Goal: Communication & Community: Participate in discussion

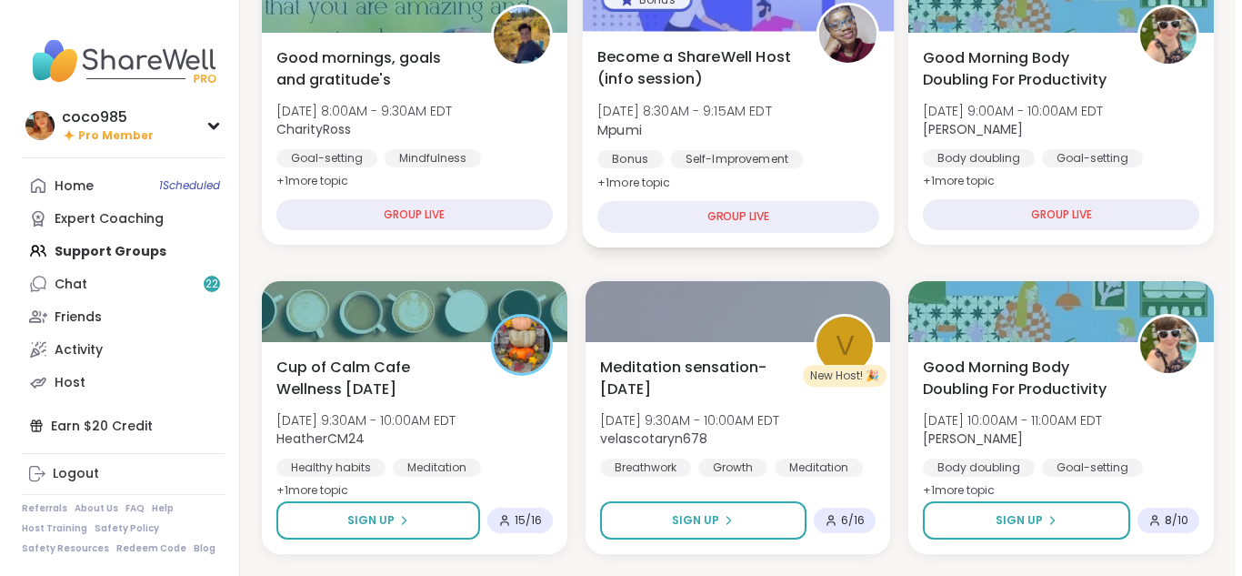
scroll to position [263, 0]
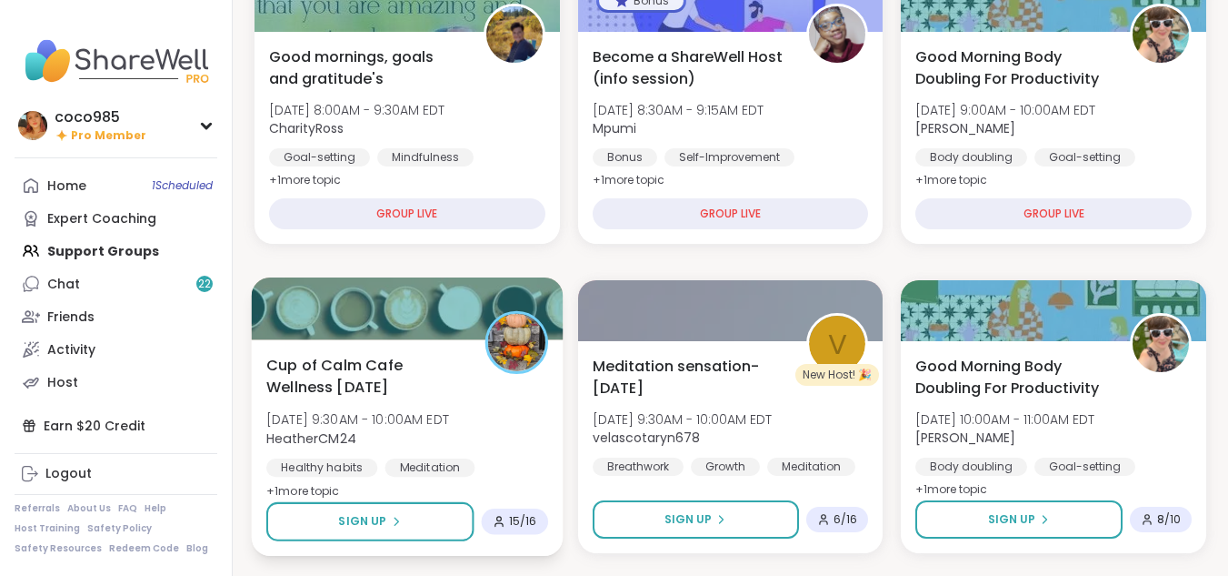
click at [534, 405] on div "Cup of Calm Cafe Wellness [DATE] [DATE] 9:30AM - 10:00AM EDT HeatherCM24 Health…" at bounding box center [407, 428] width 282 height 148
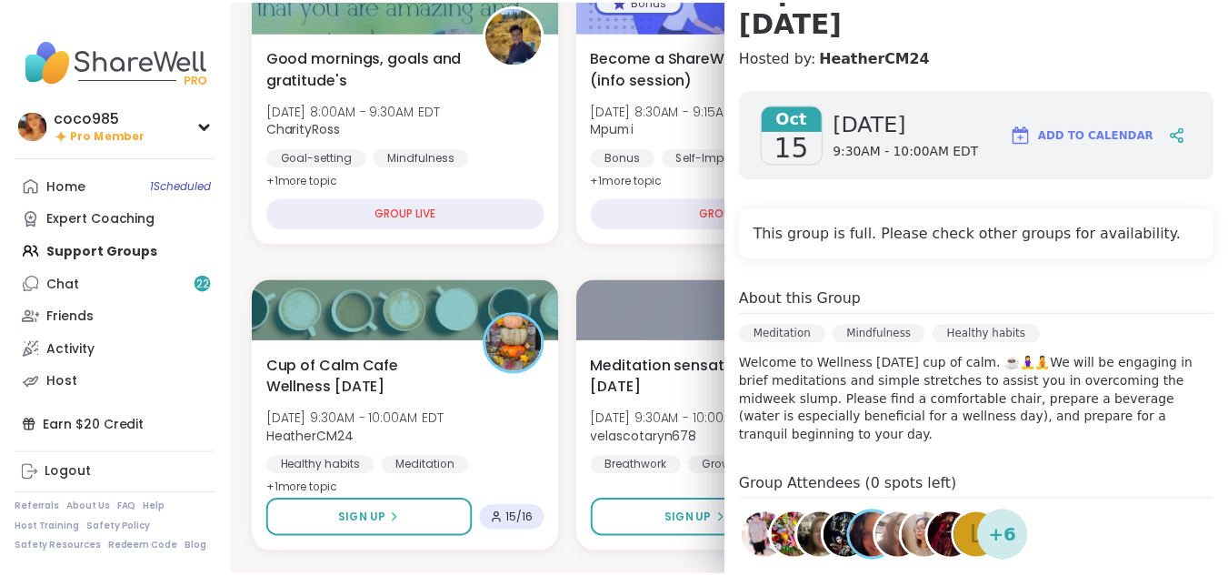
scroll to position [210, 0]
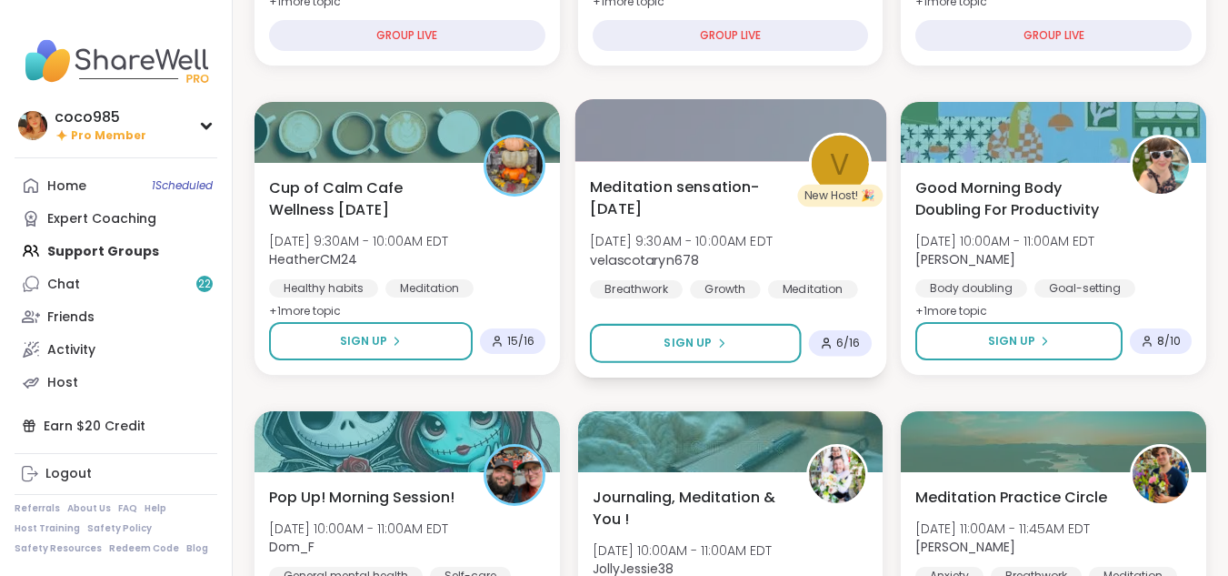
scroll to position [448, 0]
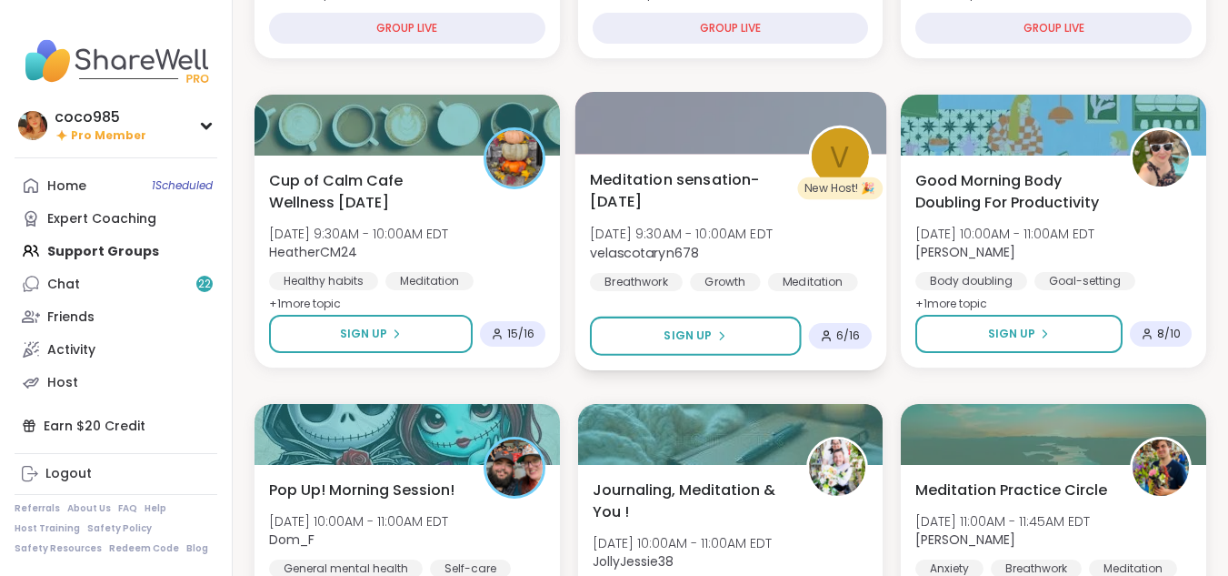
click at [773, 243] on span "velascotaryn678" at bounding box center [681, 252] width 183 height 18
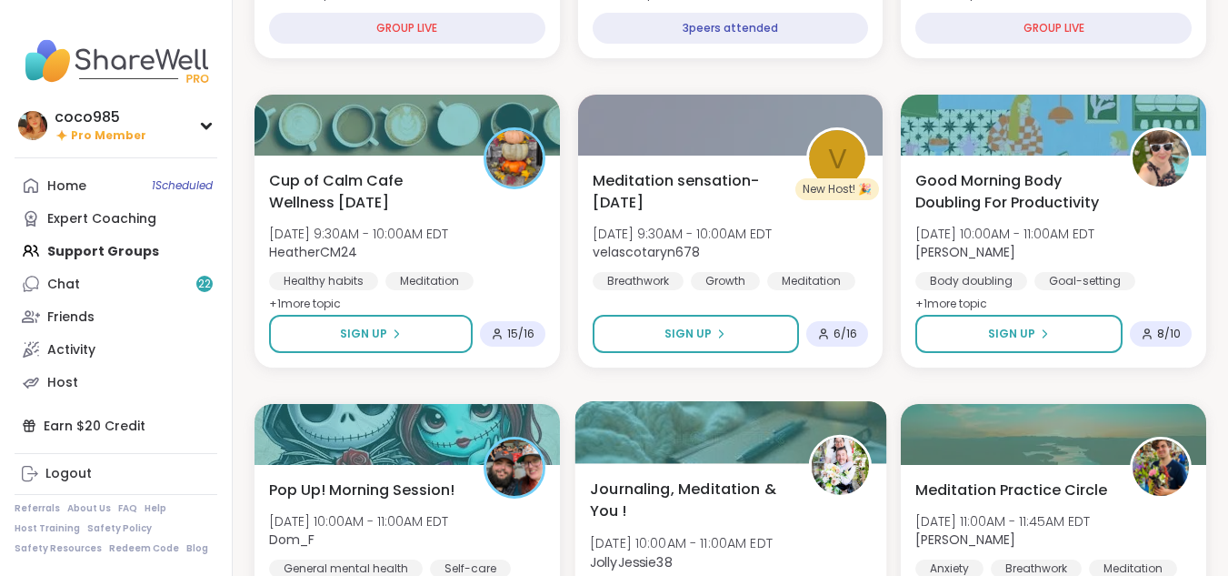
scroll to position [611, 0]
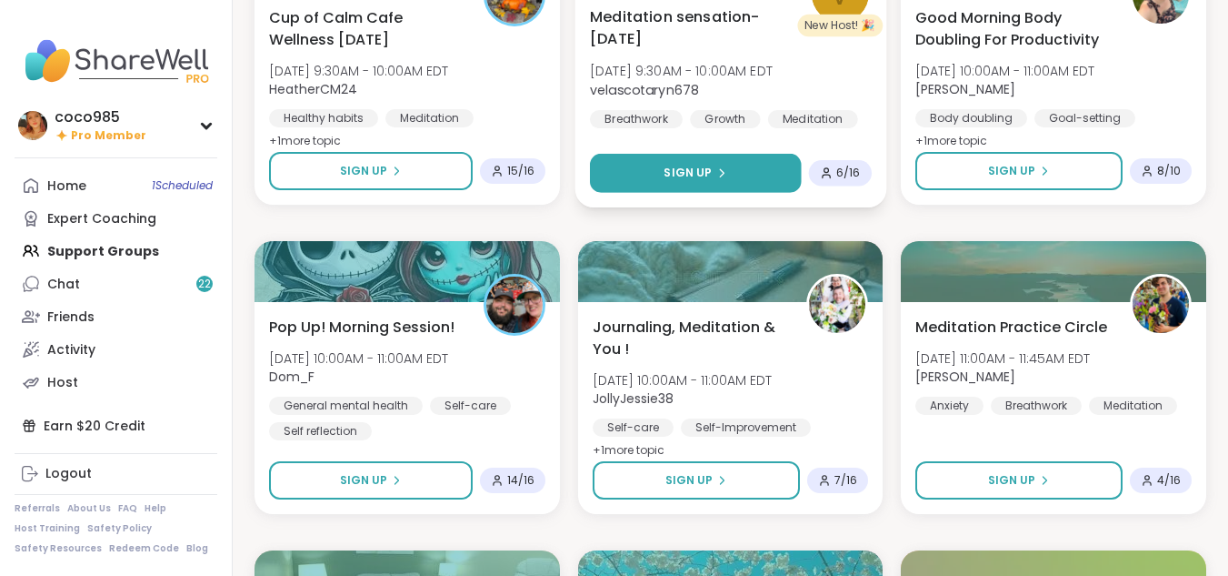
click at [783, 172] on button "Sign Up" at bounding box center [695, 173] width 211 height 39
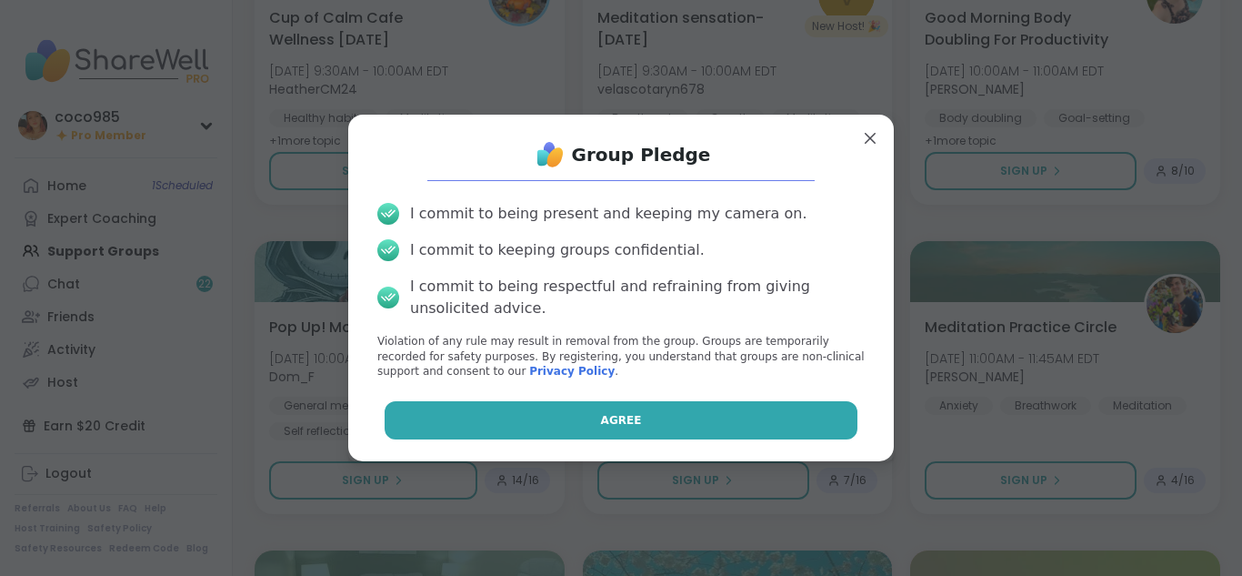
click at [691, 408] on button "Agree" at bounding box center [622, 420] width 474 height 38
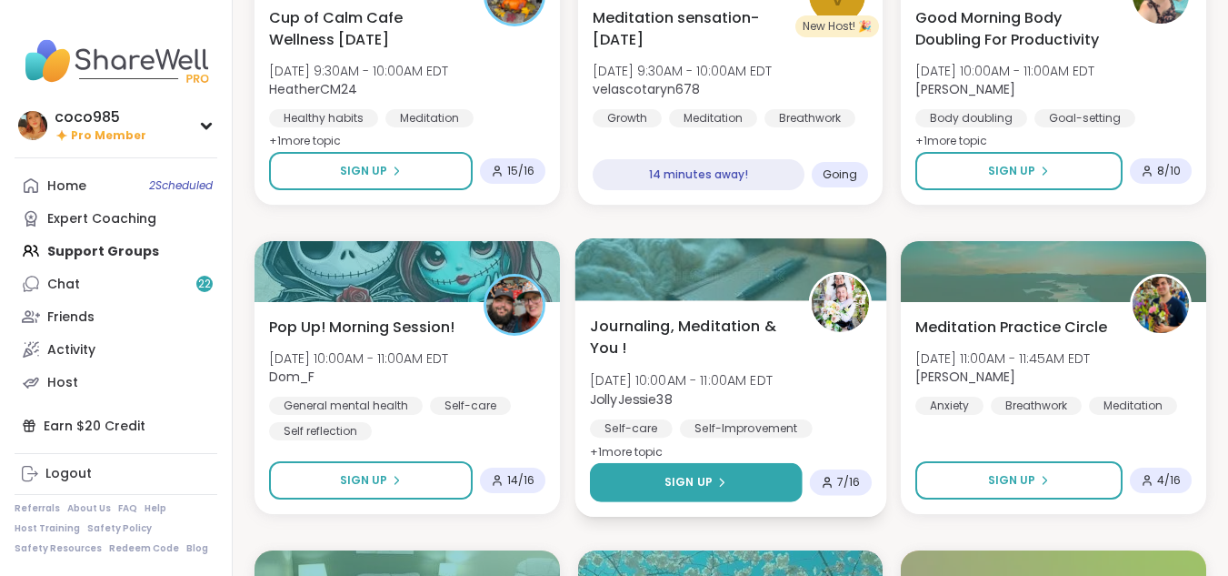
click at [746, 491] on button "Sign Up" at bounding box center [696, 482] width 212 height 39
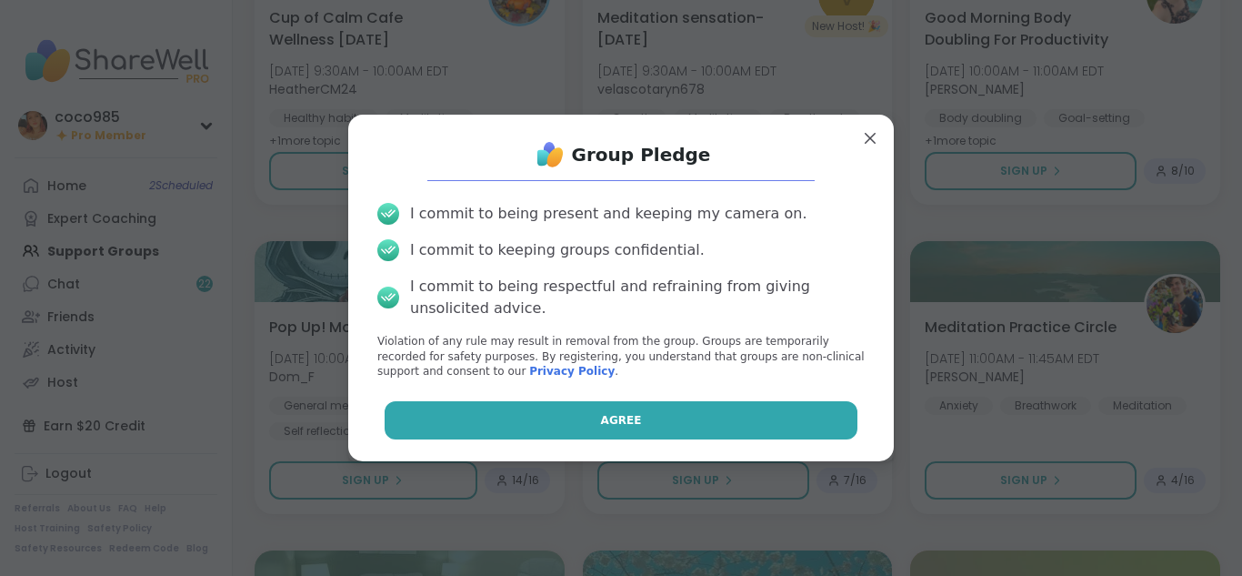
click at [726, 409] on button "Agree" at bounding box center [622, 420] width 474 height 38
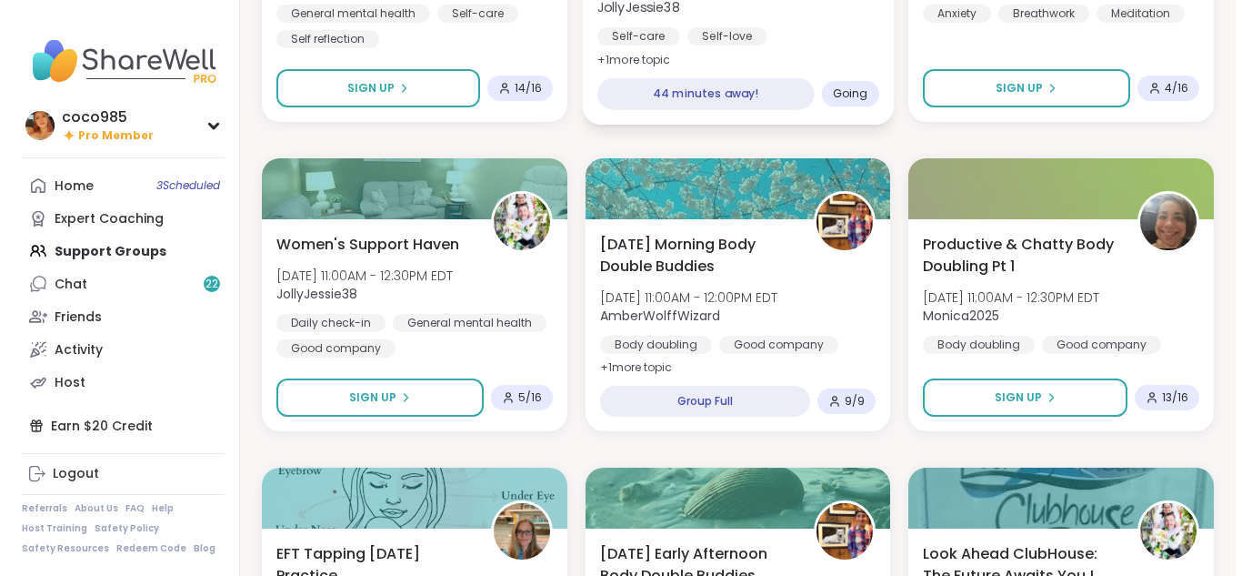
scroll to position [1004, 0]
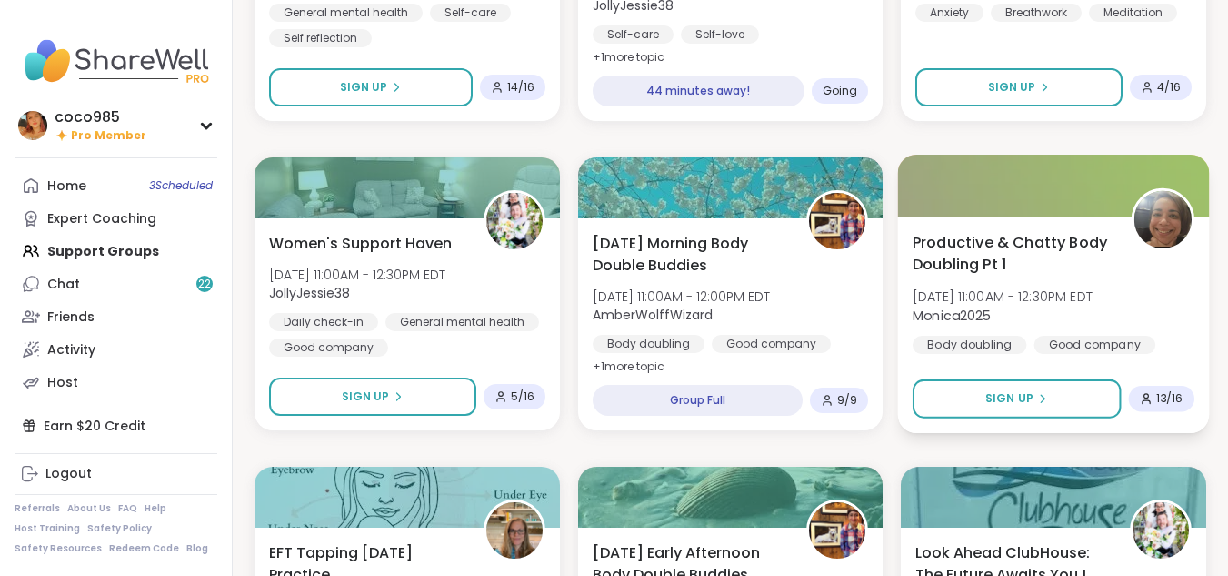
click at [1093, 303] on span "Wed, Oct 15 | 11:00AM - 12:30PM EDT" at bounding box center [1003, 296] width 180 height 18
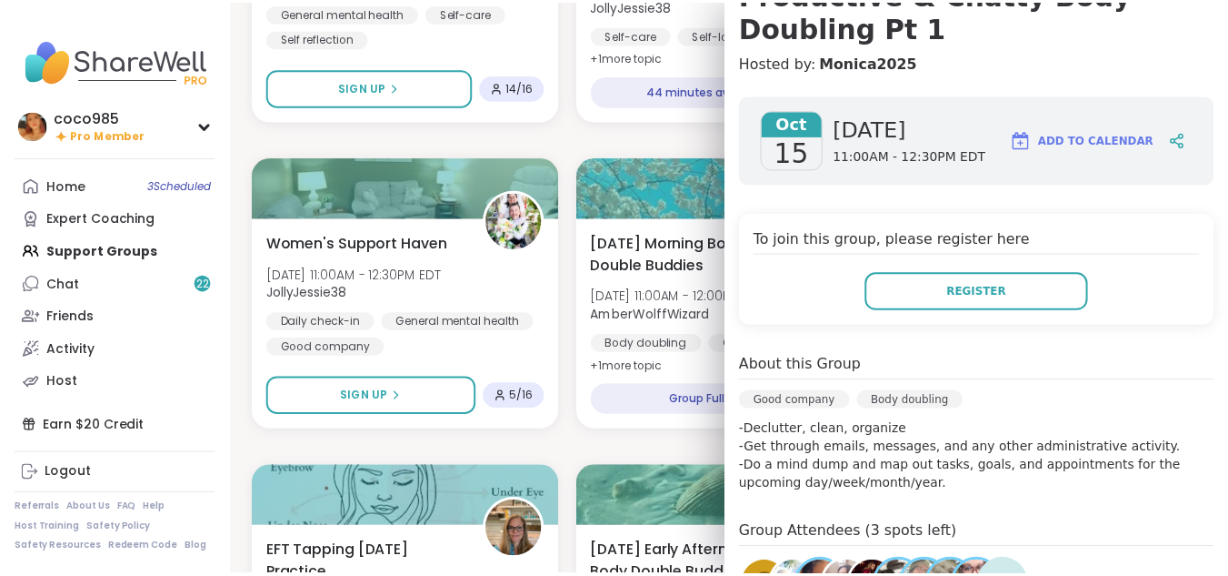
scroll to position [283, 0]
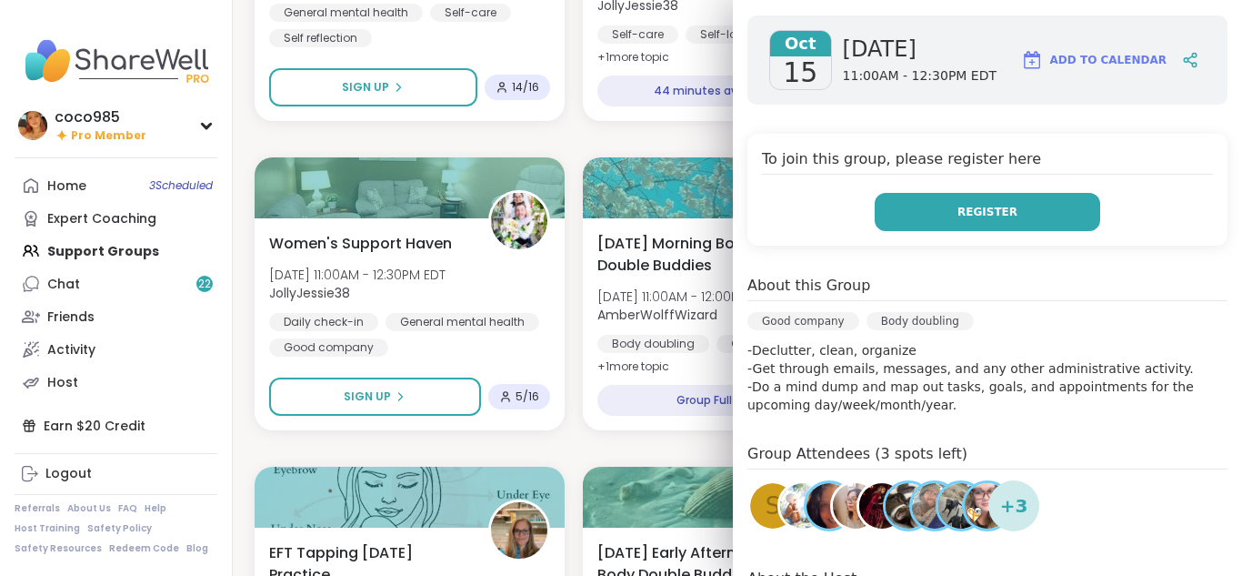
click at [965, 196] on button "Register" at bounding box center [987, 212] width 225 height 38
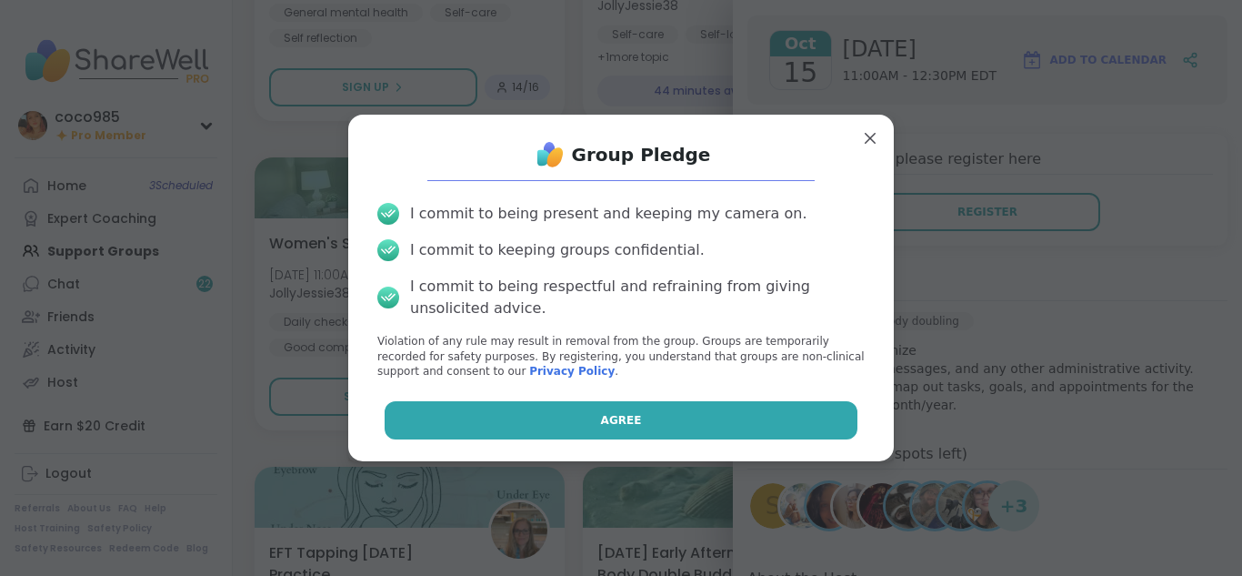
click at [736, 422] on button "Agree" at bounding box center [622, 420] width 474 height 38
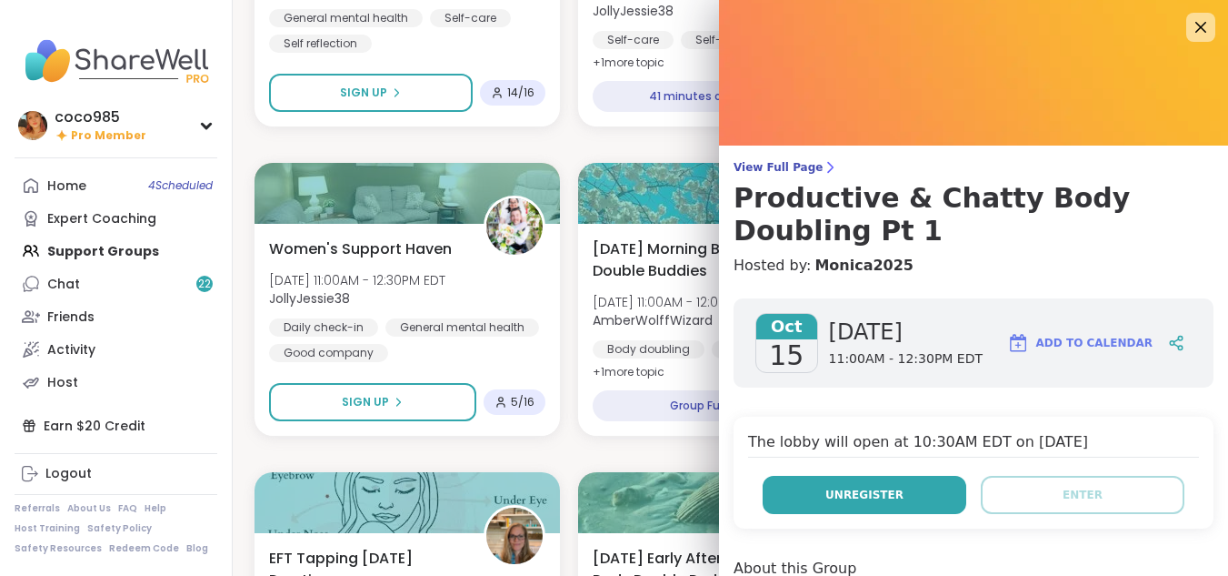
scroll to position [1, 0]
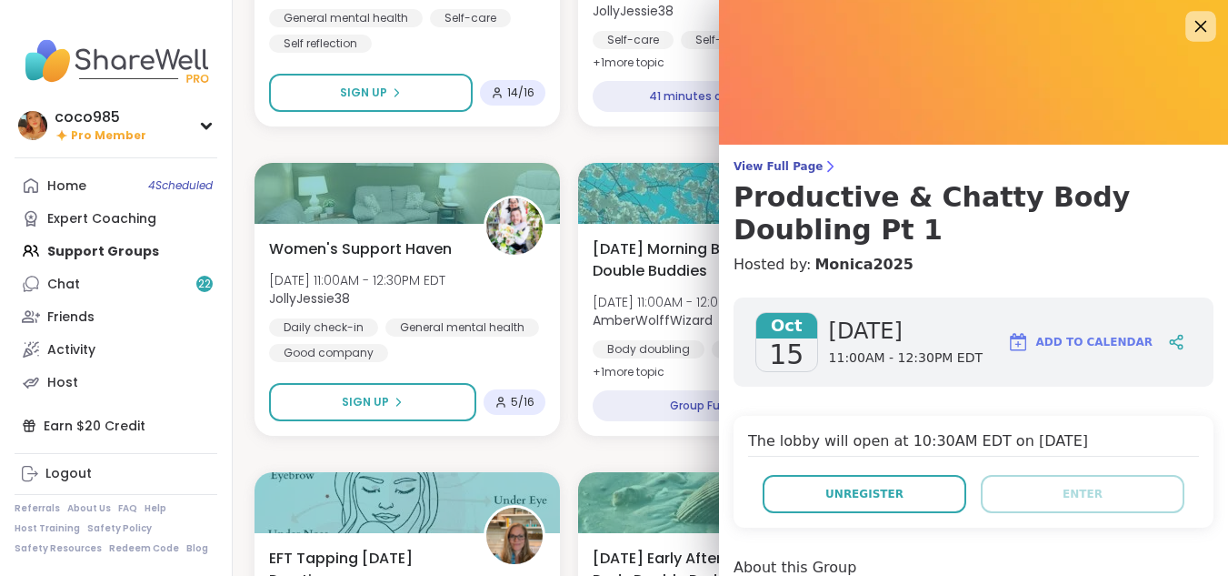
click at [1189, 26] on icon at bounding box center [1200, 26] width 23 height 23
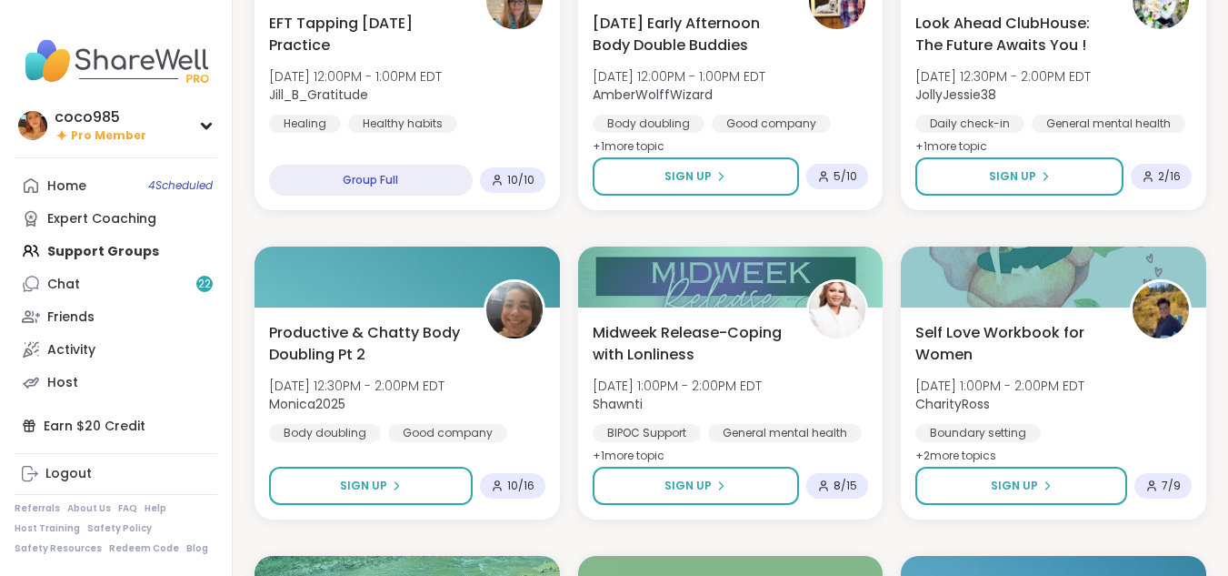
scroll to position [1534, 0]
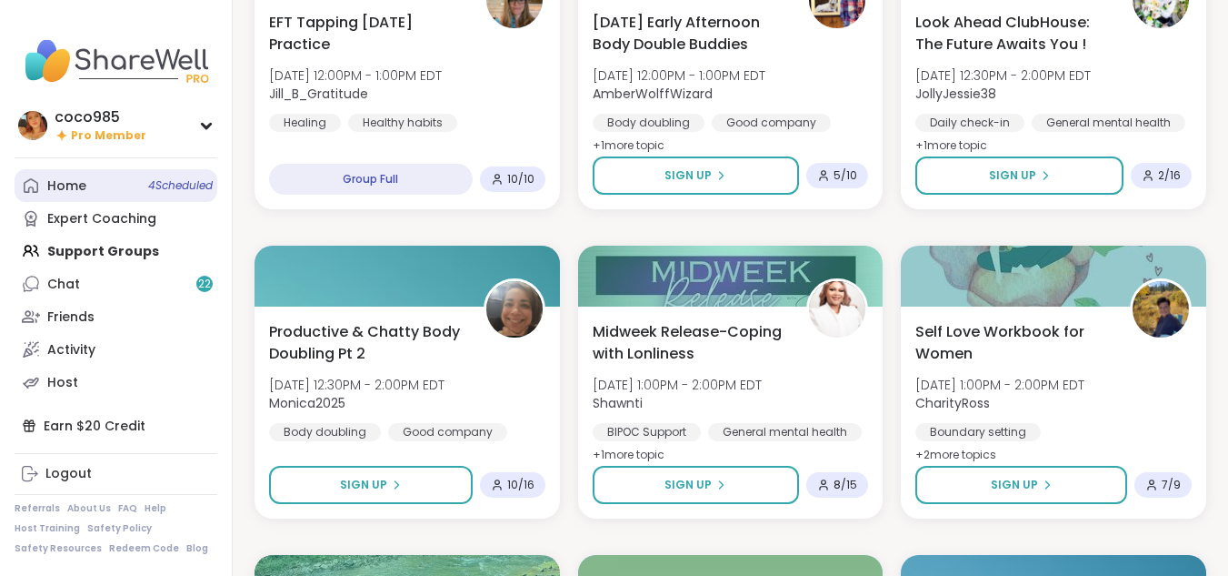
click at [90, 192] on link "Home 4 Scheduled" at bounding box center [116, 185] width 203 height 33
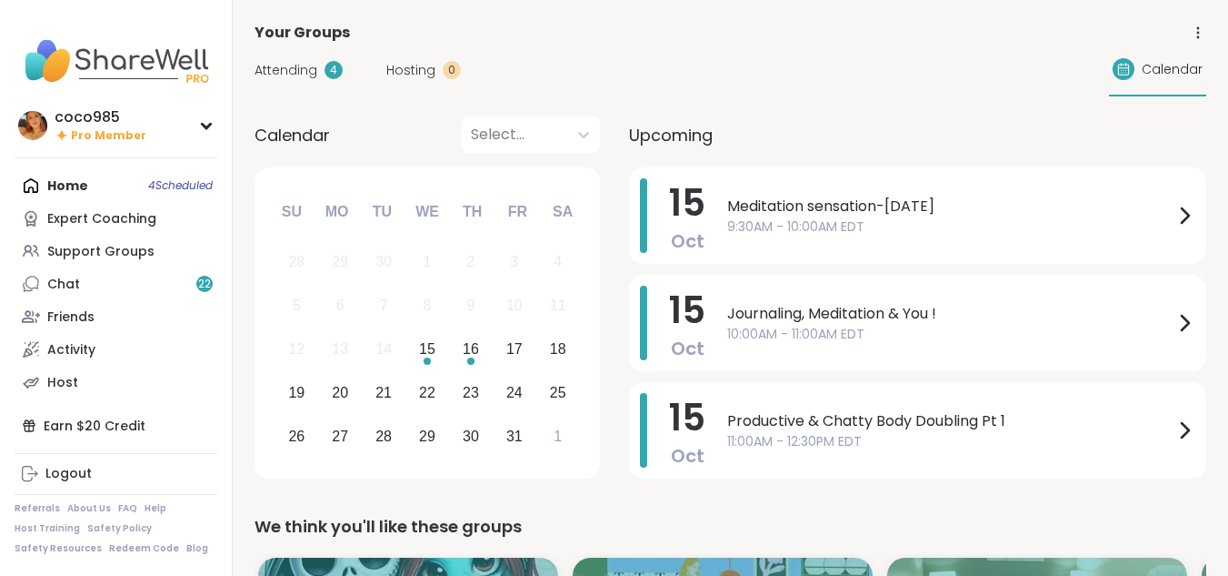
click at [282, 72] on span "Attending" at bounding box center [286, 70] width 63 height 19
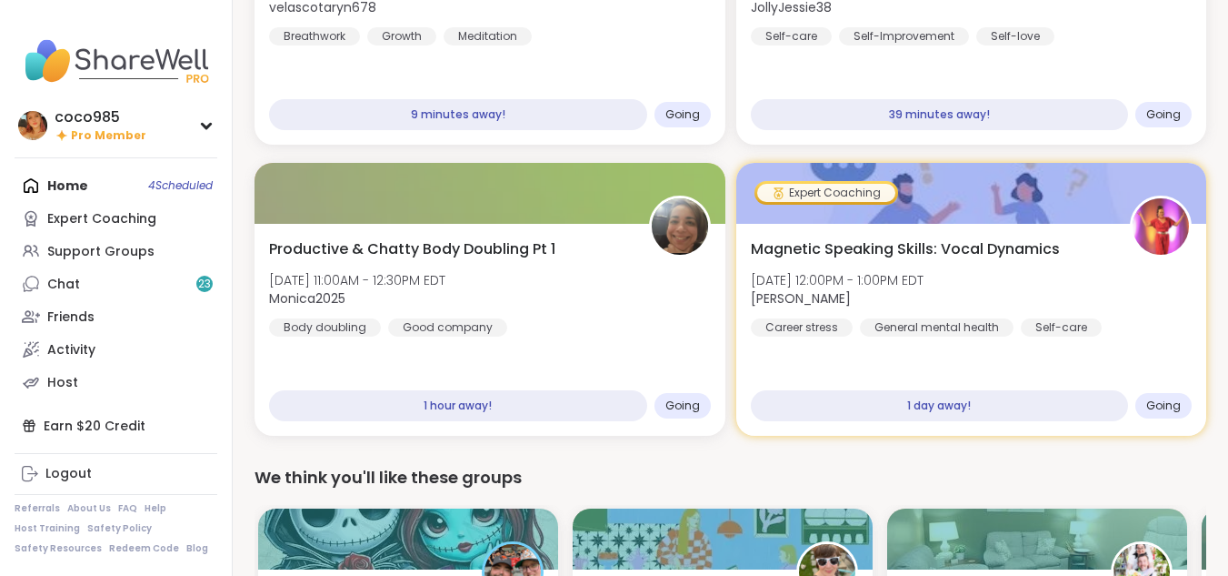
scroll to position [244, 0]
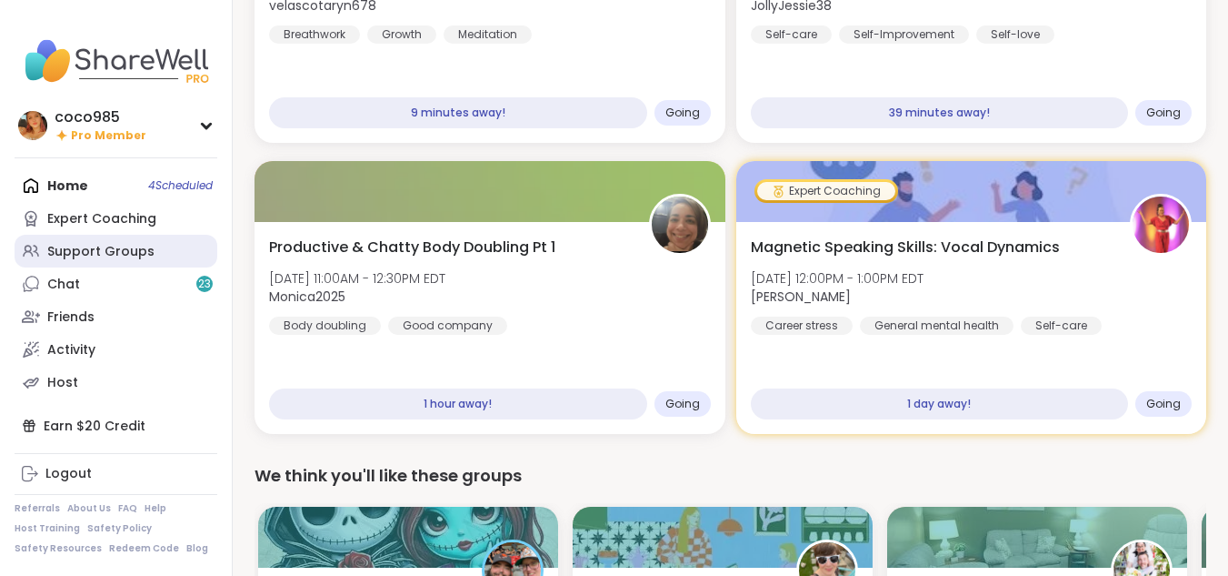
click at [112, 249] on div "Support Groups" at bounding box center [100, 252] width 107 height 18
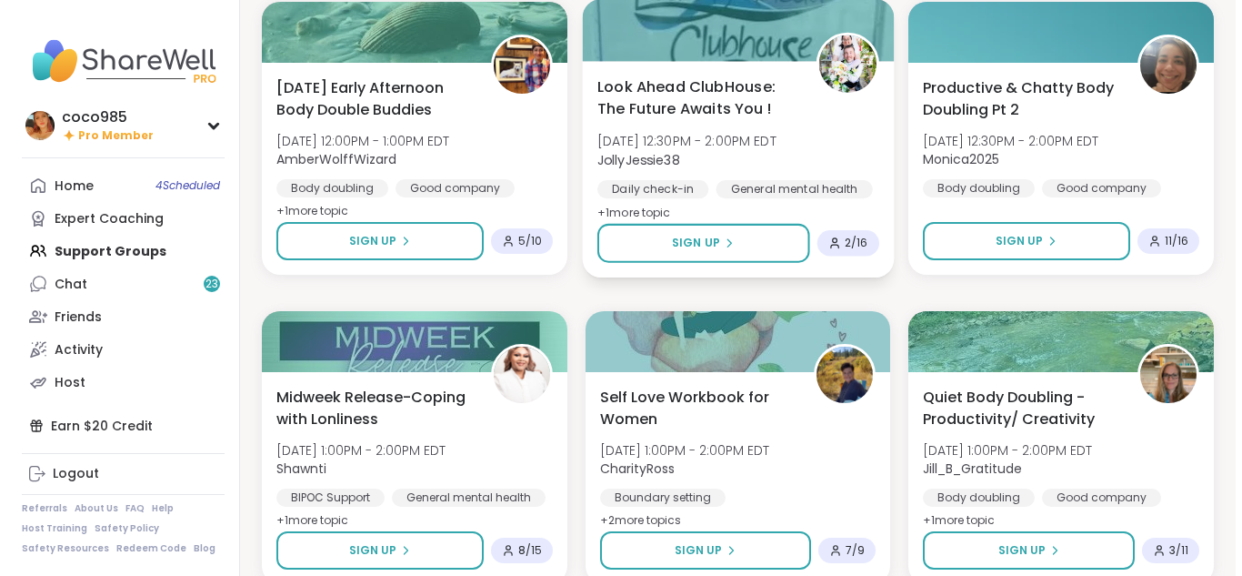
scroll to position [1487, 0]
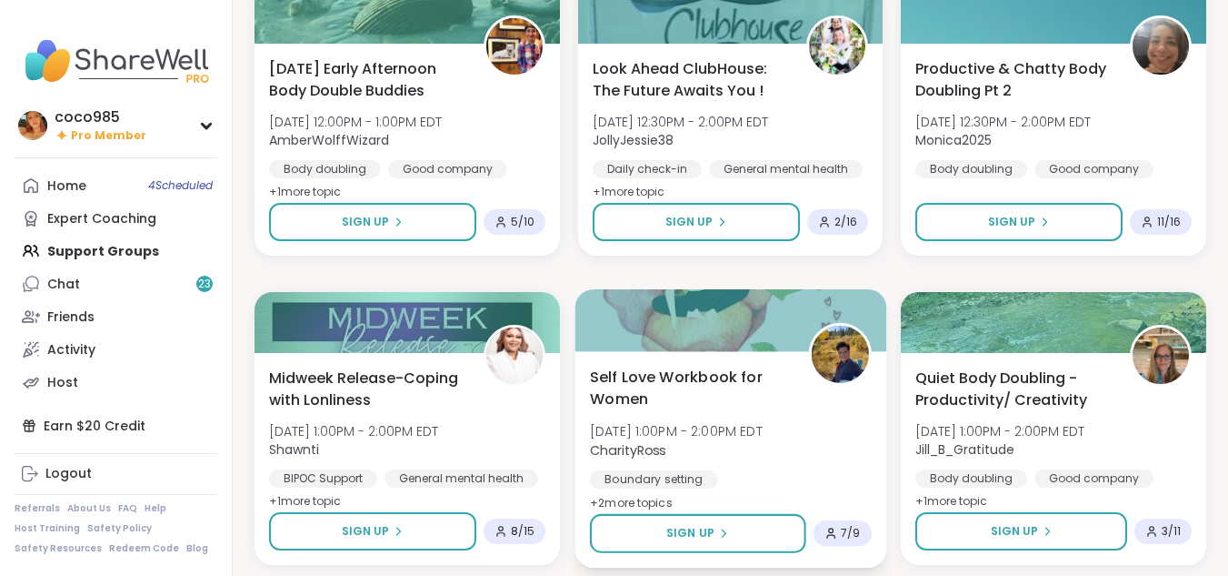
click at [824, 415] on div "Self Love Workbook for Women Wed, Oct 15 | 1:00PM - 2:00PM EDT CharityRoss Boun…" at bounding box center [731, 439] width 282 height 148
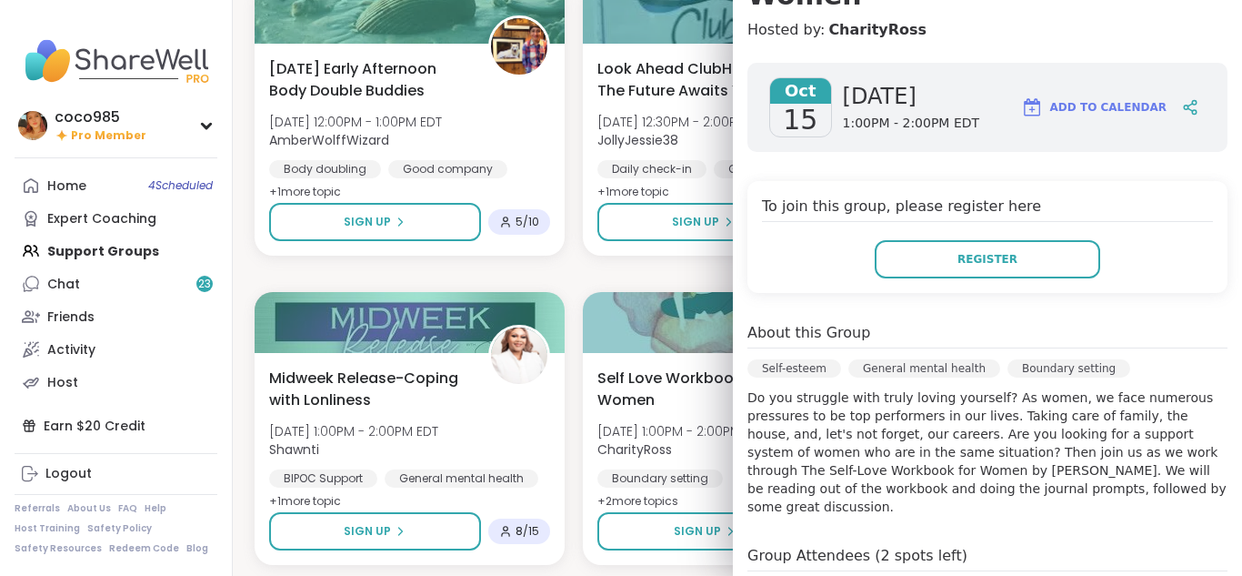
scroll to position [236, 0]
click at [920, 247] on div "To join this group, please register here Register" at bounding box center [987, 236] width 480 height 112
click at [1007, 415] on p "Do you struggle with truly loving yourself? As women, we face numerous pressure…" at bounding box center [987, 450] width 480 height 127
drag, startPoint x: 1007, startPoint y: 415, endPoint x: 864, endPoint y: 443, distance: 146.2
click at [864, 443] on p "Do you struggle with truly loving yourself? As women, we face numerous pressure…" at bounding box center [987, 450] width 480 height 127
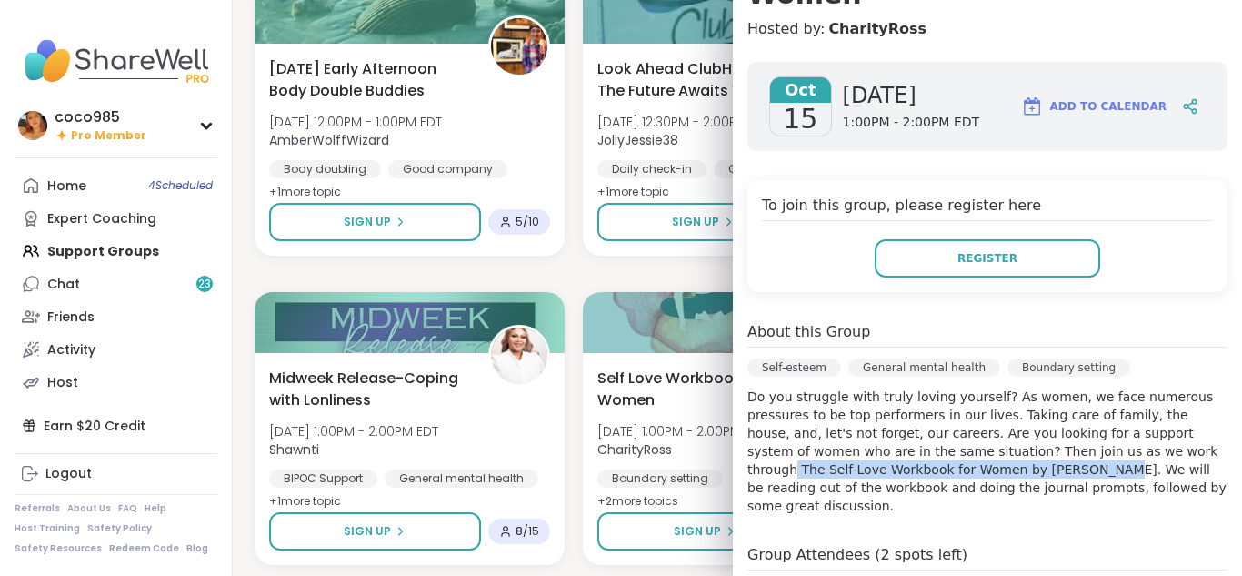
copy p "The Self-Love Workbook for Women by Megan Logan"
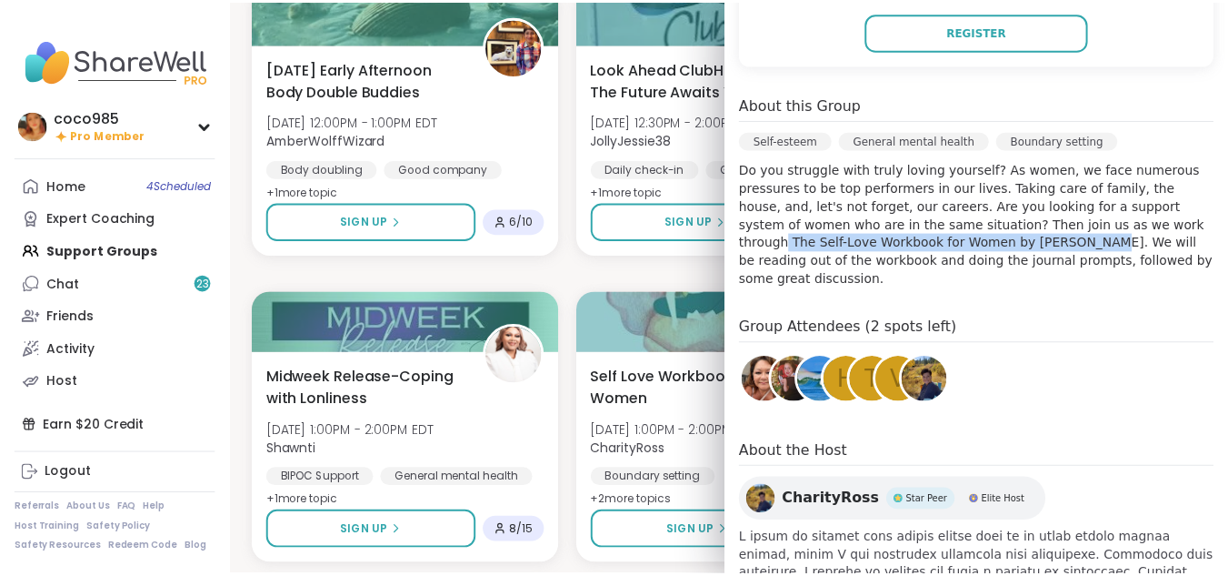
scroll to position [501, 0]
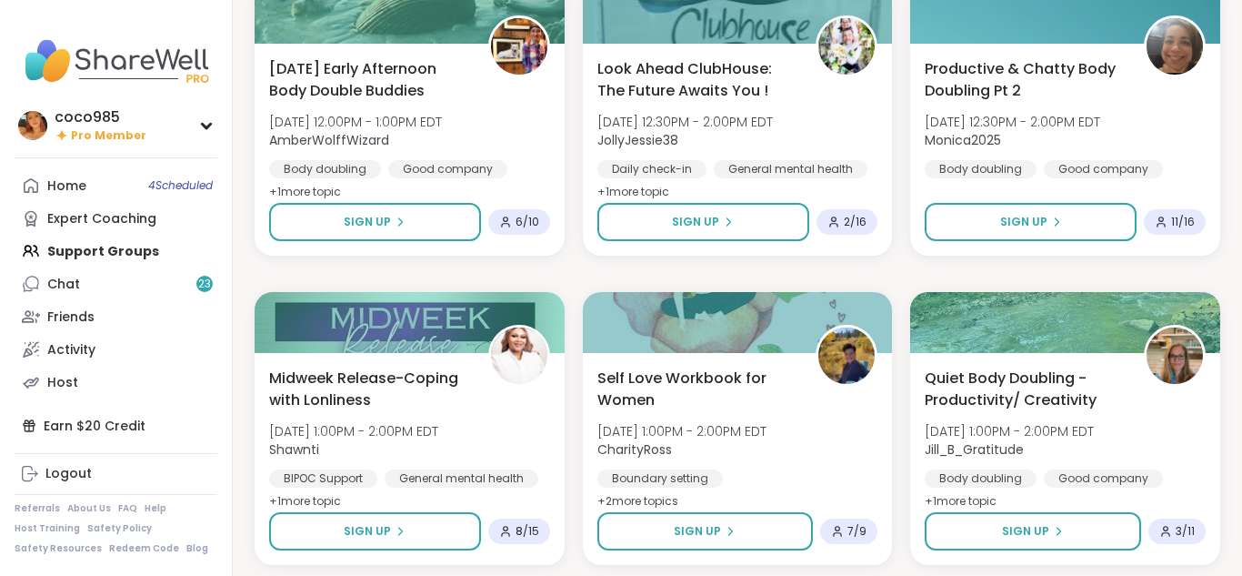
click at [563, 293] on div "Good mornings, goals and gratitude's Wed, Oct 15 | 8:00AM - 9:30AM EDT CharityR…" at bounding box center [738, 582] width 966 height 3673
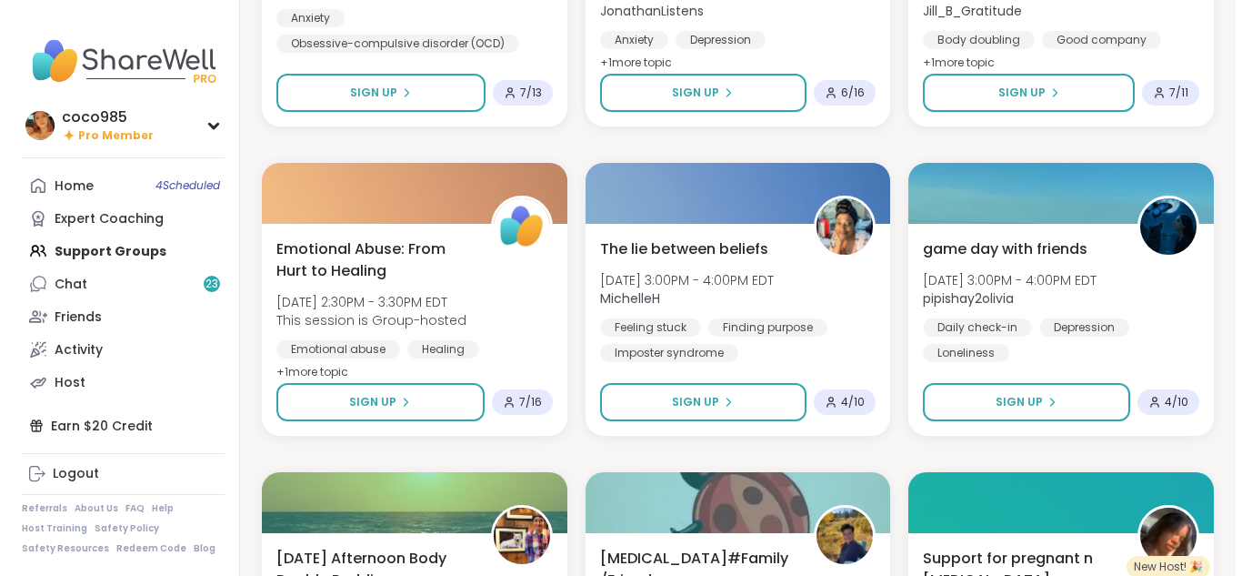
scroll to position [2545, 0]
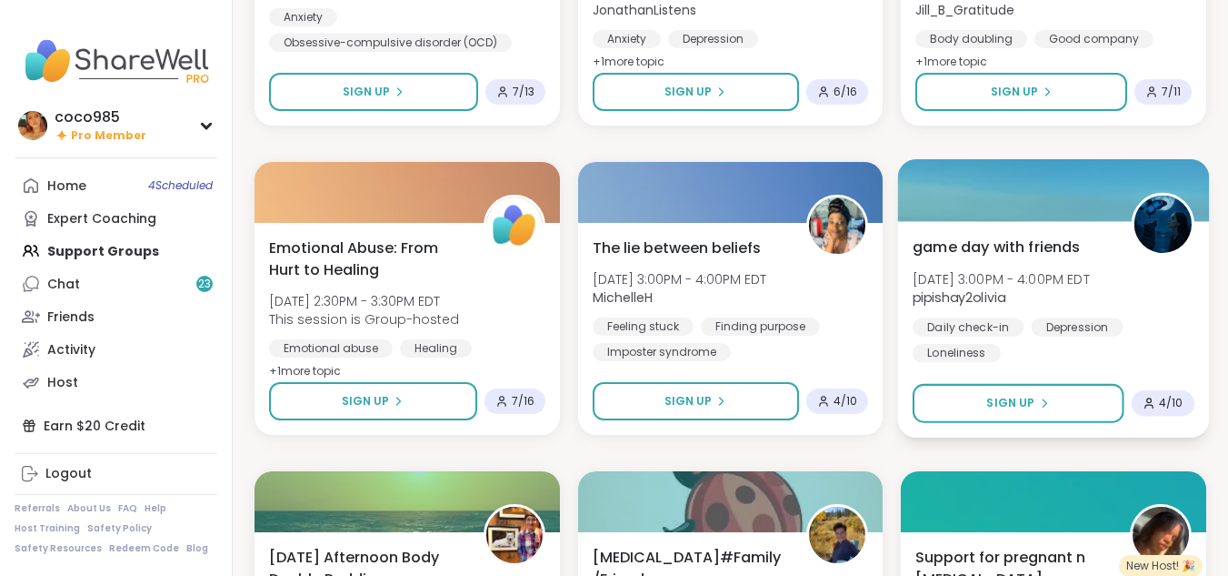
click at [1036, 335] on div "Depression" at bounding box center [1078, 326] width 92 height 18
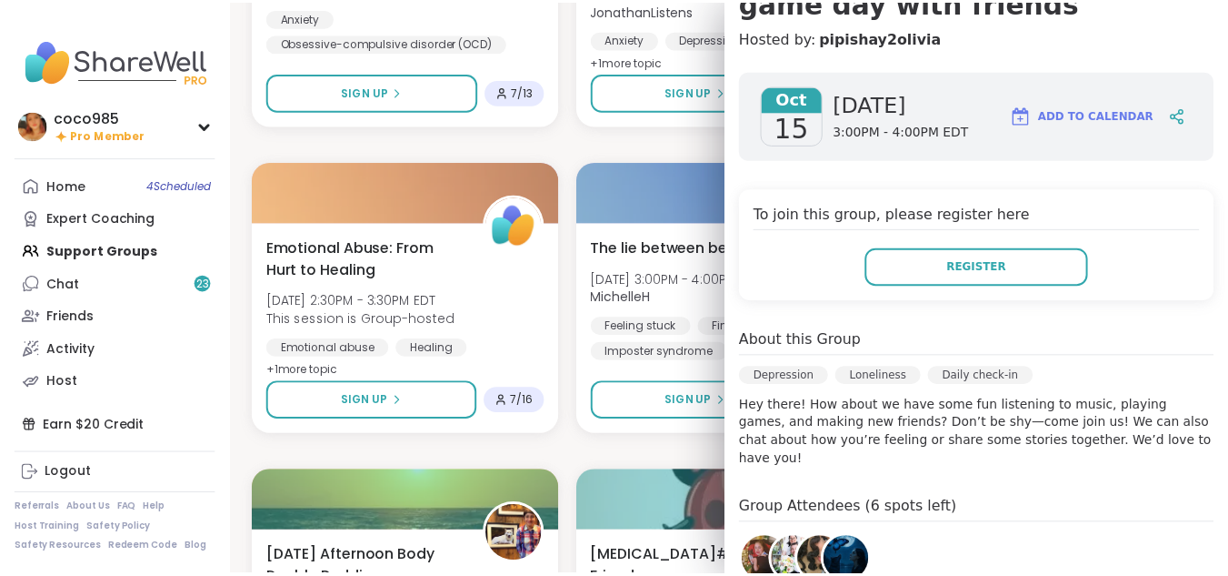
scroll to position [196, 0]
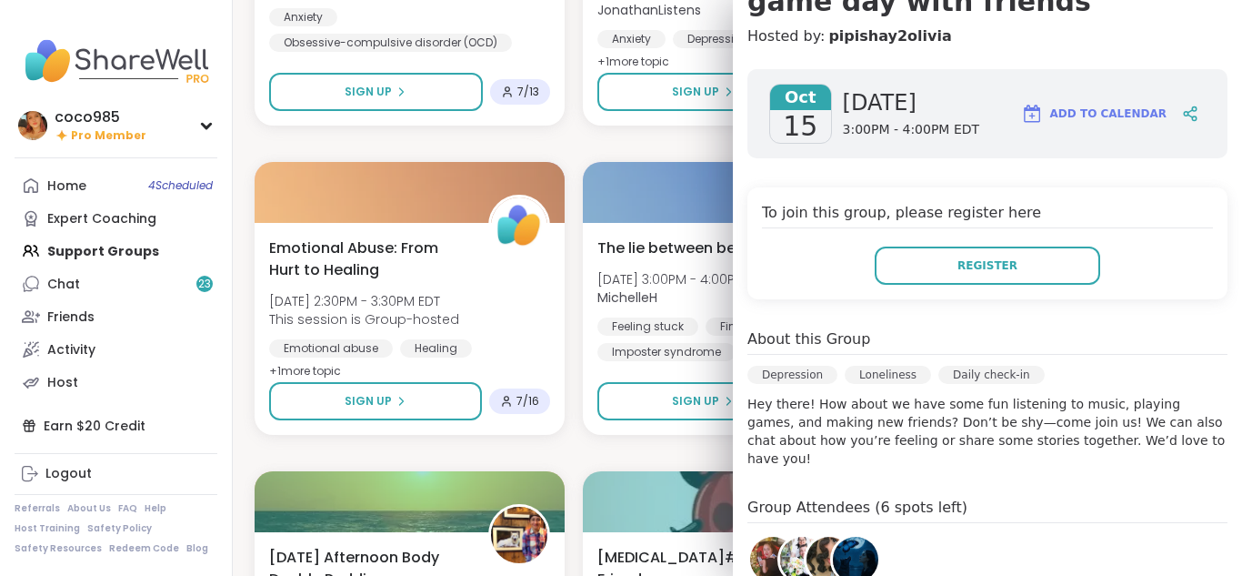
click at [733, 400] on div "Oct 15 Wednesday 3:00PM - 4:00PM EDT Add to Calendar To join this group, please…" at bounding box center [987, 426] width 509 height 742
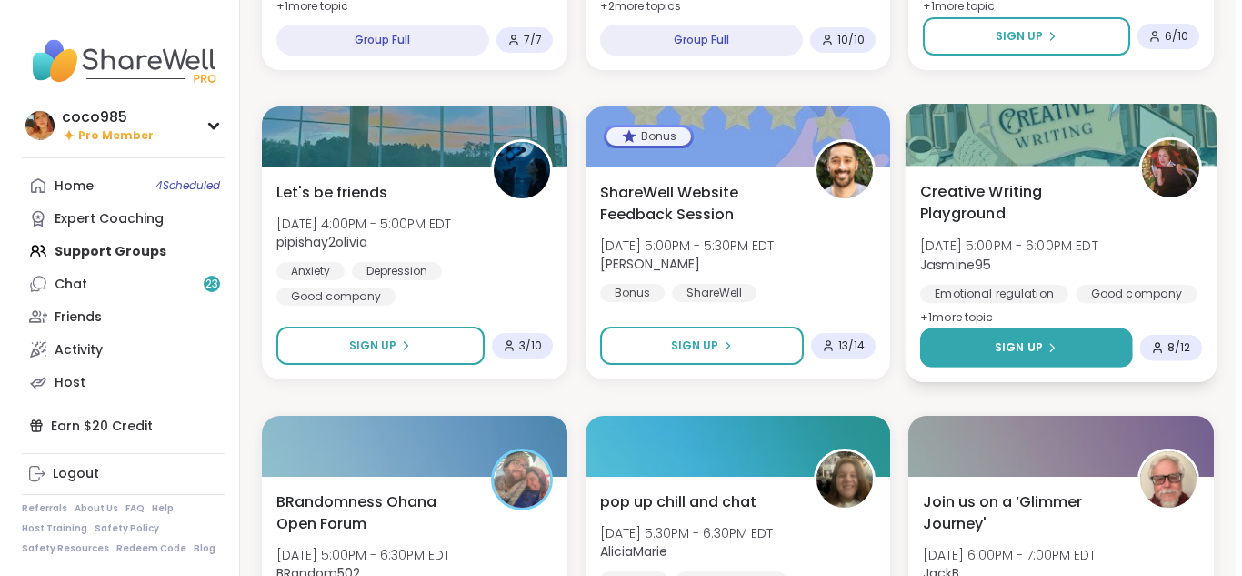
scroll to position [3387, 0]
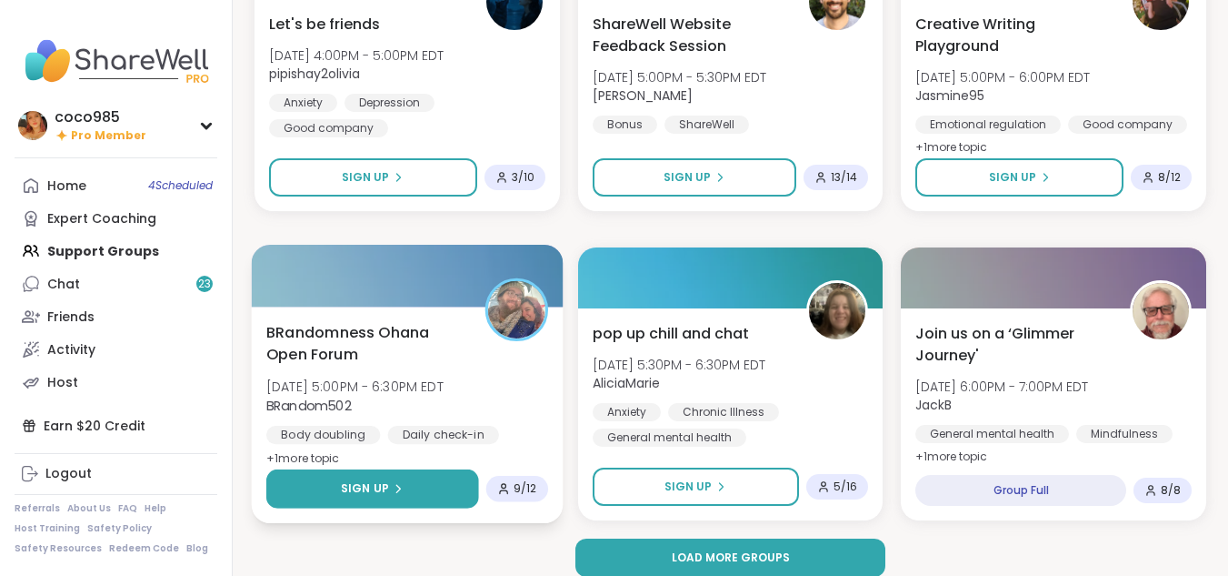
click at [438, 494] on button "Sign Up" at bounding box center [372, 488] width 212 height 39
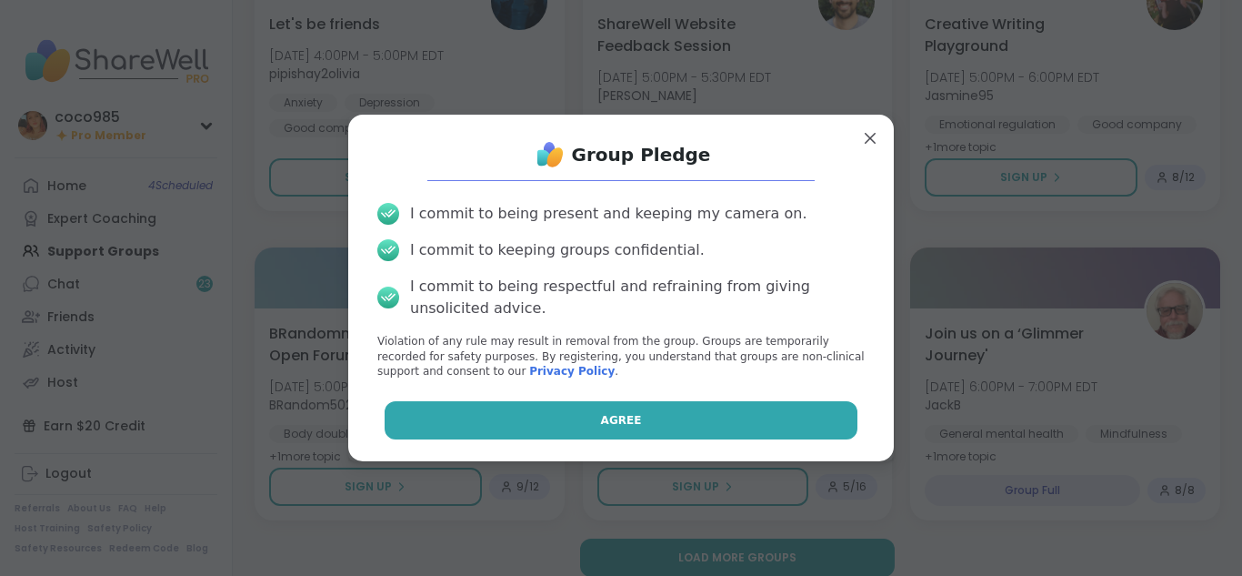
click at [503, 411] on button "Agree" at bounding box center [622, 420] width 474 height 38
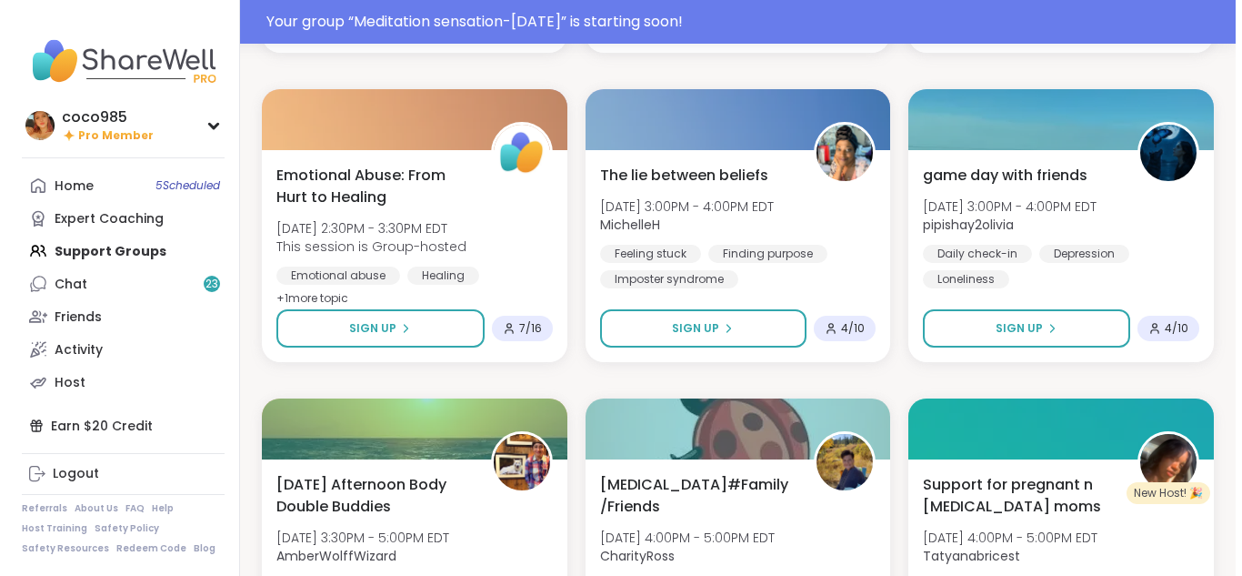
scroll to position [2660, 0]
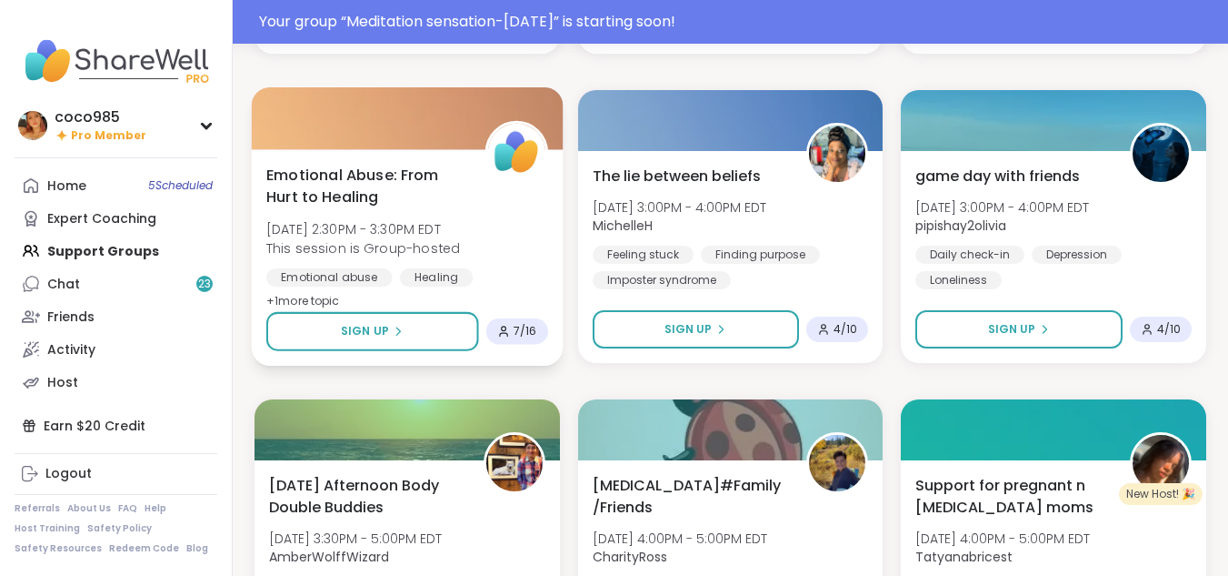
click at [481, 235] on div "Emotional Abuse: From Hurt to Healing Wed, Oct 15 | 2:30PM - 3:30PM EDT This se…" at bounding box center [407, 238] width 282 height 148
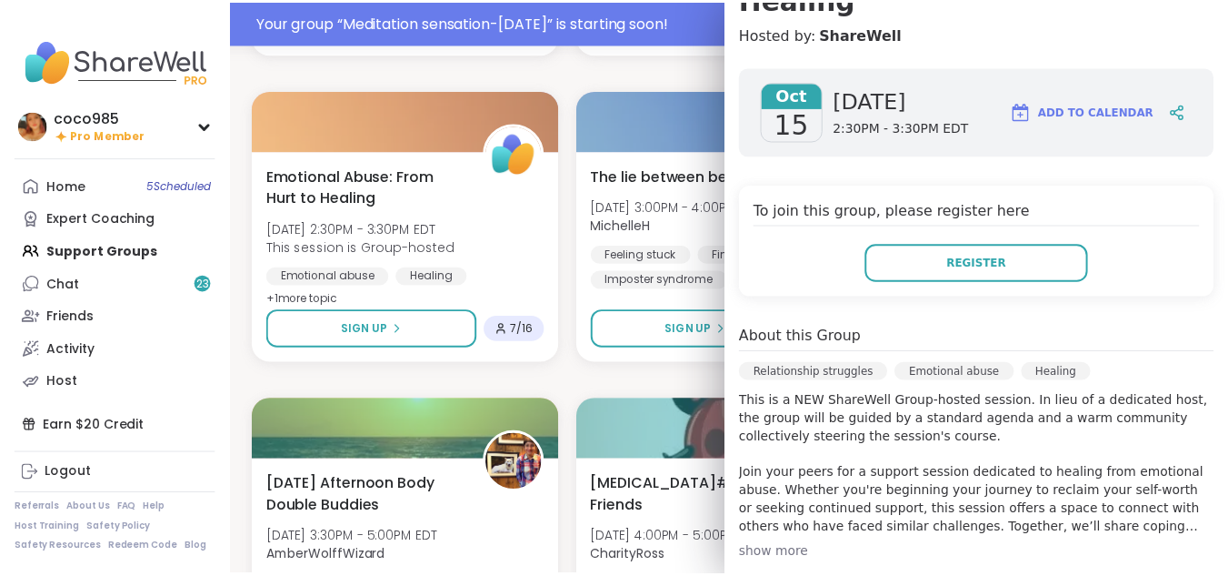
scroll to position [233, 0]
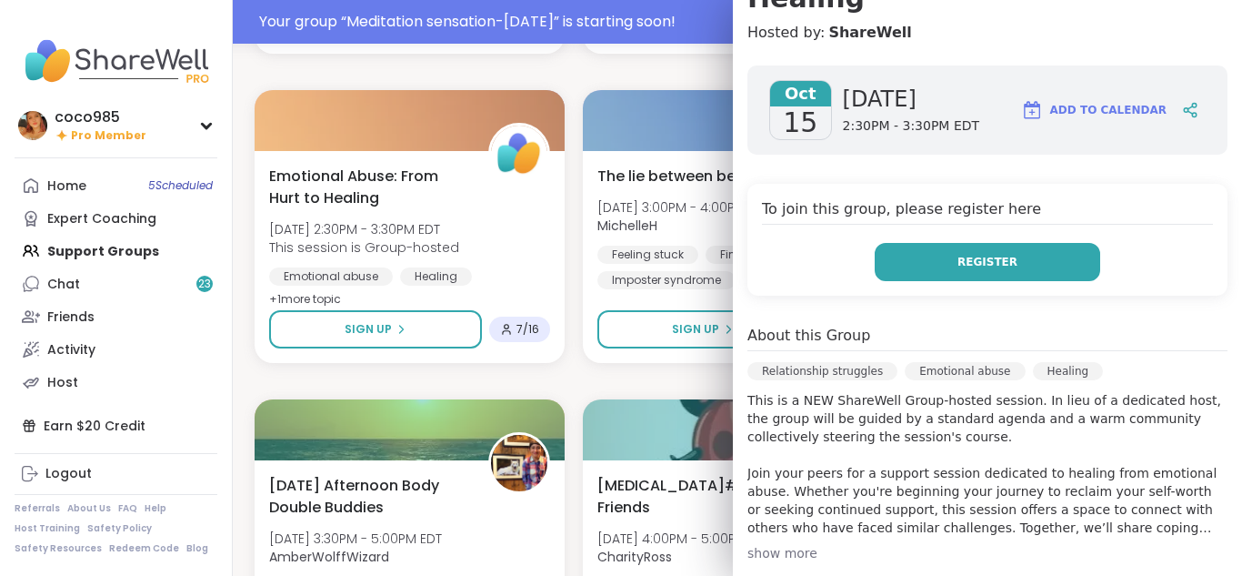
click at [930, 260] on button "Register" at bounding box center [987, 262] width 225 height 38
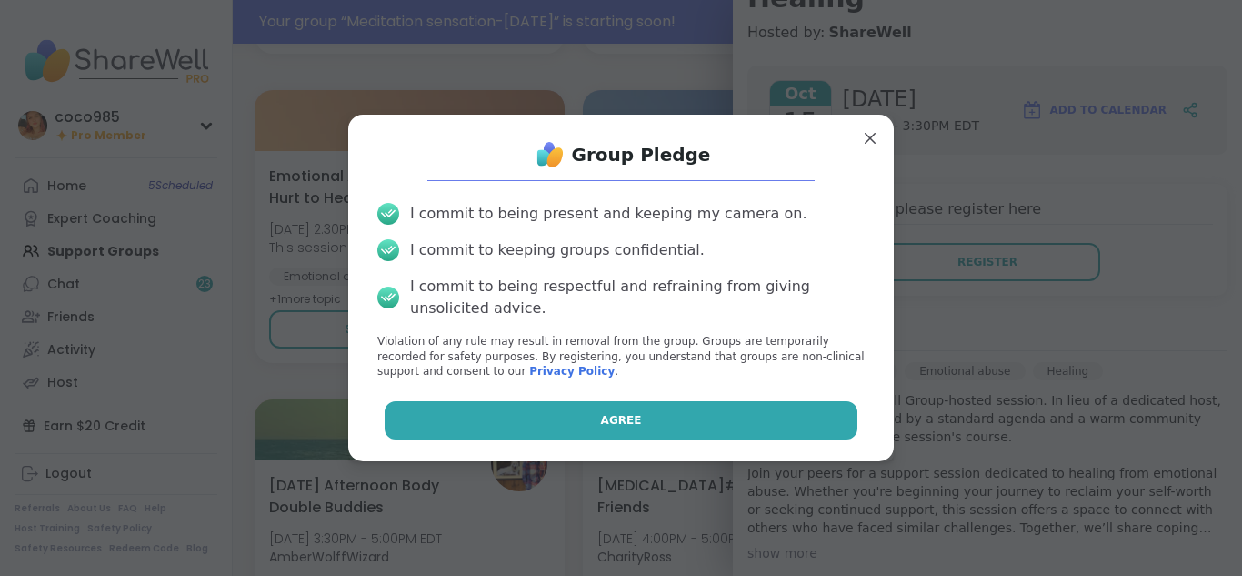
click at [734, 405] on button "Agree" at bounding box center [622, 420] width 474 height 38
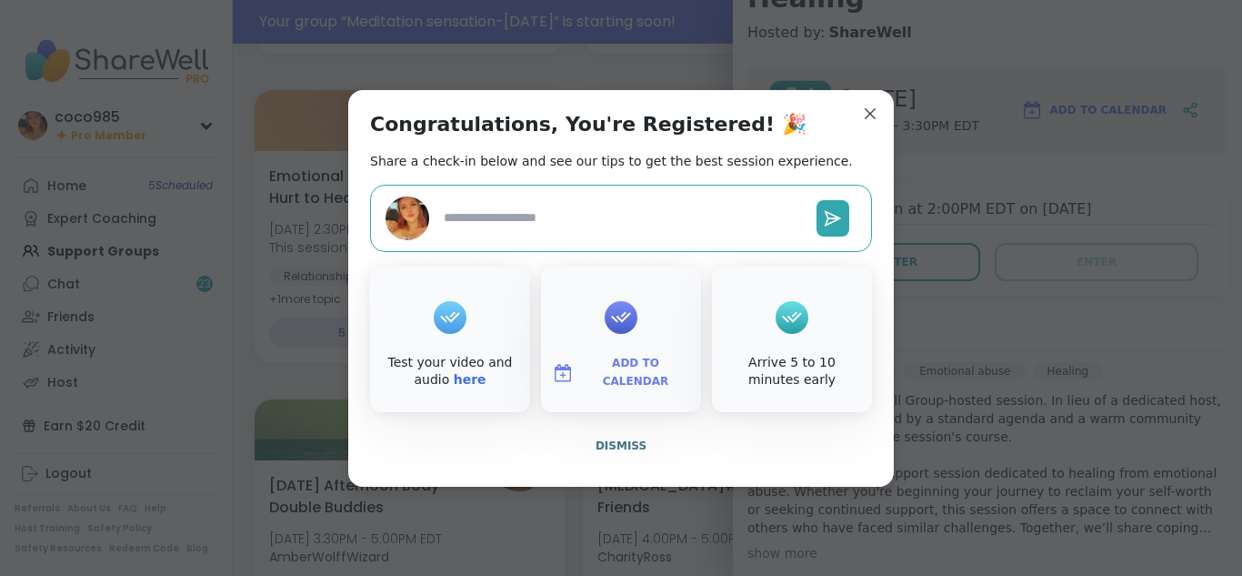
type textarea "*"
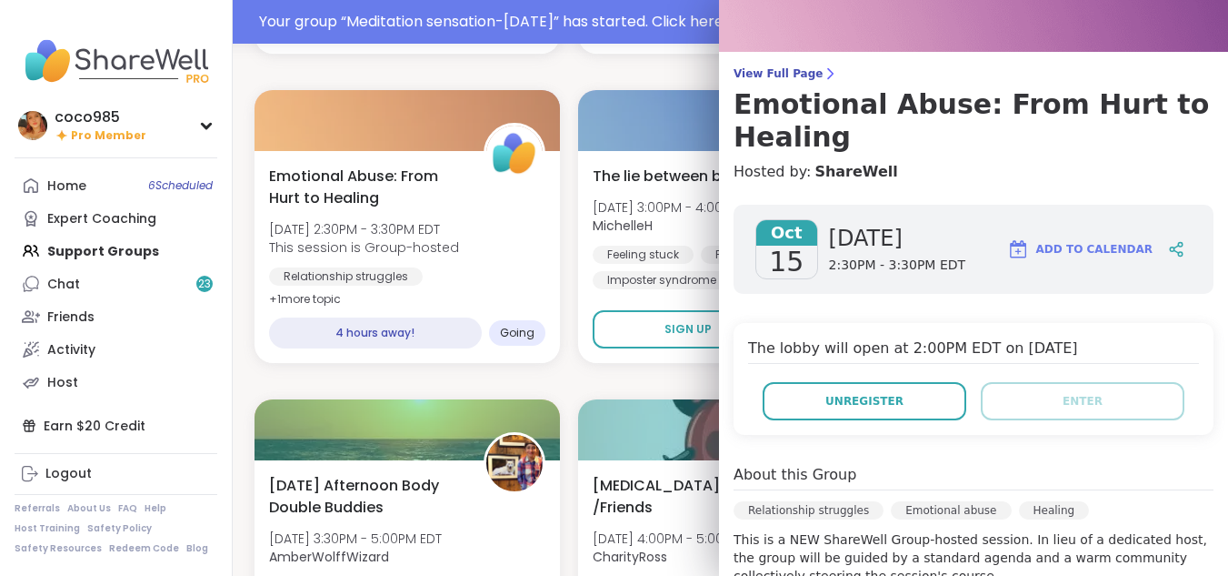
scroll to position [95, 0]
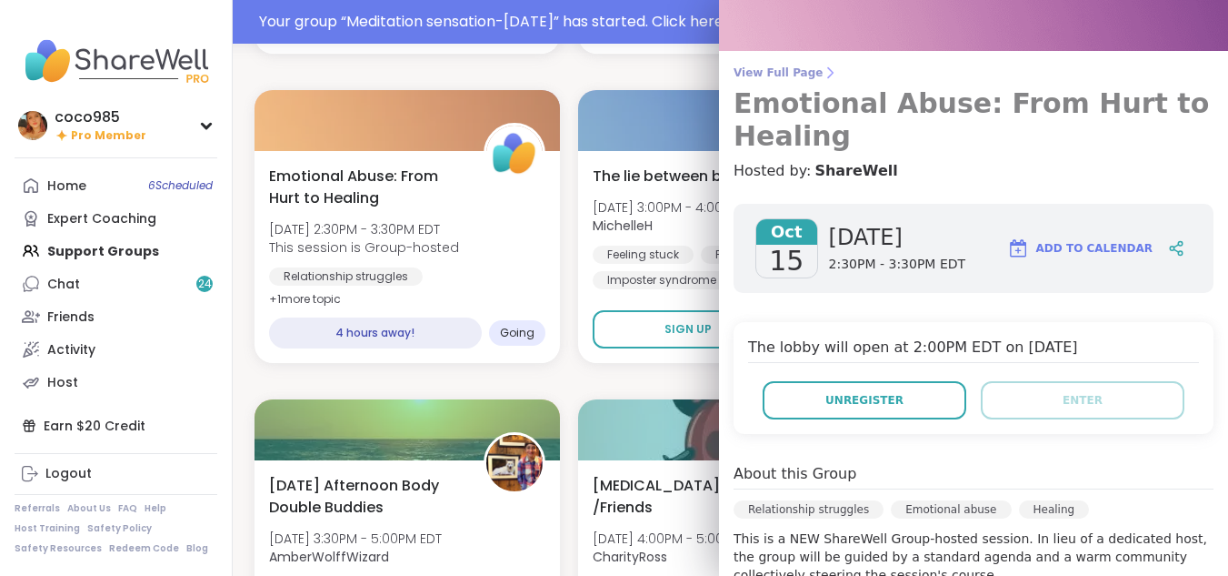
drag, startPoint x: 933, startPoint y: 222, endPoint x: 860, endPoint y: 109, distance: 134.2
click at [860, 109] on div "View Full Page Emotional Abuse: From Hurt to Healing Hosted by: ShareWell Oct 1…" at bounding box center [973, 463] width 509 height 1116
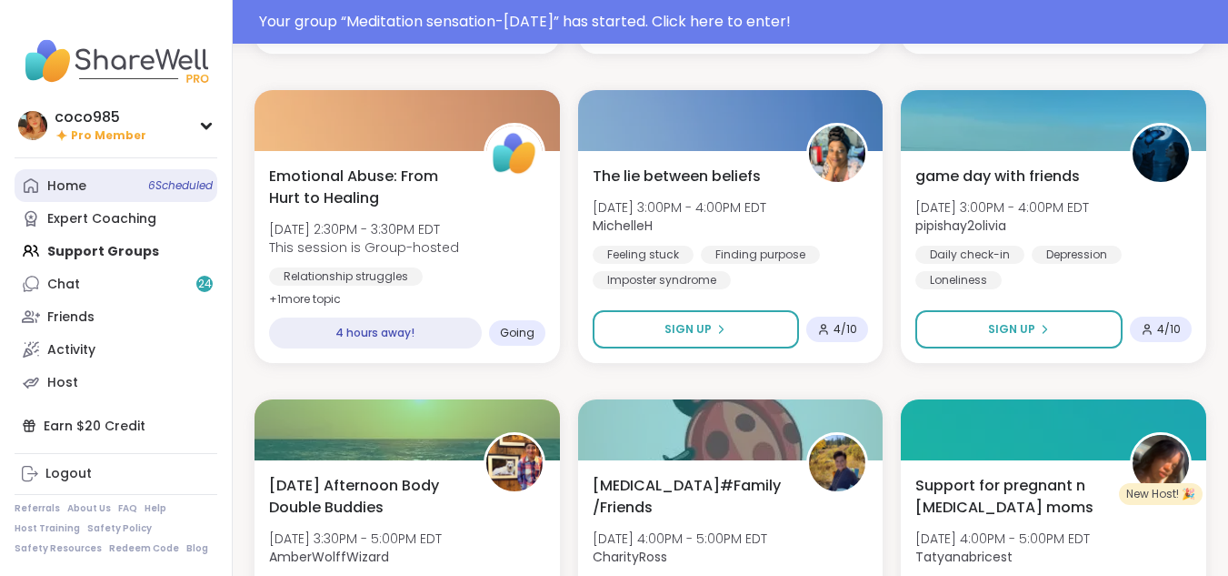
click at [135, 181] on link "Home 6 Scheduled" at bounding box center [116, 185] width 203 height 33
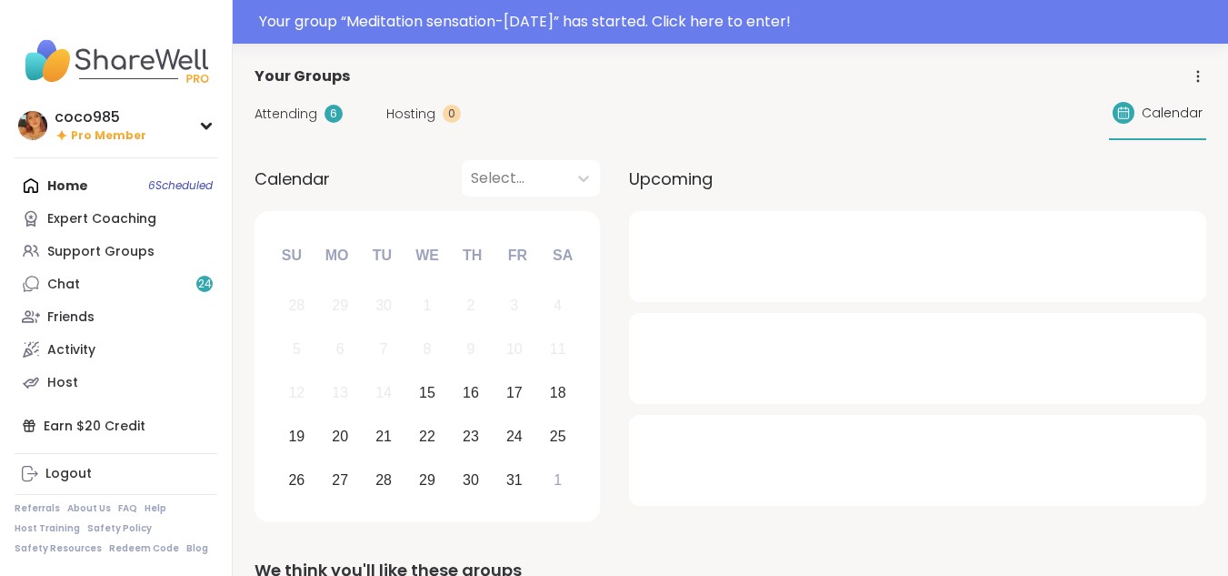
click at [304, 115] on span "Attending" at bounding box center [286, 114] width 63 height 19
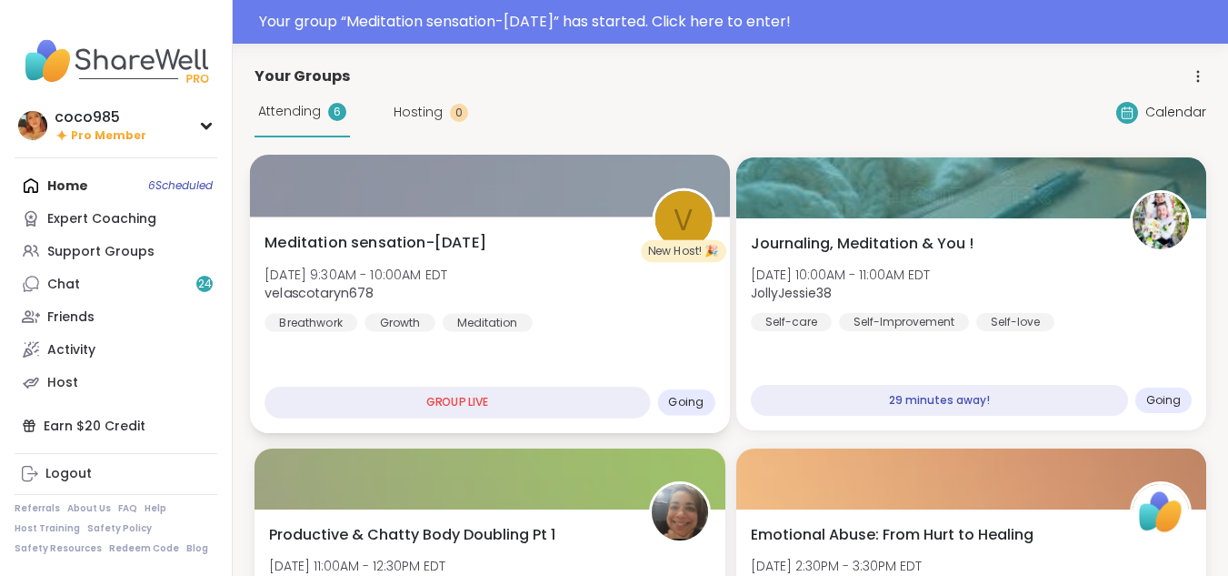
click at [427, 244] on span "Meditation sensation-Wednesday" at bounding box center [376, 243] width 222 height 22
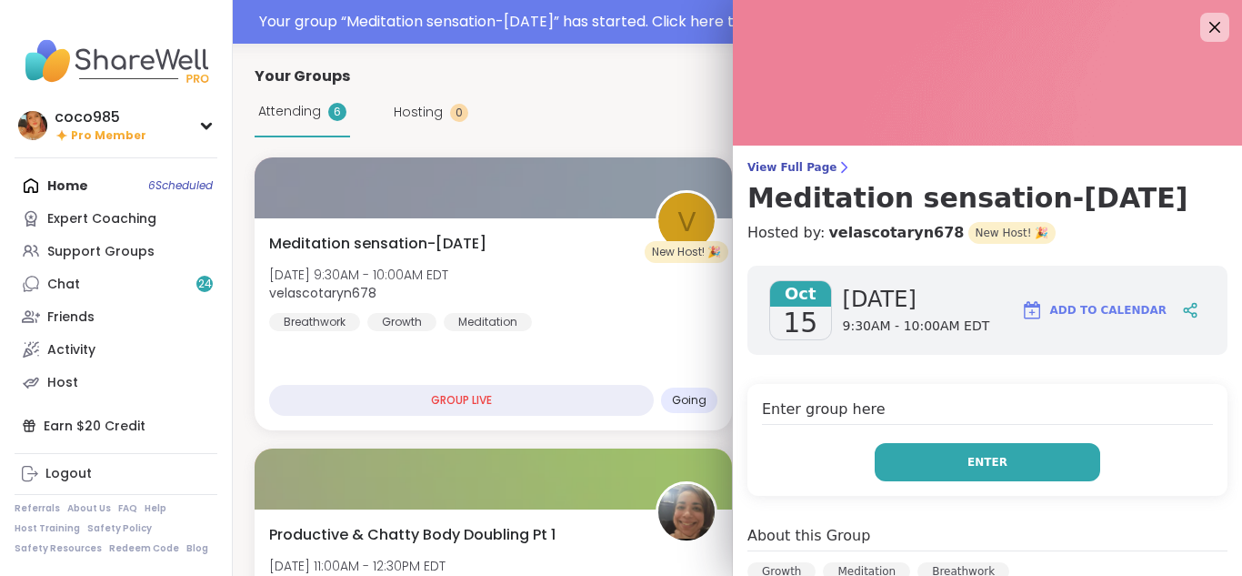
click at [909, 451] on button "Enter" at bounding box center [987, 462] width 225 height 38
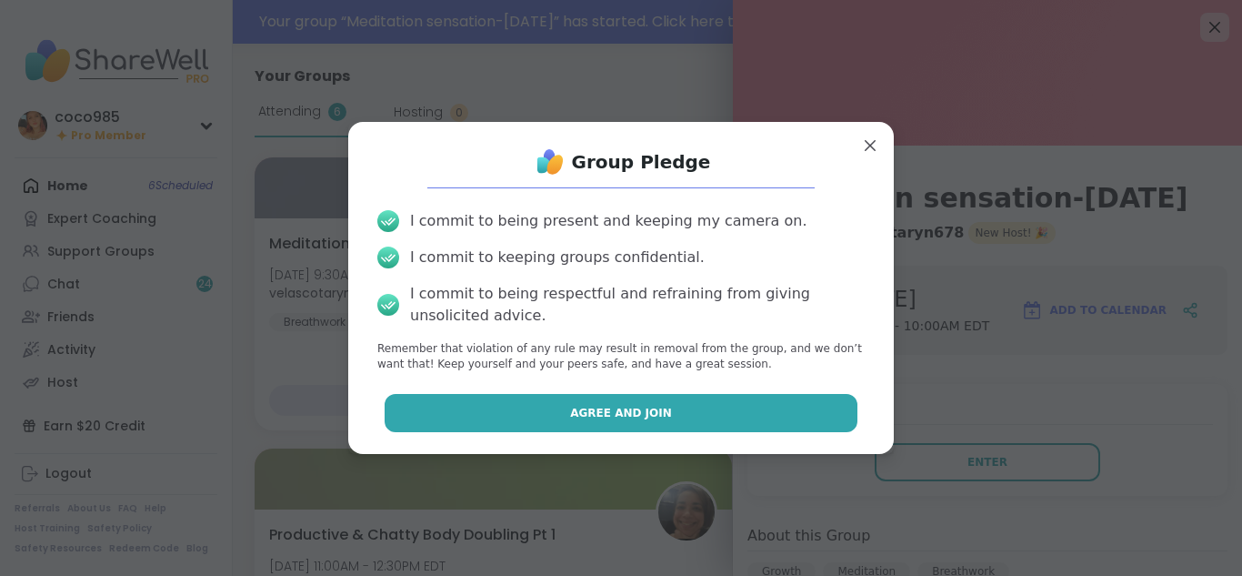
click at [774, 402] on button "Agree and Join" at bounding box center [622, 413] width 474 height 38
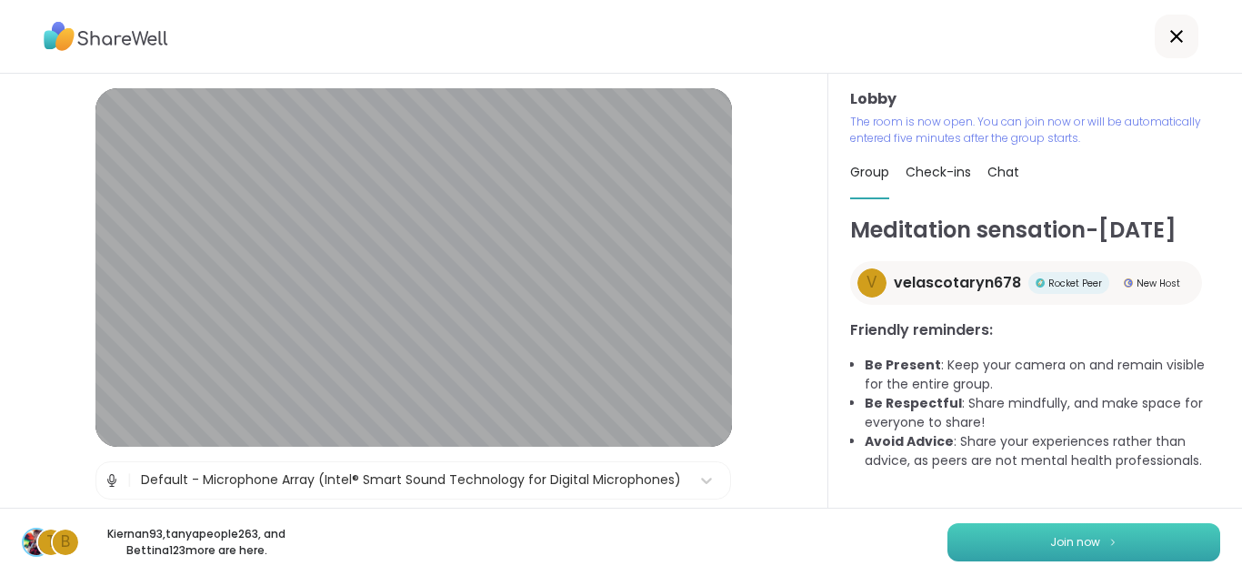
click at [1170, 544] on button "Join now" at bounding box center [1083, 542] width 273 height 38
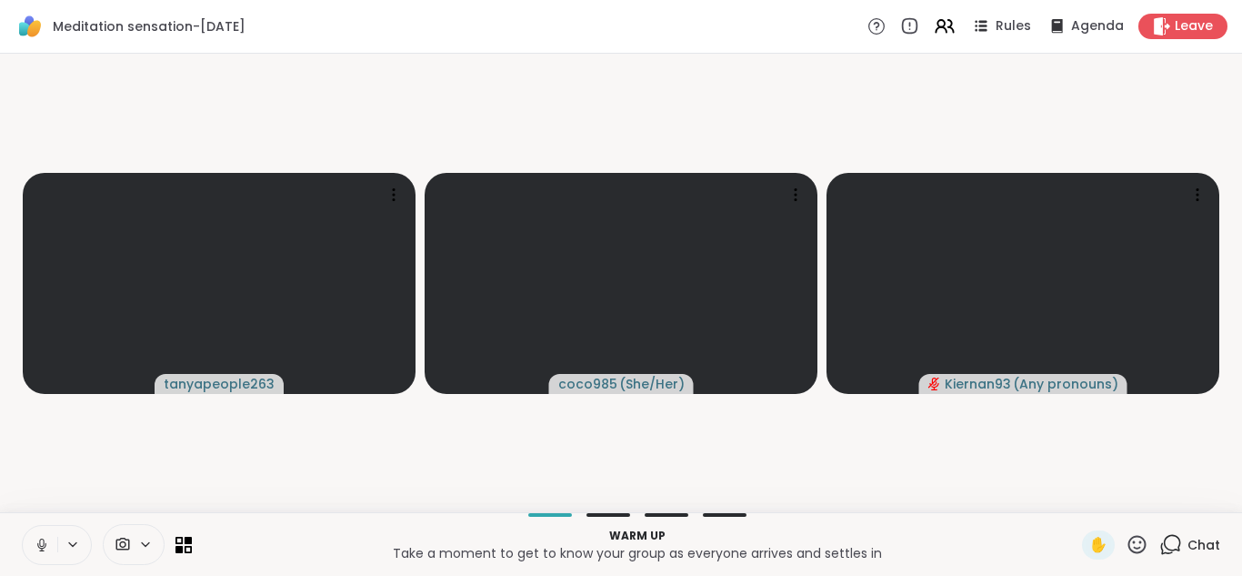
click at [50, 548] on button at bounding box center [40, 545] width 35 height 38
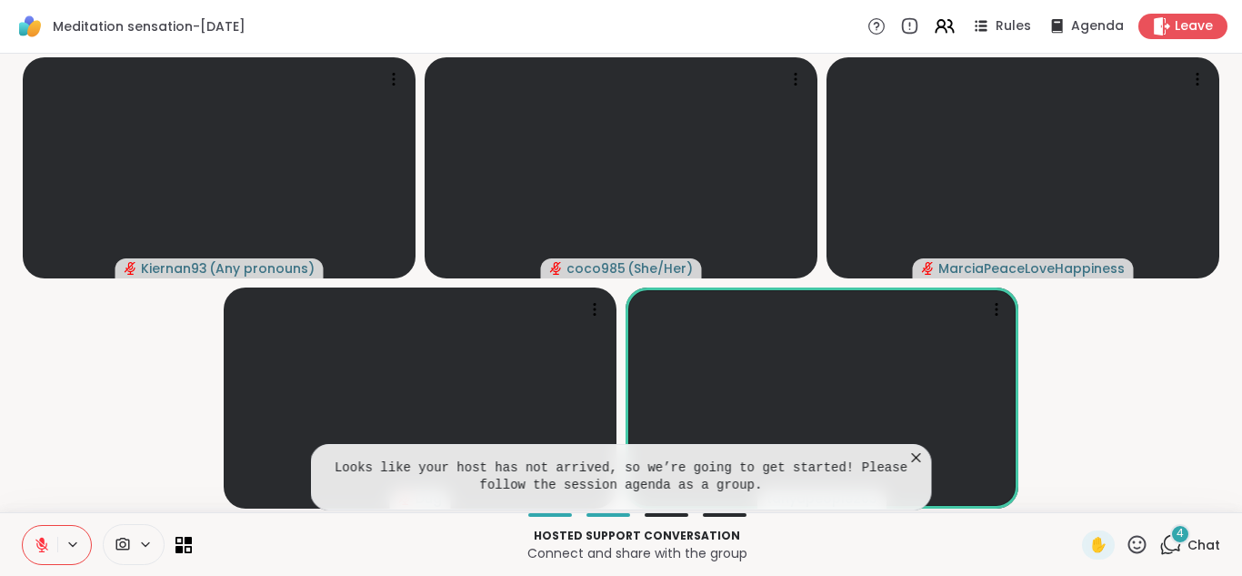
click at [1165, 545] on icon at bounding box center [1170, 544] width 23 height 23
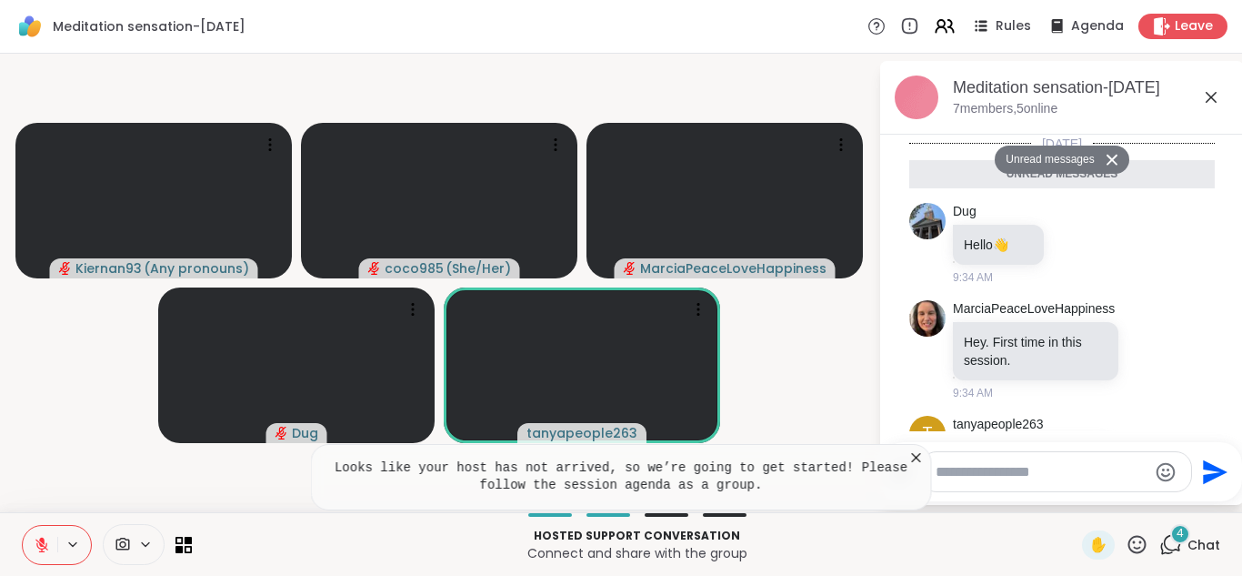
scroll to position [207, 0]
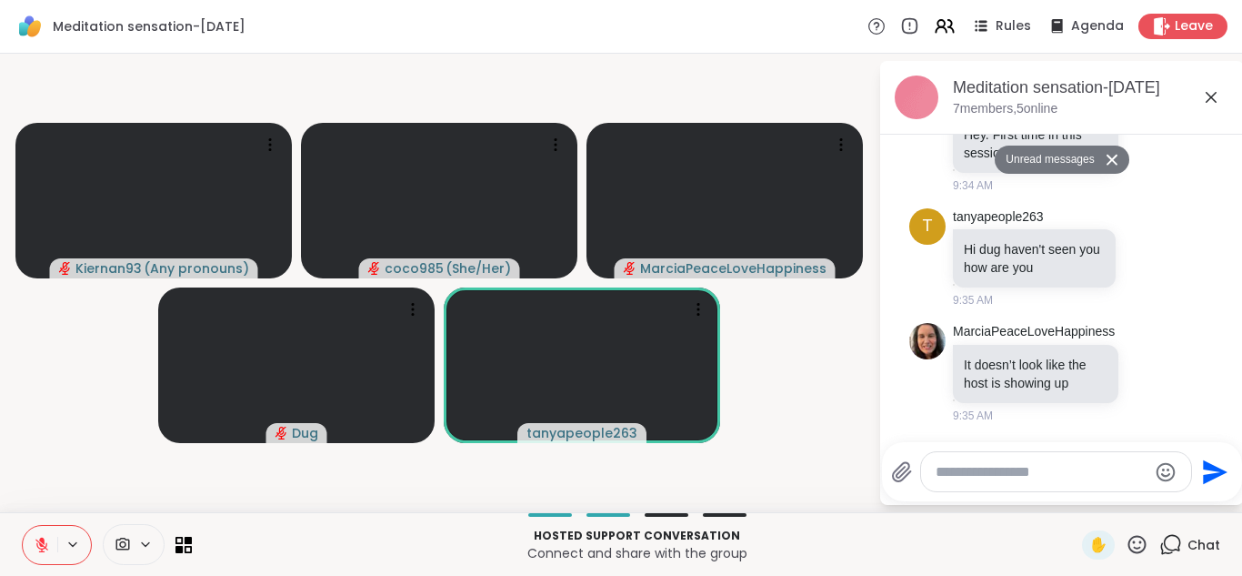
click at [1214, 101] on icon at bounding box center [1211, 97] width 22 height 22
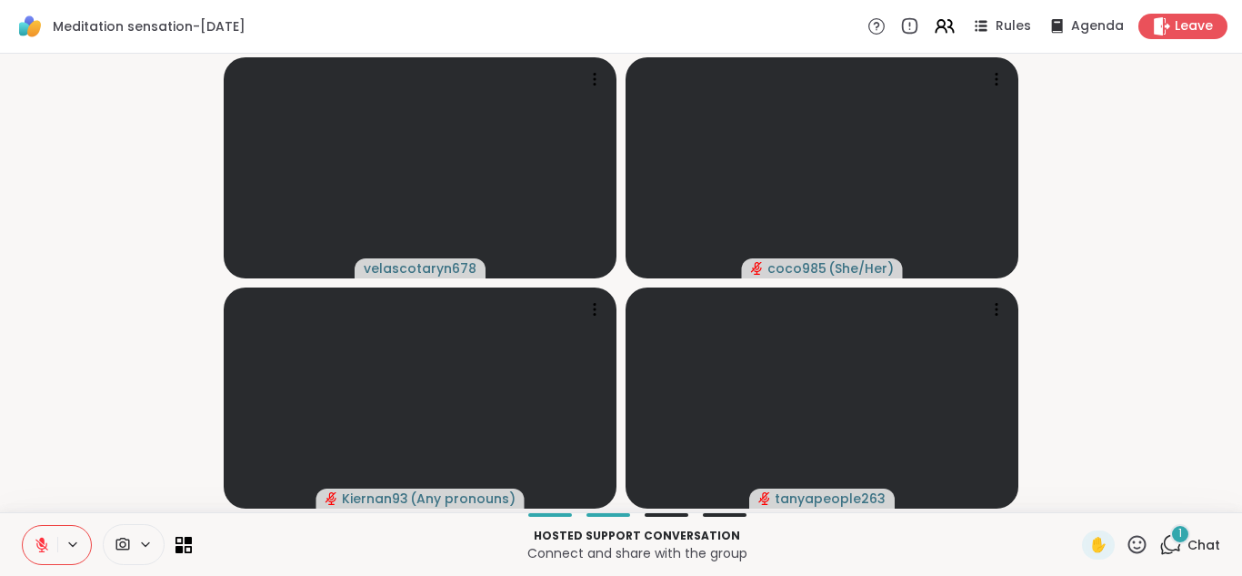
click at [1159, 543] on icon at bounding box center [1170, 544] width 23 height 23
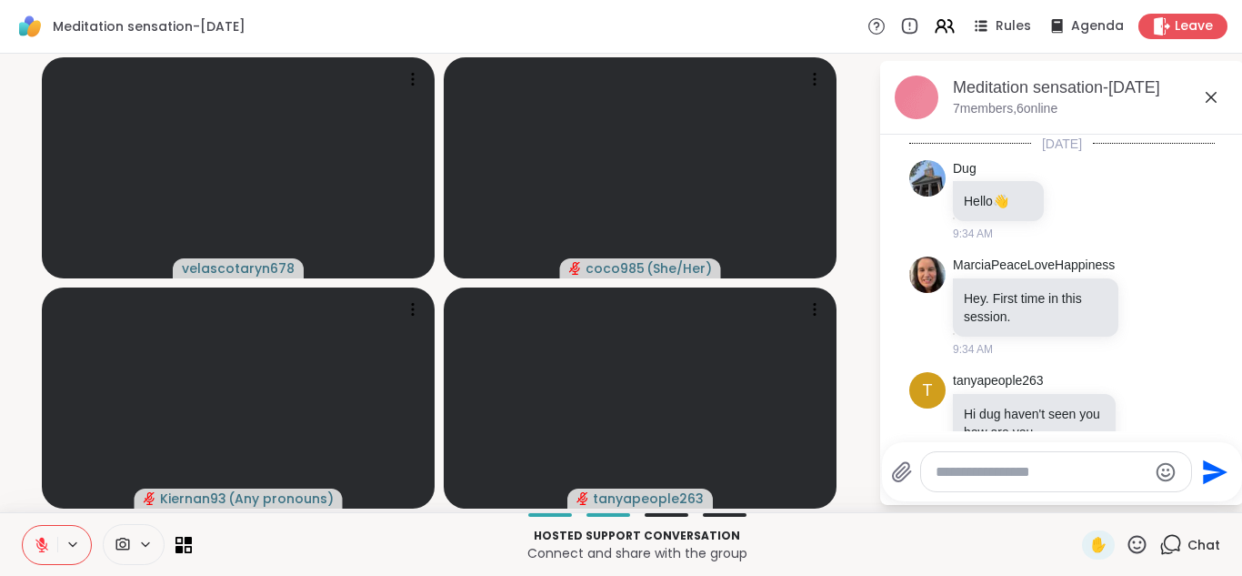
scroll to position [323, 0]
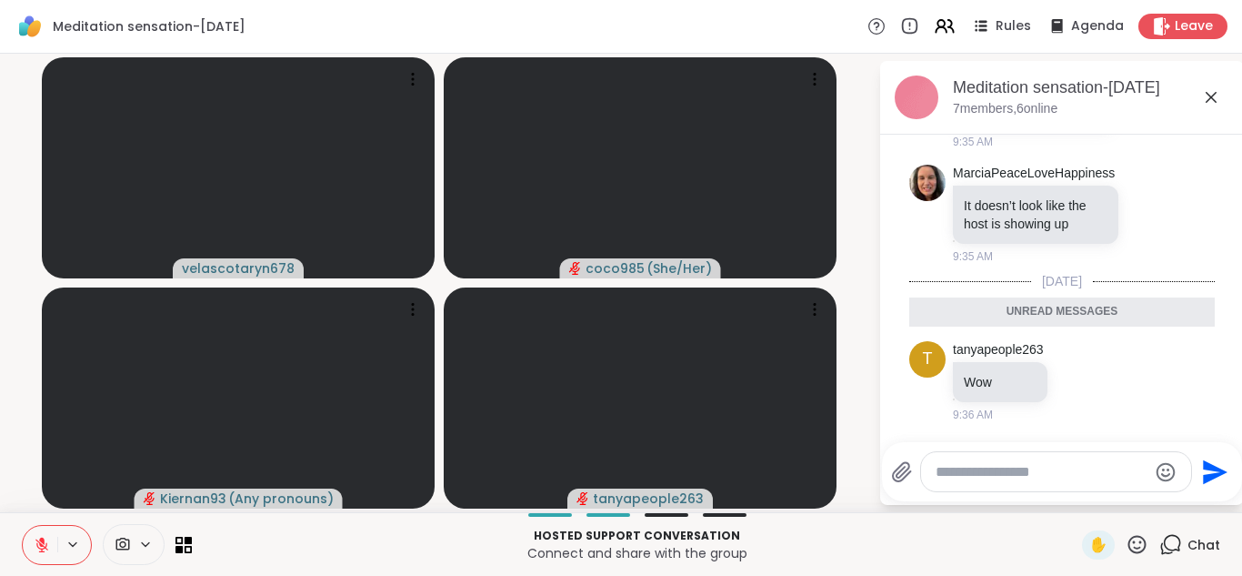
click at [957, 488] on div at bounding box center [1056, 471] width 270 height 39
click at [957, 475] on textarea "Type your message" at bounding box center [1042, 472] width 212 height 18
type textarea "***"
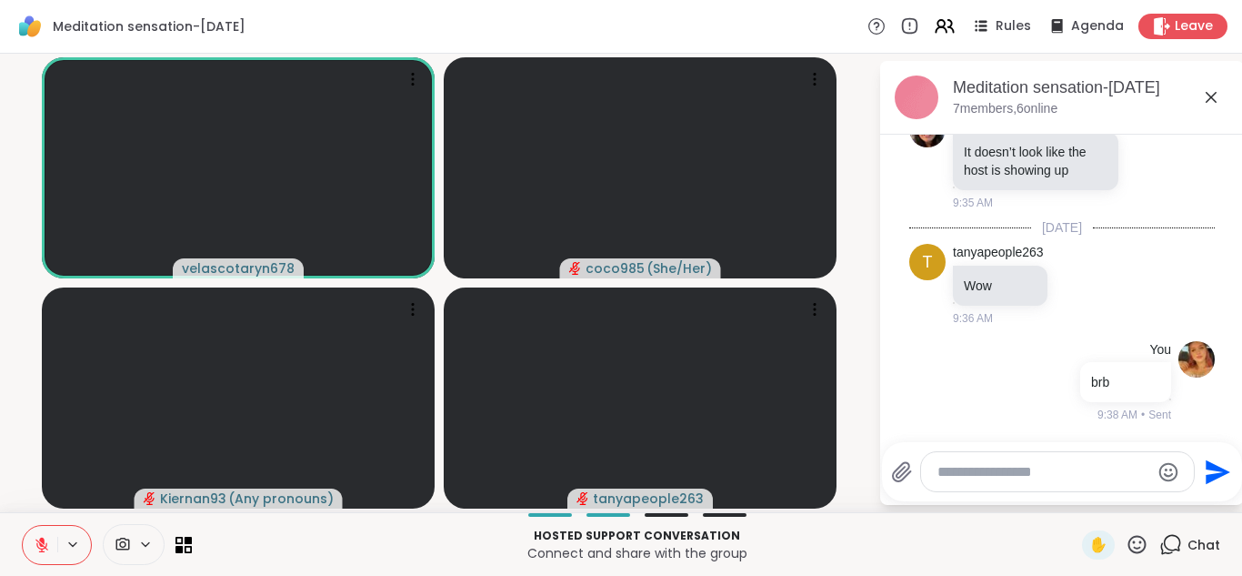
scroll to position [473, 0]
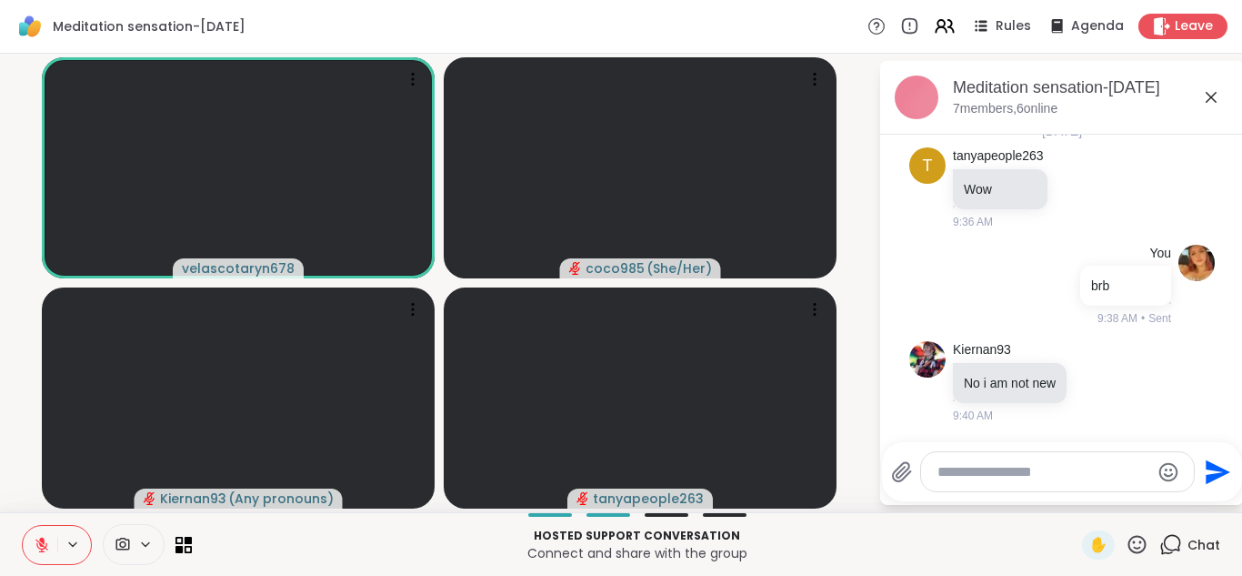
click at [40, 550] on icon at bounding box center [42, 544] width 16 height 16
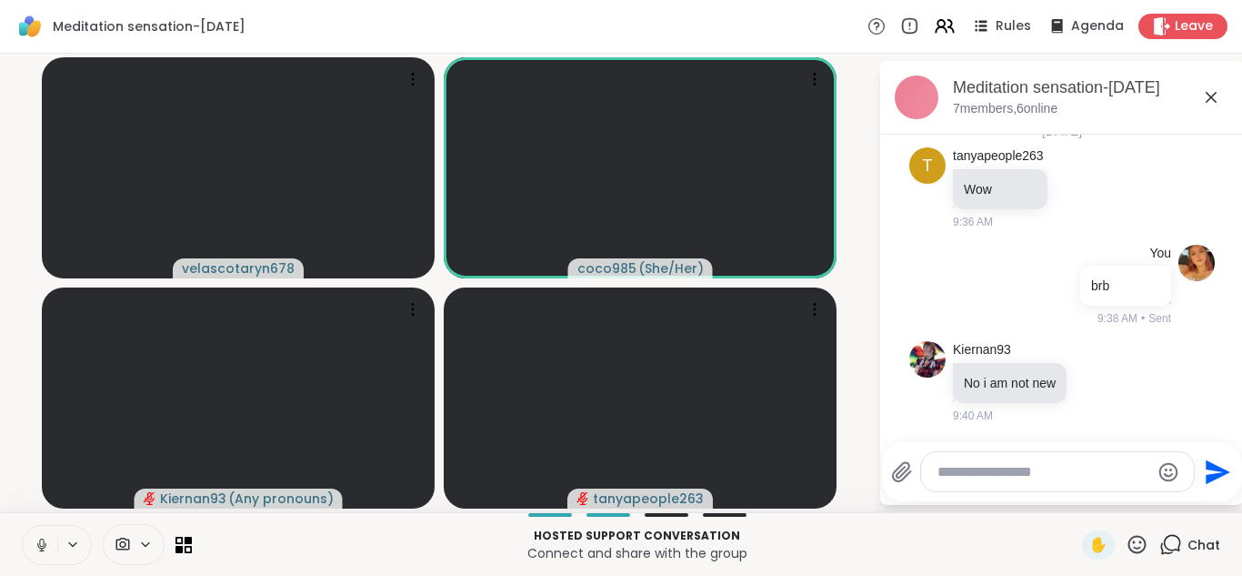
click at [40, 550] on icon at bounding box center [41, 549] width 5 height 1
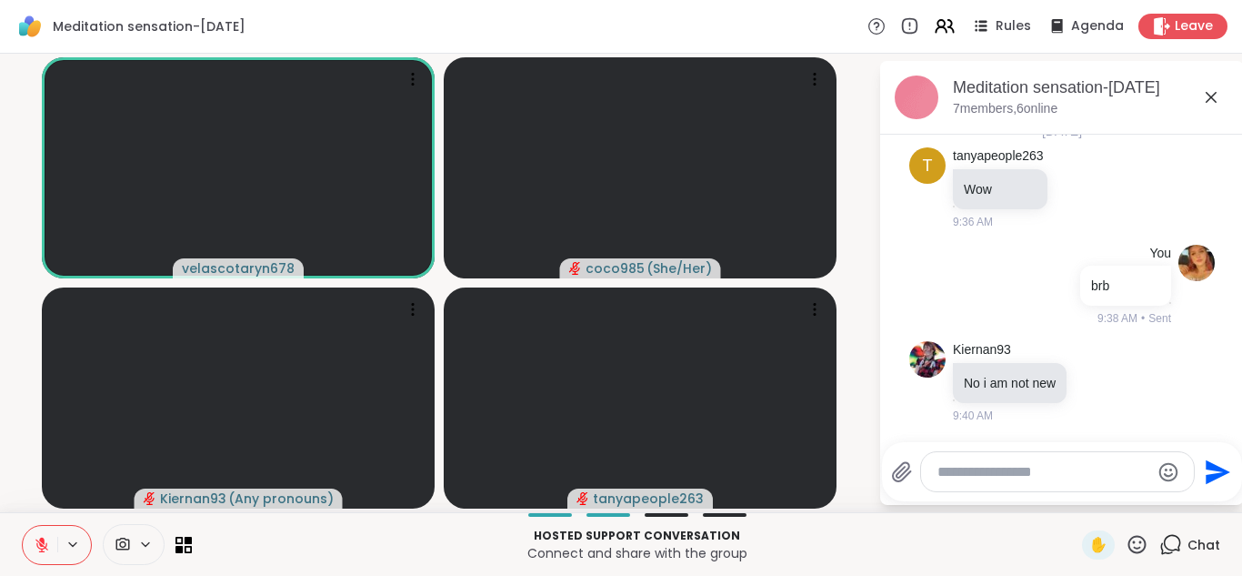
click at [40, 550] on icon at bounding box center [42, 544] width 16 height 16
click at [40, 550] on icon at bounding box center [41, 549] width 5 height 1
click at [40, 550] on icon at bounding box center [42, 544] width 16 height 16
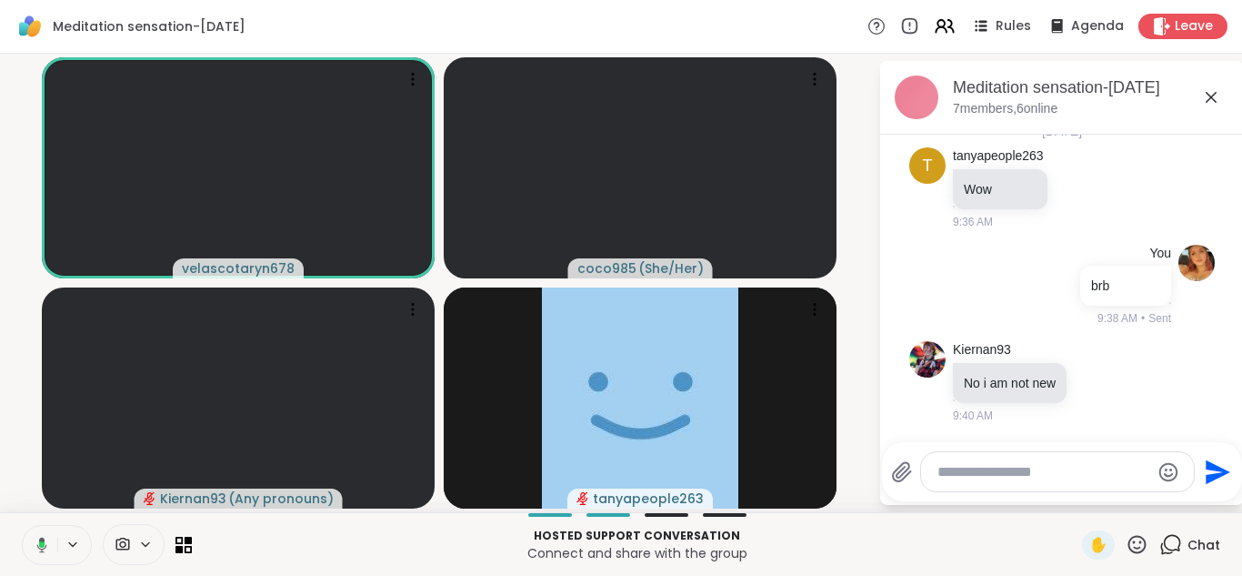
click at [44, 546] on icon at bounding box center [39, 544] width 16 height 16
click at [30, 541] on button at bounding box center [40, 545] width 35 height 38
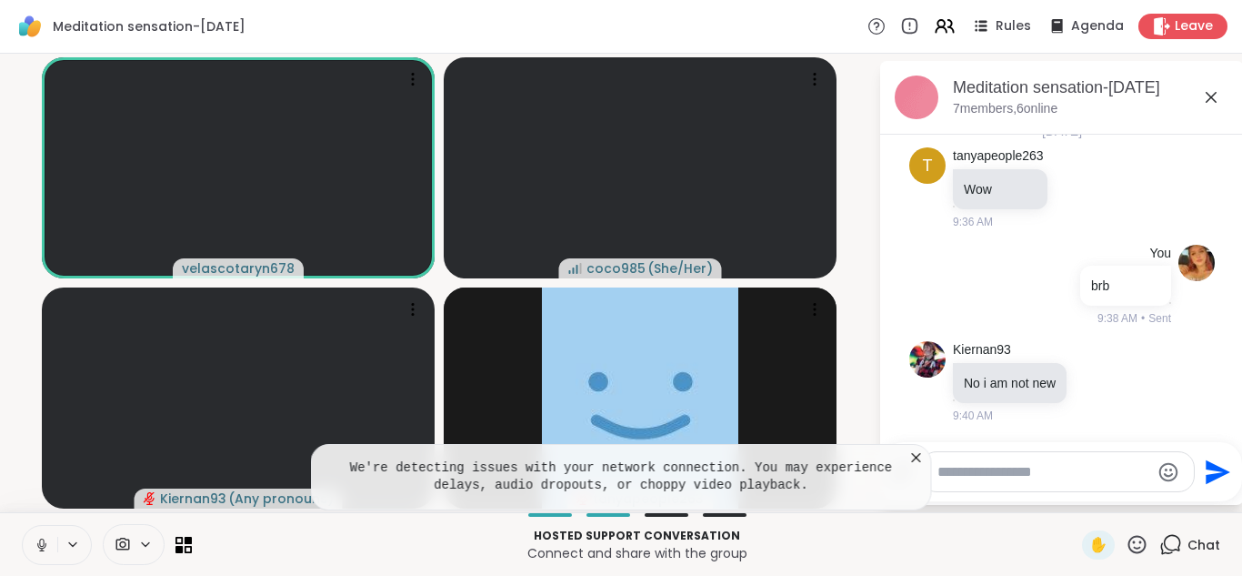
click at [35, 536] on icon at bounding box center [42, 544] width 16 height 16
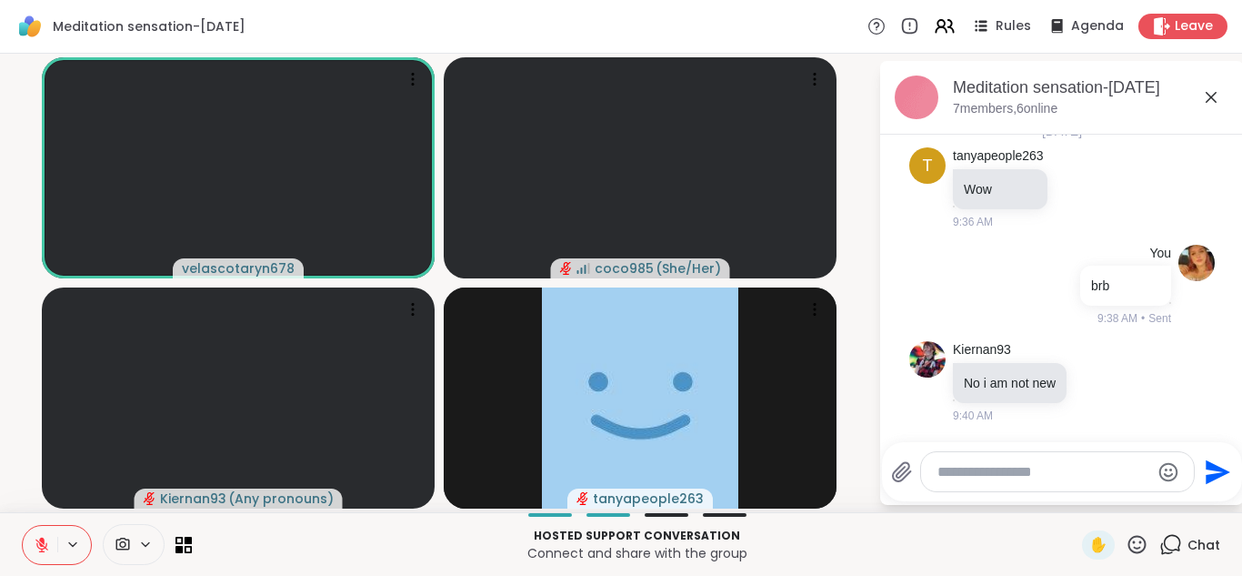
click at [35, 536] on icon at bounding box center [42, 544] width 16 height 16
click at [35, 537] on icon at bounding box center [42, 544] width 16 height 16
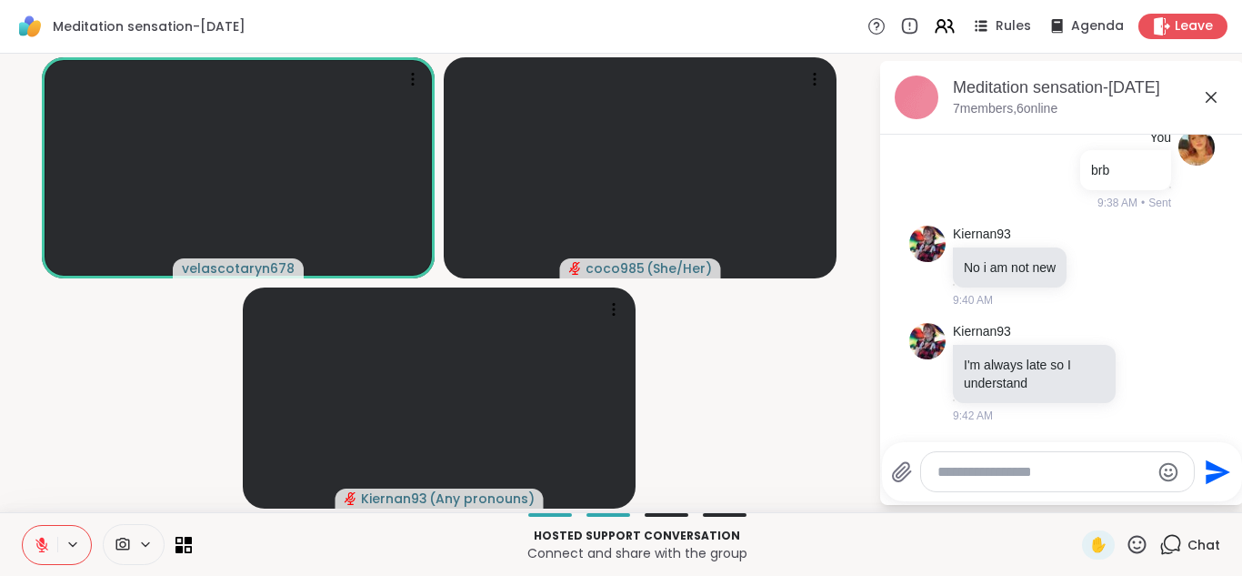
click at [981, 468] on textarea "Type your message" at bounding box center [1043, 472] width 212 height 18
type textarea "****"
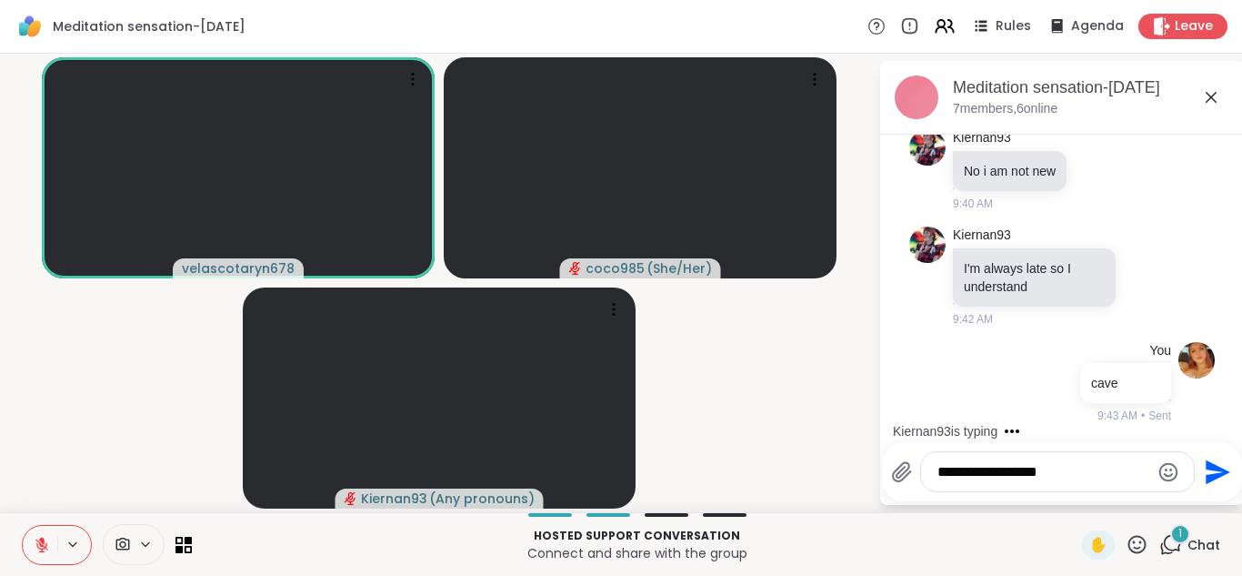
scroll to position [800, 0]
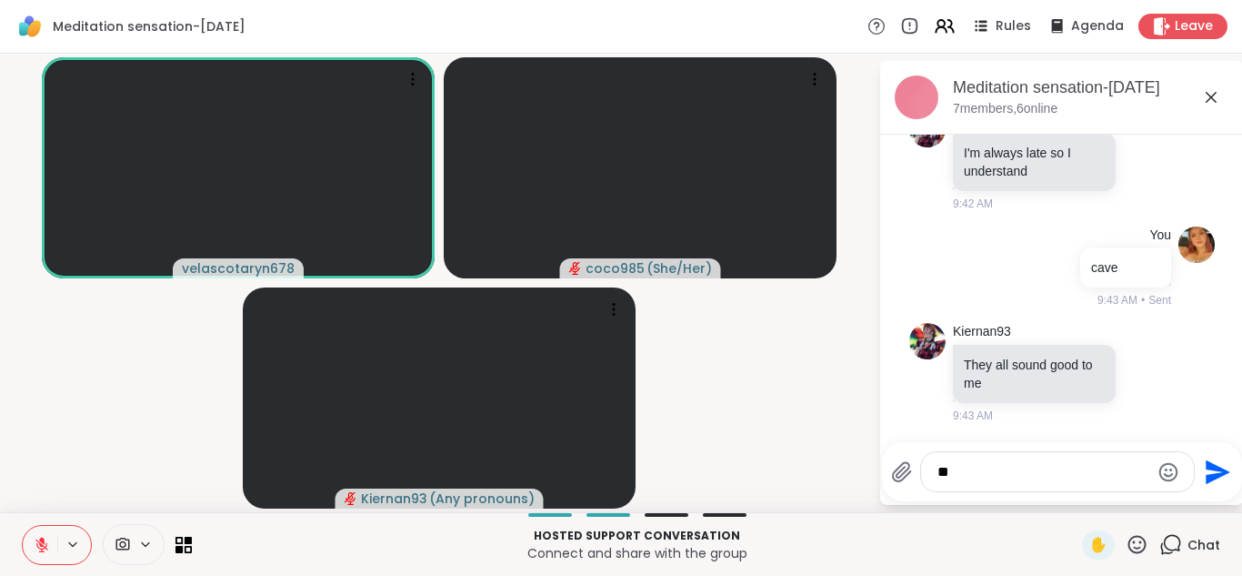
type textarea "*"
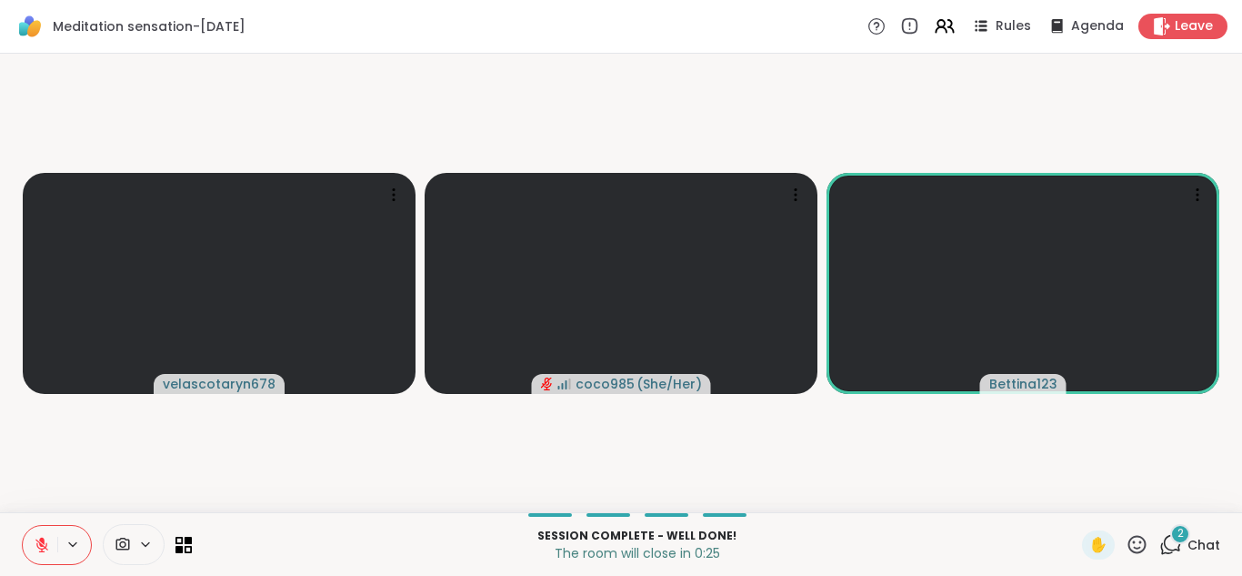
click at [38, 546] on icon at bounding box center [41, 544] width 13 height 13
click at [42, 534] on button at bounding box center [38, 545] width 37 height 38
click at [37, 549] on icon at bounding box center [42, 544] width 16 height 16
click at [40, 556] on button at bounding box center [40, 545] width 35 height 38
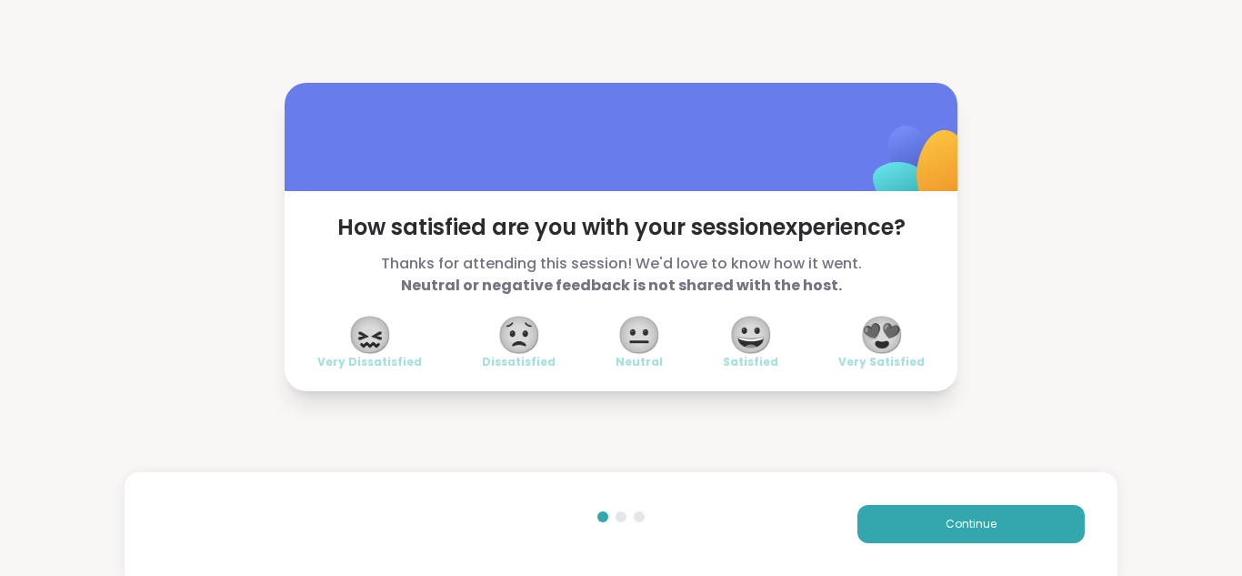
click at [904, 337] on span "😍" at bounding box center [881, 334] width 45 height 33
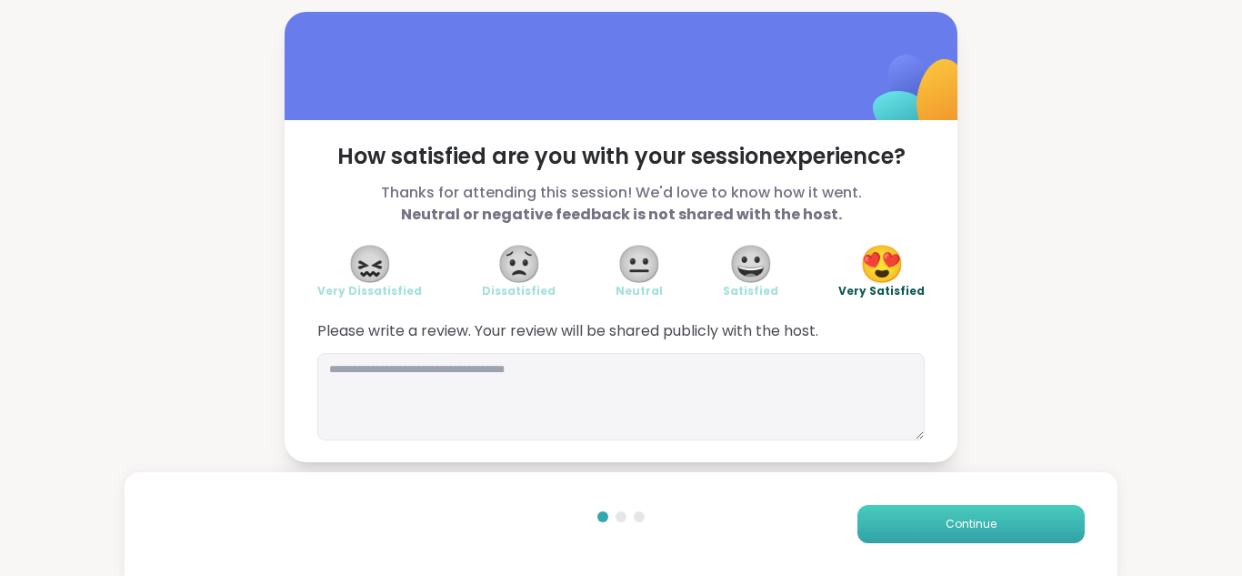
click at [954, 525] on span "Continue" at bounding box center [971, 524] width 51 height 16
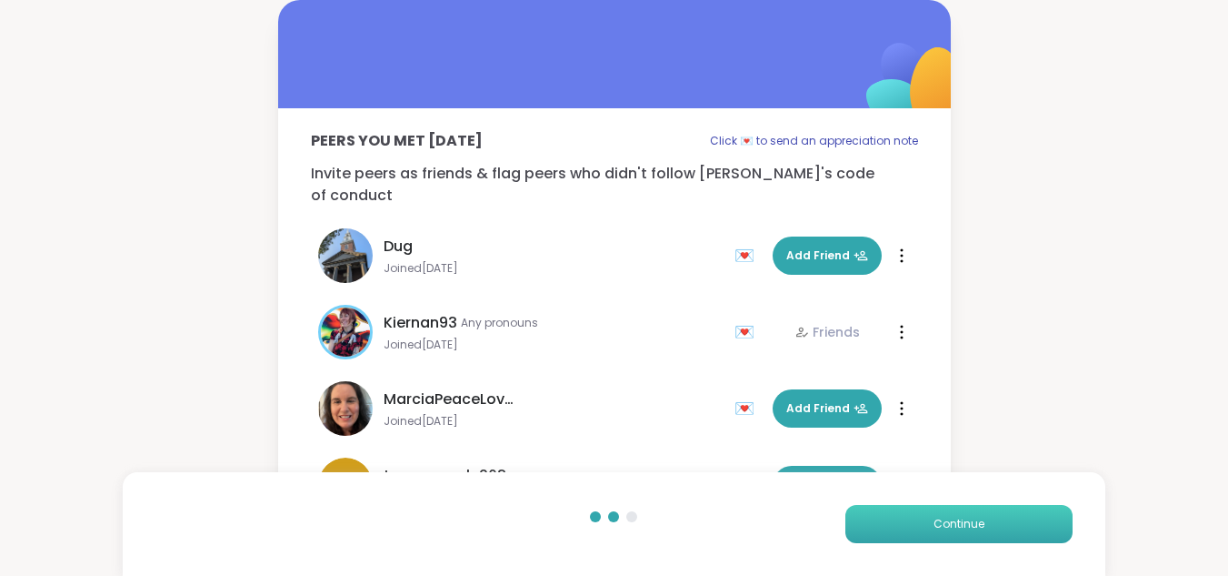
click at [954, 525] on span "Continue" at bounding box center [959, 524] width 51 height 16
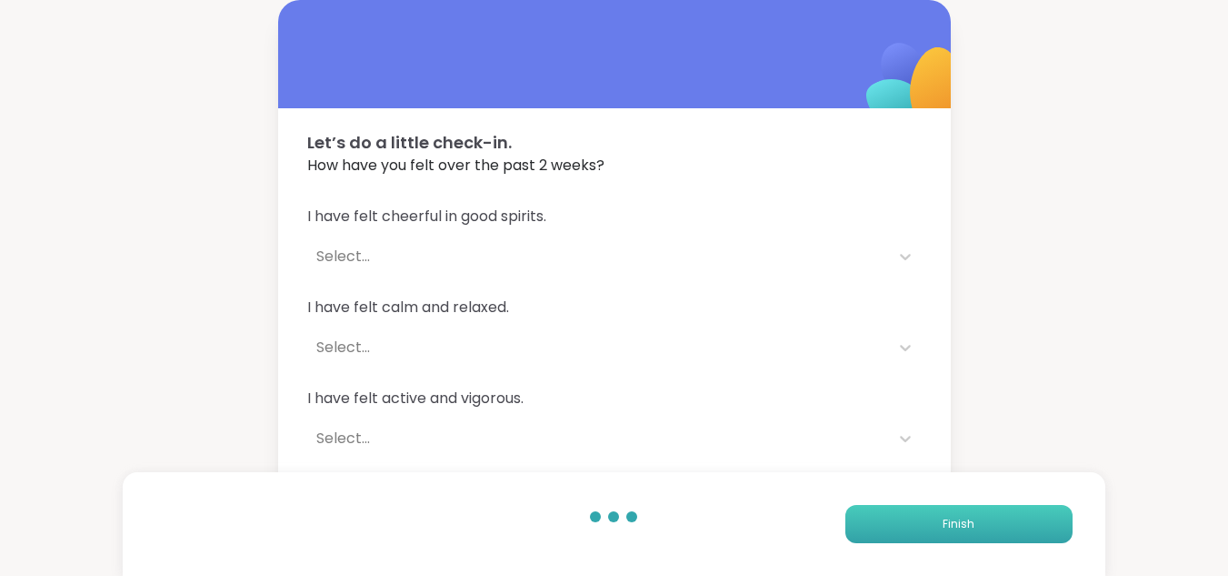
click at [954, 525] on span "Finish" at bounding box center [959, 524] width 32 height 16
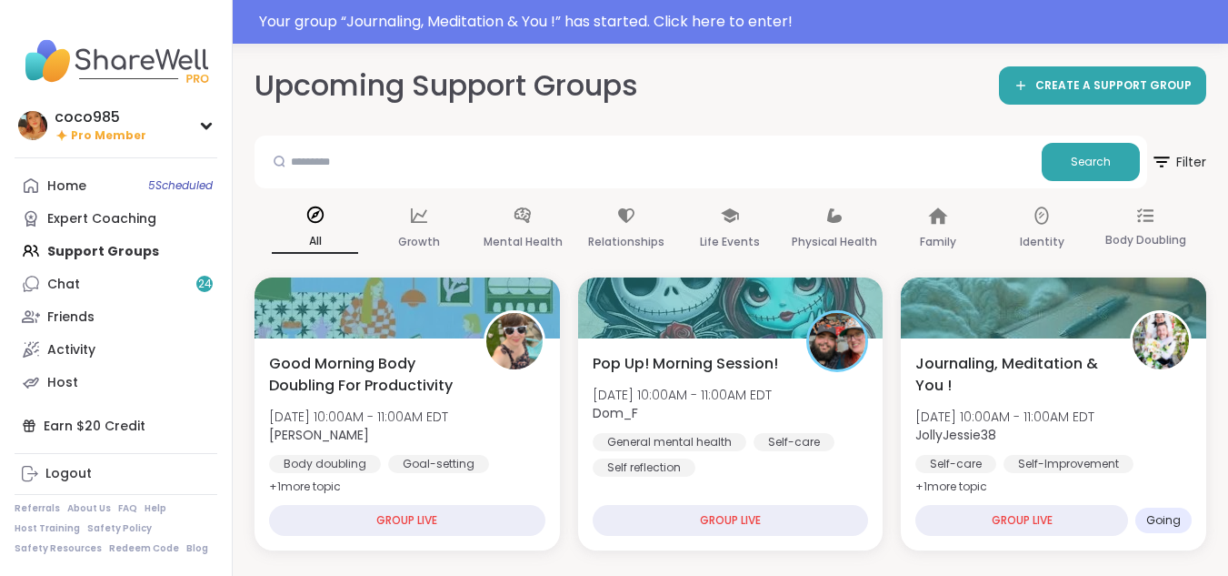
click at [114, 252] on div "Home 5 Scheduled Expert Coaching Support Groups Chat 24 Friends Activity Host" at bounding box center [116, 283] width 203 height 229
click at [173, 187] on span "5 Scheduled" at bounding box center [180, 185] width 65 height 15
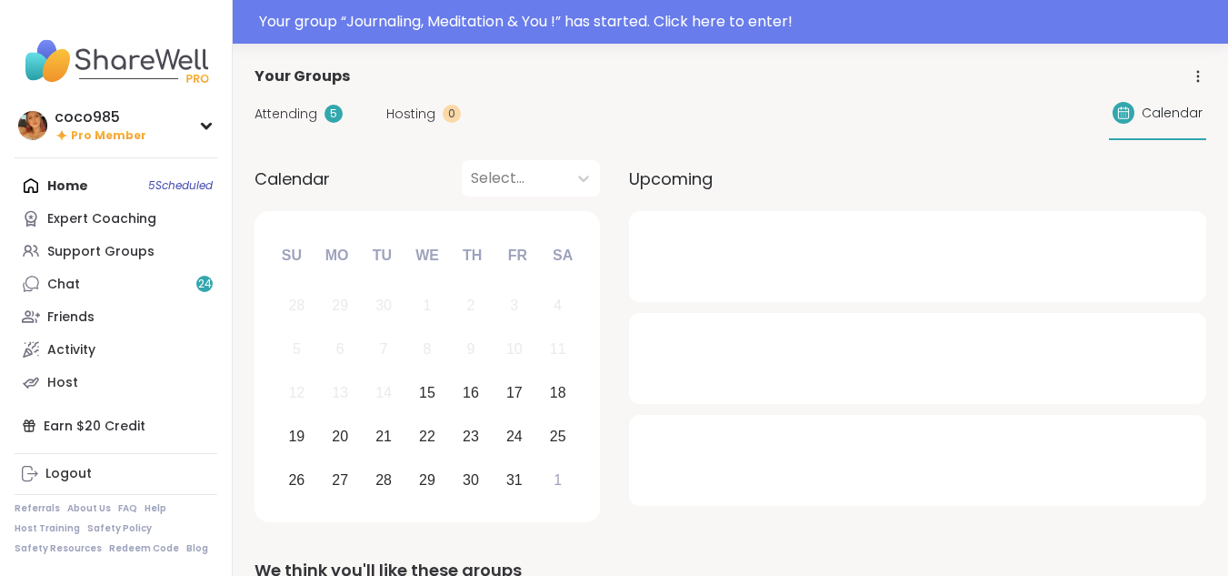
click at [304, 116] on span "Attending" at bounding box center [286, 114] width 63 height 19
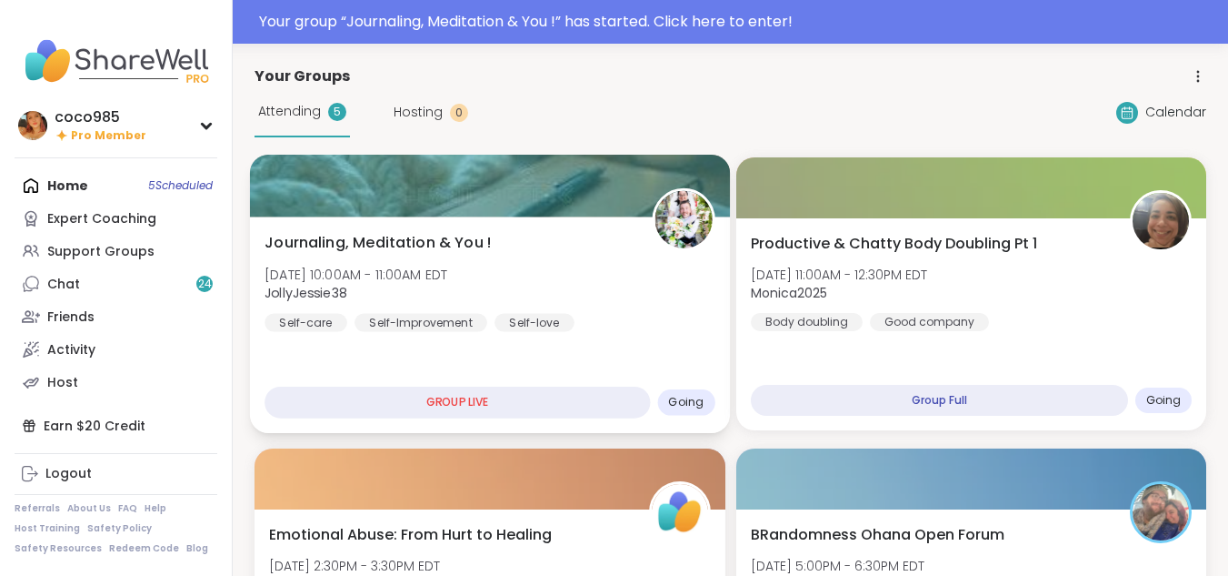
click at [427, 335] on div "Journaling, Meditation & You ! Wed, Oct 15 | 10:00AM - 11:00AM EDT JollyJessie3…" at bounding box center [490, 324] width 480 height 216
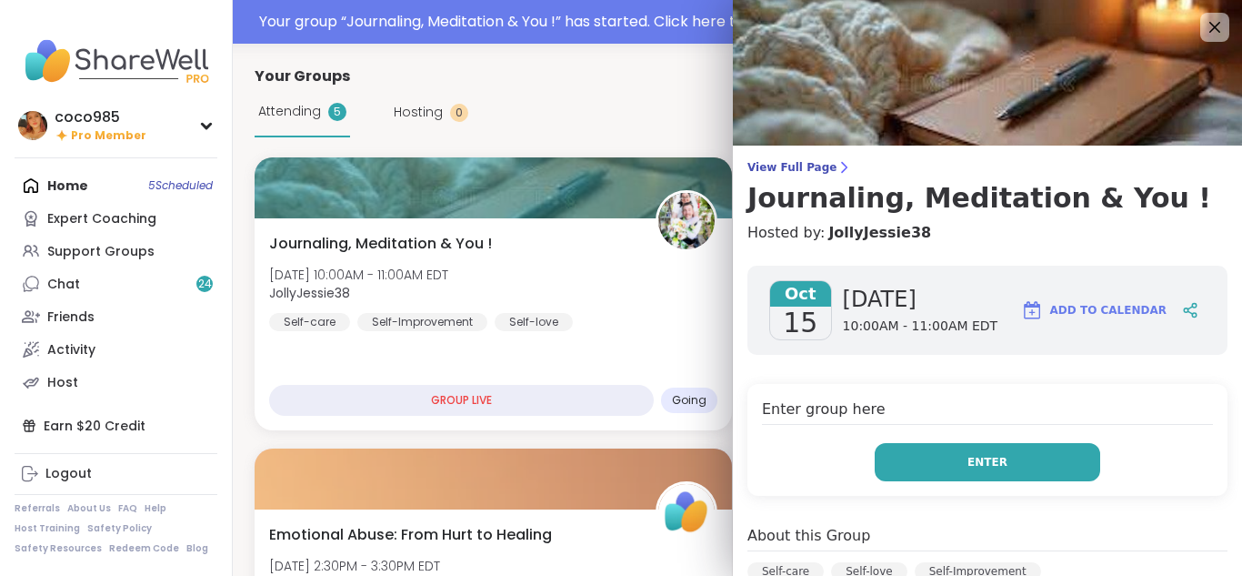
click at [967, 454] on span "Enter" at bounding box center [987, 462] width 40 height 16
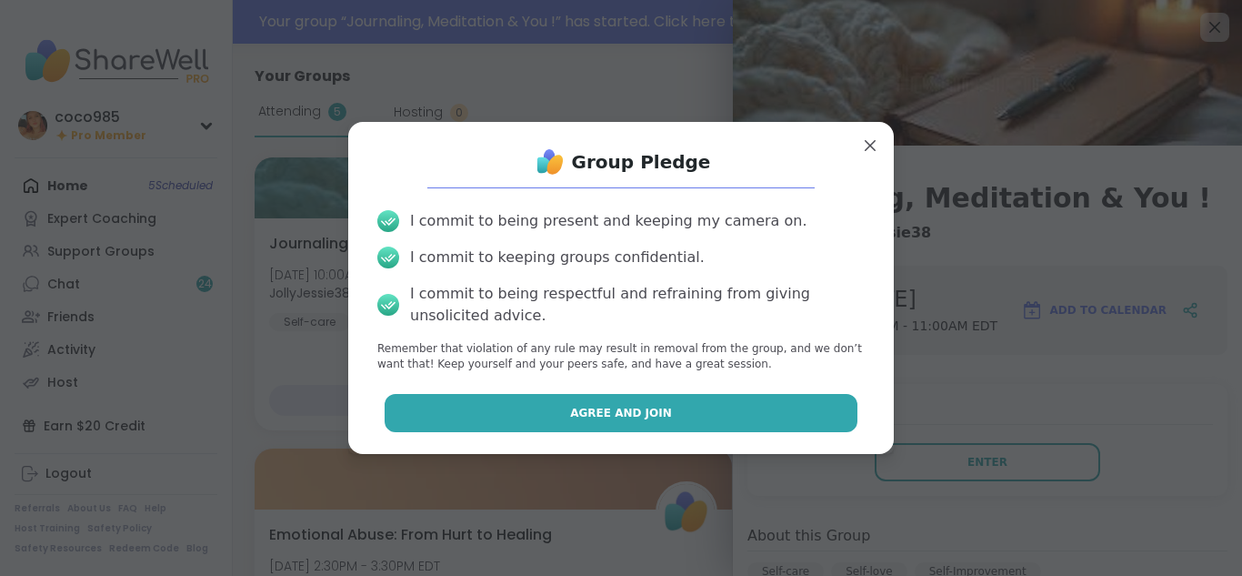
click at [835, 413] on button "Agree and Join" at bounding box center [622, 413] width 474 height 38
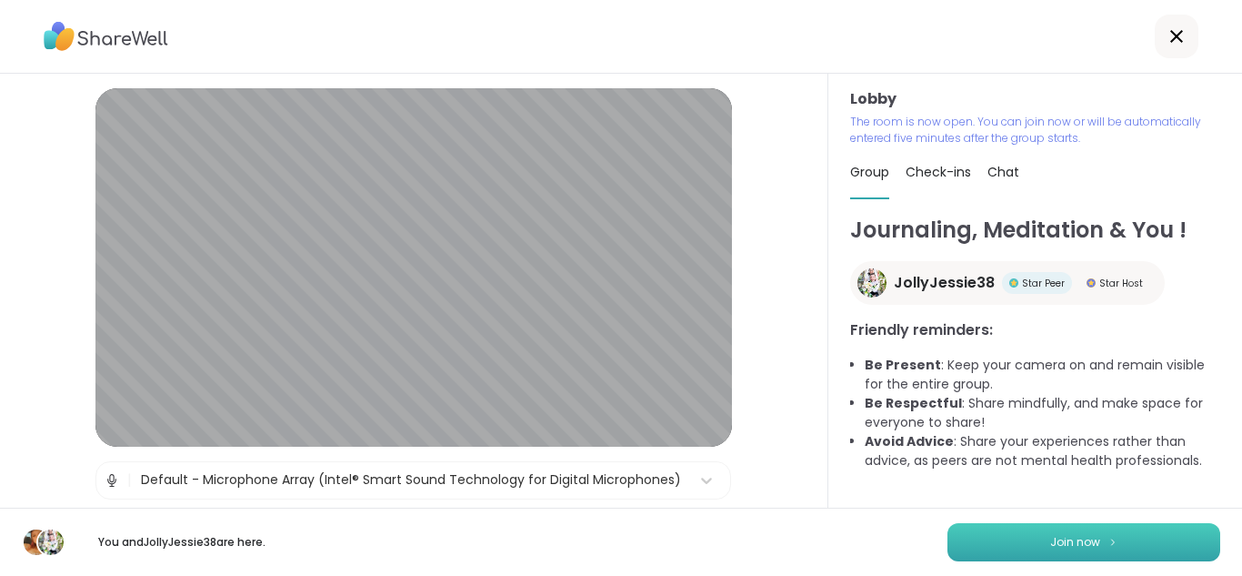
click at [1066, 531] on button "Join now" at bounding box center [1083, 542] width 273 height 38
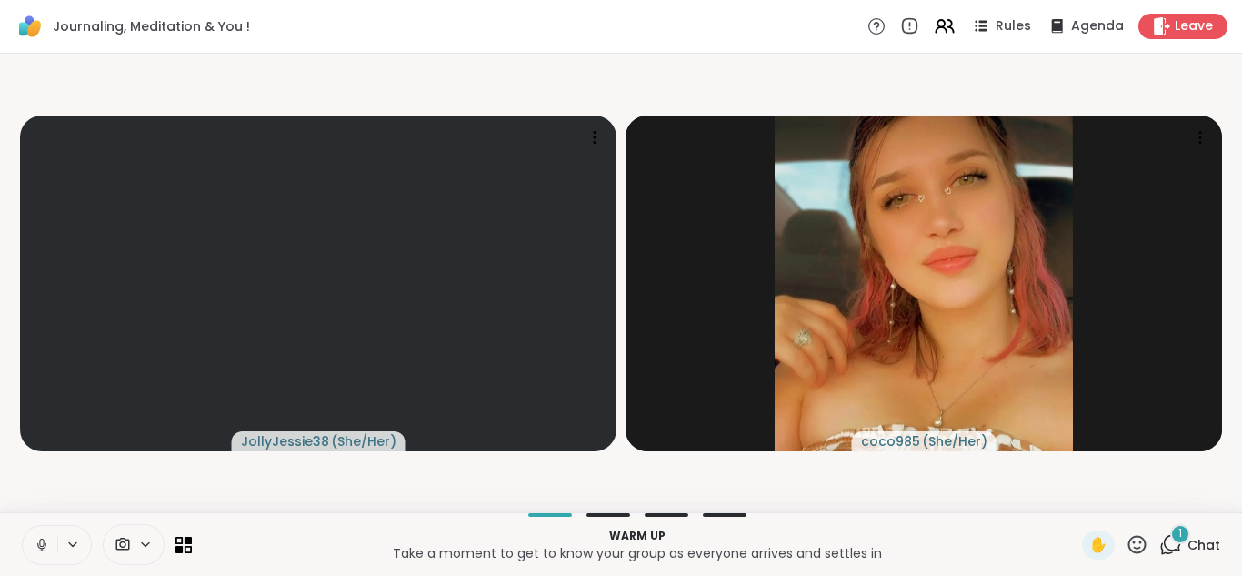
click at [40, 541] on icon at bounding box center [41, 542] width 5 height 8
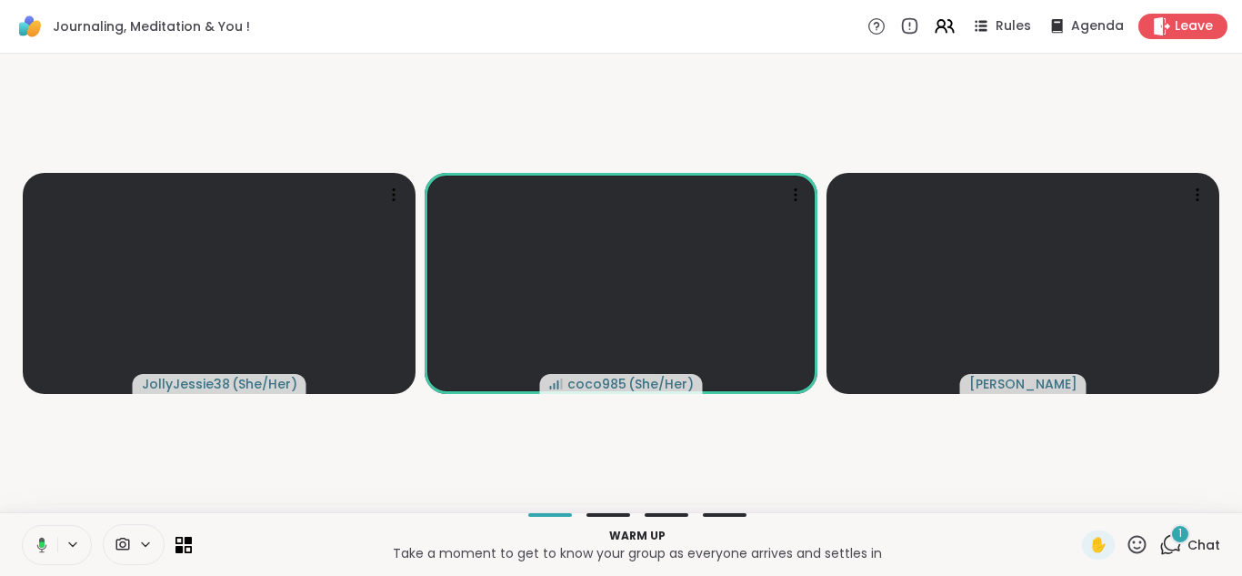
click at [32, 554] on button at bounding box center [38, 545] width 37 height 38
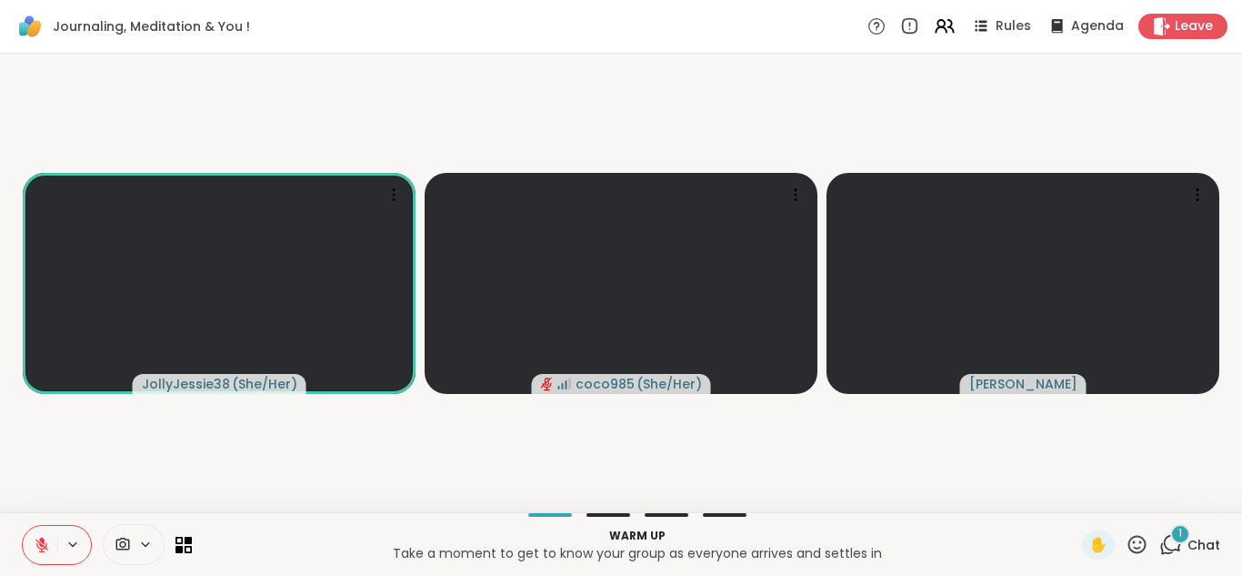
click at [32, 554] on button at bounding box center [40, 545] width 35 height 38
click at [60, 548] on button at bounding box center [74, 543] width 34 height 15
click at [50, 546] on button at bounding box center [40, 545] width 35 height 38
click at [50, 546] on button at bounding box center [38, 545] width 37 height 38
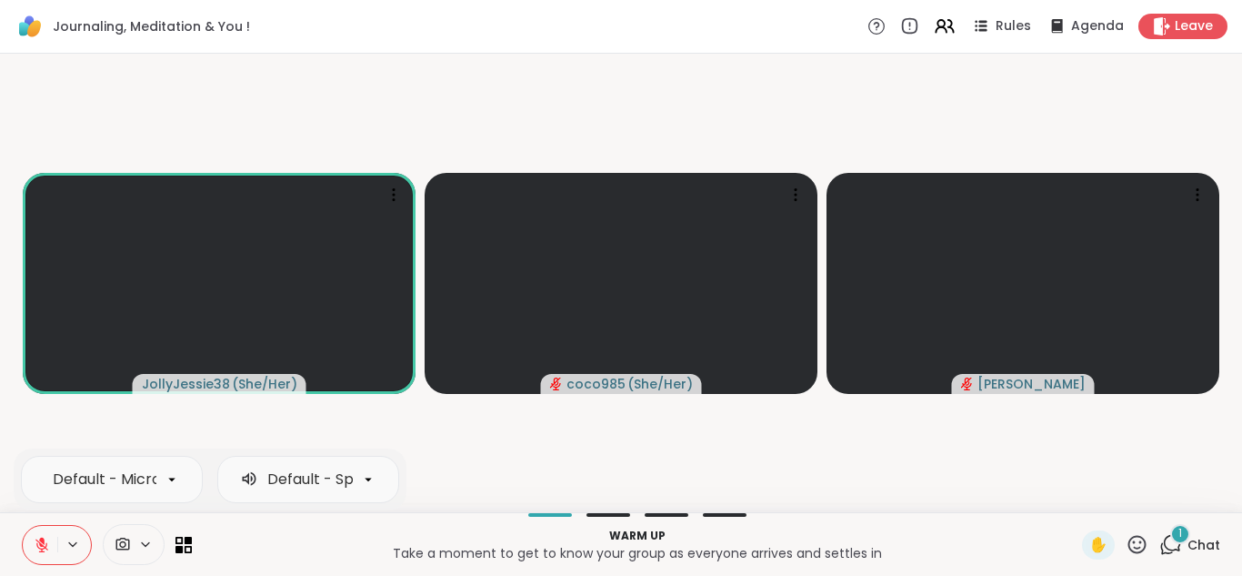
click at [50, 546] on button at bounding box center [40, 545] width 35 height 38
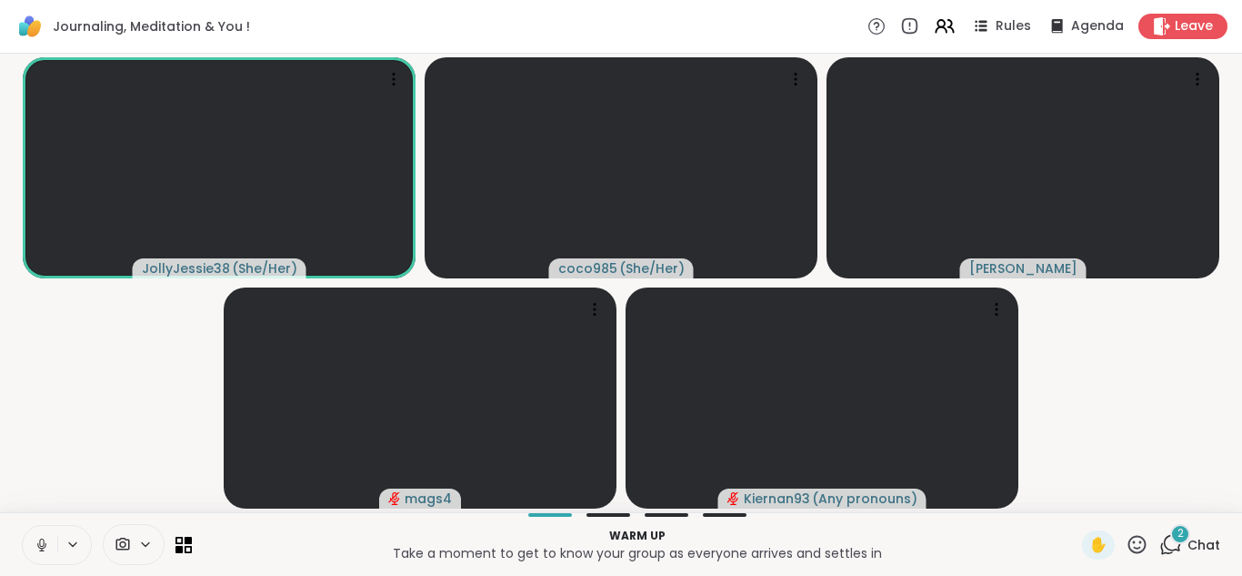
click at [1177, 533] on span "2" at bounding box center [1180, 533] width 6 height 15
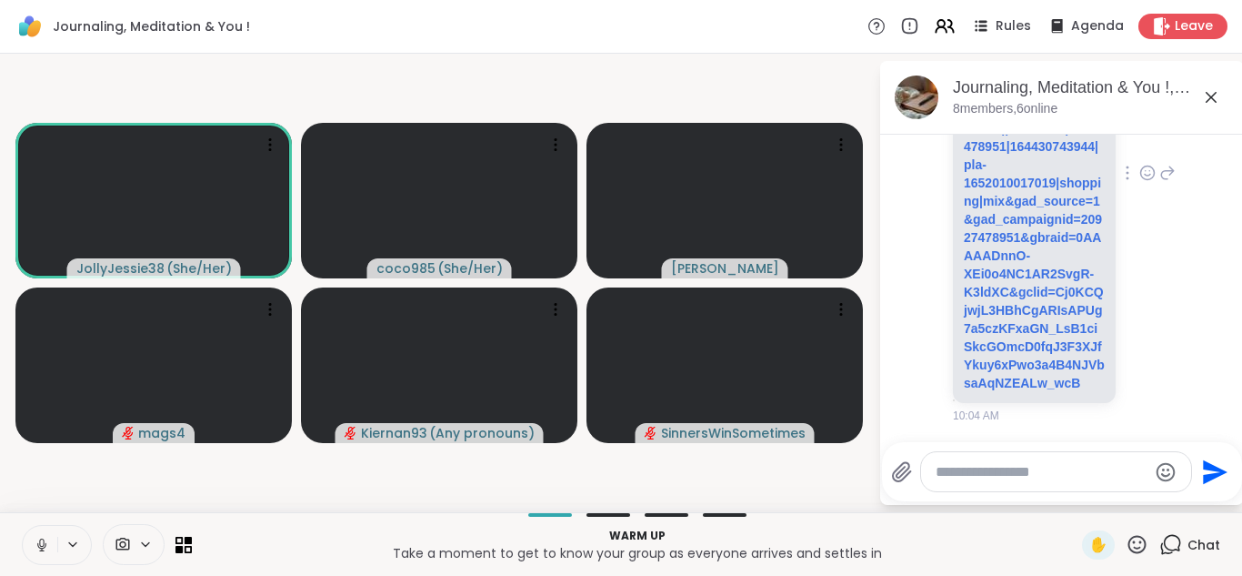
scroll to position [4560, 0]
click at [1012, 325] on link "lenovo.com/us/en/p/accessories-and-software/audio/headsets/78000010?orgRef=http…" at bounding box center [1034, 173] width 141 height 433
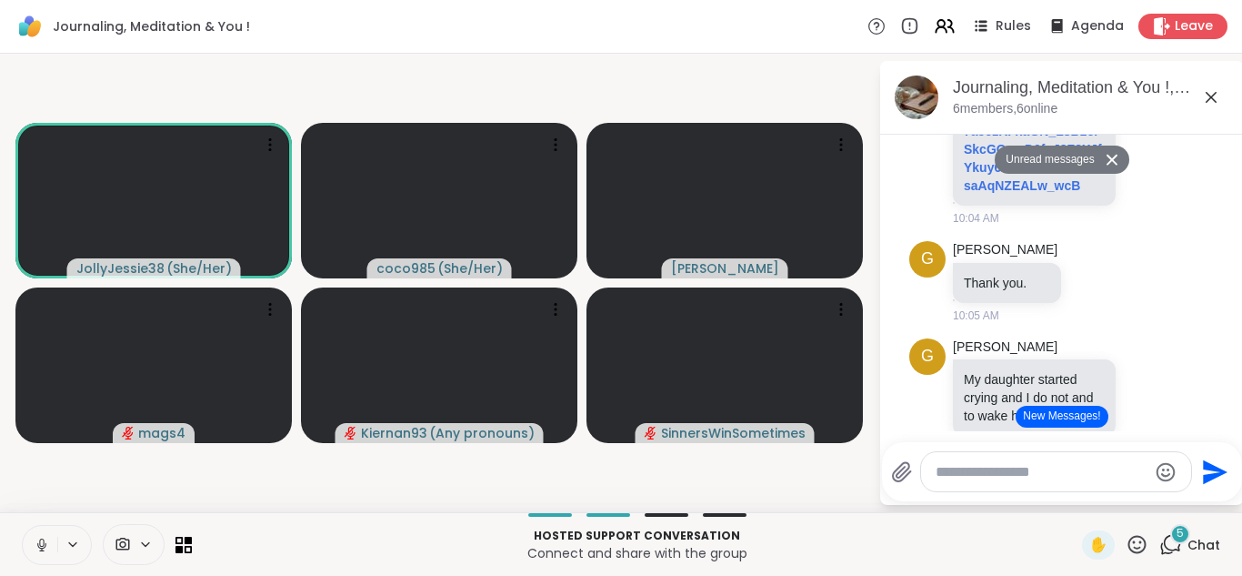
click at [30, 544] on button at bounding box center [40, 545] width 35 height 38
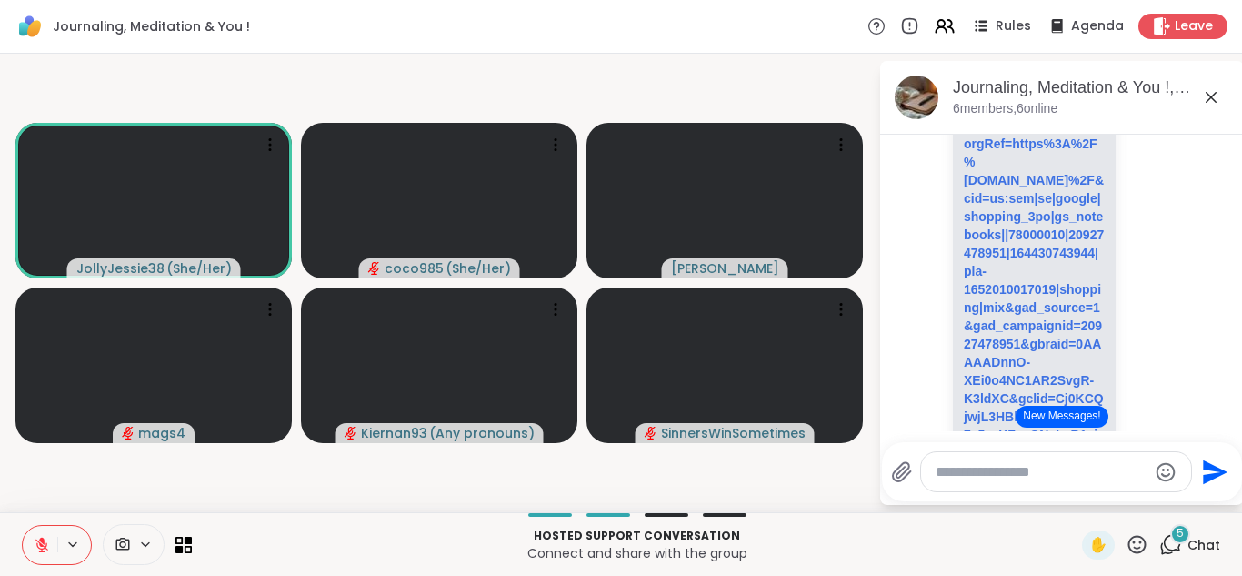
scroll to position [4232, 0]
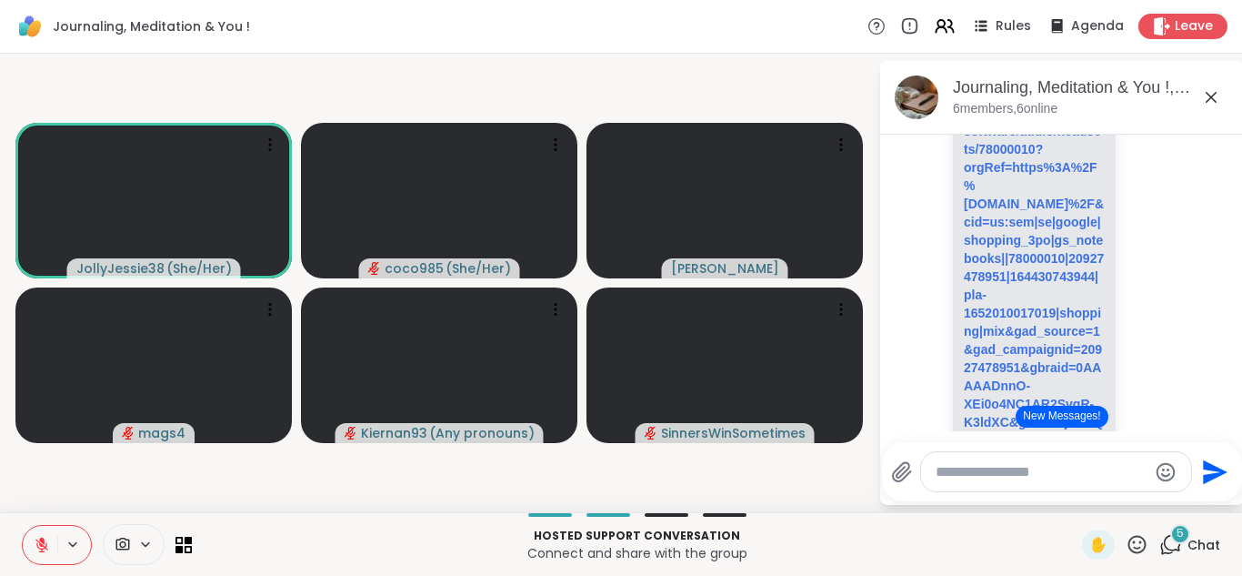
drag, startPoint x: 1021, startPoint y: 365, endPoint x: 966, endPoint y: 297, distance: 86.6
drag, startPoint x: 964, startPoint y: 302, endPoint x: 984, endPoint y: 344, distance: 46.4
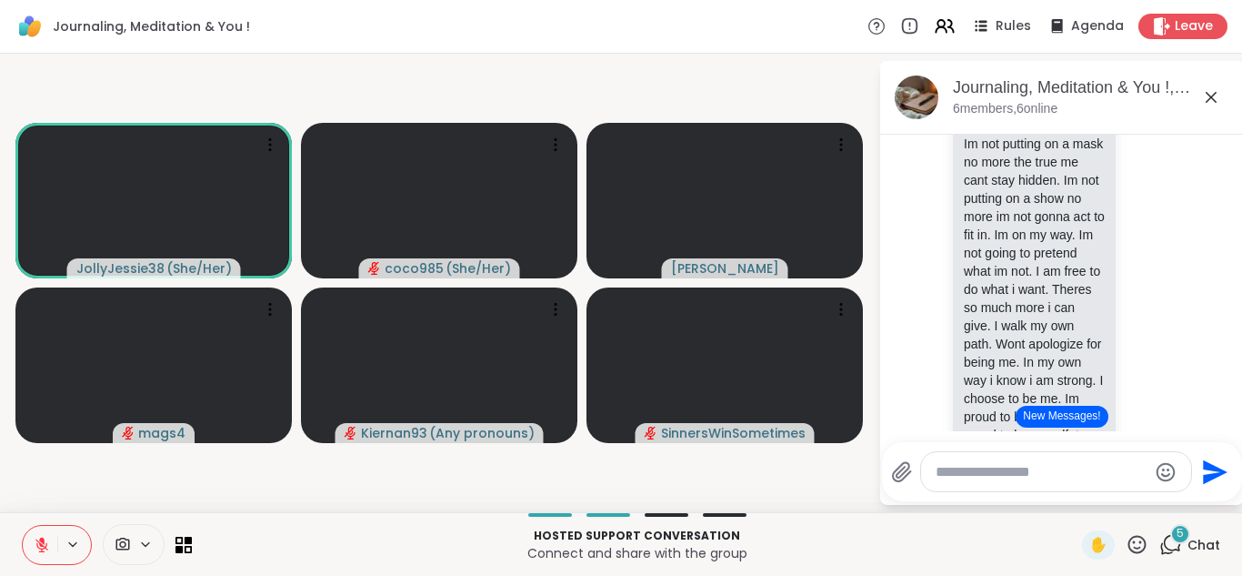
scroll to position [3158, 0]
click at [48, 549] on icon at bounding box center [42, 544] width 16 height 16
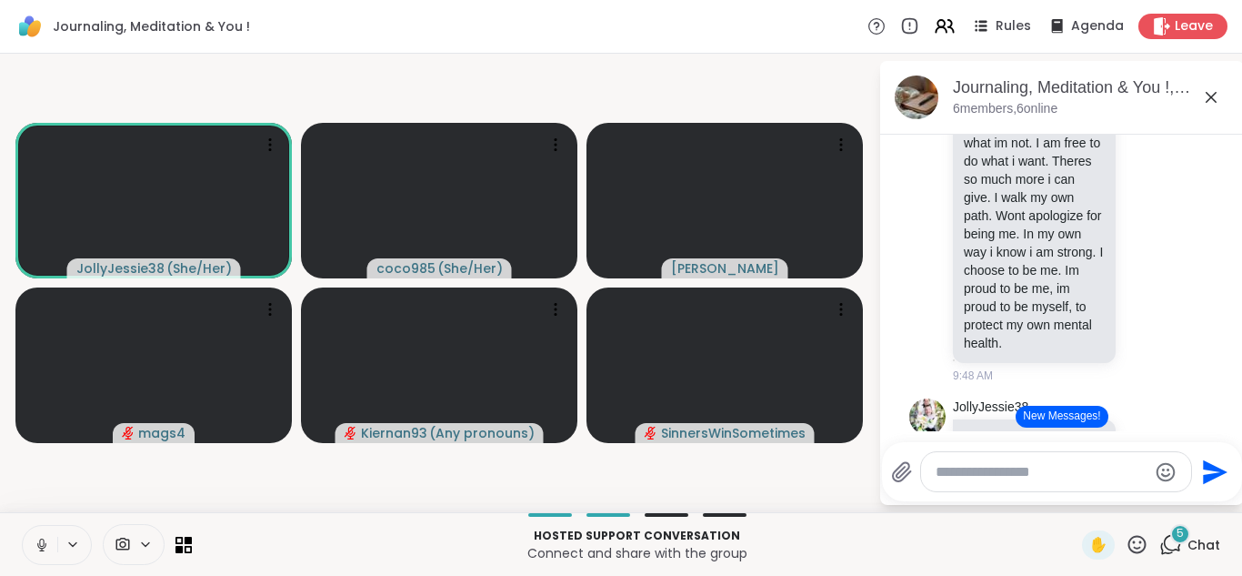
scroll to position [3286, 0]
click at [960, 228] on div "I AM ME. I will never pretend to be another. I will never want to be another. I…" at bounding box center [1034, 98] width 163 height 531
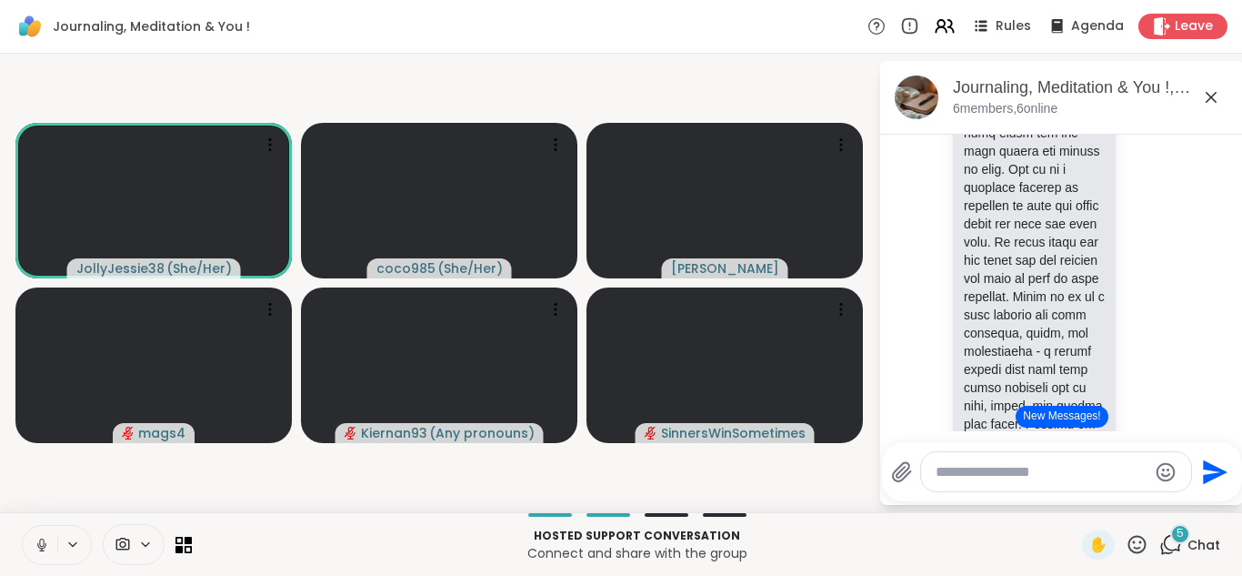
scroll to position [0, 0]
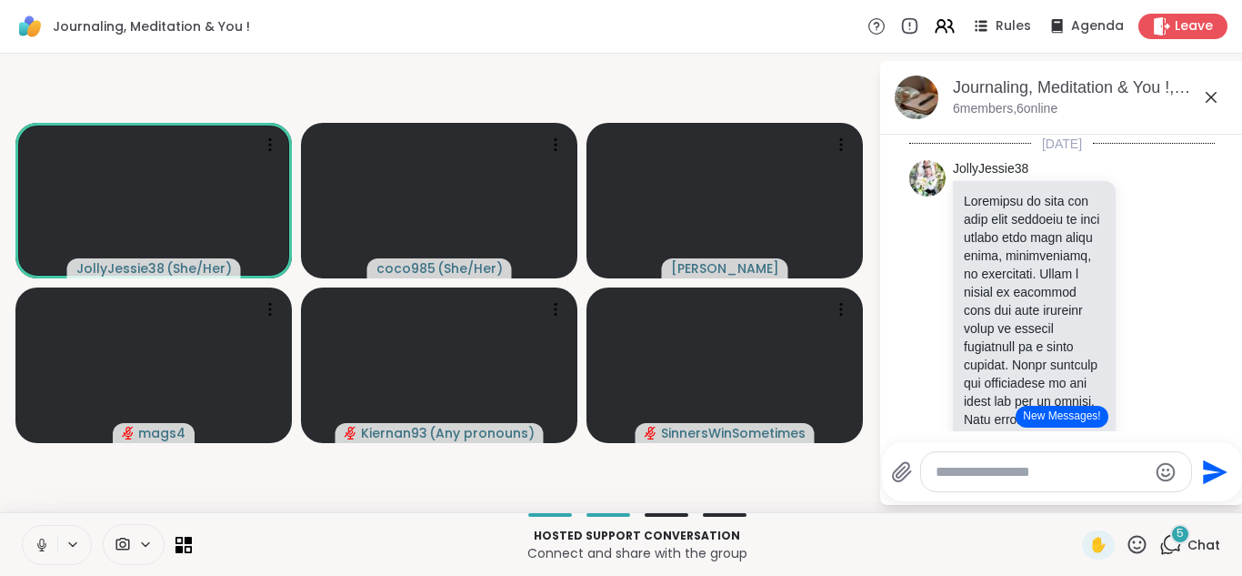
click at [47, 552] on icon at bounding box center [42, 544] width 16 height 16
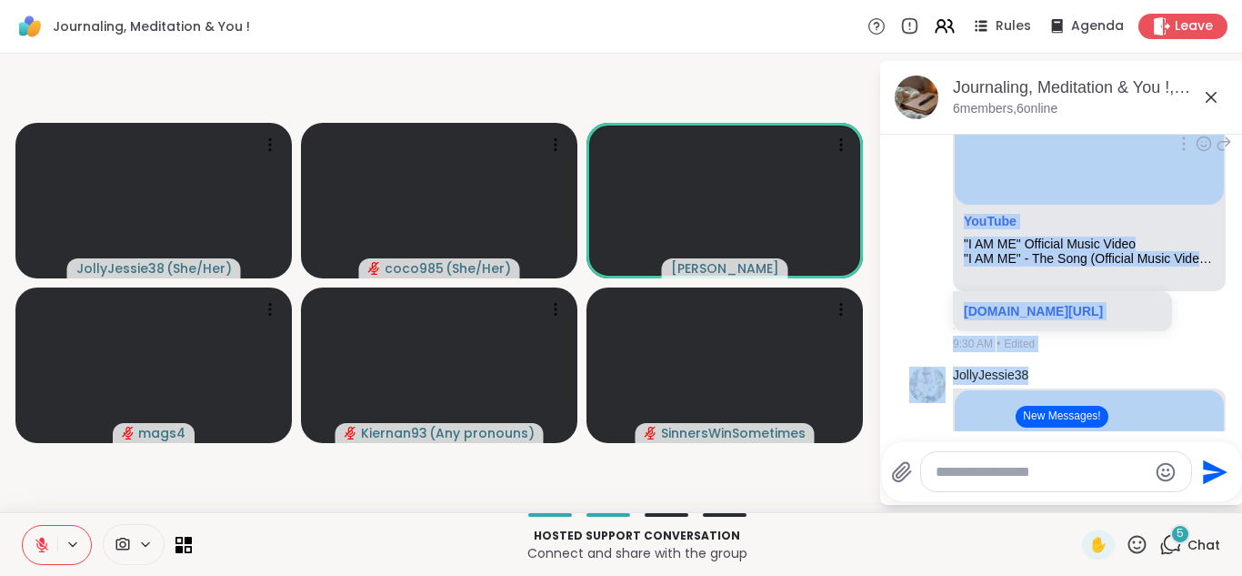
scroll to position [2316, 0]
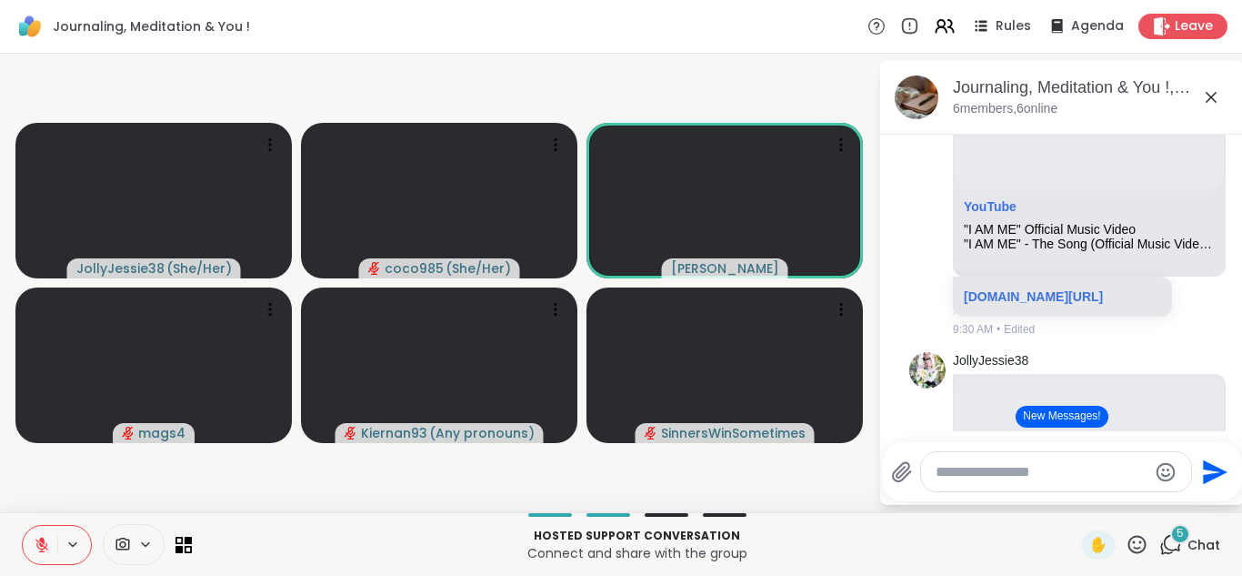
drag, startPoint x: 960, startPoint y: 199, endPoint x: 1052, endPoint y: 223, distance: 94.8
copy p "Sometimes we need the very same kindness we show others when life feels tough, …"
click at [995, 475] on textarea "Type your message" at bounding box center [1042, 472] width 212 height 18
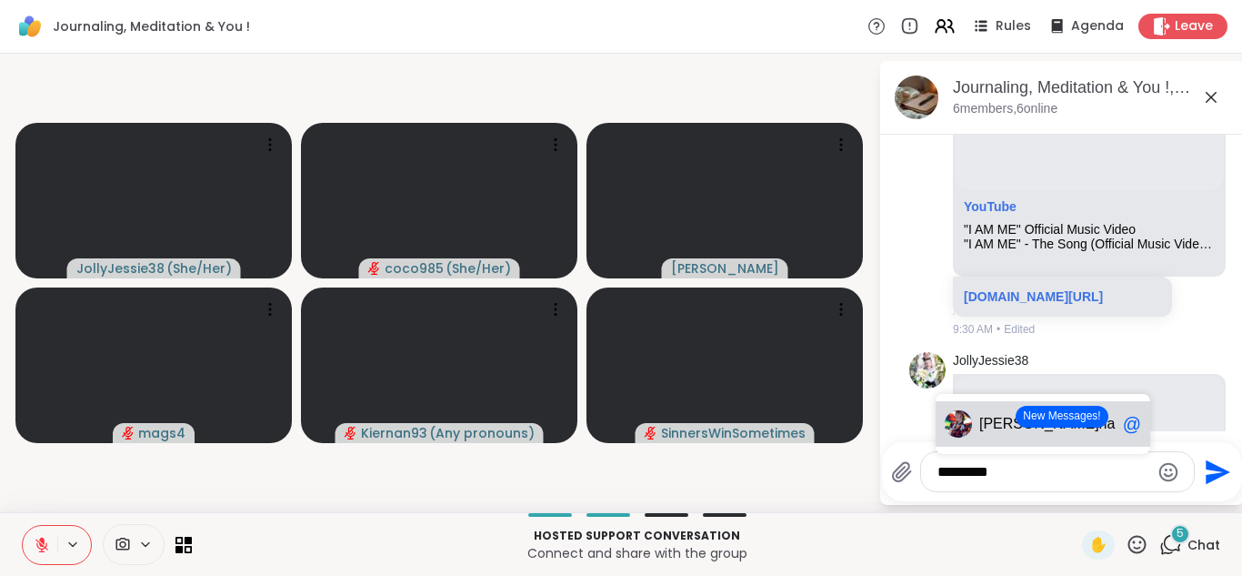
click at [1006, 433] on div "Kier nan93 @" at bounding box center [1043, 423] width 215 height 45
type textarea "**********"
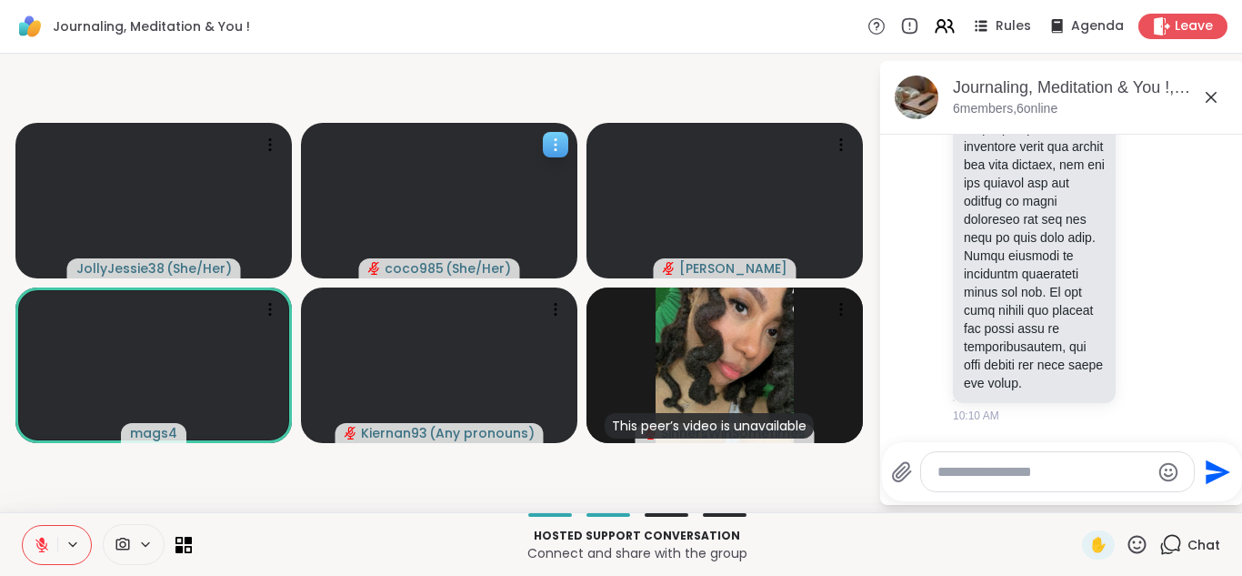
scroll to position [9744, 0]
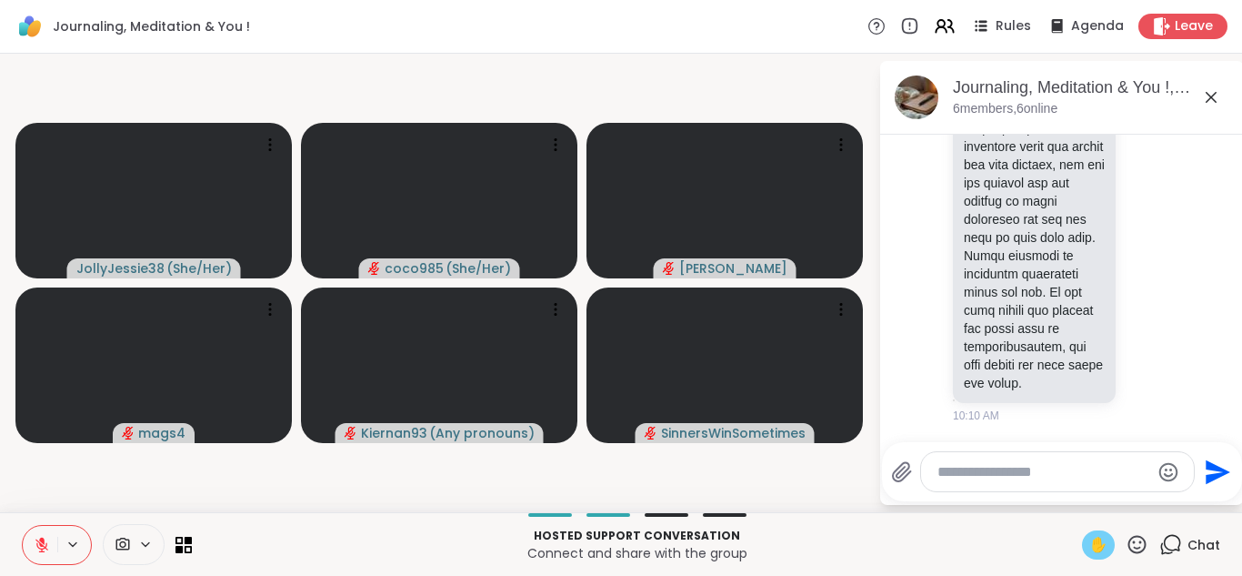
click at [1089, 551] on span "✋" at bounding box center [1098, 545] width 18 height 22
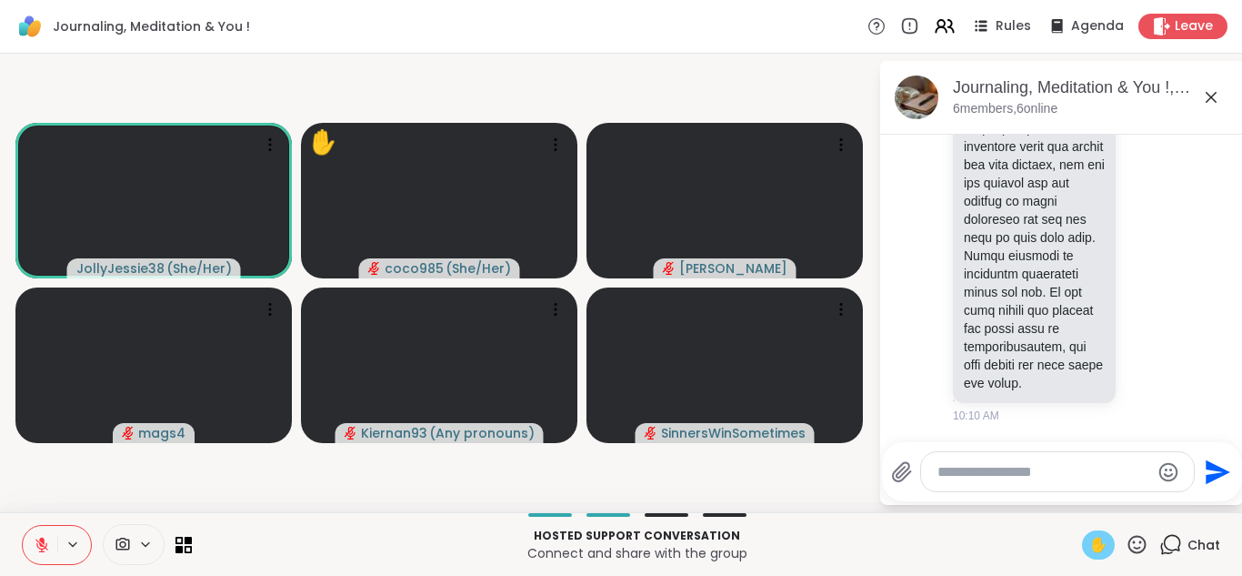
click at [48, 548] on icon at bounding box center [42, 544] width 16 height 16
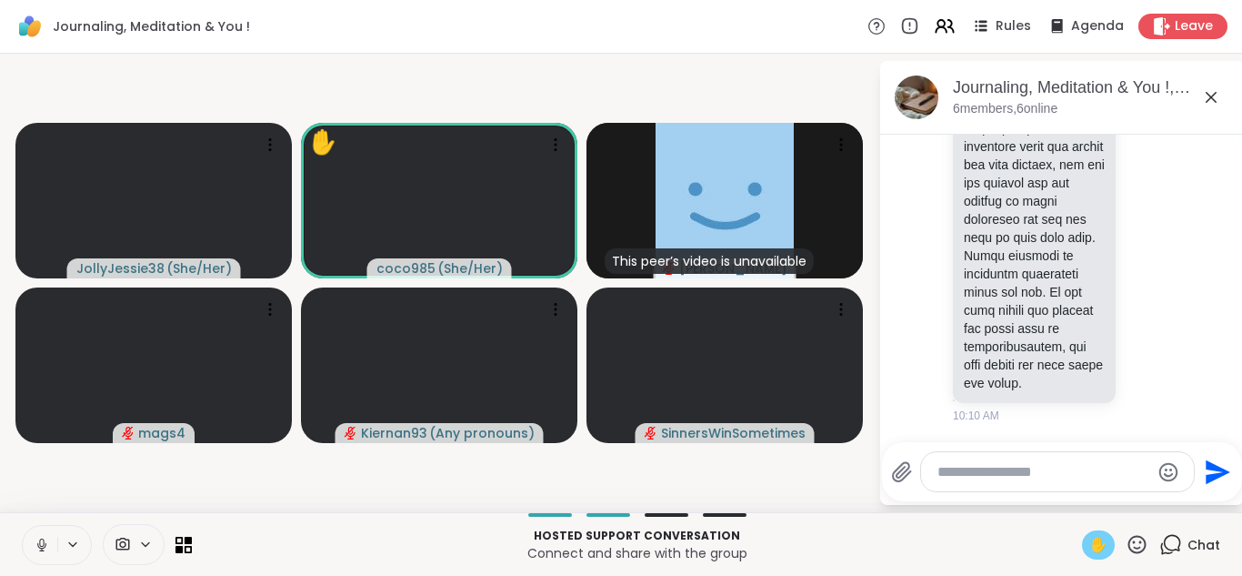
scroll to position [9795, 0]
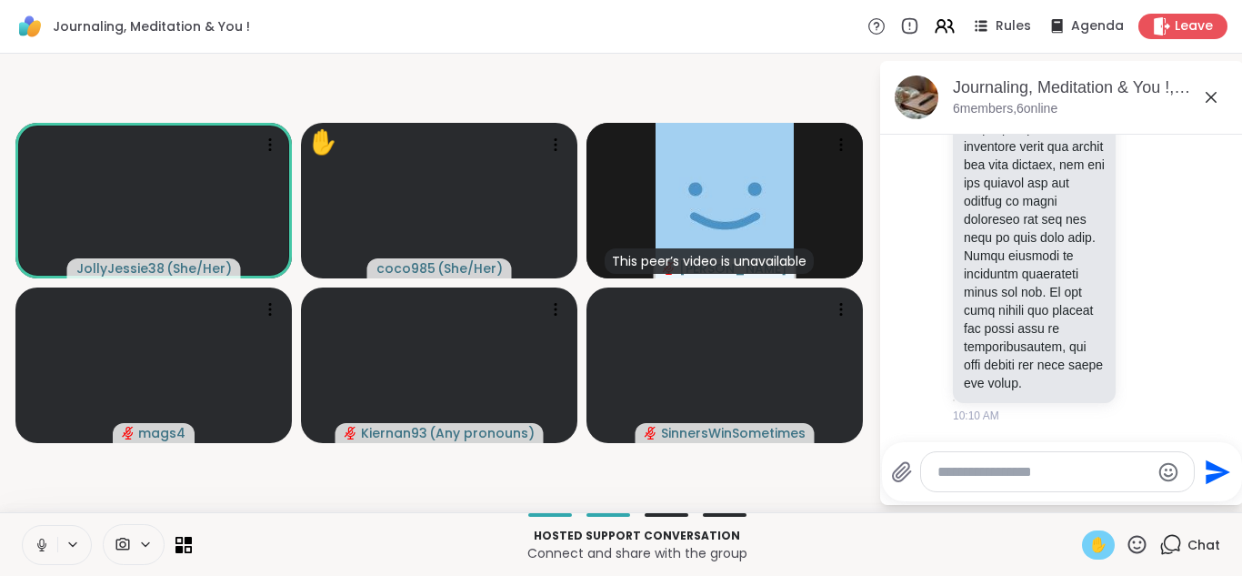
click at [49, 538] on icon at bounding box center [42, 544] width 16 height 16
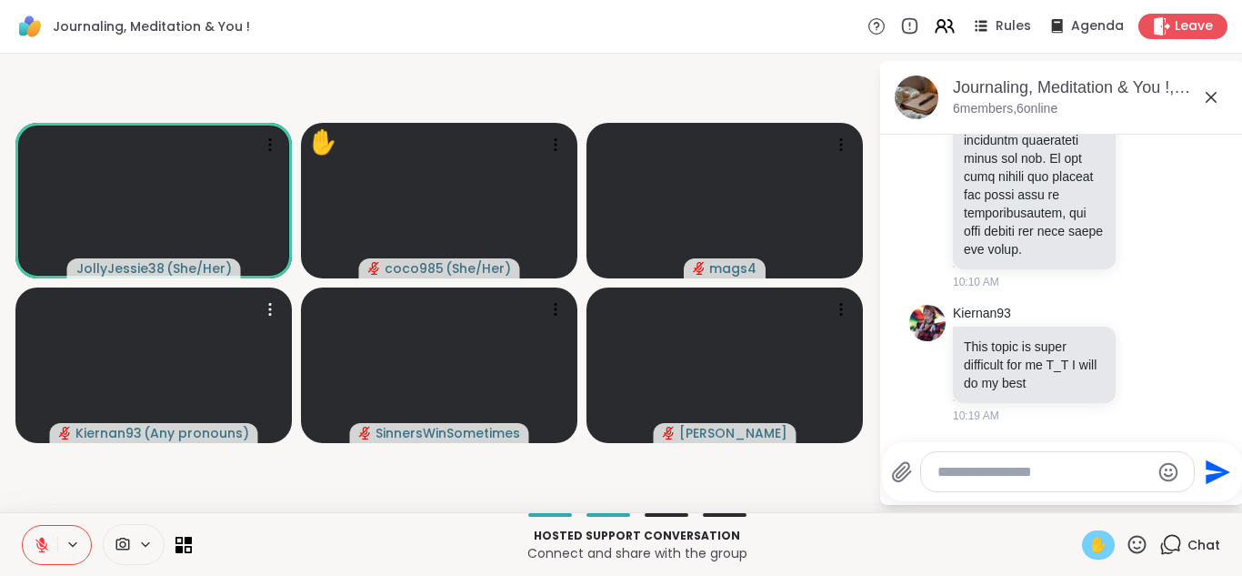
scroll to position [9929, 0]
click at [45, 541] on icon at bounding box center [42, 544] width 16 height 16
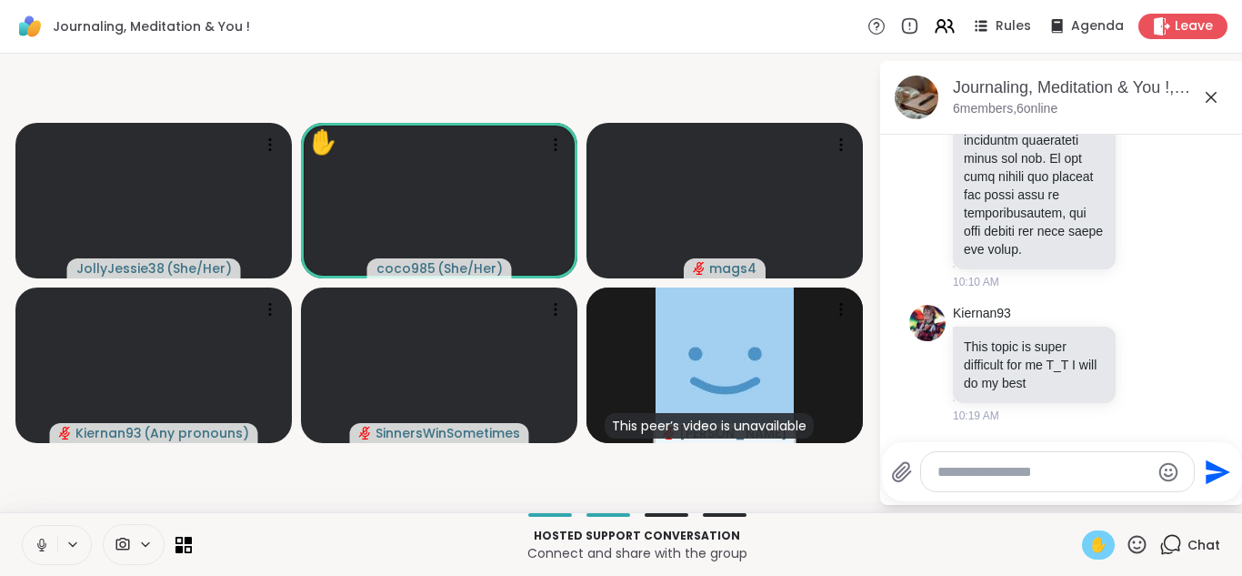
click at [39, 546] on icon at bounding box center [41, 544] width 9 height 5
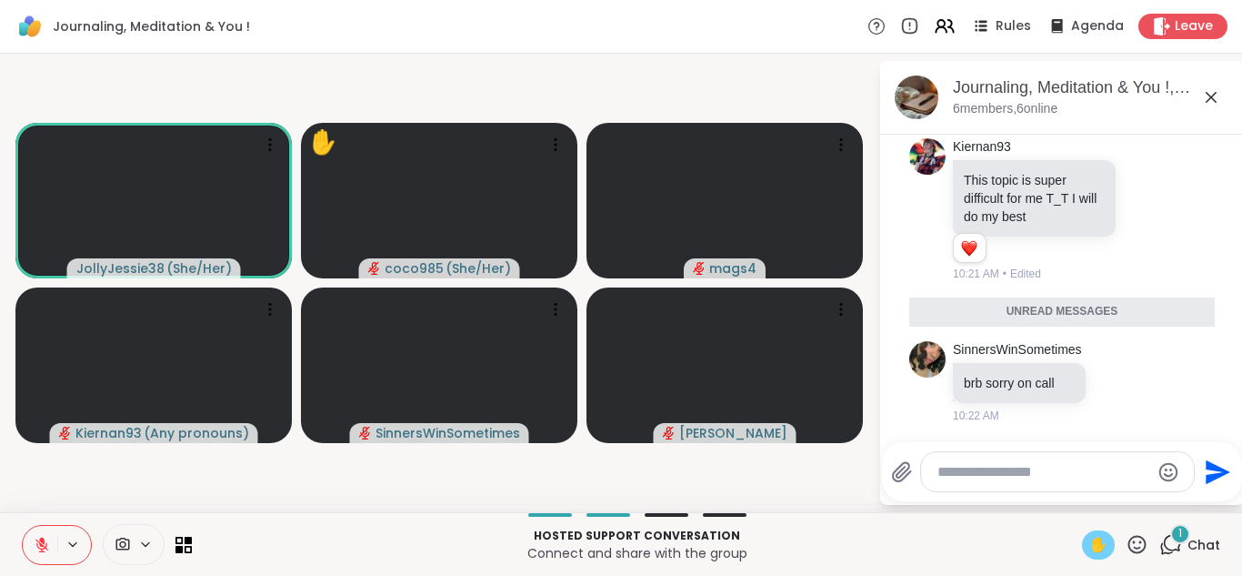
scroll to position [10052, 0]
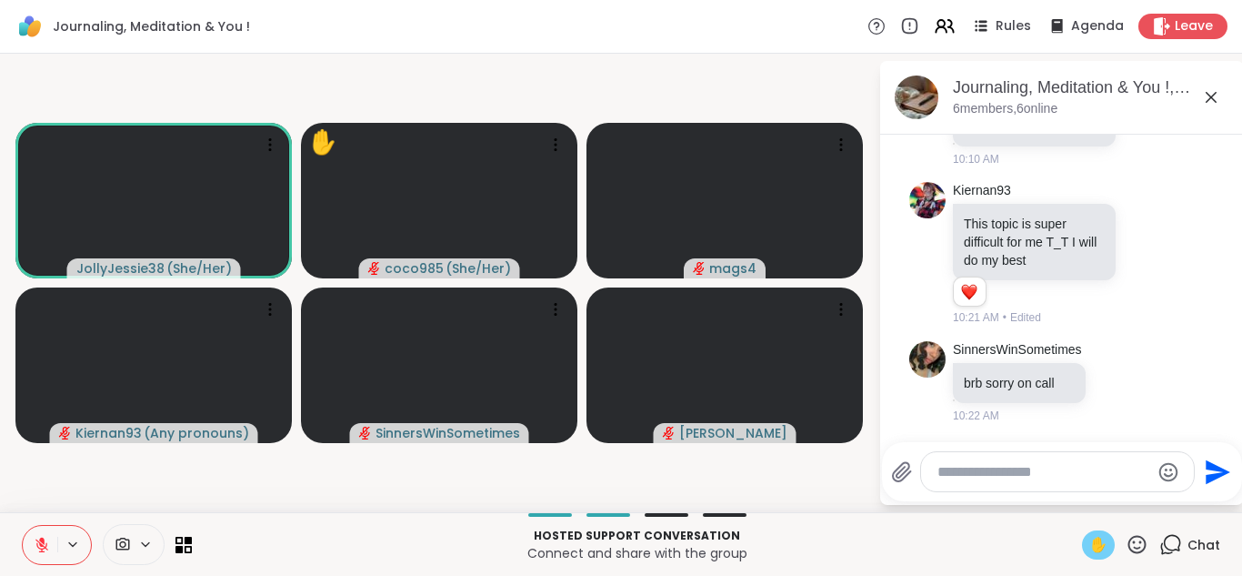
click at [43, 536] on icon at bounding box center [42, 544] width 16 height 16
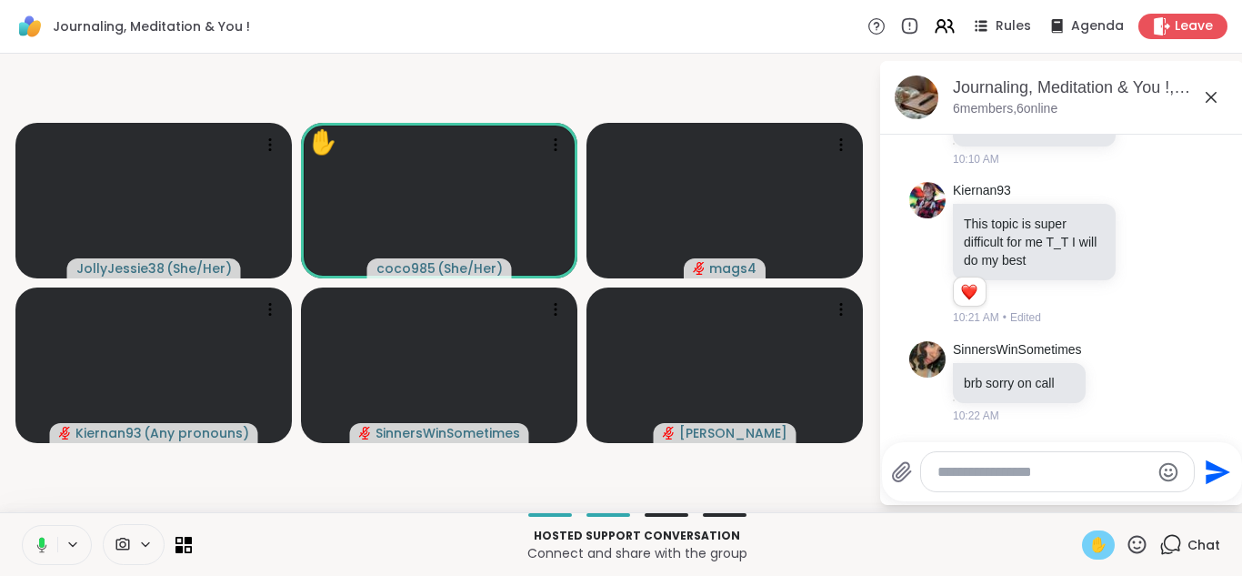
click at [1089, 543] on span "✋" at bounding box center [1098, 545] width 18 height 22
click at [50, 548] on button at bounding box center [38, 545] width 37 height 38
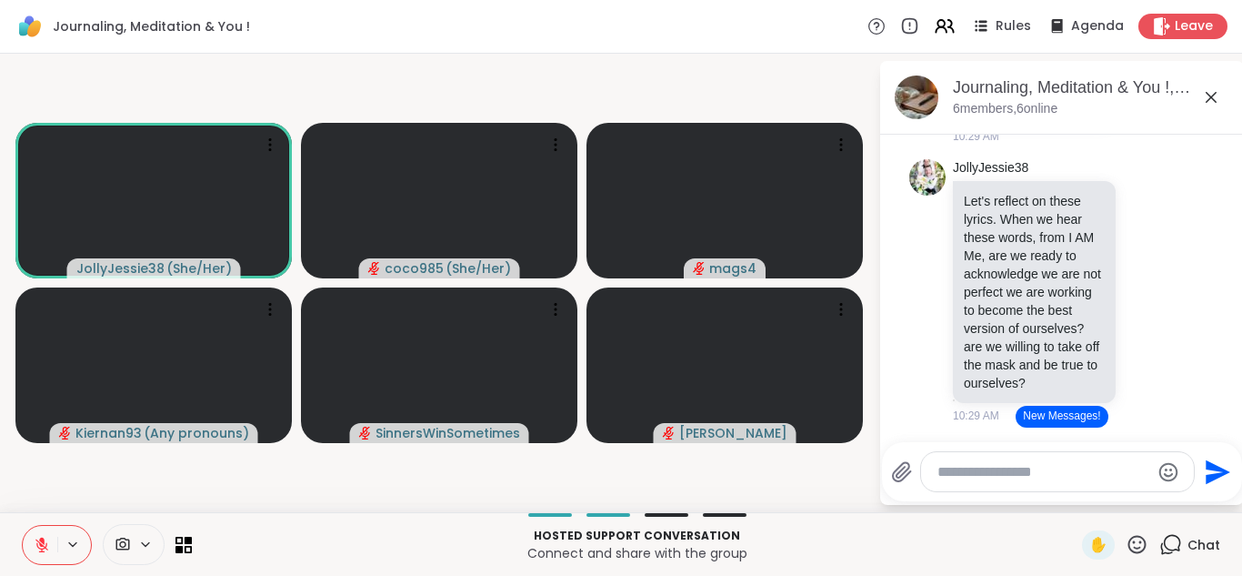
scroll to position [10352, 0]
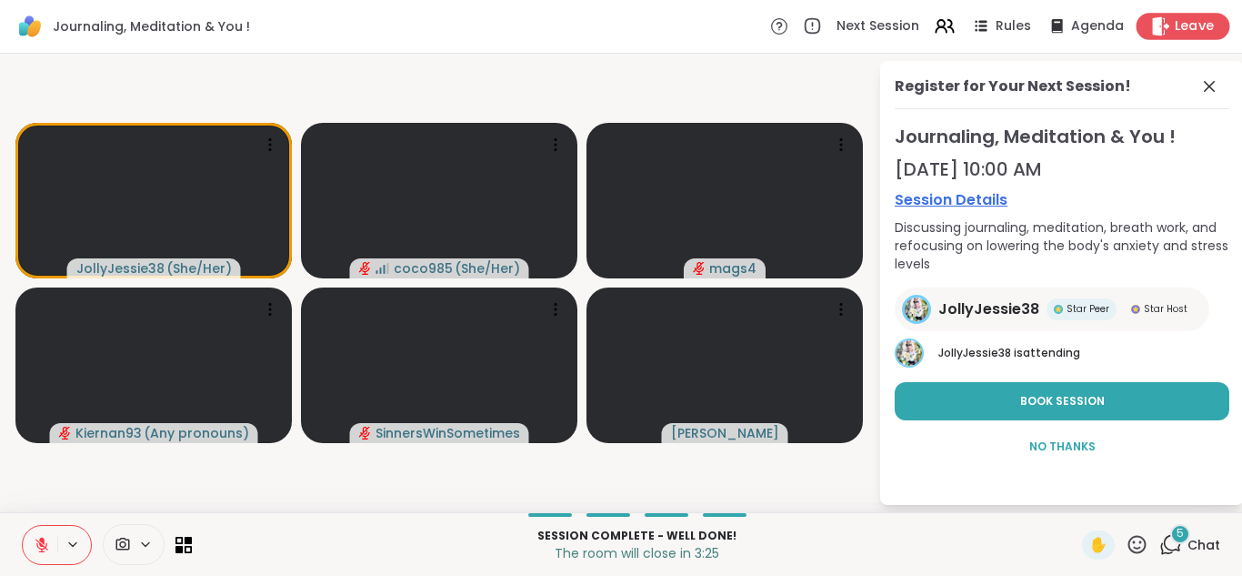
click at [1138, 39] on div "Leave" at bounding box center [1183, 26] width 94 height 26
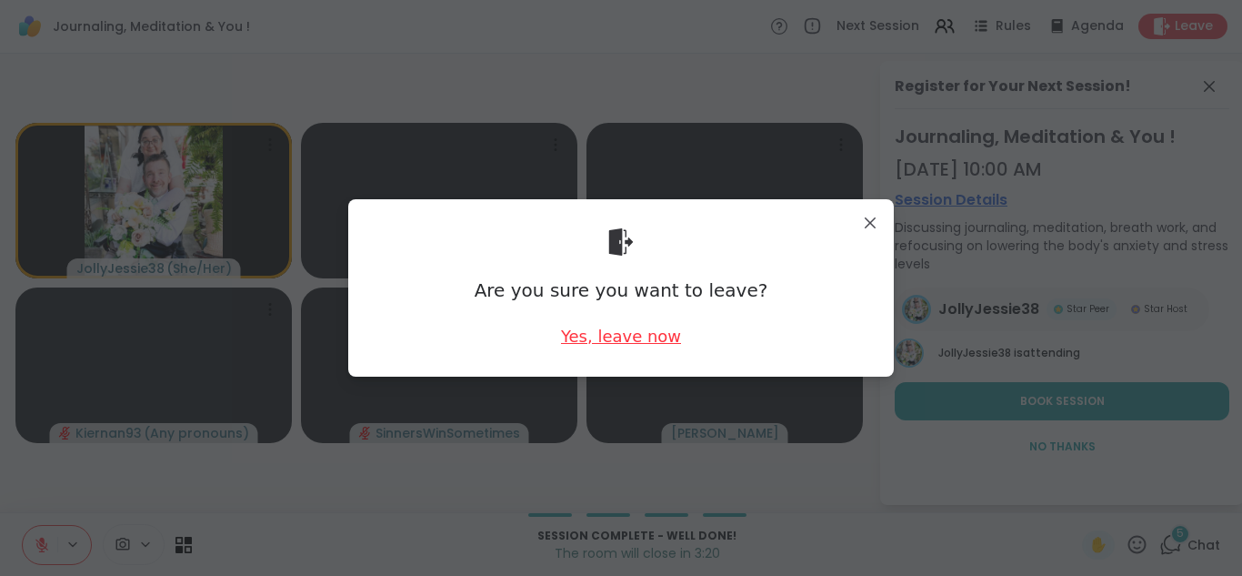
click at [640, 342] on div "Yes, leave now" at bounding box center [621, 336] width 120 height 23
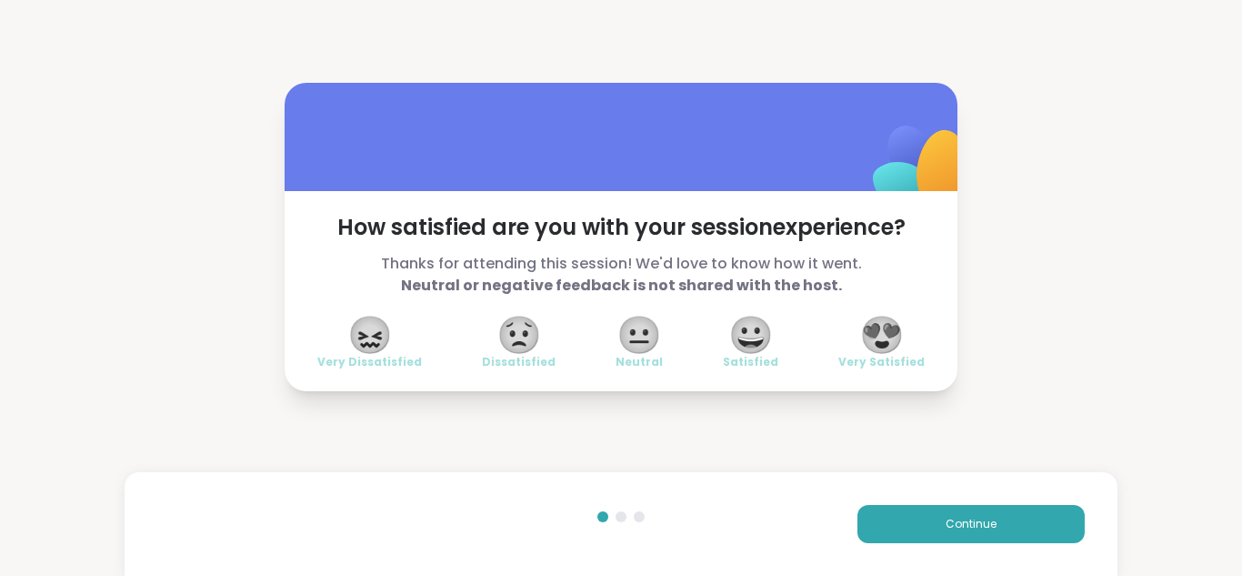
click at [859, 335] on span "😍" at bounding box center [881, 334] width 45 height 33
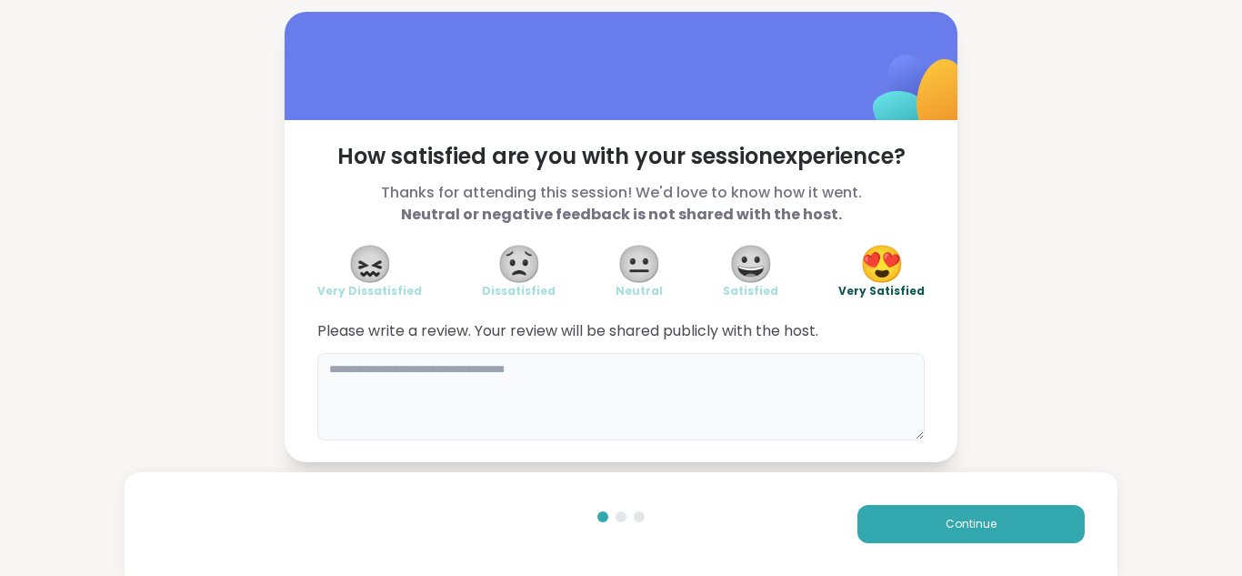
click at [596, 366] on textarea at bounding box center [620, 396] width 607 height 87
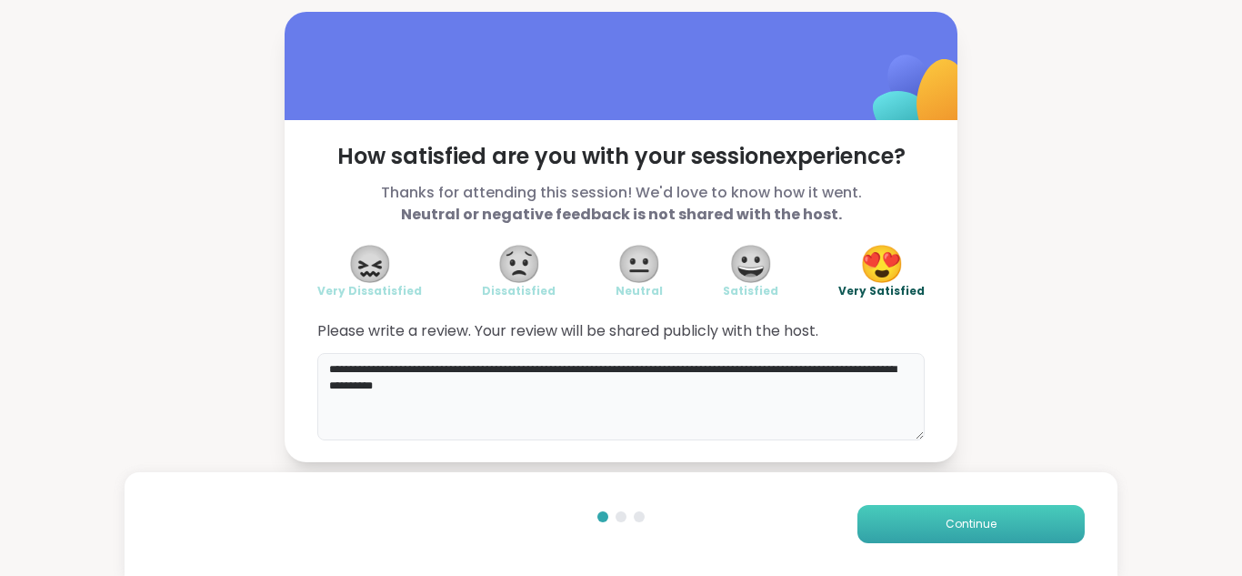
type textarea "**********"
click at [915, 538] on button "Continue" at bounding box center [970, 524] width 227 height 38
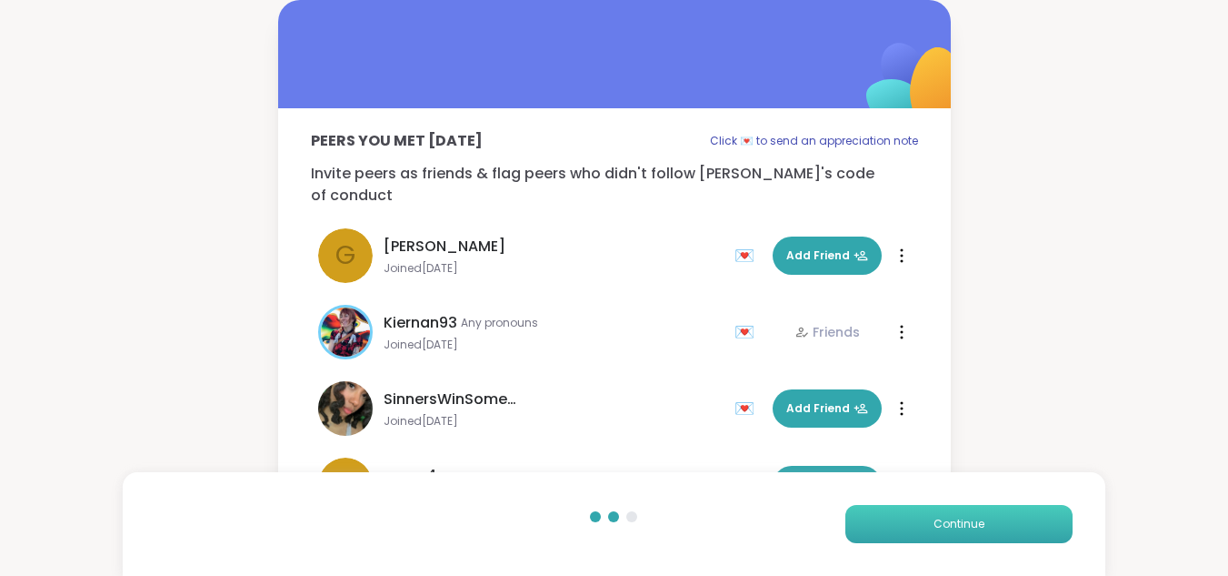
click at [914, 522] on button "Continue" at bounding box center [959, 524] width 227 height 38
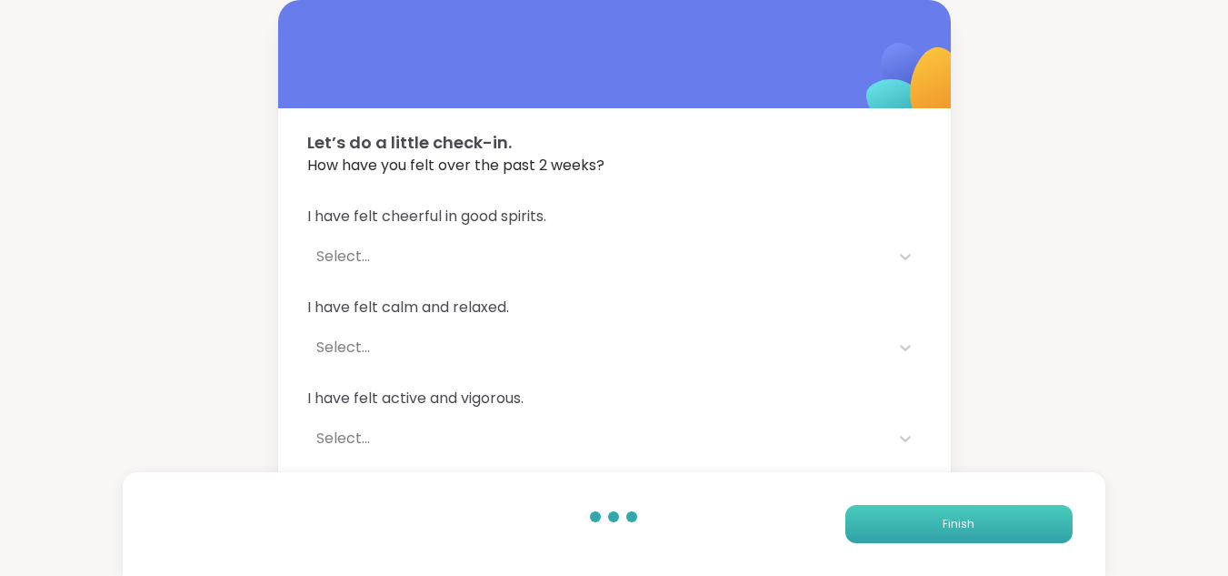
click at [914, 522] on button "Finish" at bounding box center [959, 524] width 227 height 38
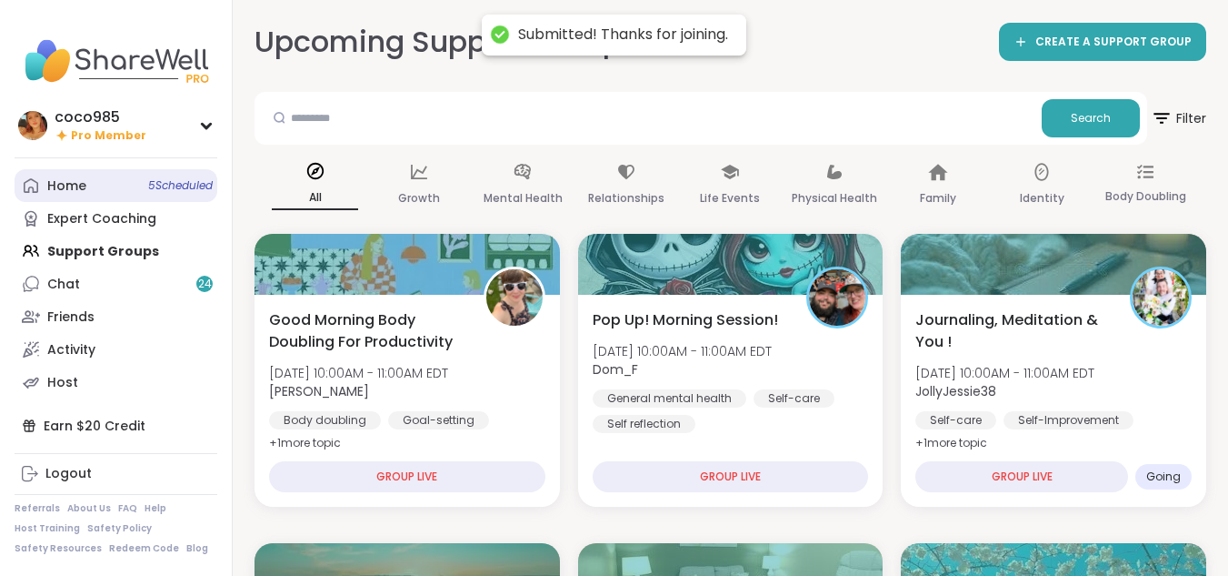
click at [168, 188] on span "5 Scheduled" at bounding box center [180, 185] width 65 height 15
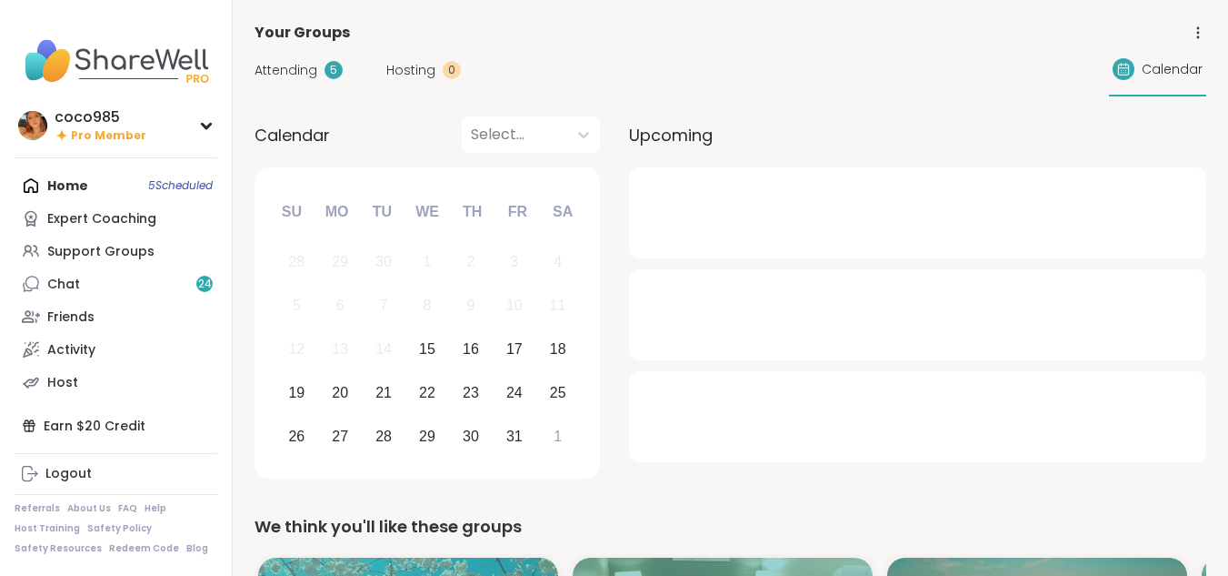
click at [293, 75] on div "Attending 5 Hosting 0 Calendar" at bounding box center [731, 70] width 952 height 53
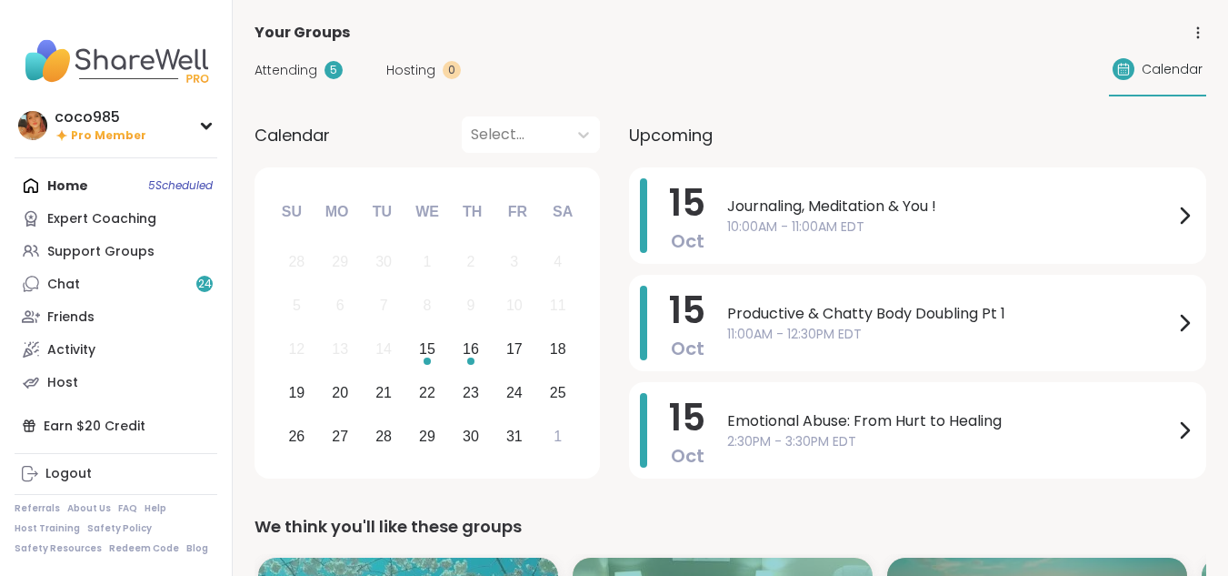
click at [293, 75] on span "Attending" at bounding box center [286, 70] width 63 height 19
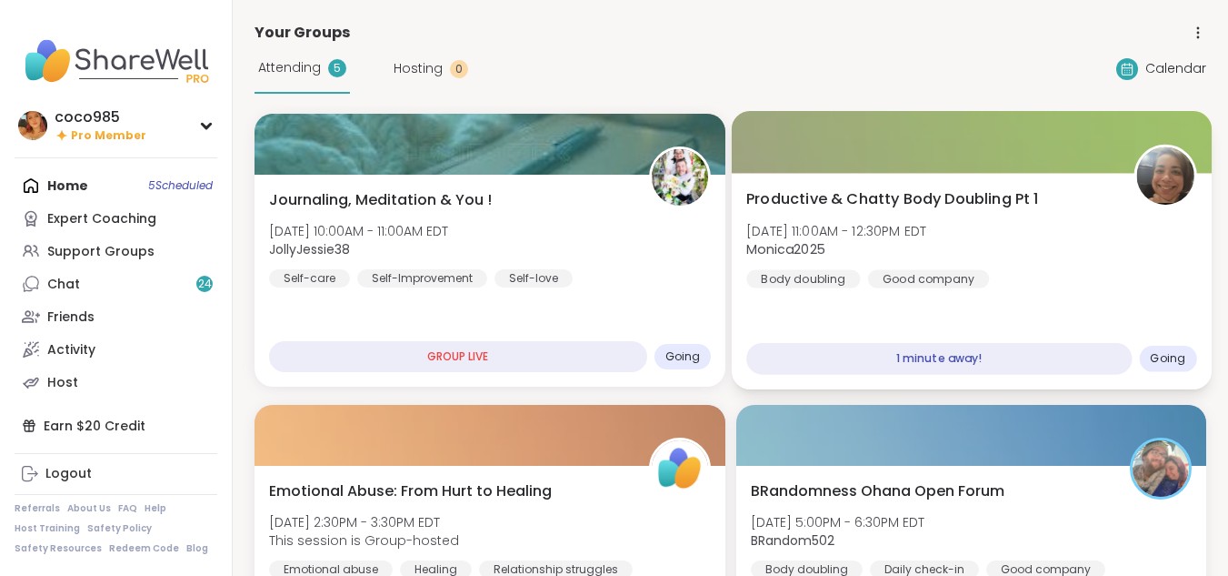
click at [891, 347] on div "1 minute away!" at bounding box center [938, 359] width 385 height 32
click at [881, 323] on div "Productive & Chatty Body Doubling Pt 1 Wed, Oct 15 | 11:00AM - 12:30PM EDT Moni…" at bounding box center [971, 281] width 480 height 216
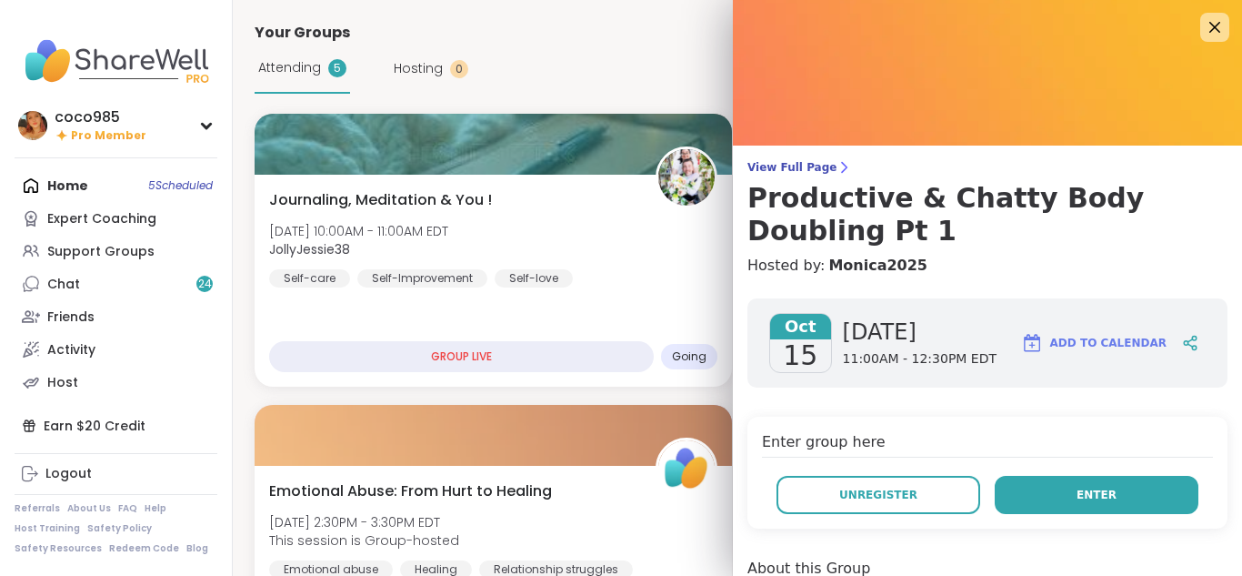
click at [1031, 501] on button "Enter" at bounding box center [1097, 494] width 204 height 38
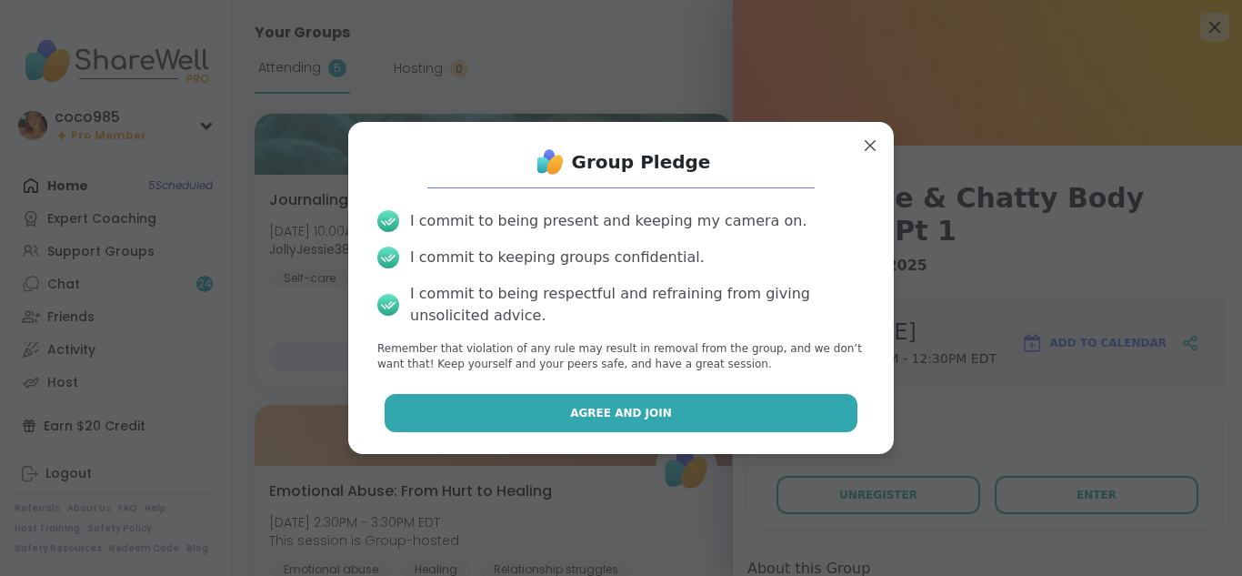
click at [723, 405] on button "Agree and Join" at bounding box center [622, 413] width 474 height 38
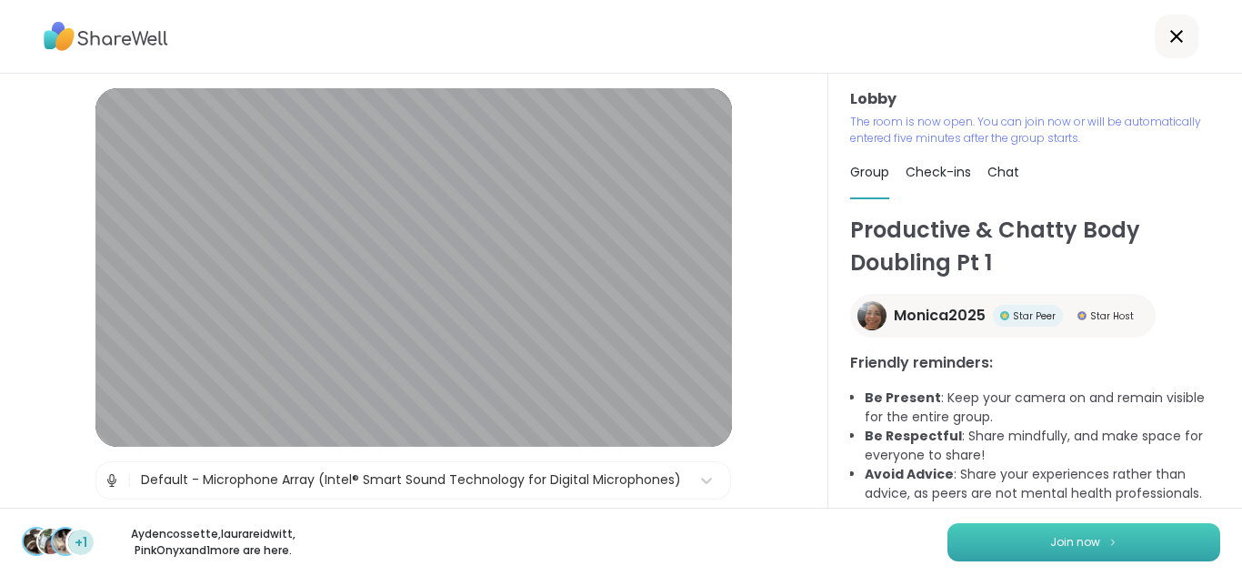
click at [1162, 556] on button "Join now" at bounding box center [1083, 542] width 273 height 38
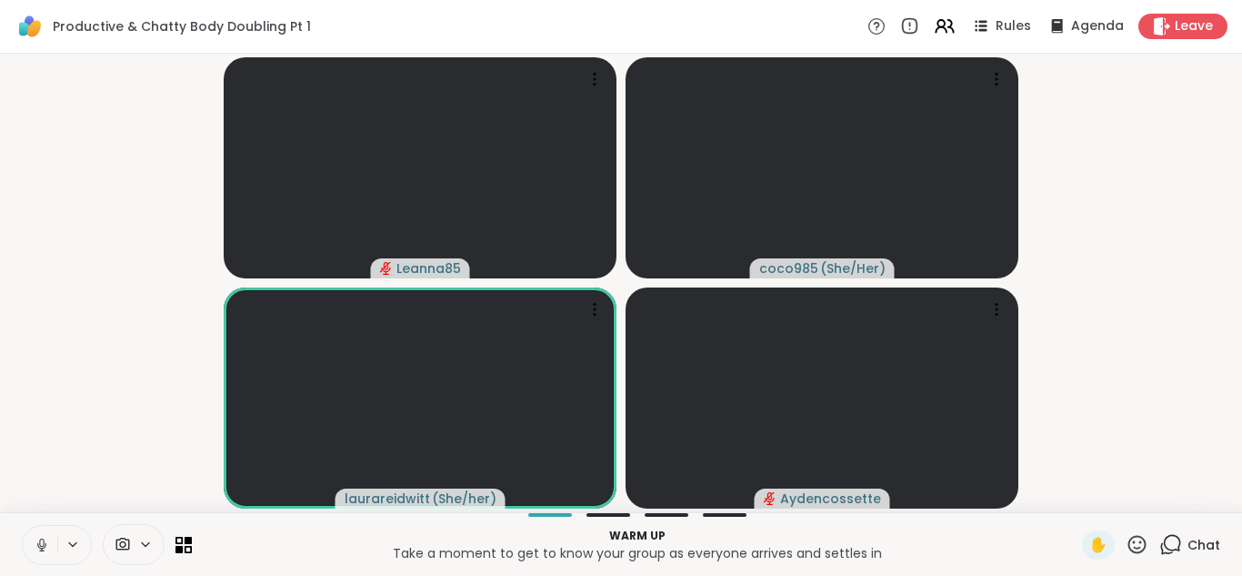
click at [39, 542] on icon at bounding box center [42, 544] width 16 height 16
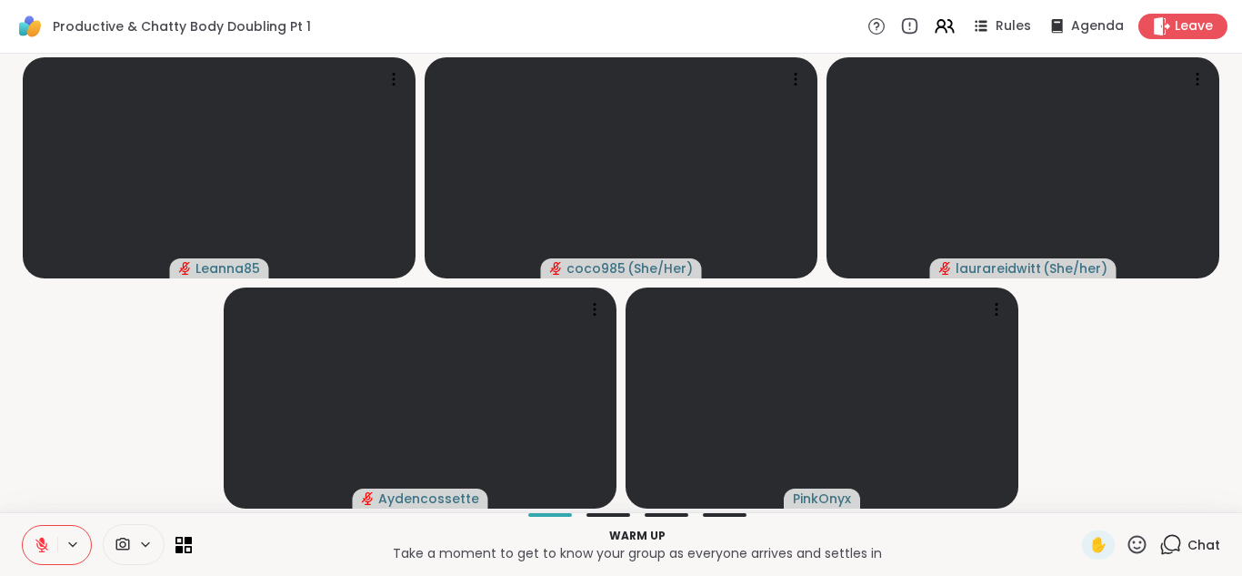
click at [143, 545] on icon at bounding box center [145, 543] width 15 height 15
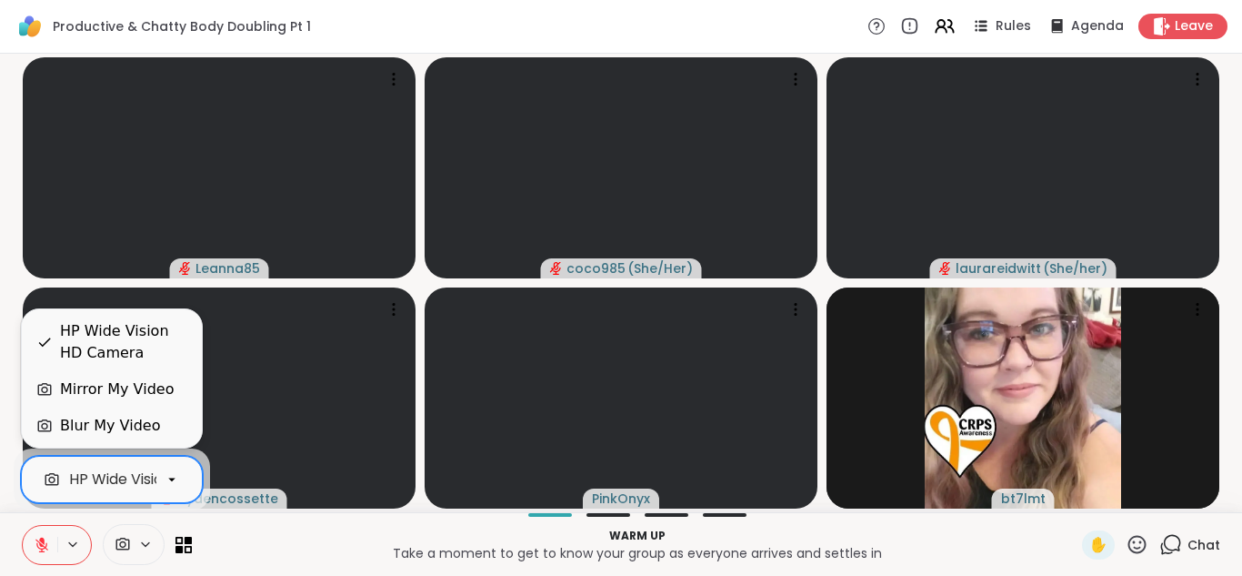
scroll to position [0, 78]
click at [179, 485] on icon at bounding box center [172, 479] width 16 height 16
click at [155, 423] on div "Blur My Video" at bounding box center [111, 426] width 151 height 22
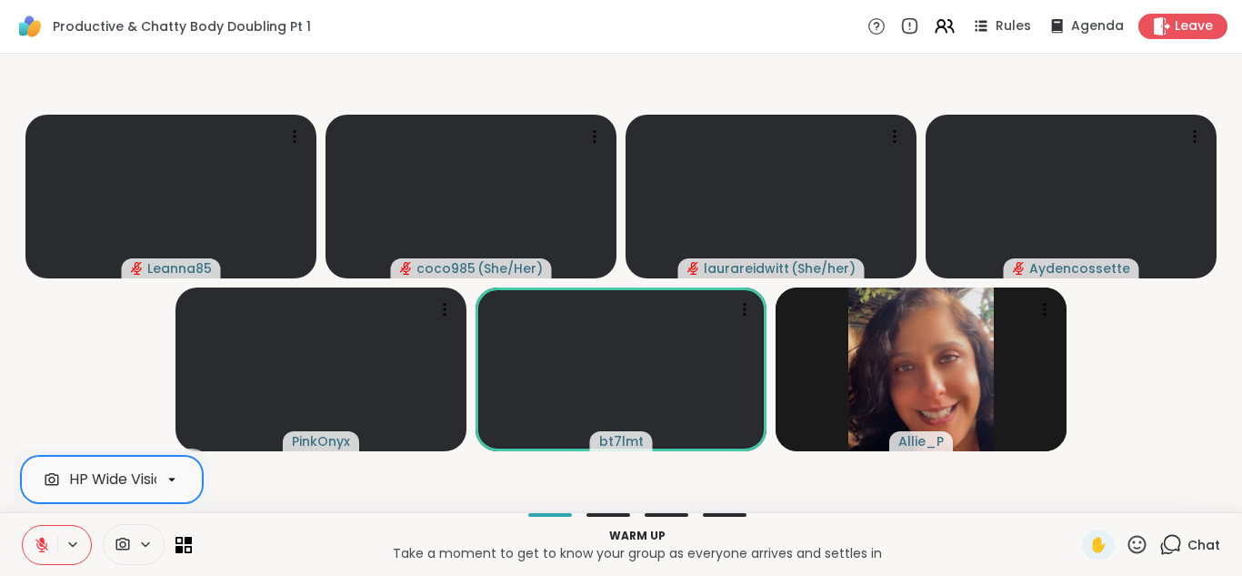
click at [39, 542] on icon at bounding box center [41, 544] width 13 height 13
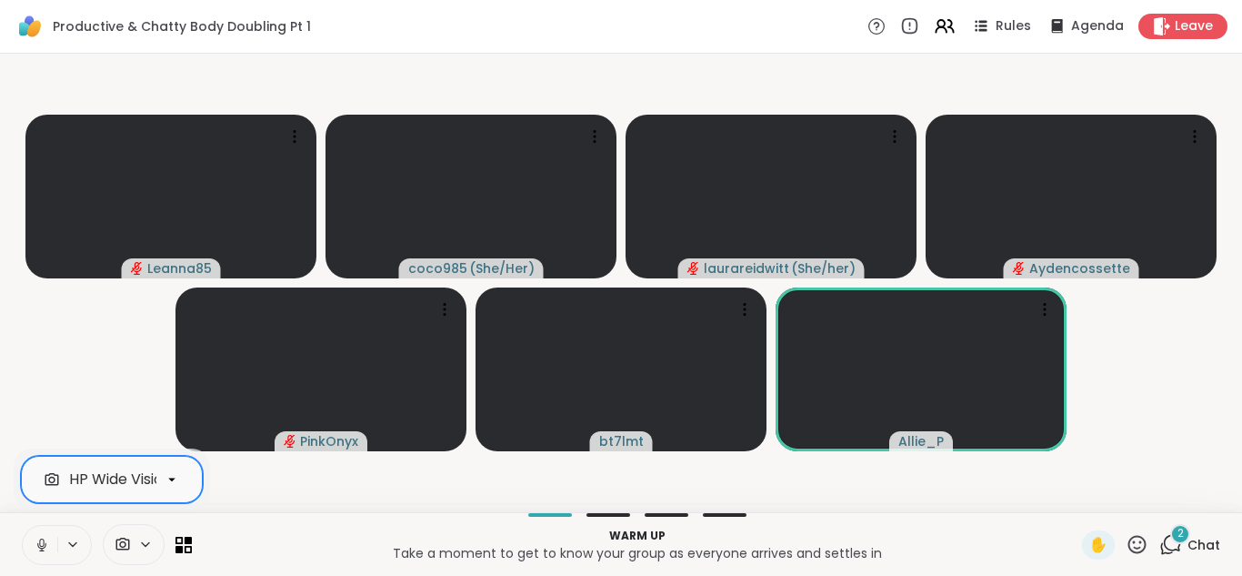
click at [39, 542] on icon at bounding box center [42, 544] width 16 height 16
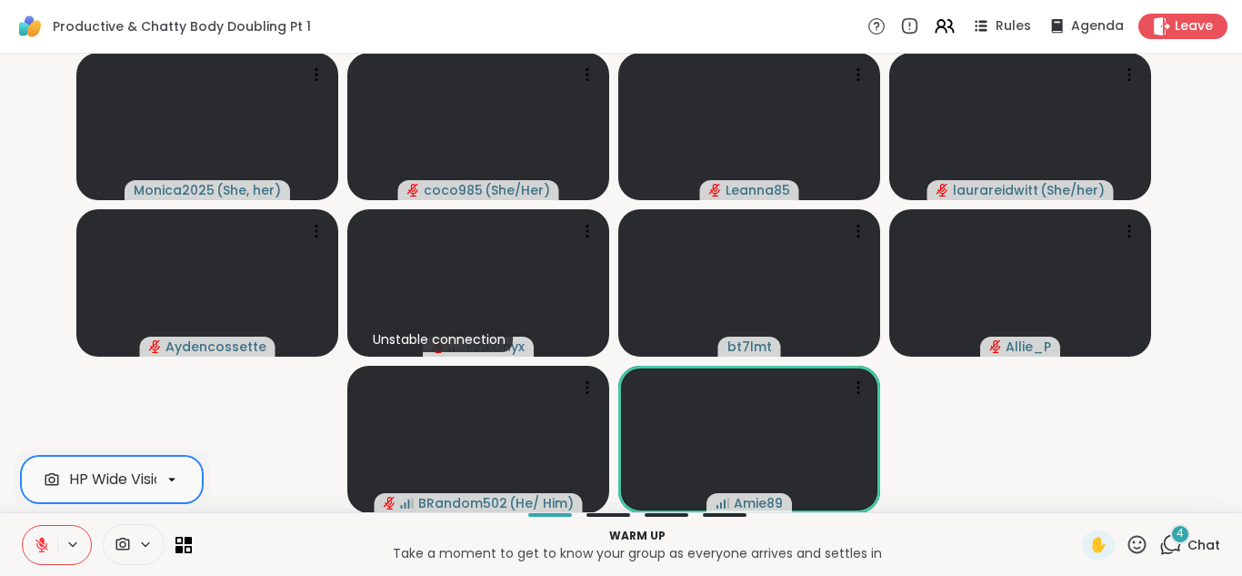
click at [44, 553] on button at bounding box center [40, 545] width 35 height 38
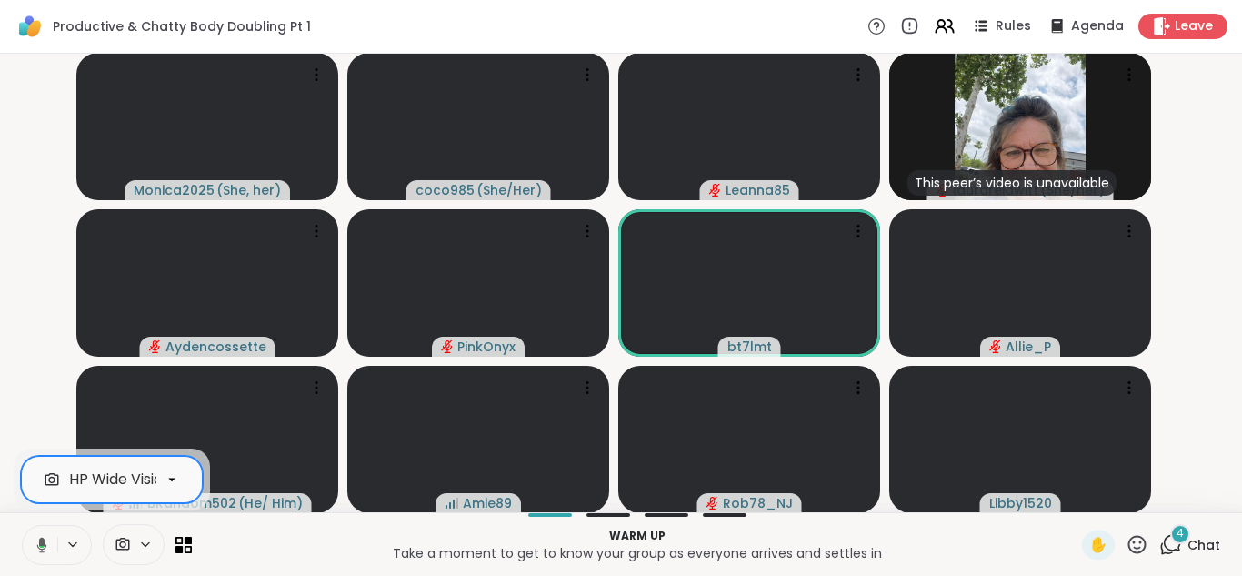
click at [42, 542] on icon at bounding box center [42, 543] width 10 height 15
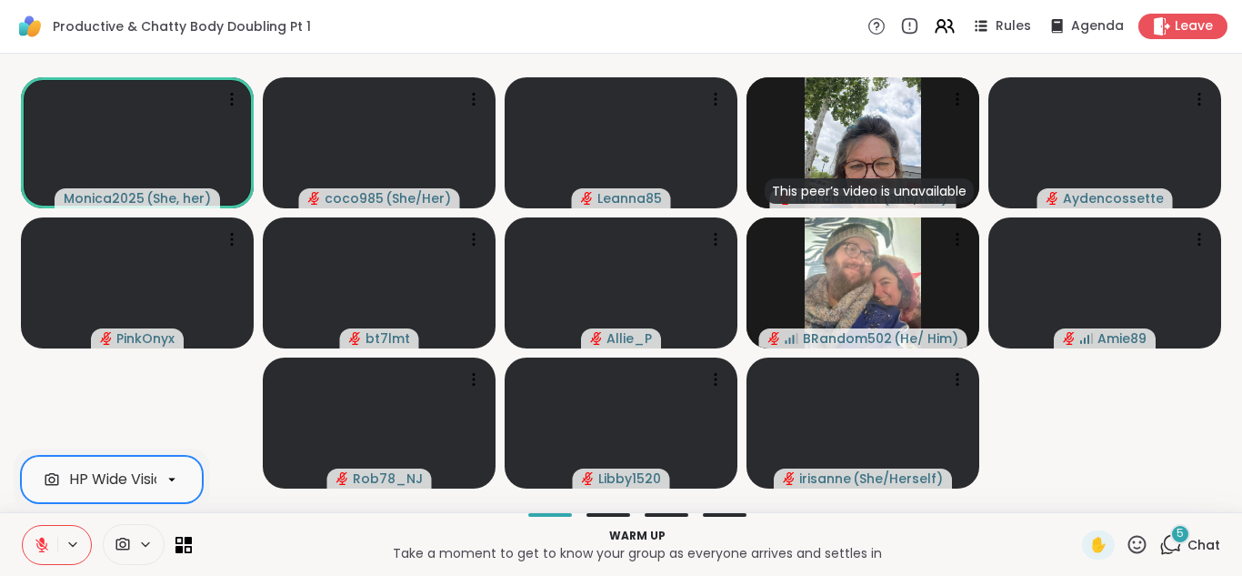
click at [35, 542] on icon at bounding box center [42, 544] width 16 height 16
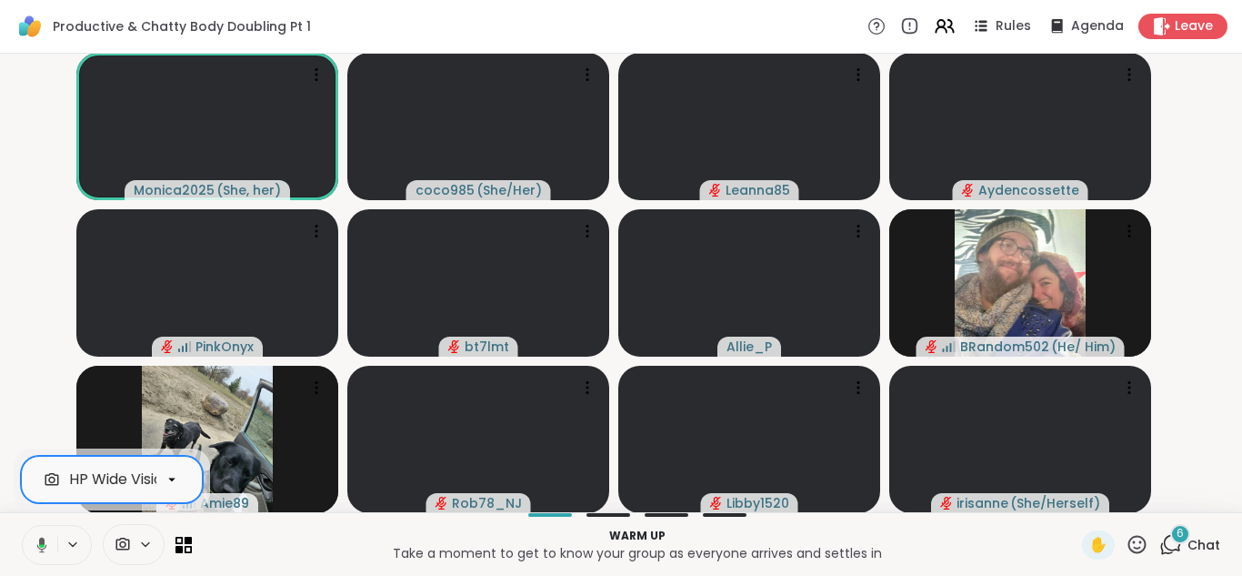
click at [36, 547] on icon at bounding box center [39, 544] width 16 height 16
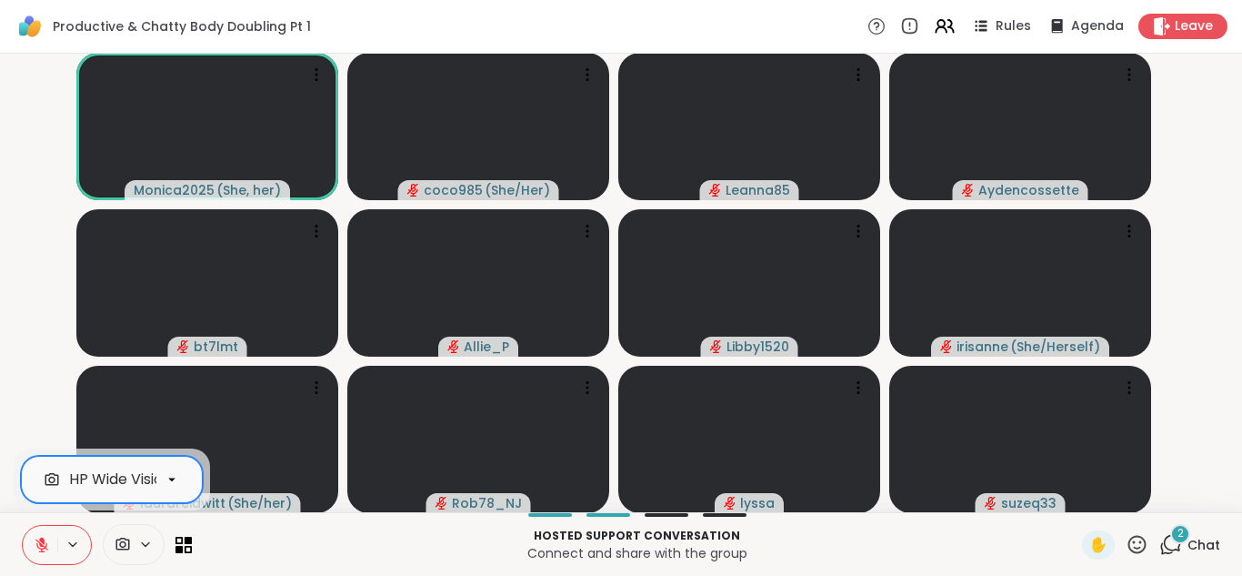
click at [49, 548] on icon at bounding box center [42, 544] width 16 height 16
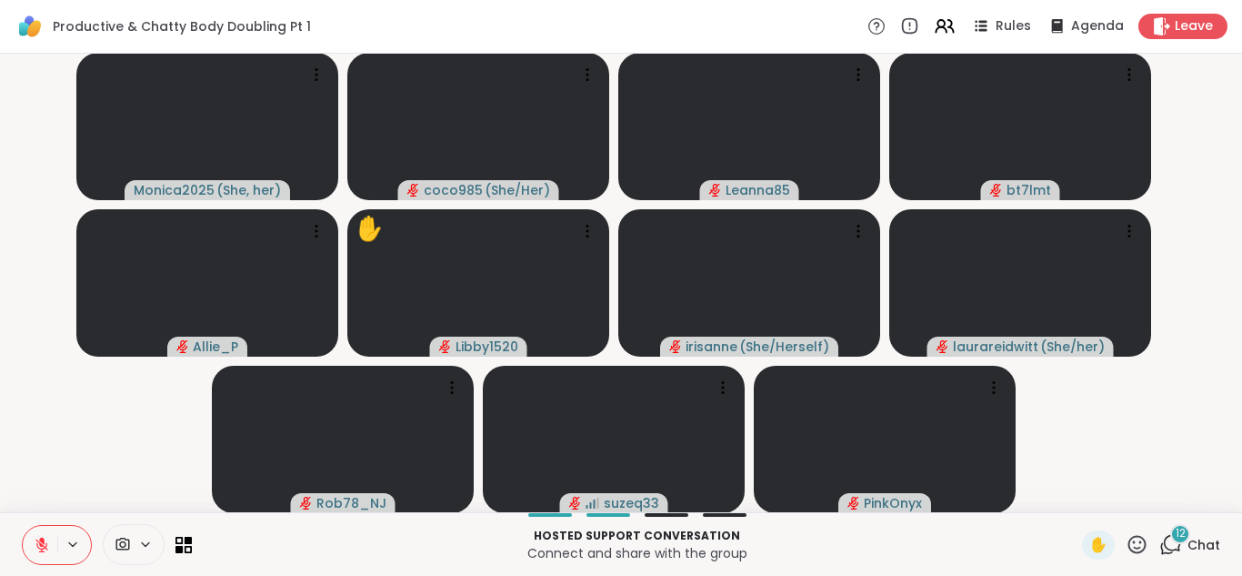
click at [607, 516] on div "Hosted support conversation Connect and share with the group ✋ 12 Chat" at bounding box center [621, 544] width 1242 height 64
click at [658, 515] on div at bounding box center [667, 515] width 44 height 4
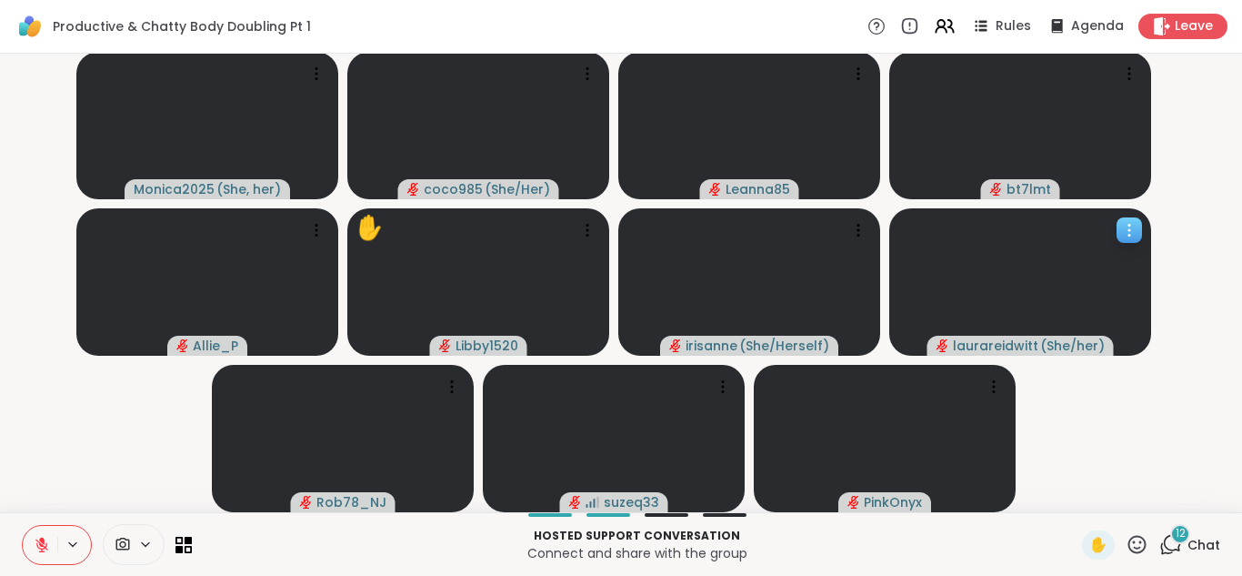
scroll to position [0, 0]
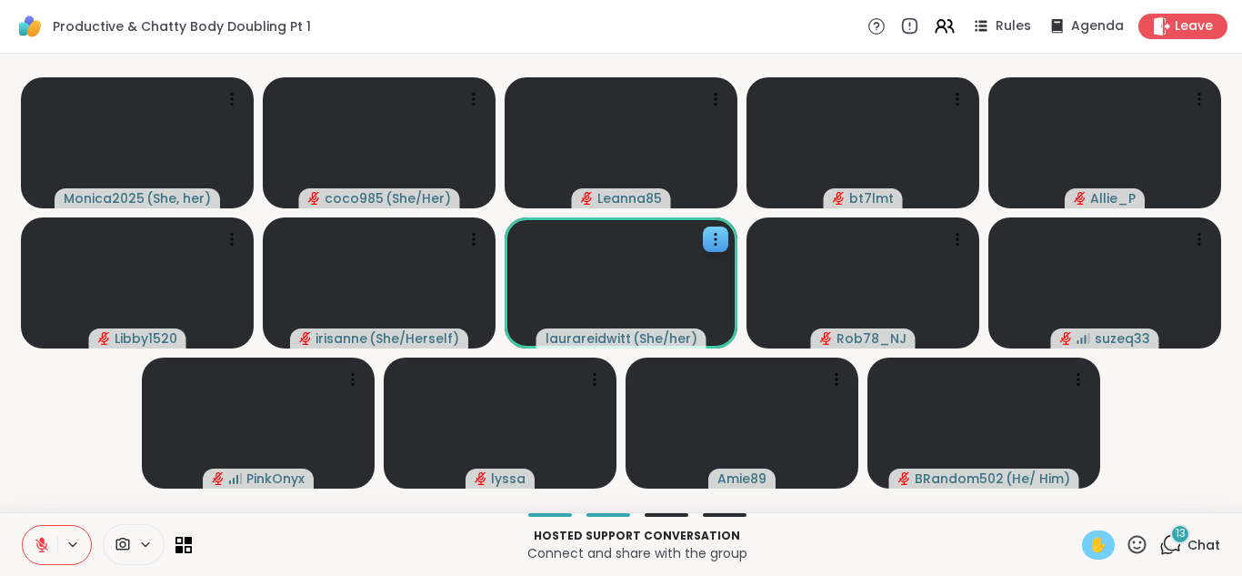
click at [1089, 553] on span "✋" at bounding box center [1098, 545] width 18 height 22
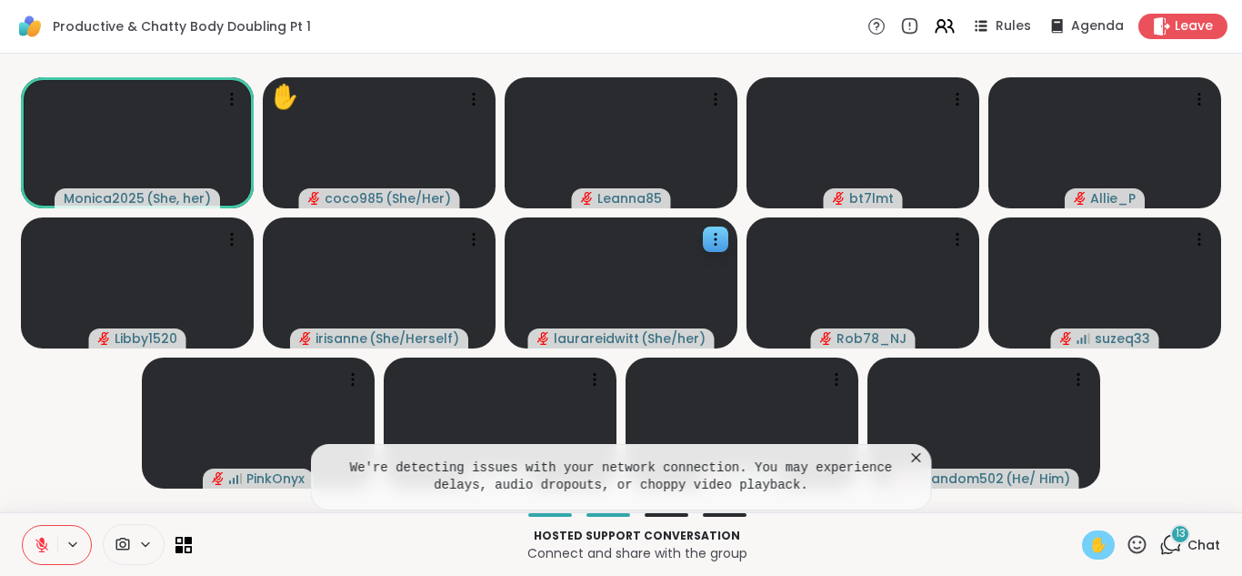
click at [1089, 550] on span "✋" at bounding box center [1098, 545] width 18 height 22
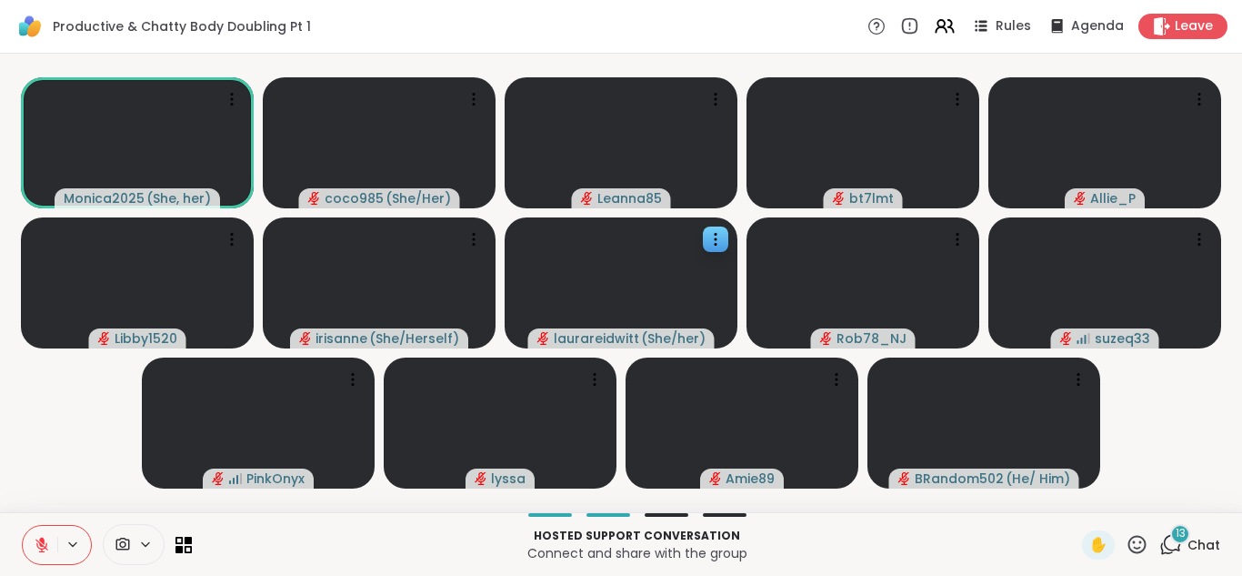
click at [28, 553] on button at bounding box center [40, 545] width 35 height 38
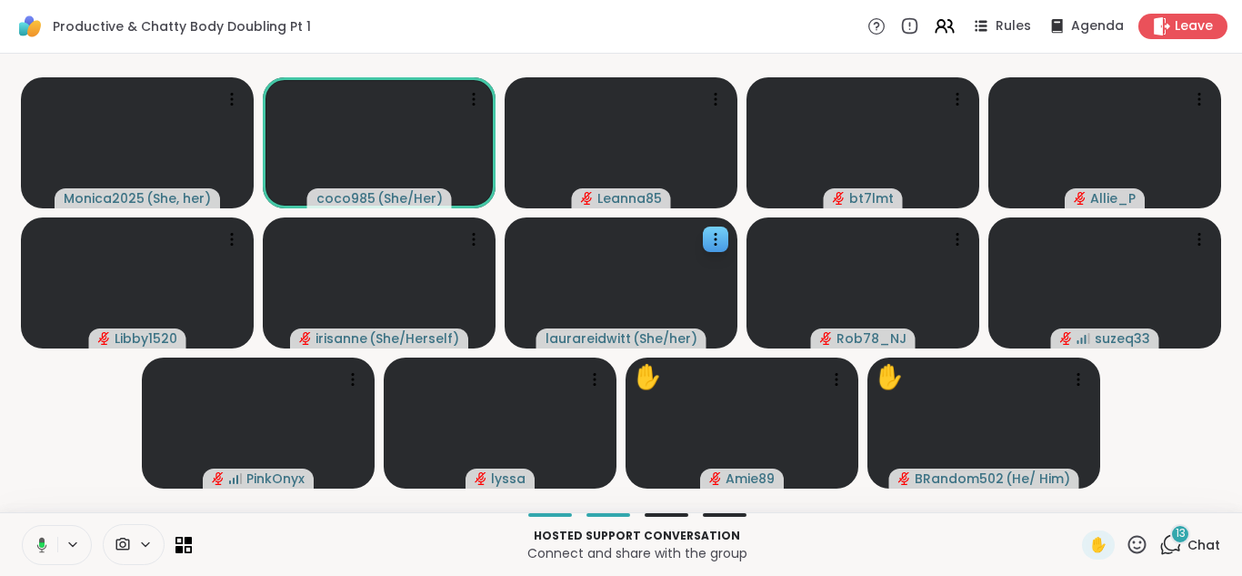
click at [31, 546] on icon at bounding box center [39, 544] width 16 height 16
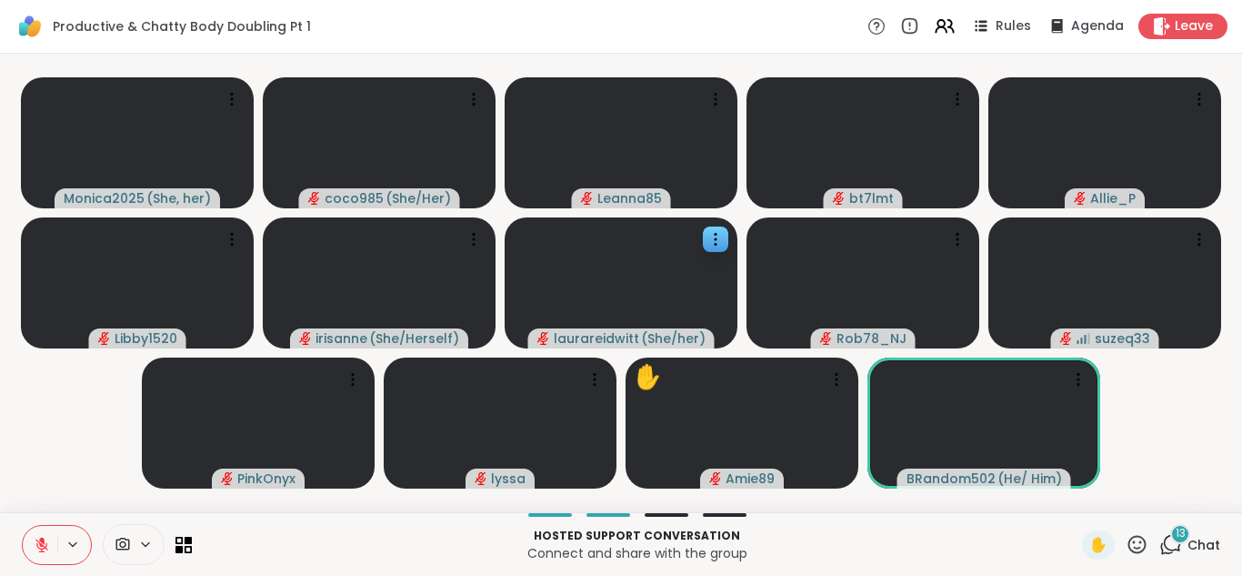
click at [34, 552] on icon at bounding box center [42, 544] width 16 height 16
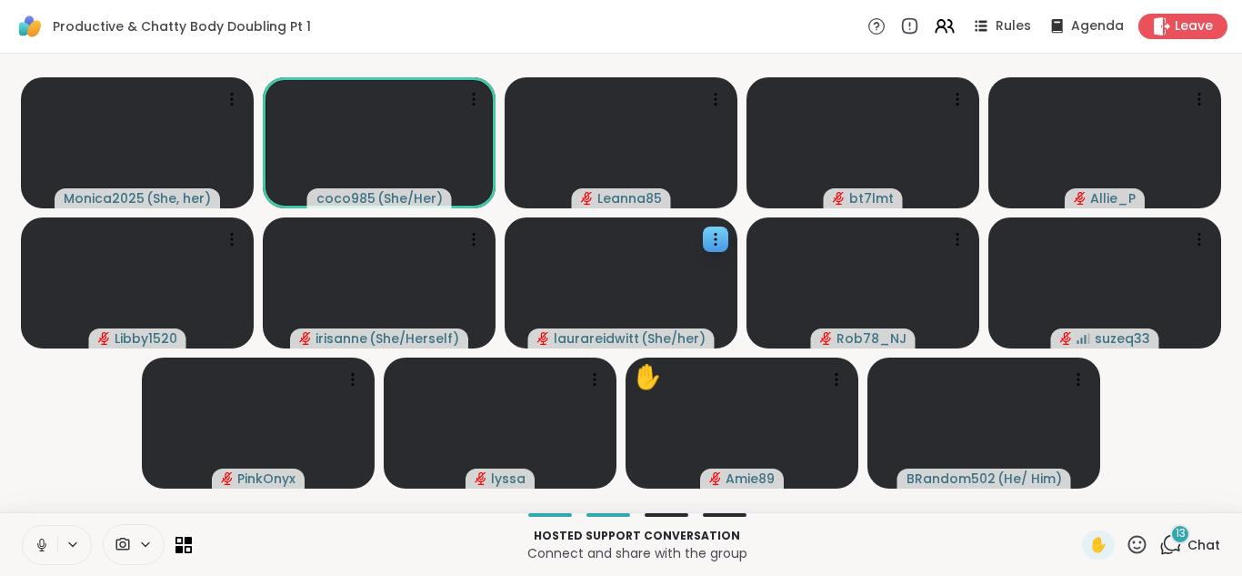
click at [35, 551] on icon at bounding box center [42, 544] width 16 height 16
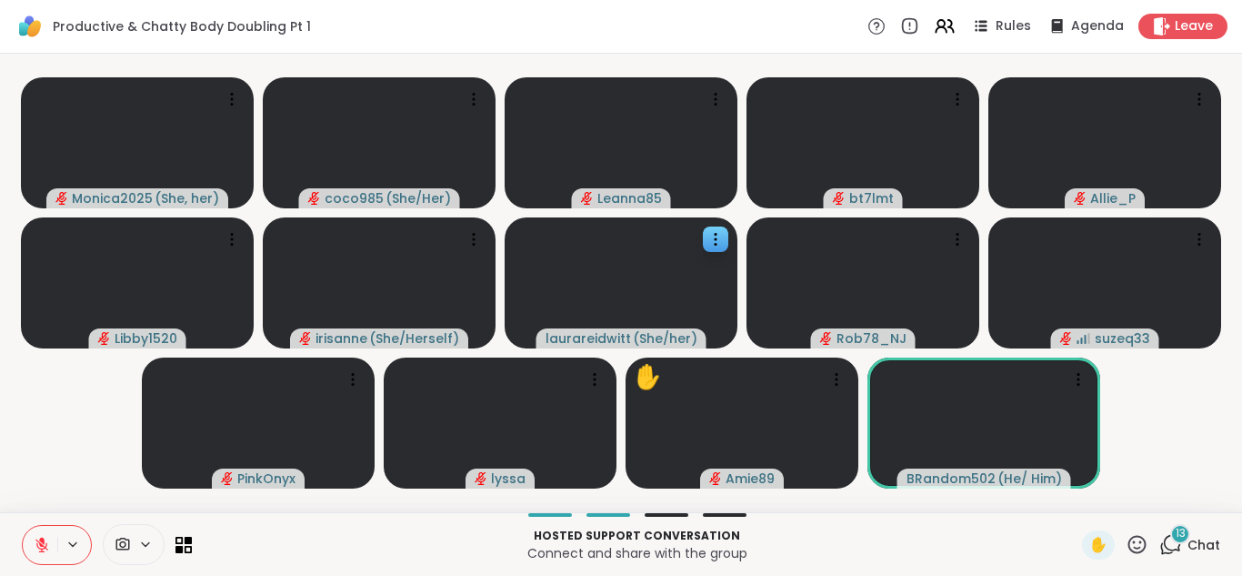
click at [35, 551] on icon at bounding box center [42, 544] width 16 height 16
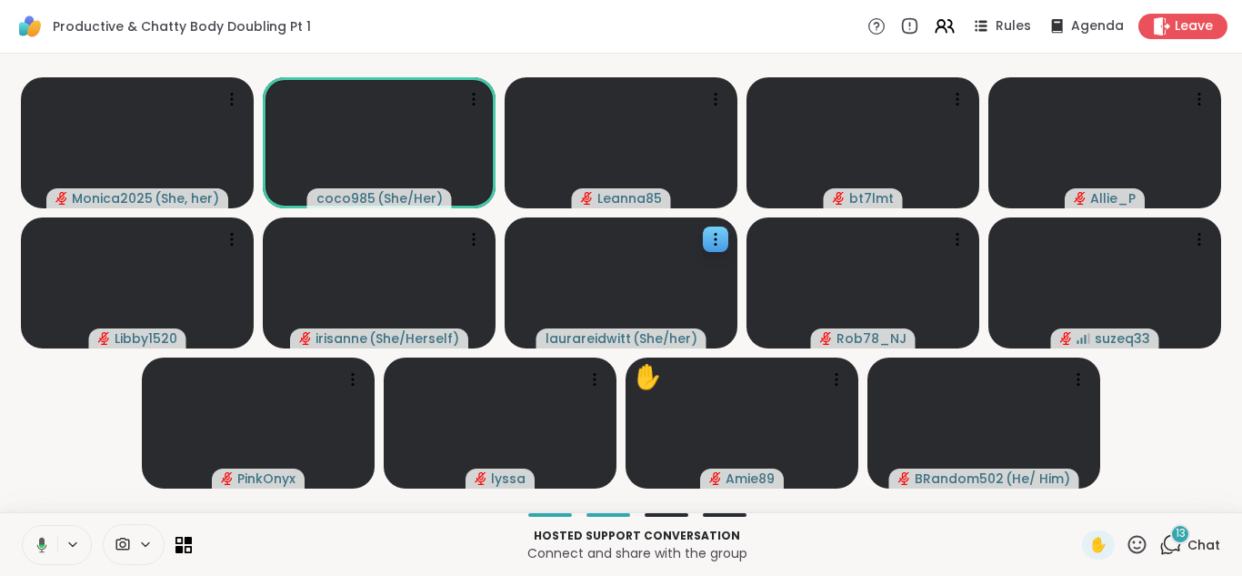
click at [35, 551] on button at bounding box center [38, 545] width 37 height 38
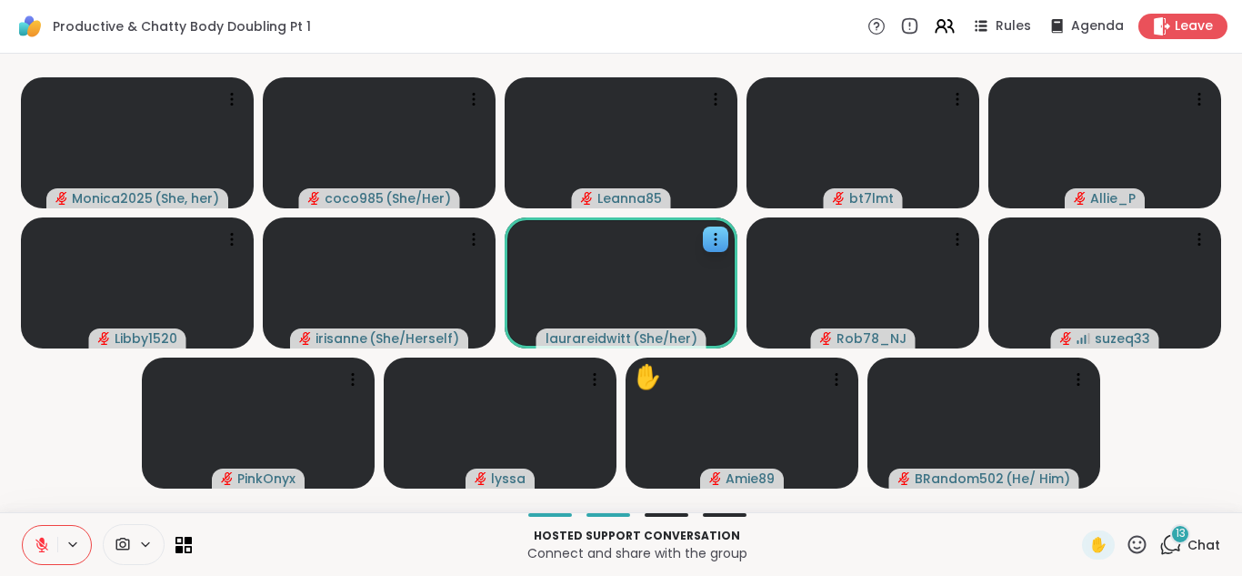
click at [35, 551] on icon at bounding box center [42, 544] width 16 height 16
click at [34, 536] on icon at bounding box center [42, 544] width 16 height 16
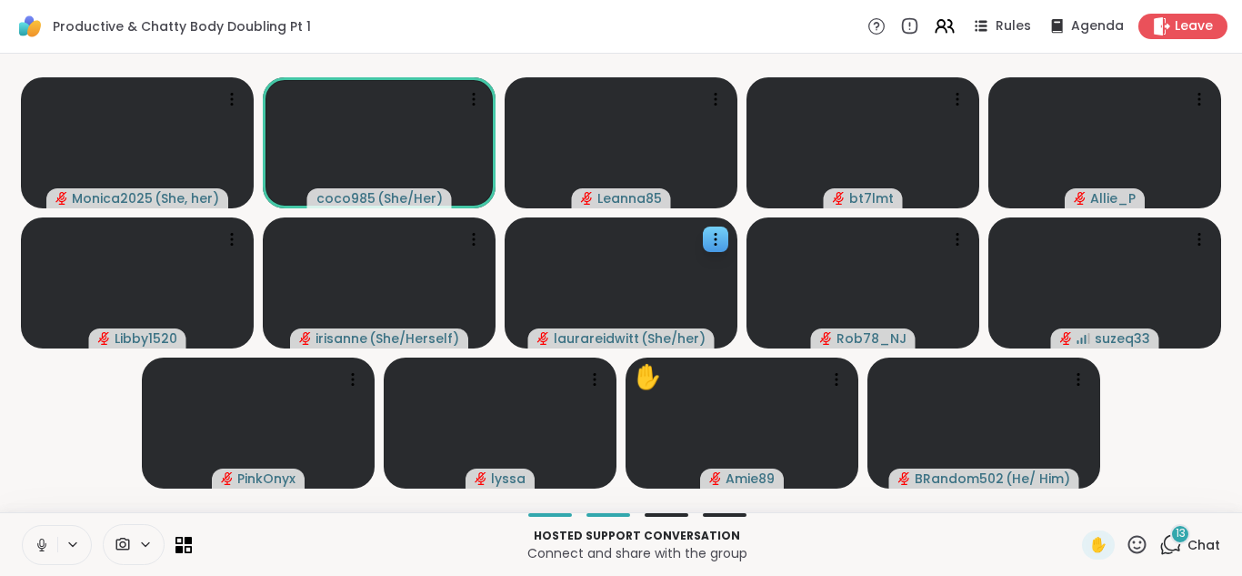
click at [37, 547] on icon at bounding box center [41, 544] width 9 height 5
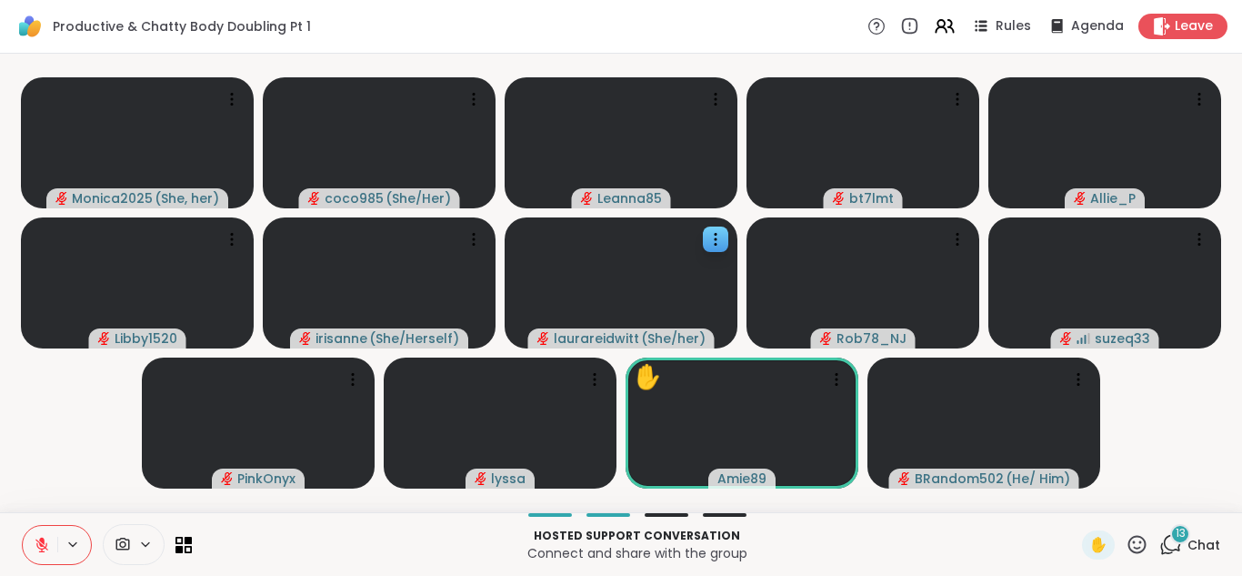
click at [34, 544] on icon at bounding box center [42, 544] width 16 height 16
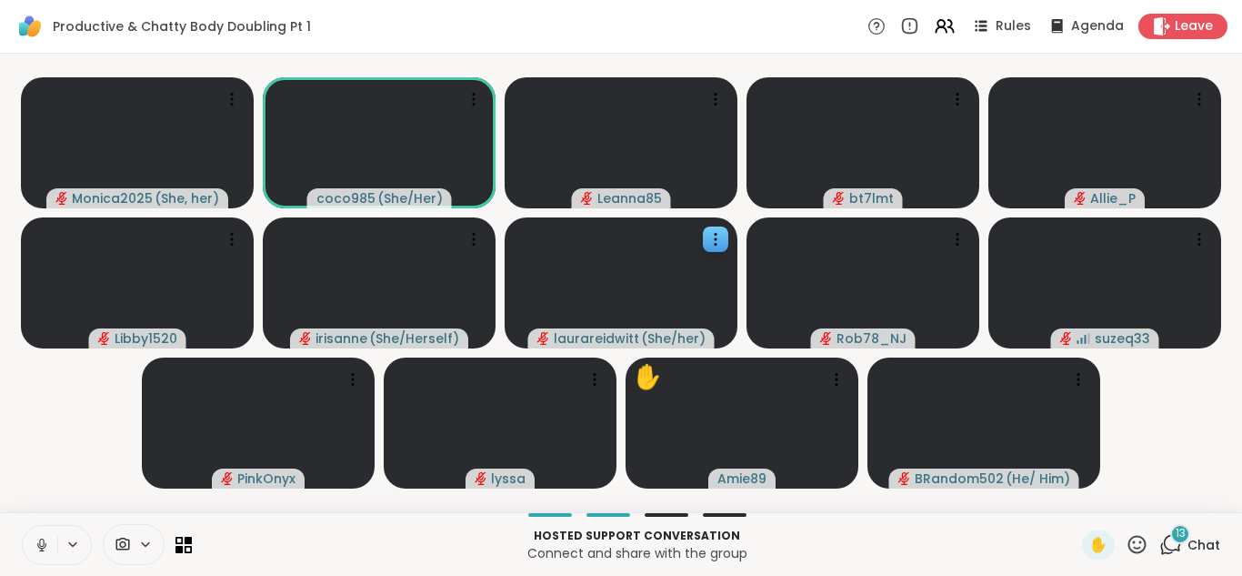
click at [34, 544] on icon at bounding box center [42, 544] width 16 height 16
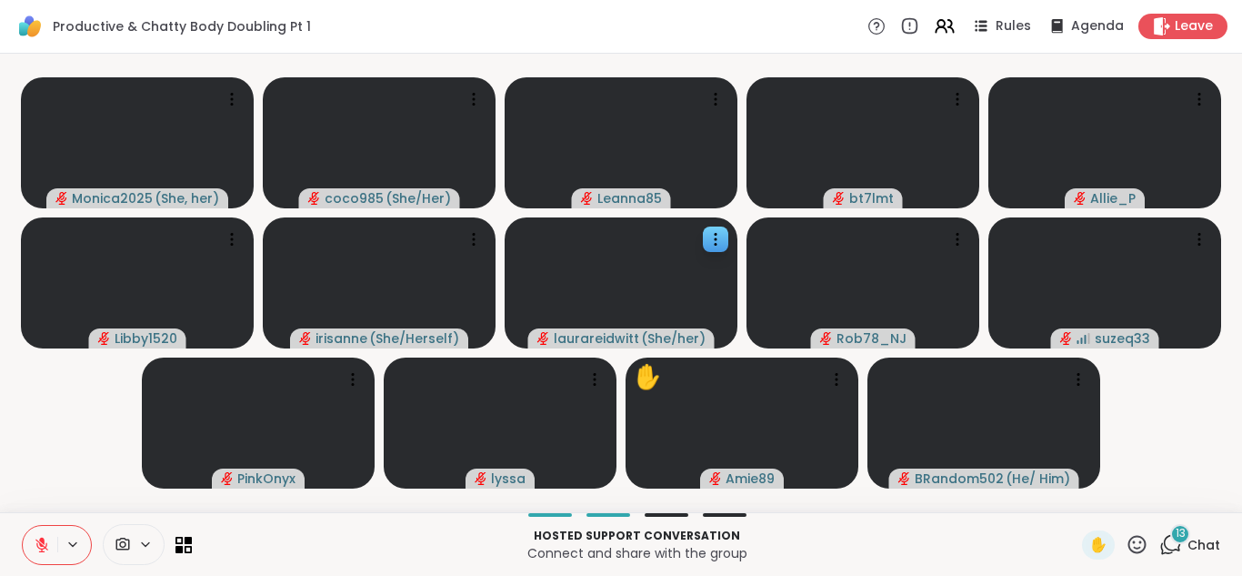
click at [34, 544] on icon at bounding box center [42, 544] width 16 height 16
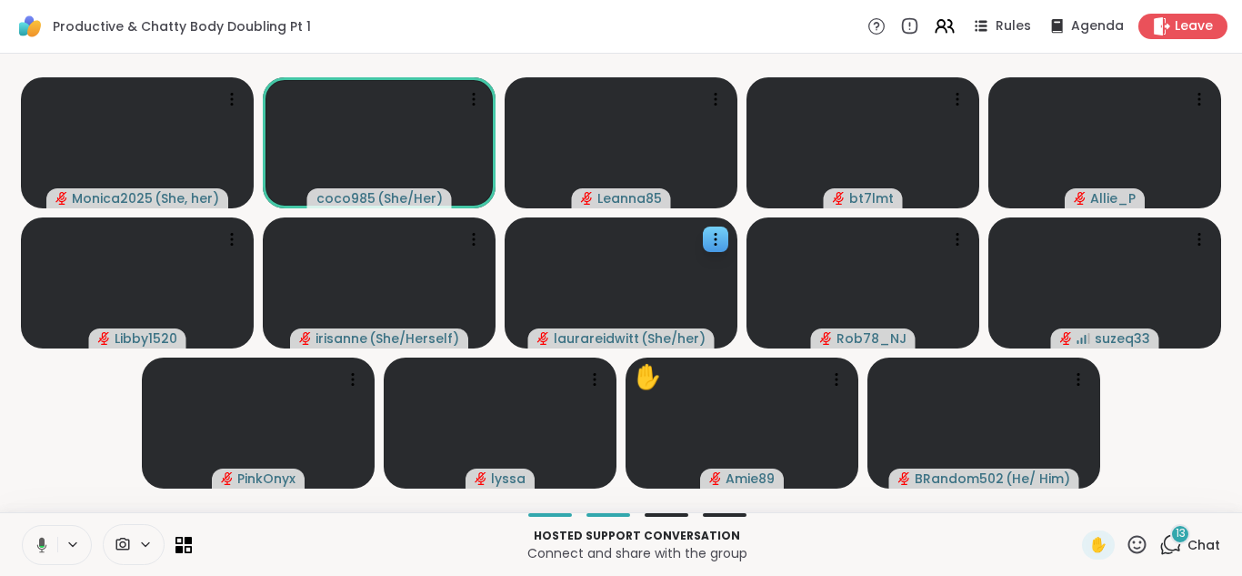
click at [37, 544] on icon at bounding box center [42, 543] width 10 height 15
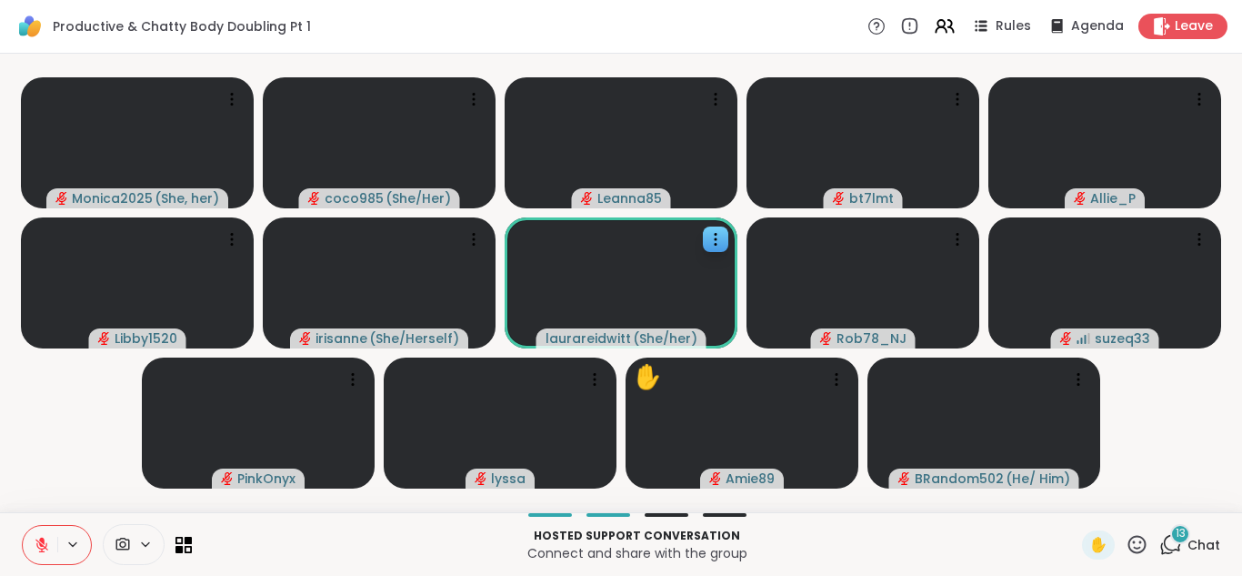
click at [34, 544] on icon at bounding box center [42, 544] width 16 height 16
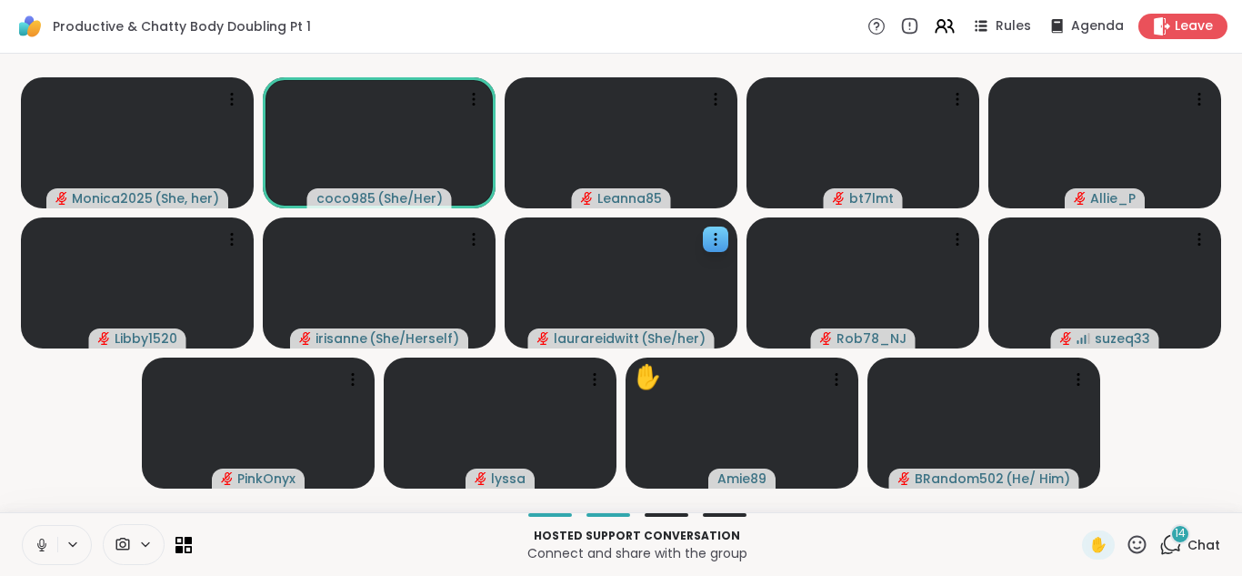
click at [39, 544] on icon at bounding box center [41, 542] width 5 height 8
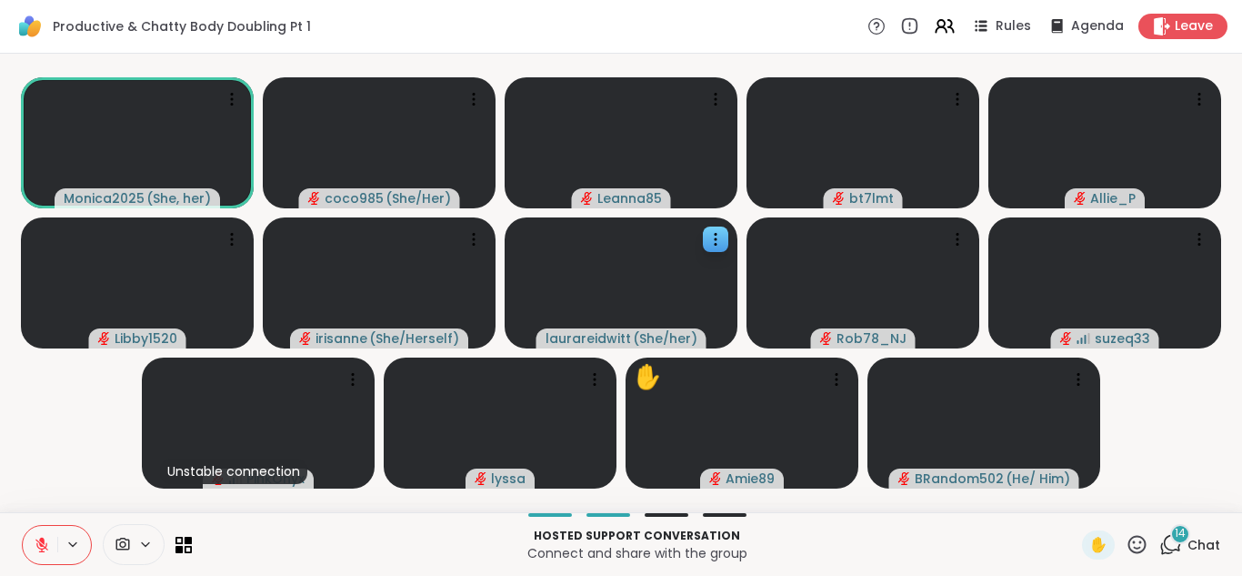
click at [1170, 541] on div "14" at bounding box center [1180, 534] width 20 height 20
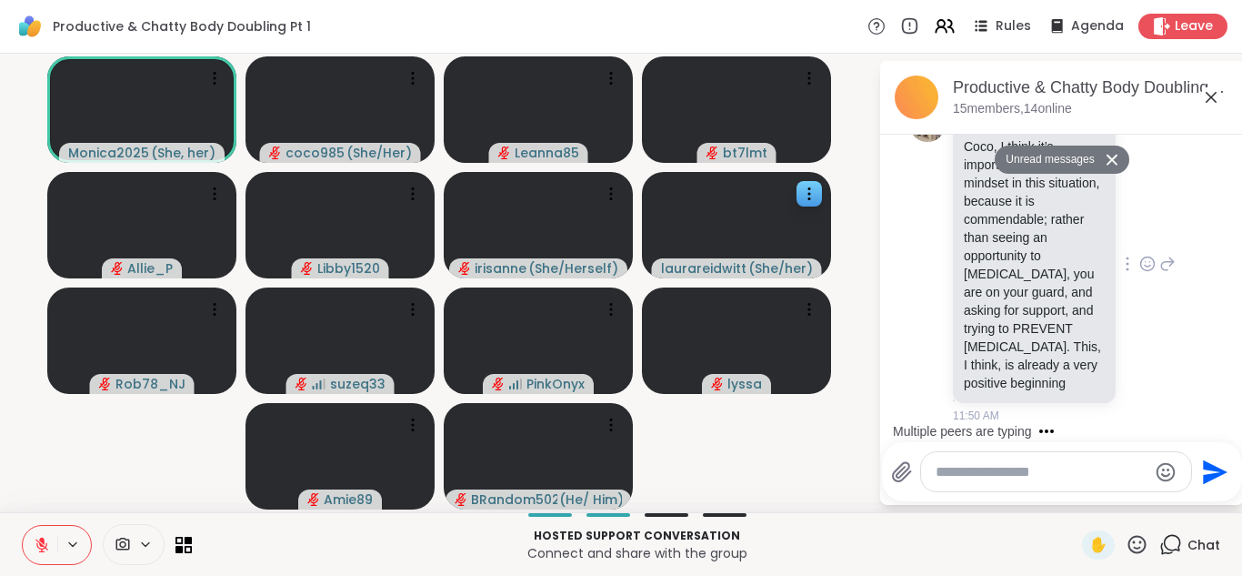
scroll to position [3106, 0]
click at [34, 545] on icon at bounding box center [42, 544] width 16 height 16
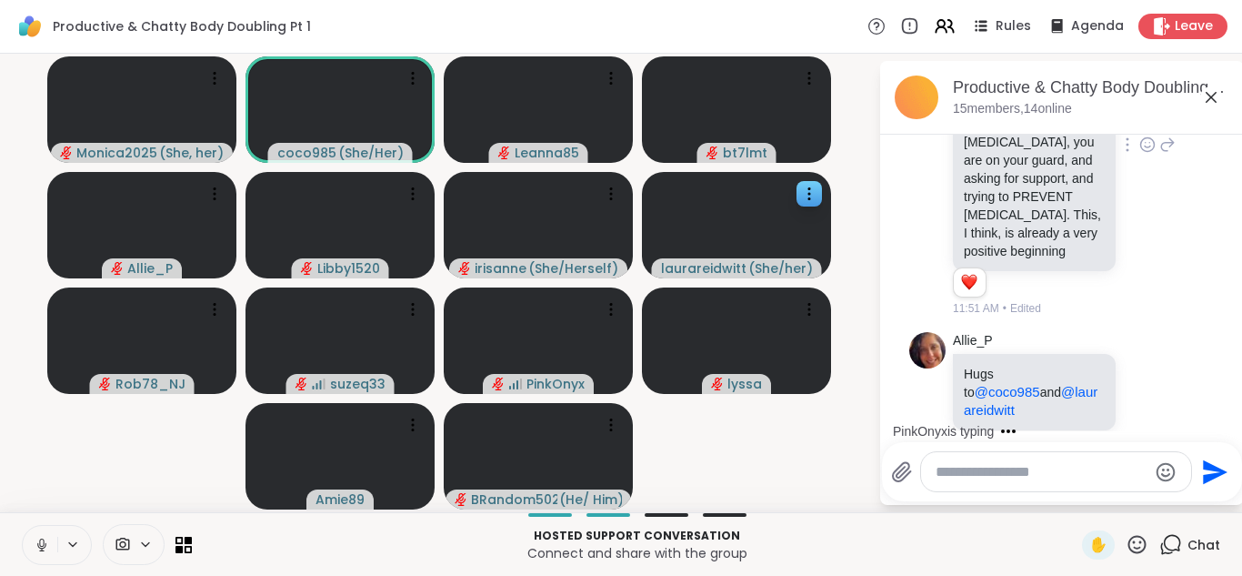
scroll to position [3170, 0]
click at [1139, 153] on icon at bounding box center [1147, 144] width 16 height 18
click at [1129, 133] on button "Select Reaction: Heart" at bounding box center [1147, 114] width 36 height 36
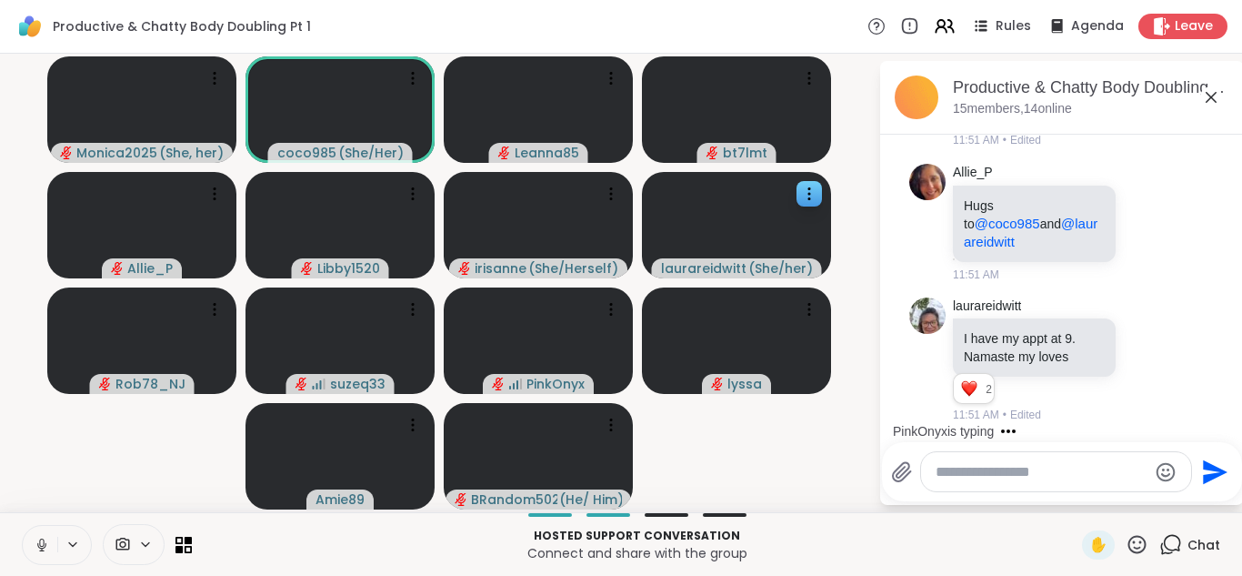
scroll to position [3403, 0]
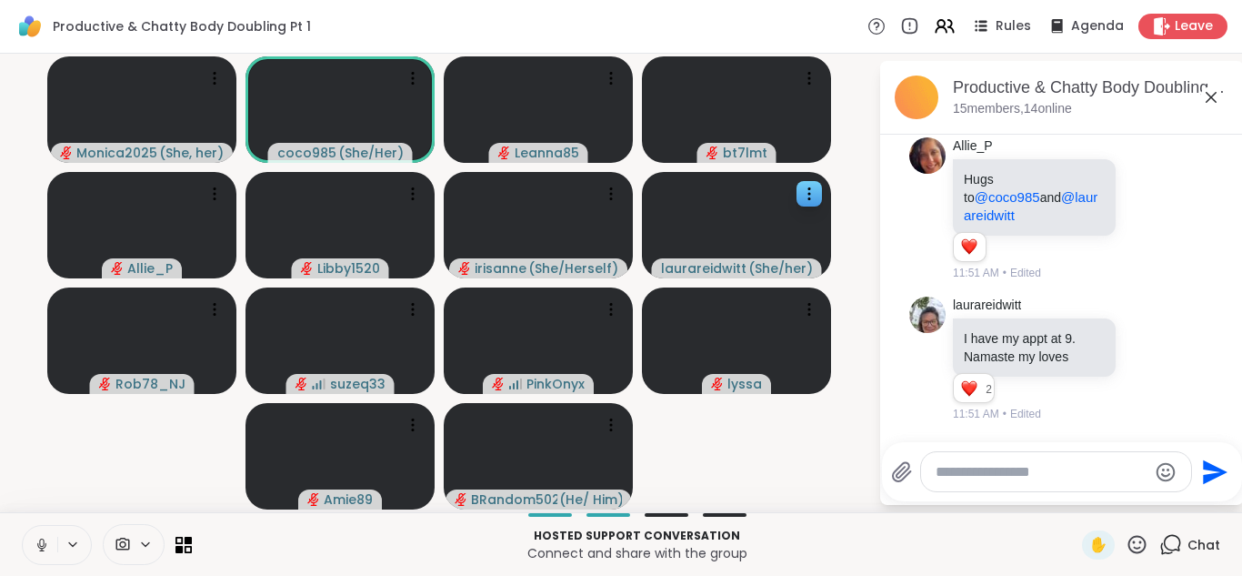
click at [34, 534] on button at bounding box center [40, 545] width 35 height 38
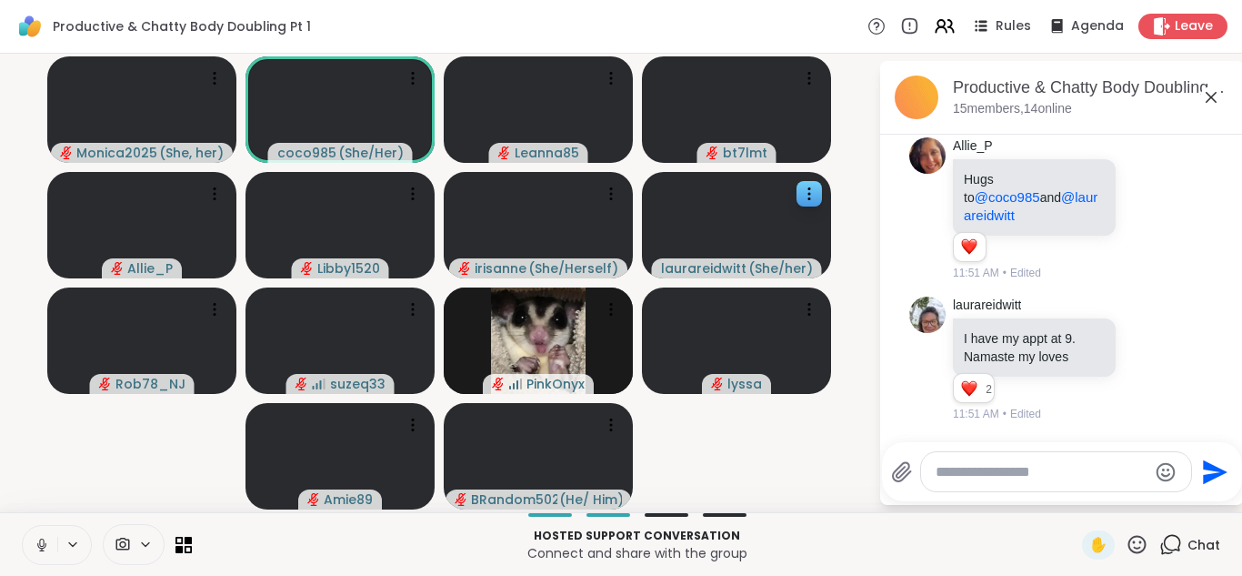
scroll to position [3791, 0]
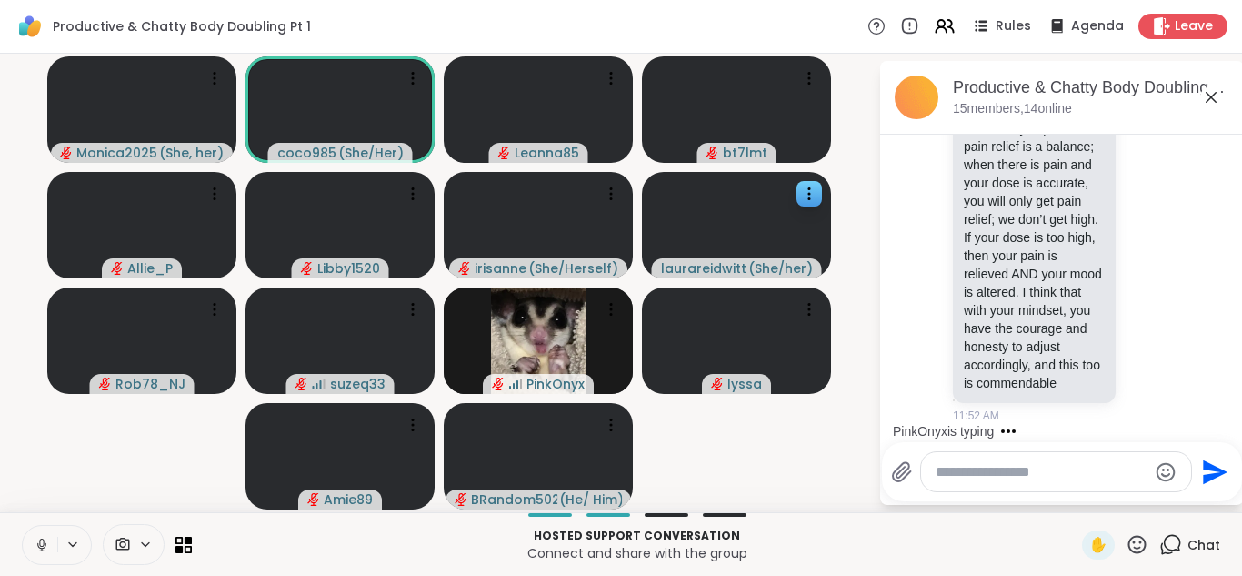
click at [34, 534] on button at bounding box center [40, 545] width 35 height 38
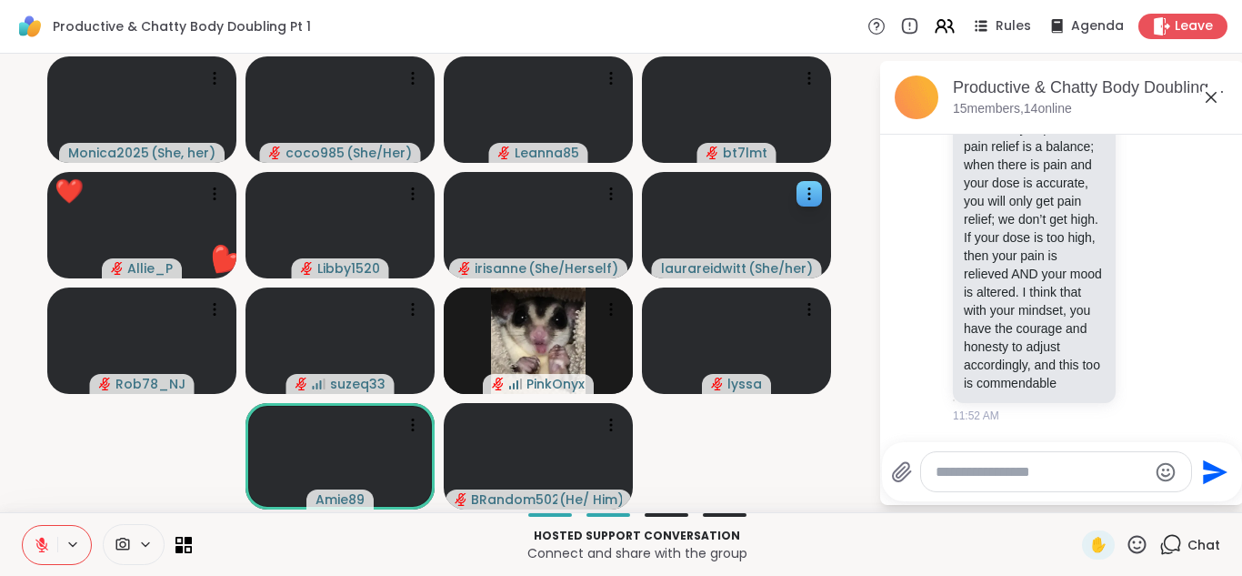
click at [34, 534] on button at bounding box center [40, 545] width 35 height 38
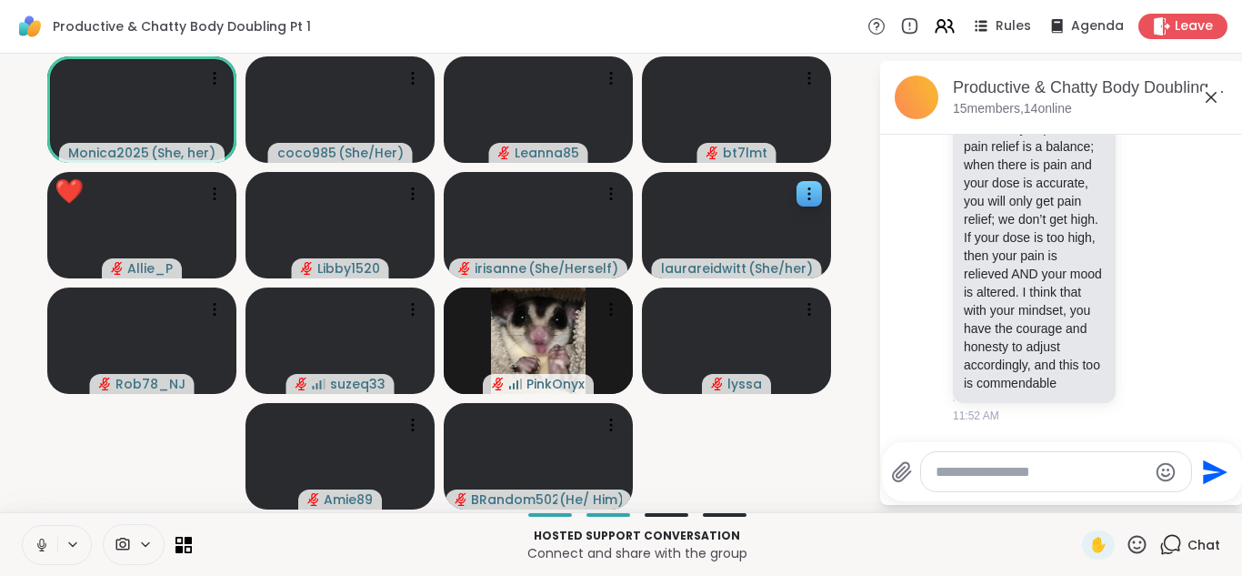
click at [34, 534] on button at bounding box center [40, 545] width 35 height 38
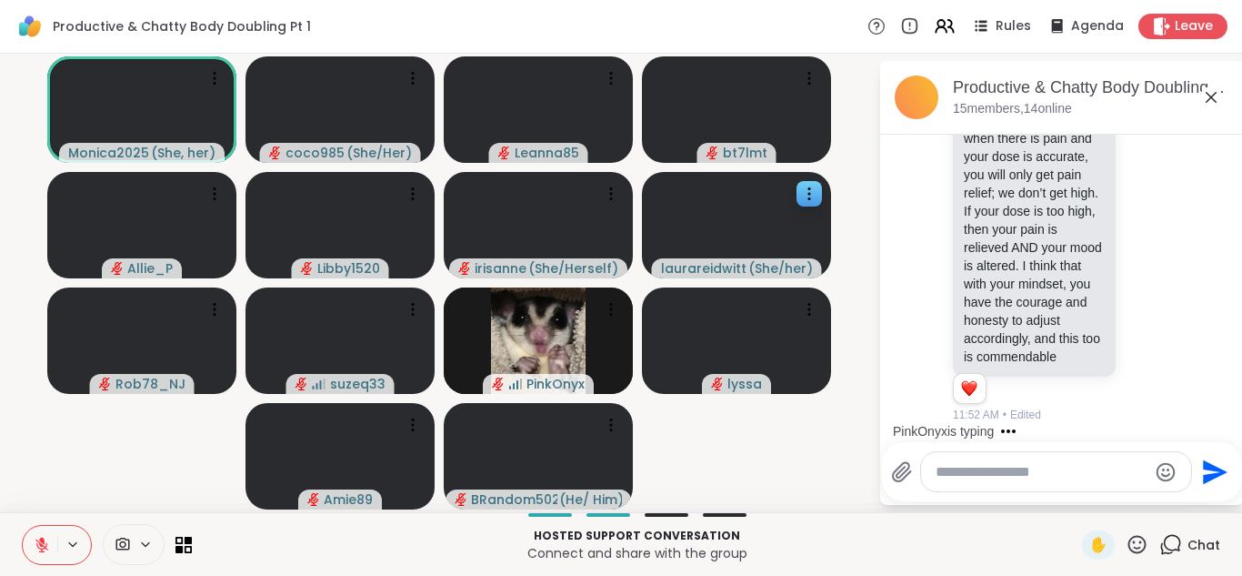
click at [34, 534] on button at bounding box center [40, 545] width 35 height 38
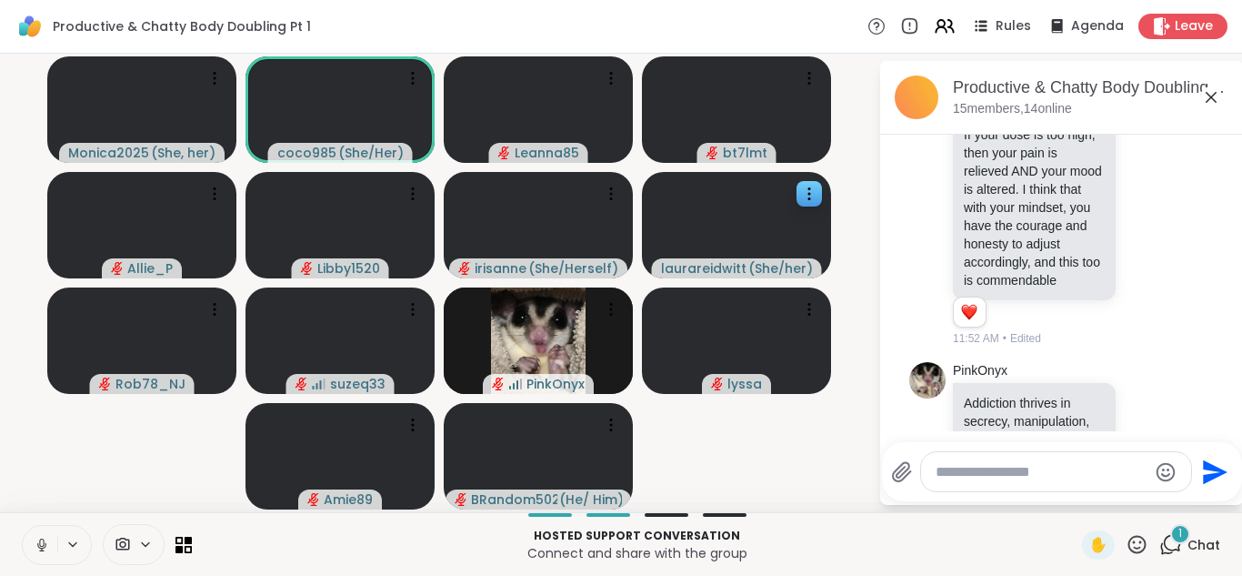
scroll to position [4005, 0]
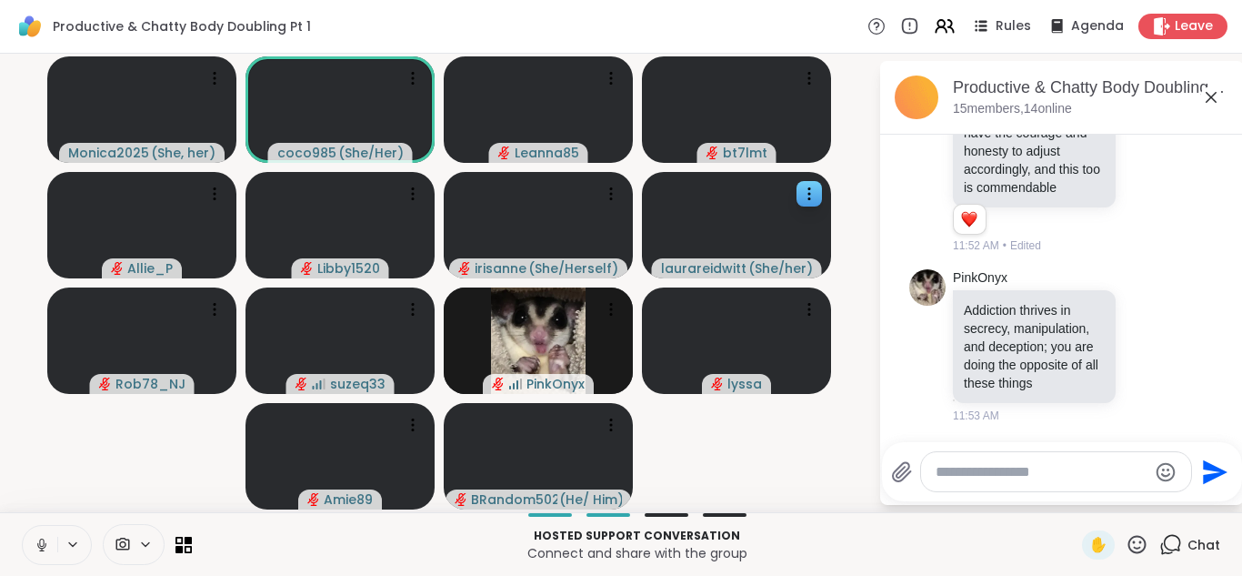
click at [34, 534] on button at bounding box center [40, 545] width 35 height 38
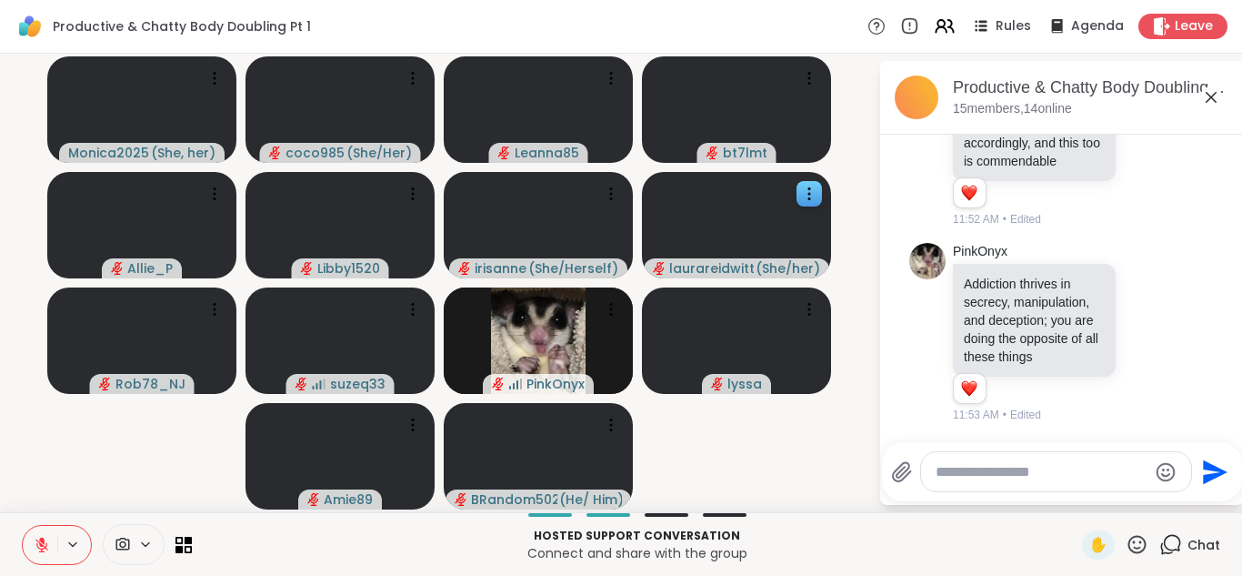
scroll to position [4031, 0]
click at [34, 534] on button at bounding box center [40, 545] width 35 height 38
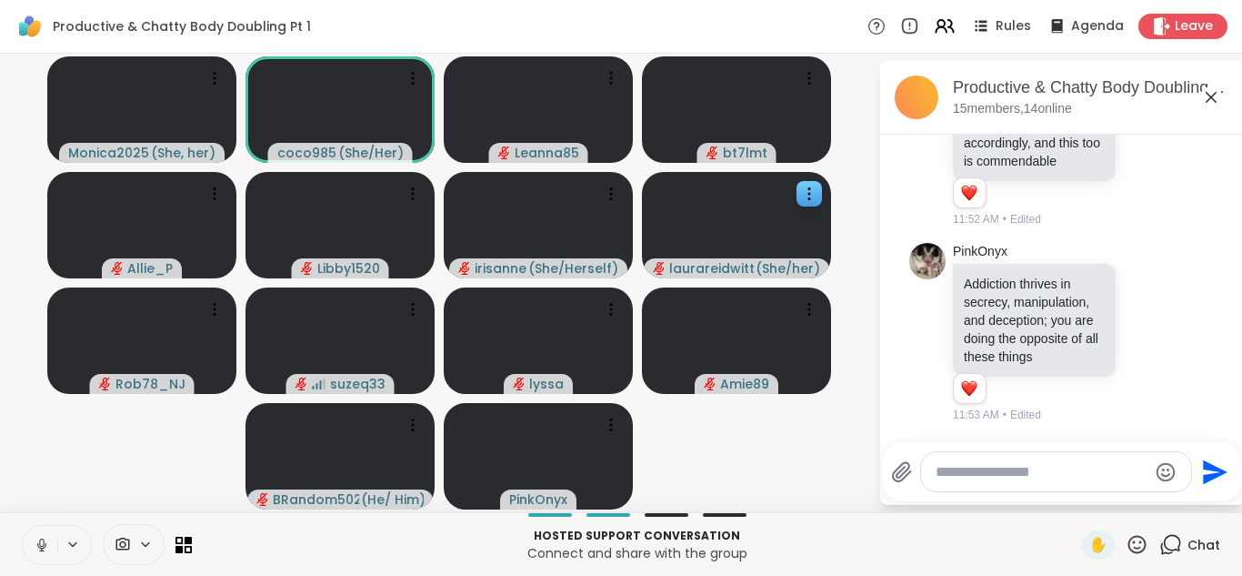
click at [34, 534] on button at bounding box center [40, 545] width 35 height 38
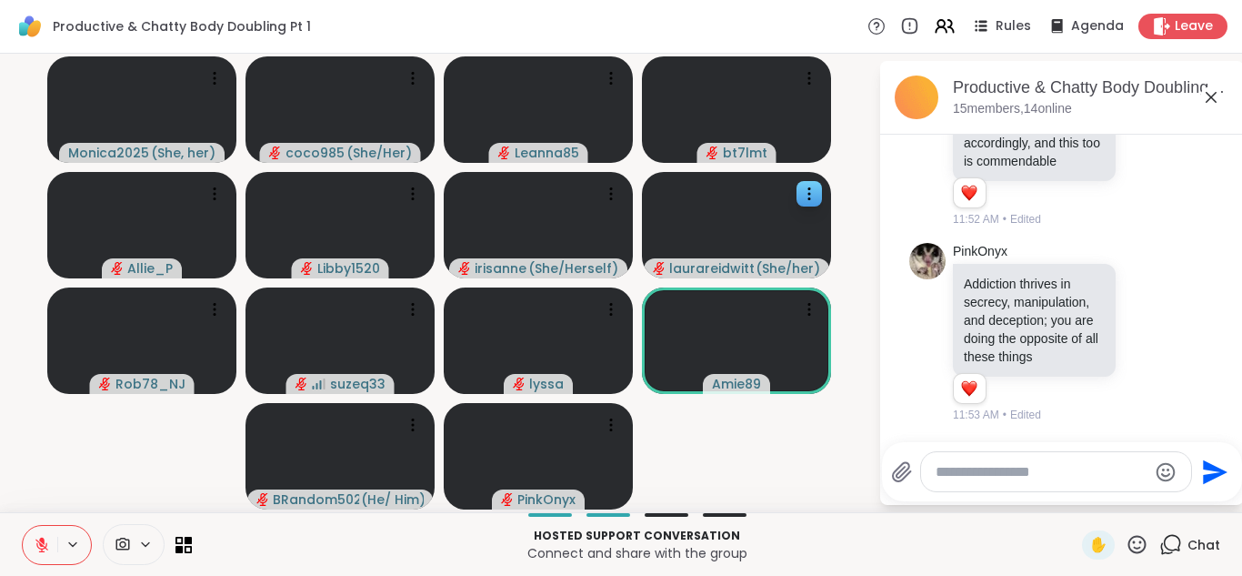
click at [34, 534] on button at bounding box center [40, 545] width 35 height 38
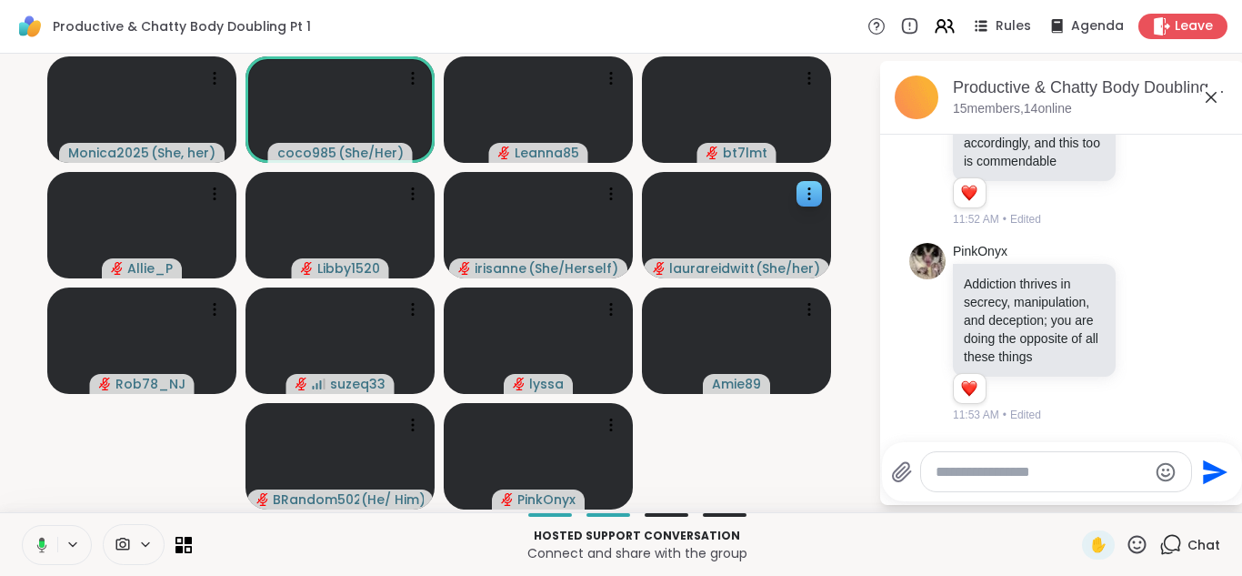
click at [34, 534] on button at bounding box center [38, 545] width 37 height 38
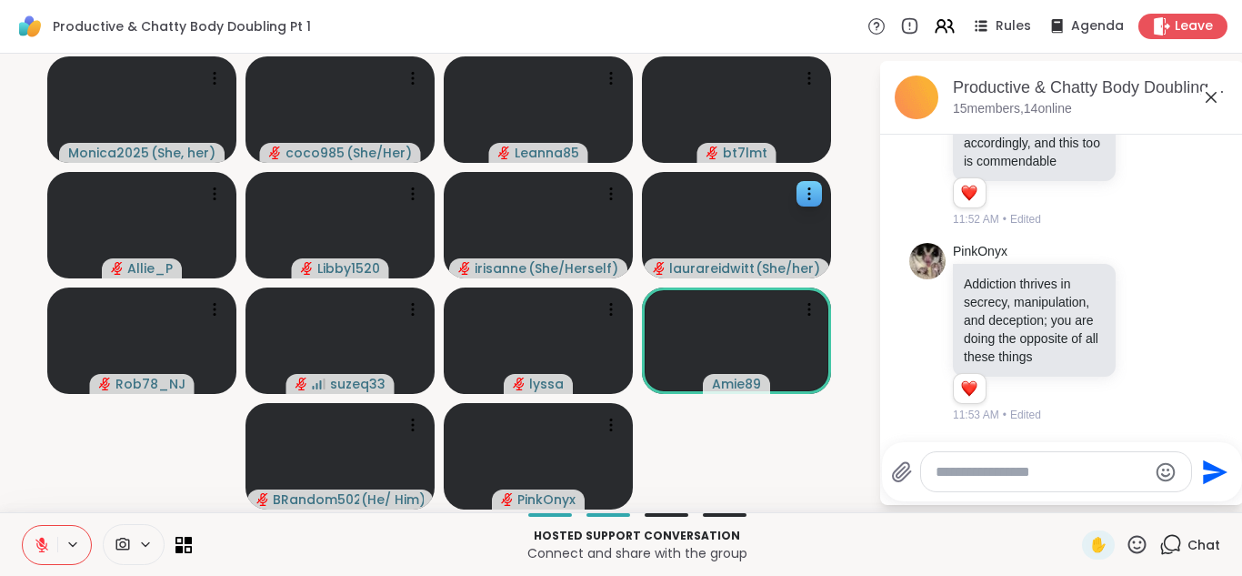
click at [34, 534] on button at bounding box center [40, 545] width 35 height 38
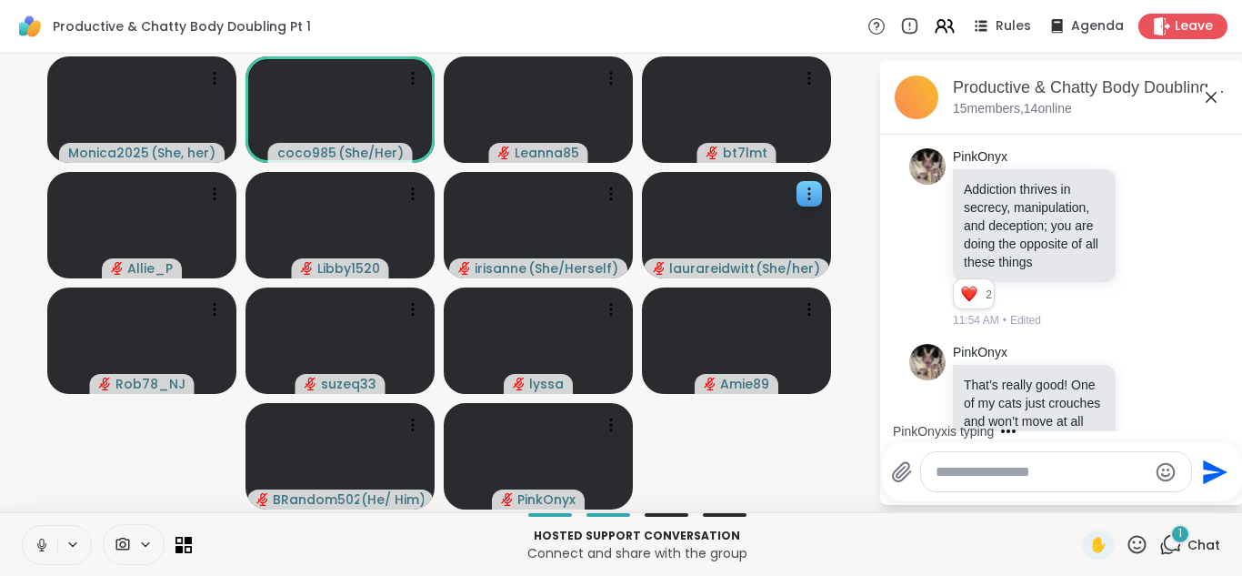
scroll to position [4183, 0]
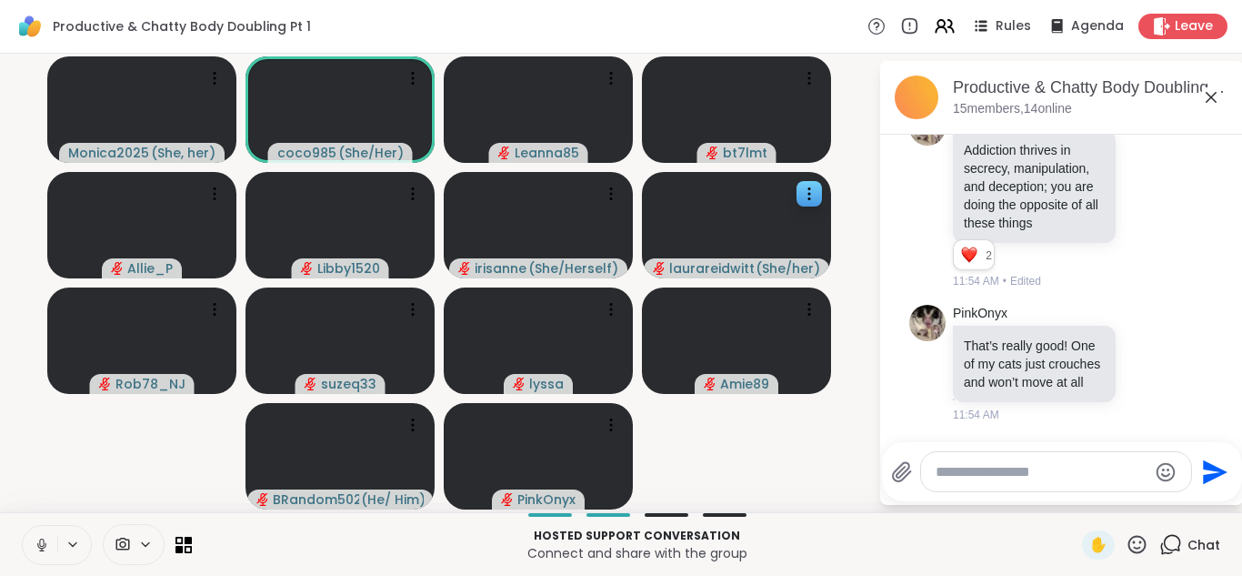
click at [34, 534] on button at bounding box center [40, 545] width 35 height 38
click at [971, 457] on div at bounding box center [1056, 471] width 270 height 39
click at [968, 464] on textarea "Type your message" at bounding box center [1042, 472] width 212 height 18
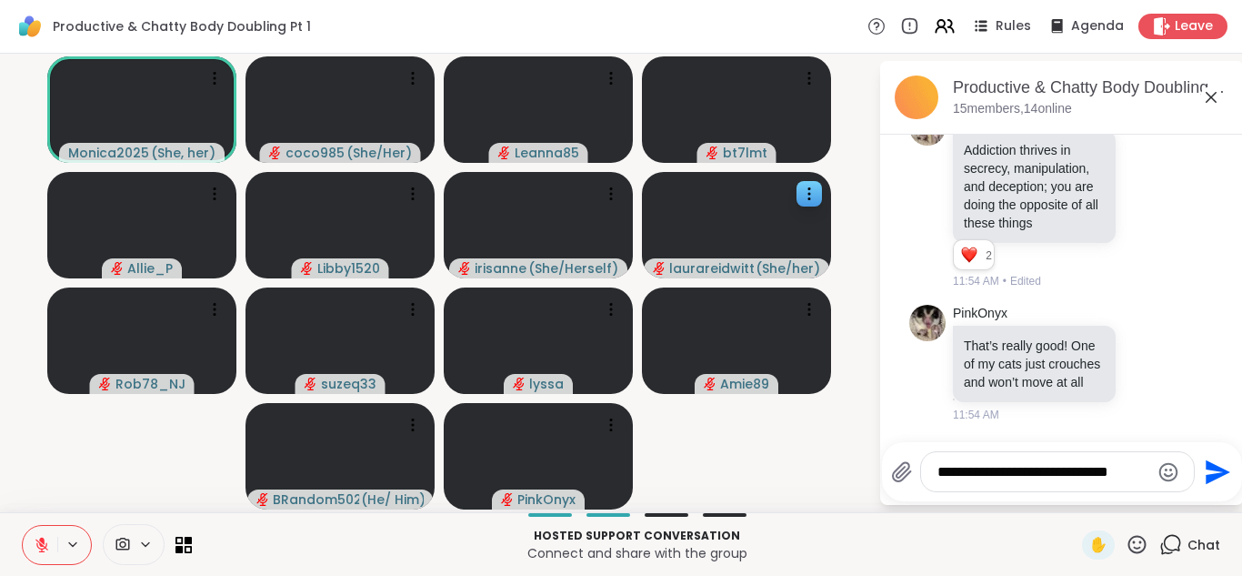
type textarea "**********"
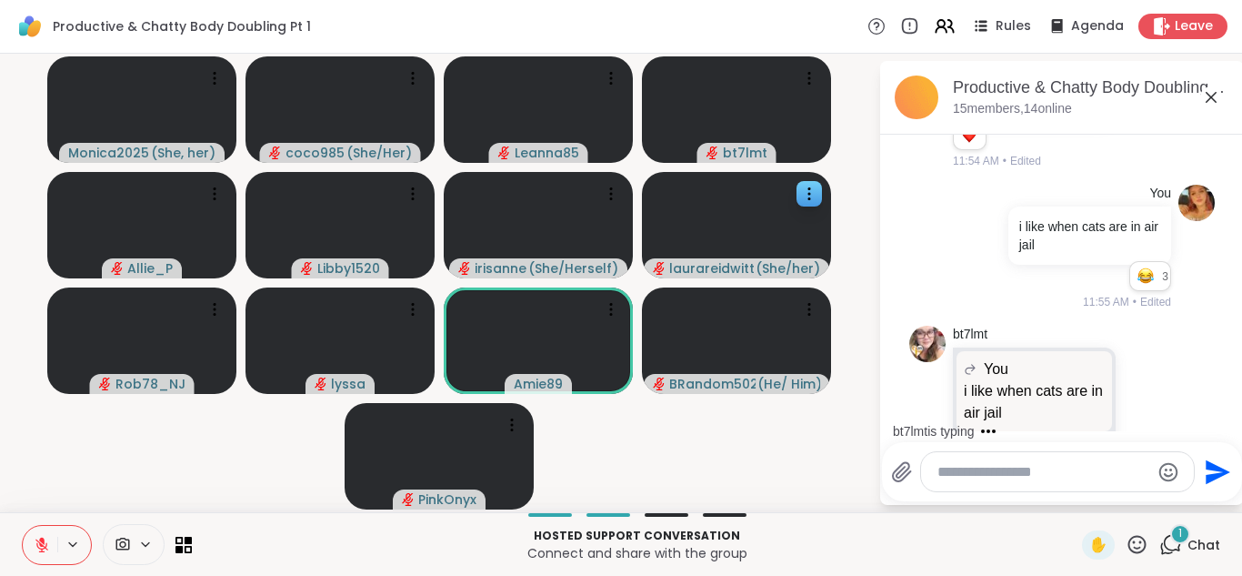
scroll to position [4567, 0]
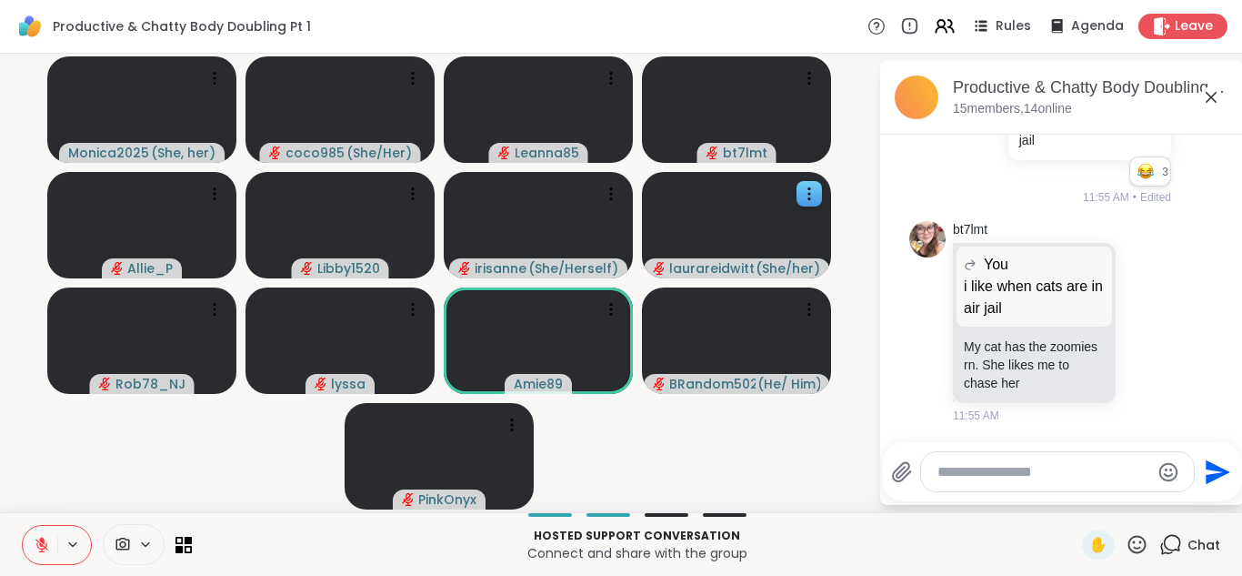
click at [34, 552] on icon at bounding box center [42, 544] width 16 height 16
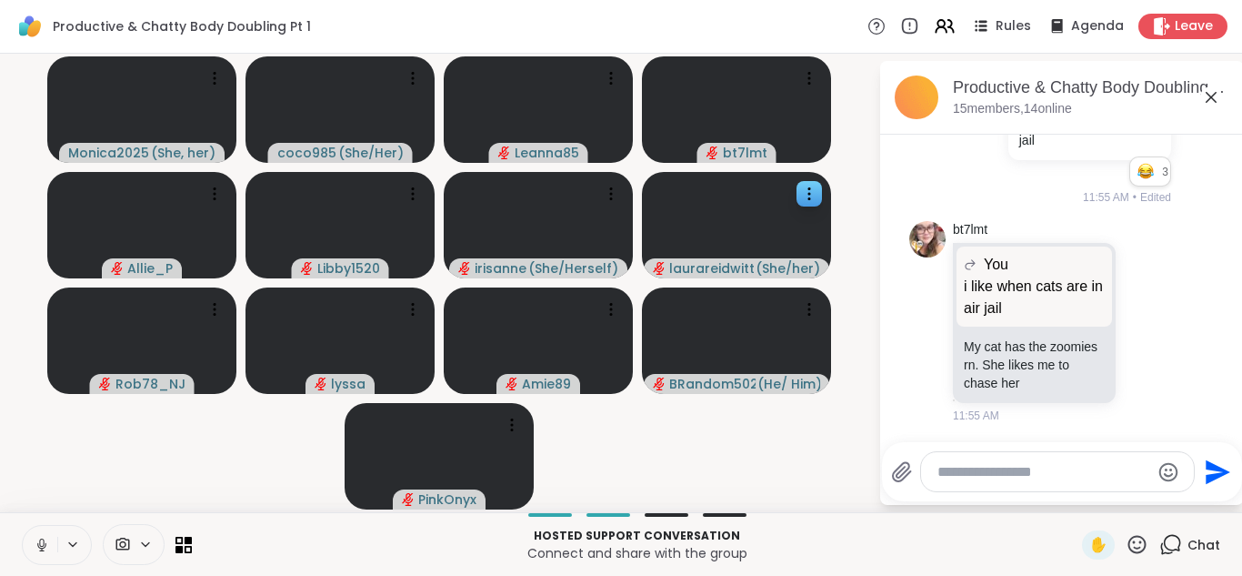
click at [34, 552] on icon at bounding box center [42, 544] width 16 height 16
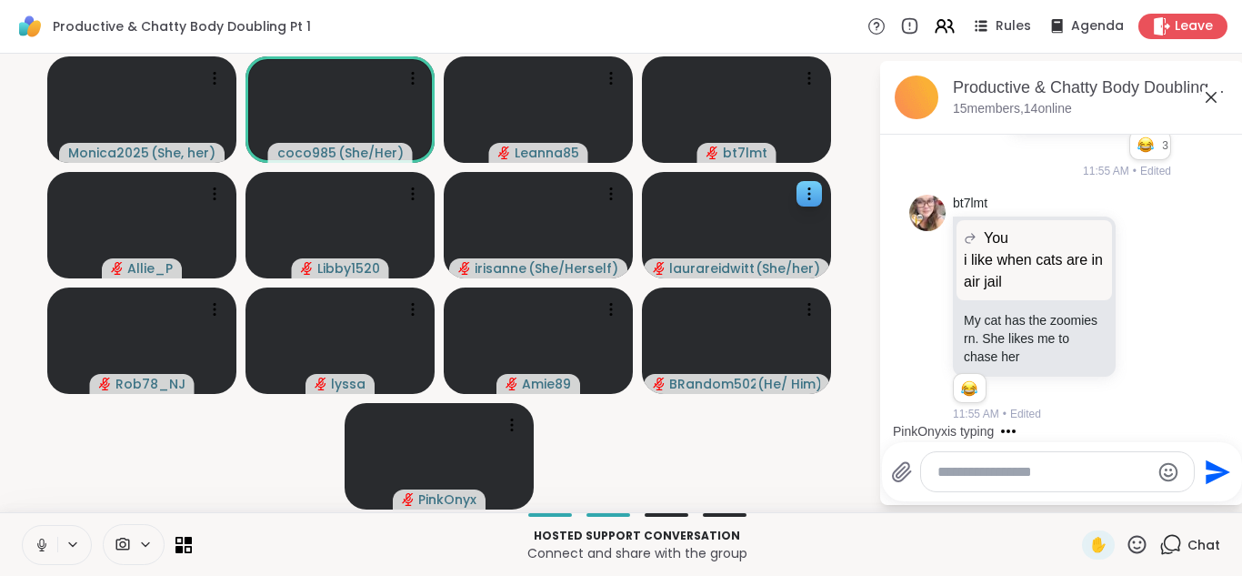
click at [37, 546] on icon at bounding box center [41, 544] width 9 height 5
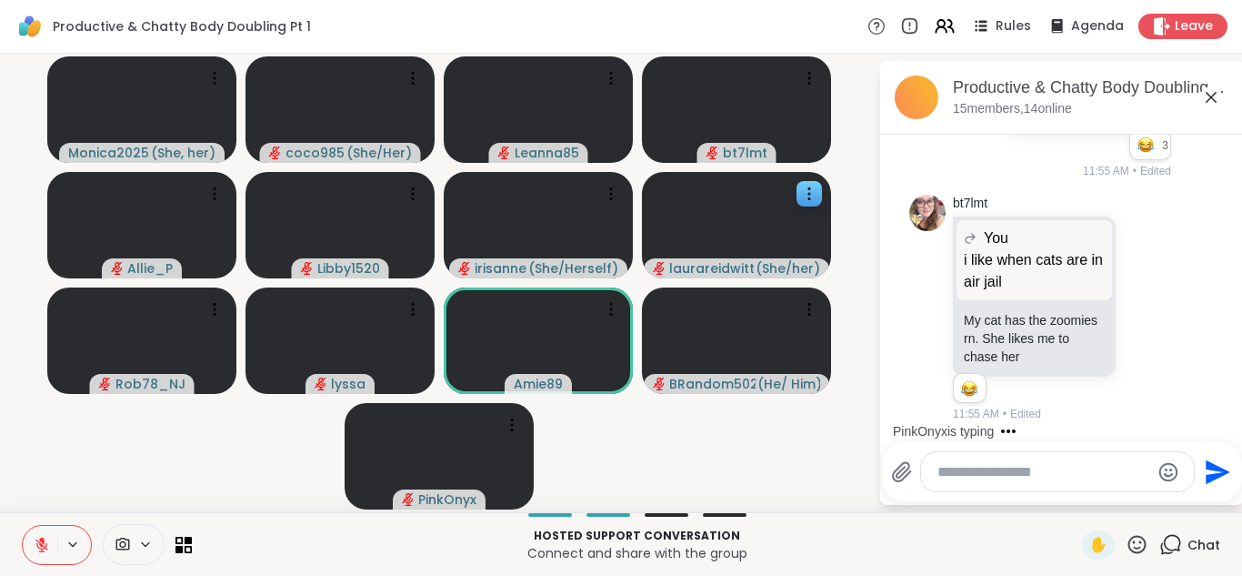
click at [35, 546] on icon at bounding box center [41, 544] width 13 height 13
click at [37, 546] on icon at bounding box center [41, 544] width 9 height 5
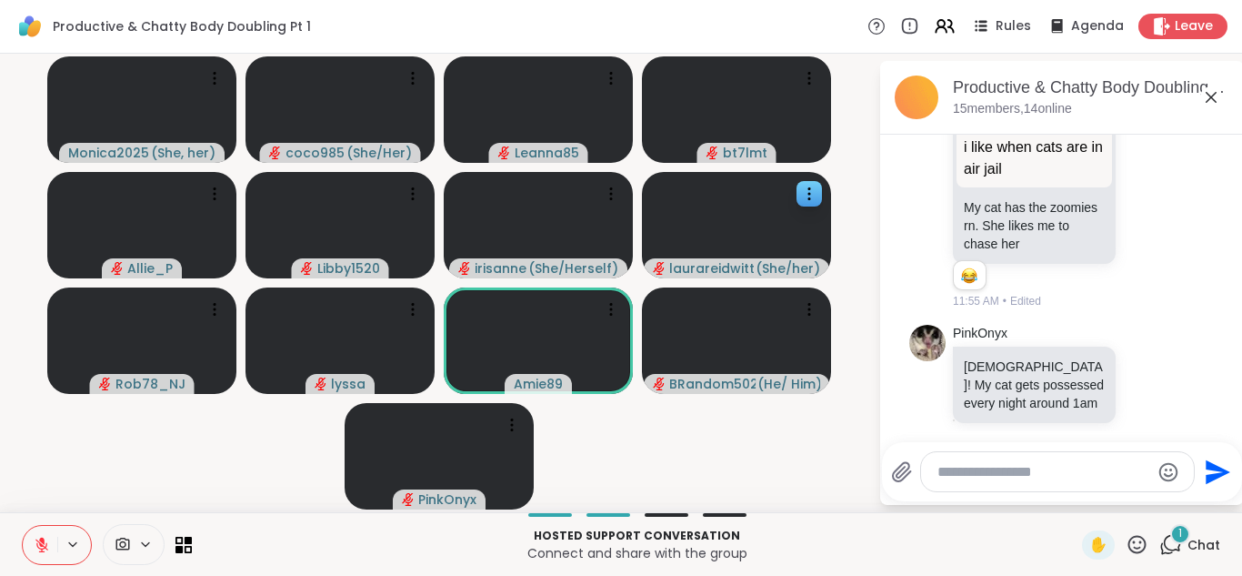
scroll to position [4726, 0]
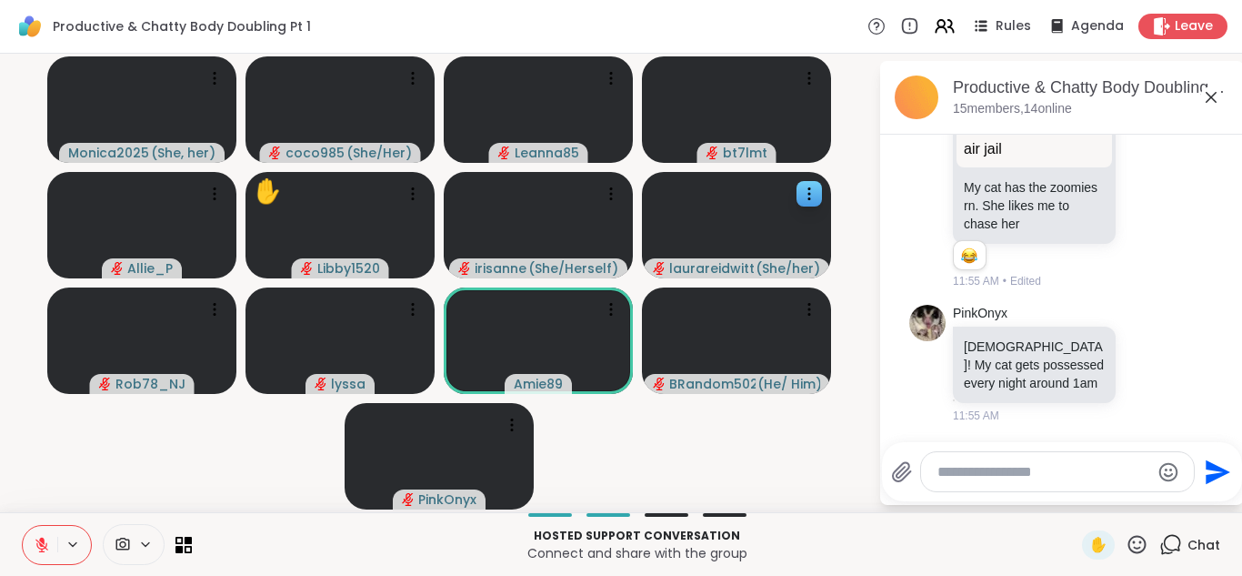
click at [35, 546] on icon at bounding box center [41, 544] width 13 height 13
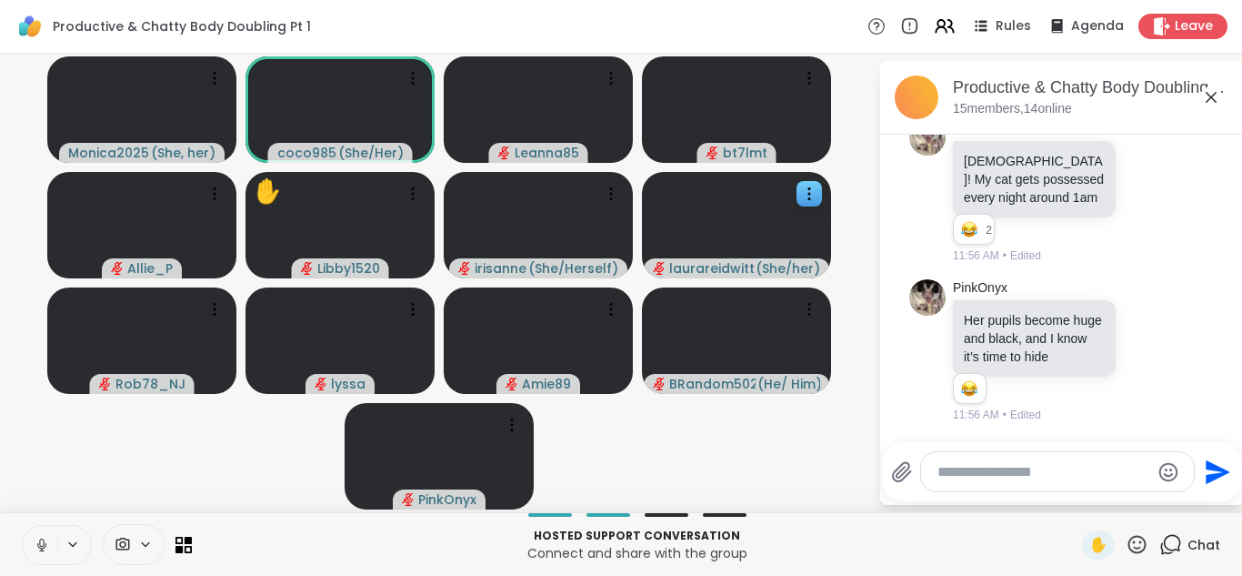
scroll to position [4911, 0]
click at [37, 546] on icon at bounding box center [41, 544] width 9 height 5
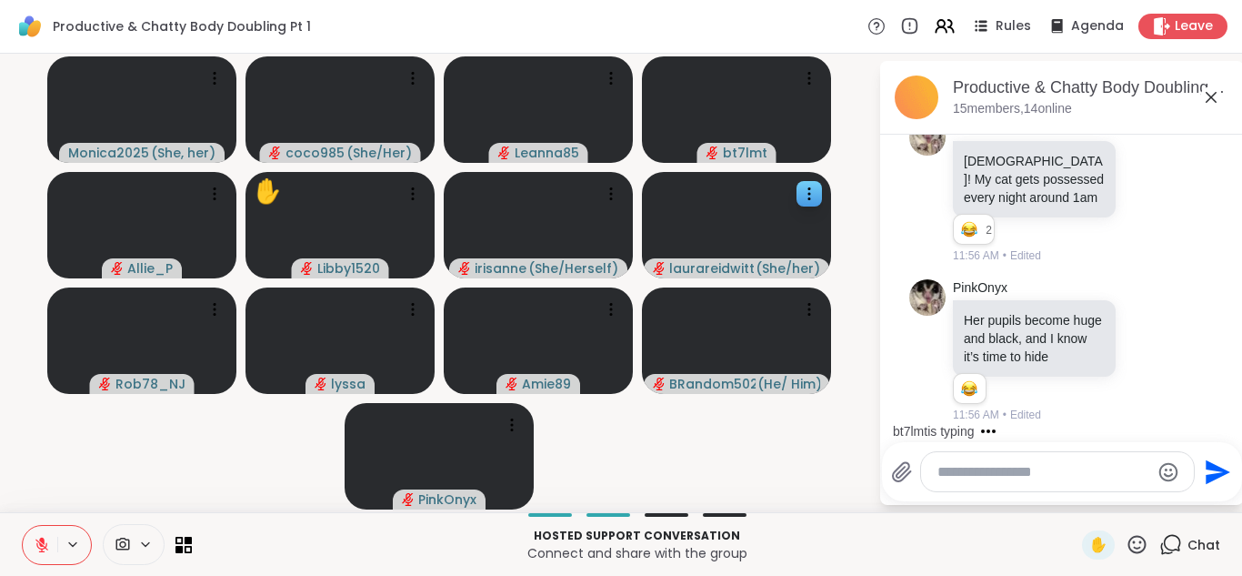
click at [35, 546] on icon at bounding box center [41, 544] width 13 height 13
click at [37, 546] on icon at bounding box center [41, 544] width 9 height 5
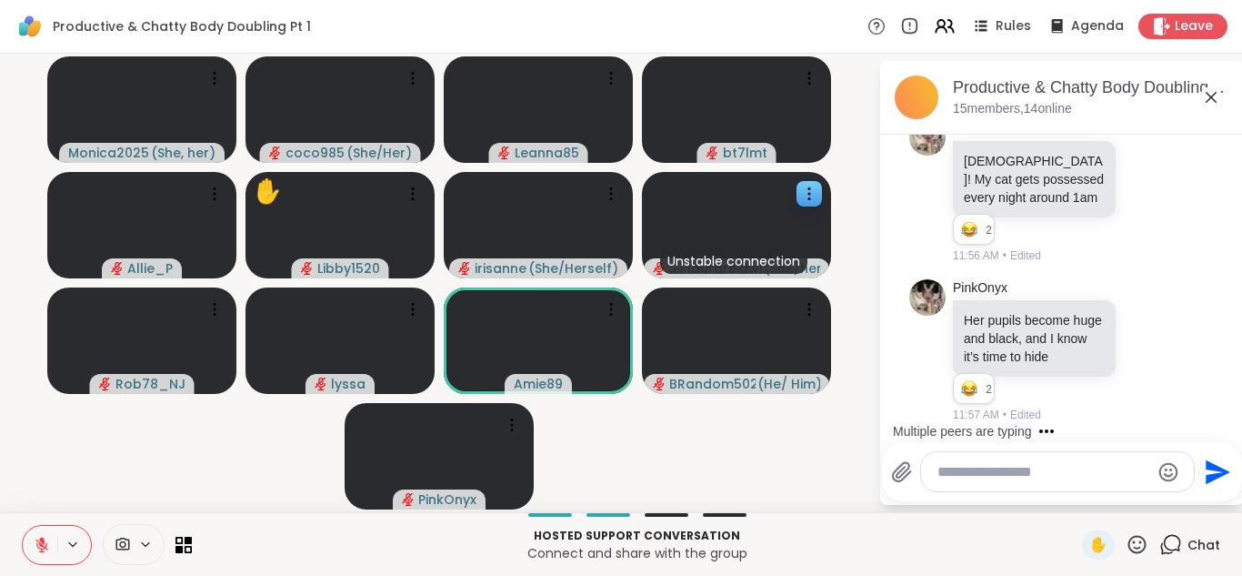
click at [35, 546] on icon at bounding box center [41, 544] width 13 height 13
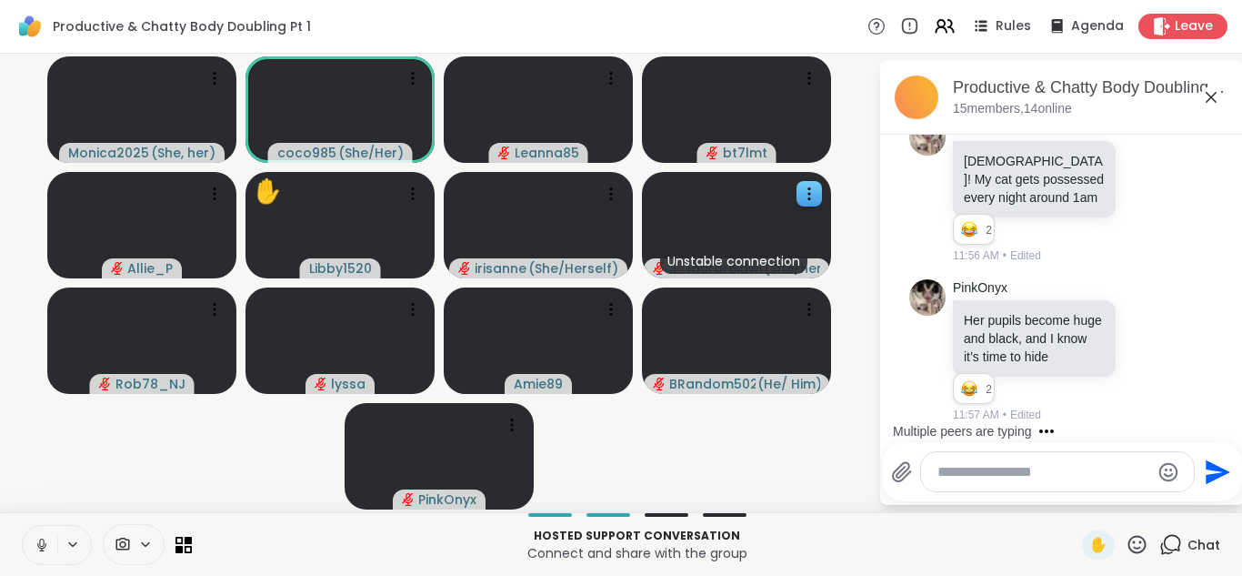
click at [37, 546] on icon at bounding box center [41, 544] width 9 height 5
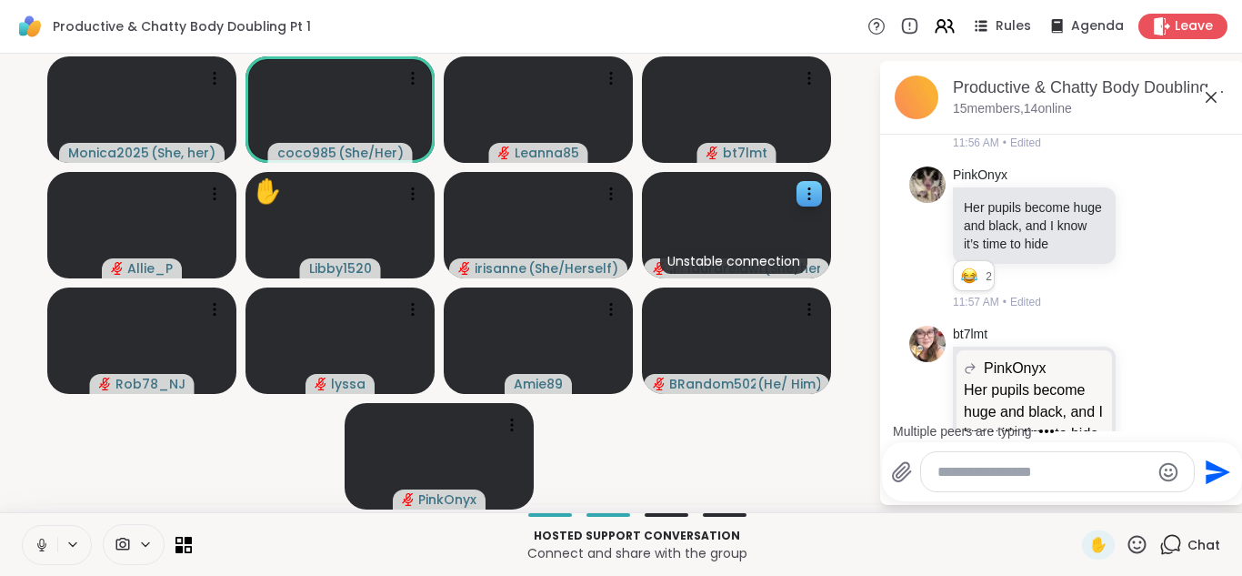
scroll to position [5260, 0]
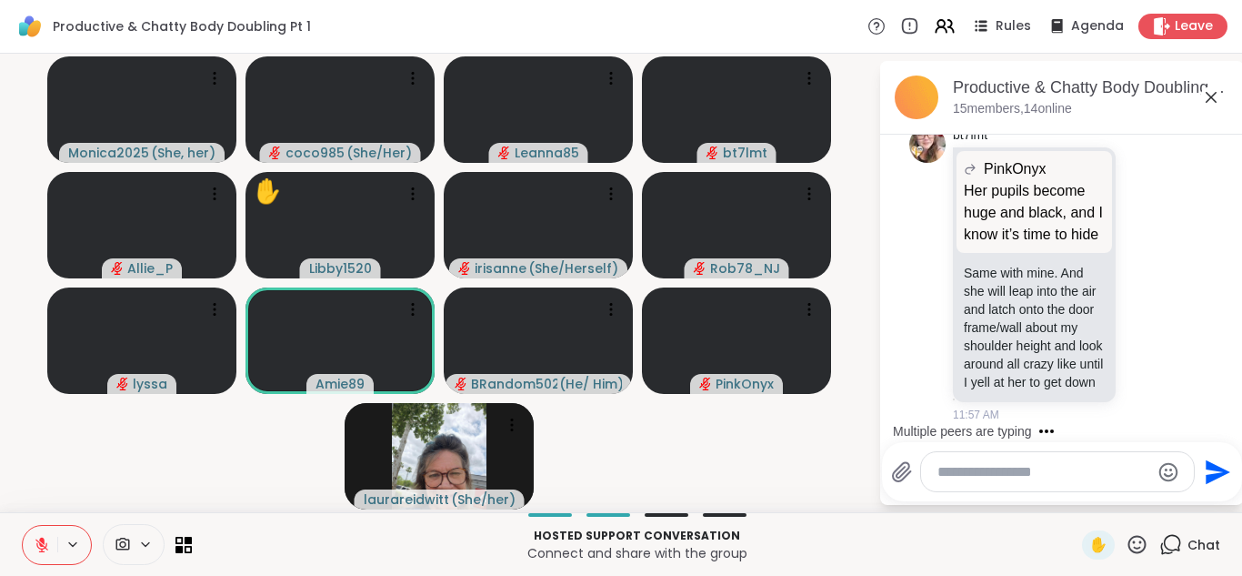
click at [39, 541] on icon at bounding box center [41, 539] width 5 height 7
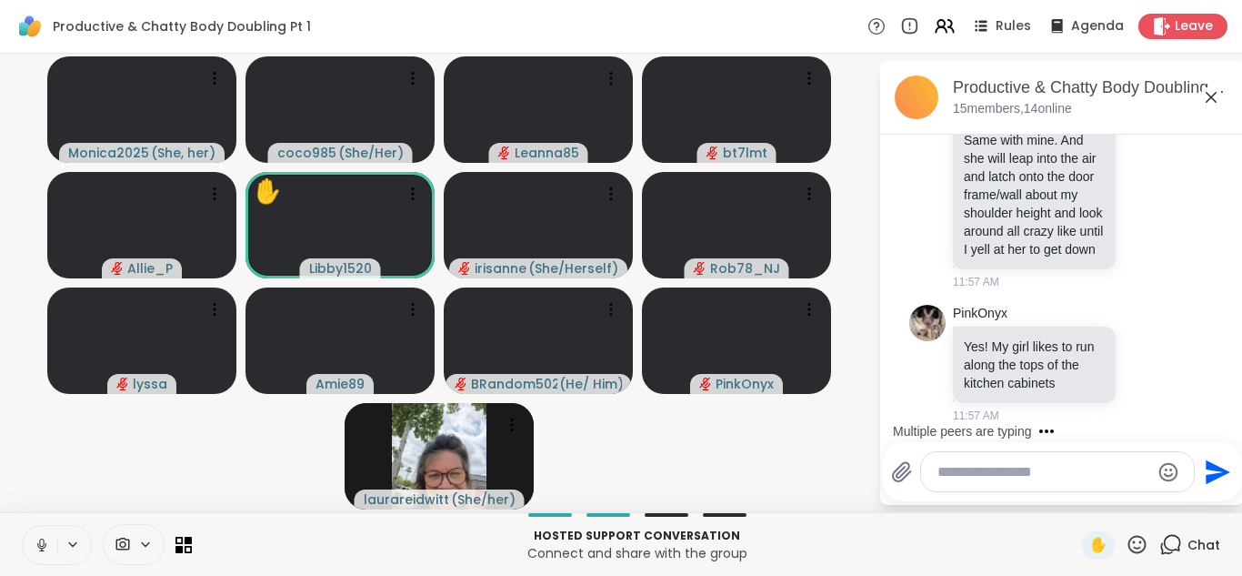
scroll to position [5392, 0]
click at [37, 541] on icon at bounding box center [42, 543] width 10 height 15
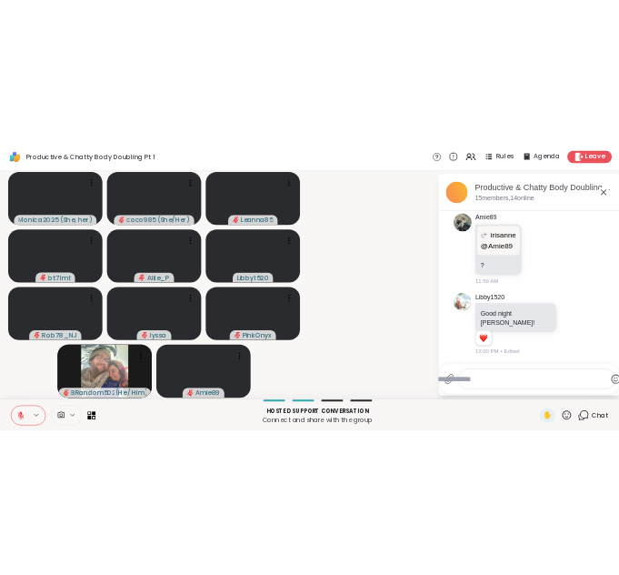
scroll to position [5575, 0]
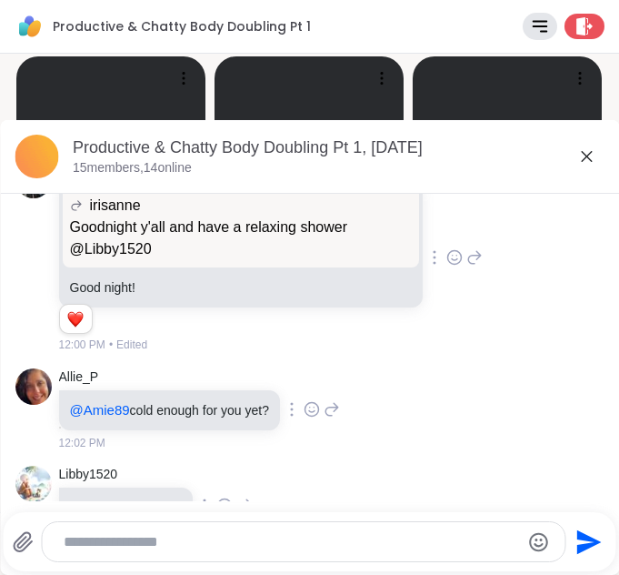
click at [576, 164] on icon at bounding box center [587, 156] width 22 height 22
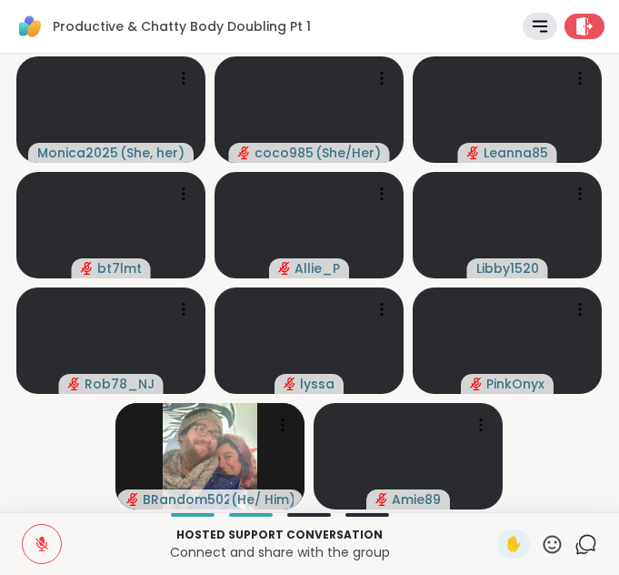
click at [23, 535] on button at bounding box center [42, 544] width 38 height 38
click at [20, 535] on button at bounding box center [40, 544] width 41 height 38
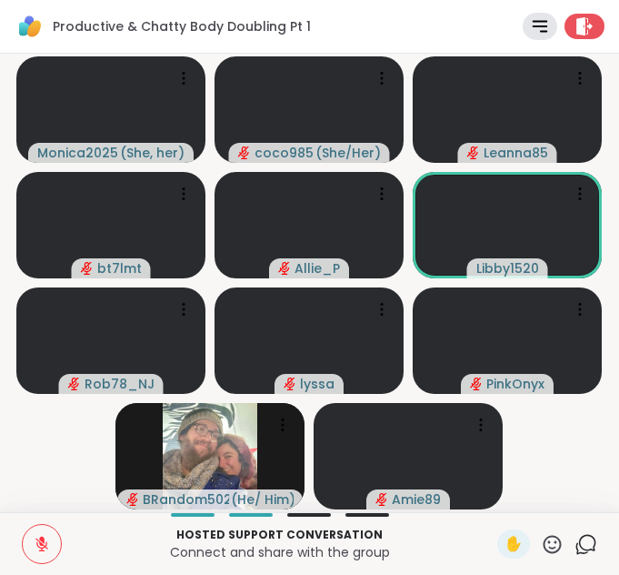
click at [34, 547] on icon at bounding box center [42, 544] width 16 height 16
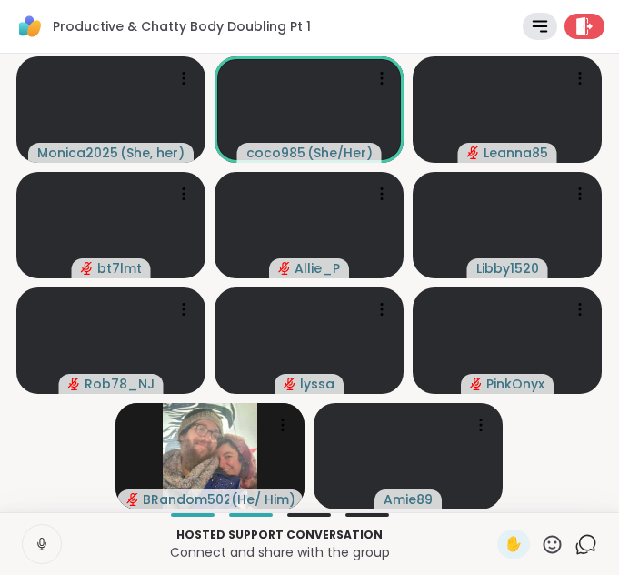
click at [39, 542] on icon at bounding box center [41, 541] width 5 height 8
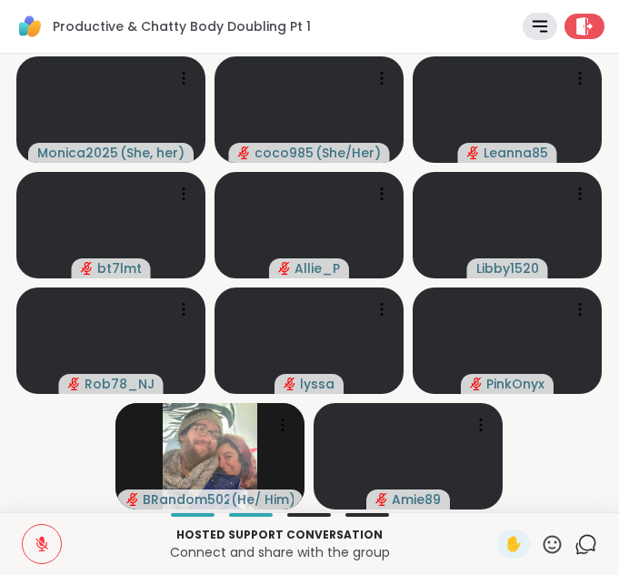
click at [42, 539] on button at bounding box center [42, 544] width 38 height 38
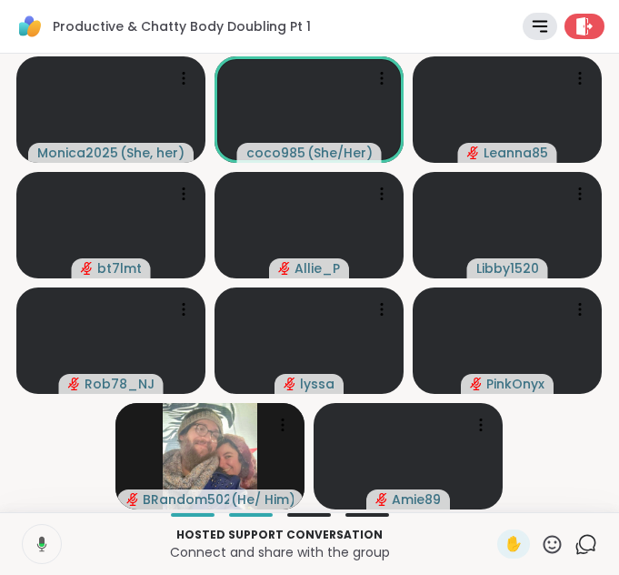
click at [32, 552] on button at bounding box center [40, 544] width 41 height 38
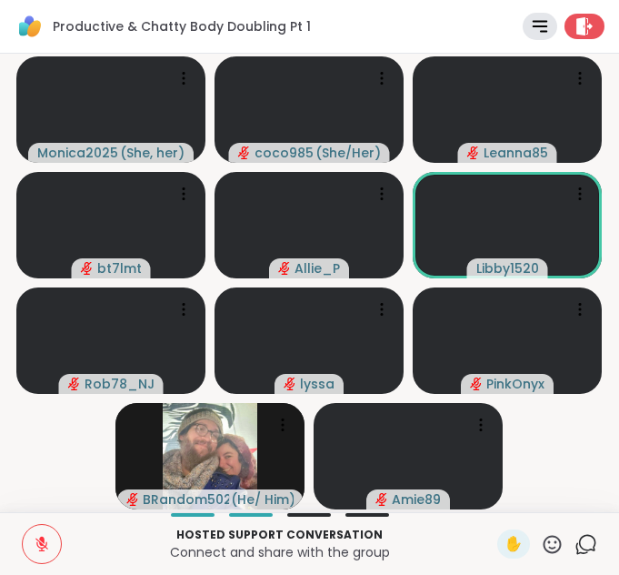
click at [35, 551] on icon at bounding box center [41, 544] width 13 height 13
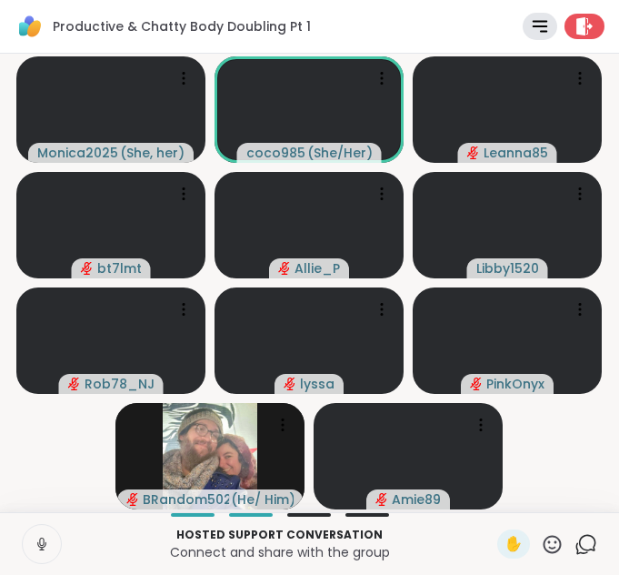
click at [34, 551] on icon at bounding box center [42, 544] width 16 height 16
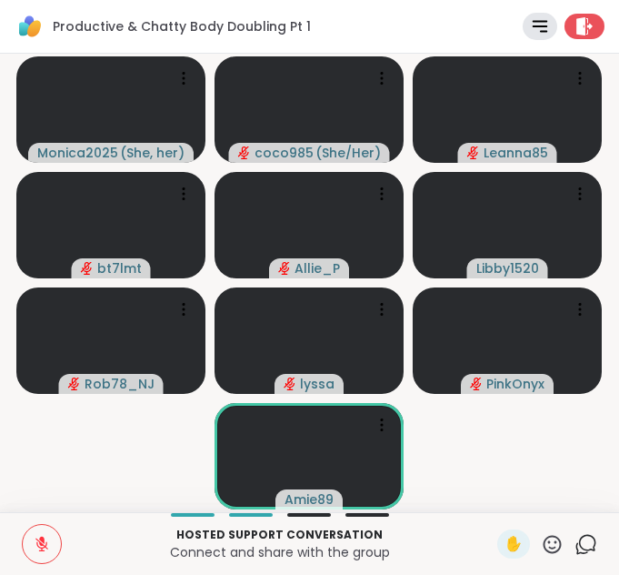
click at [36, 540] on button at bounding box center [42, 544] width 38 height 38
click at [35, 542] on icon at bounding box center [42, 544] width 16 height 16
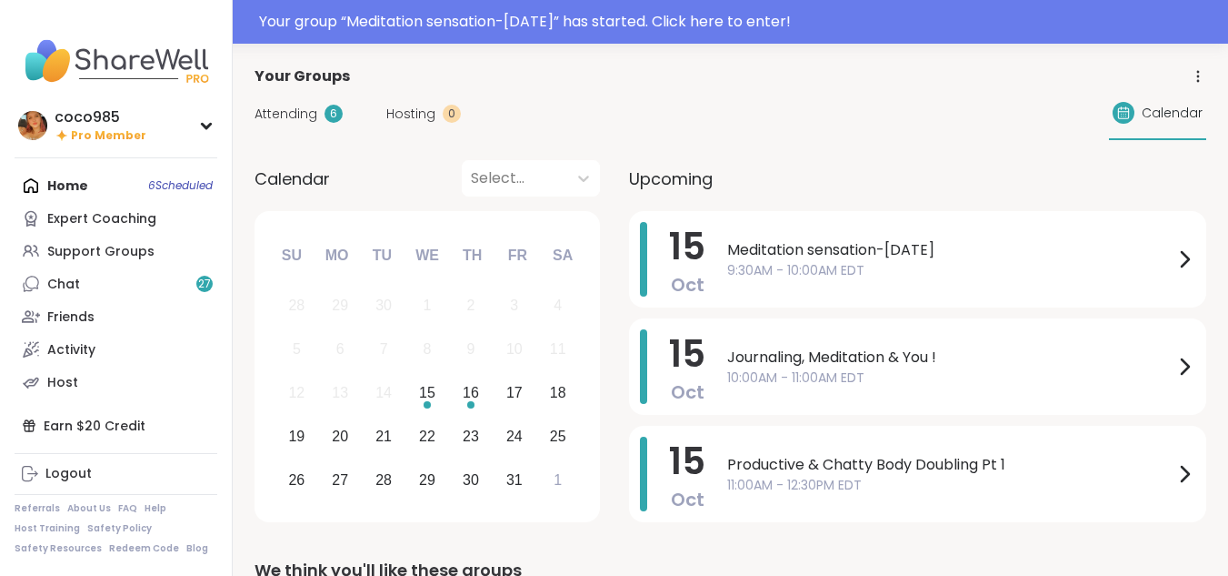
click at [290, 118] on span "Attending" at bounding box center [286, 114] width 63 height 19
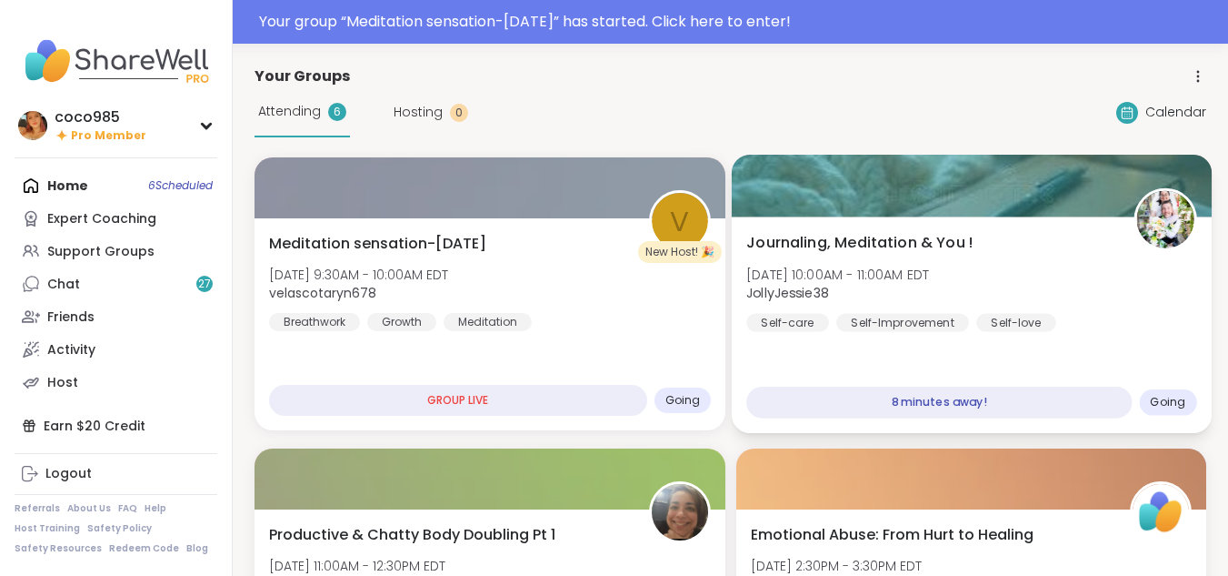
click at [919, 333] on div "Journaling, Meditation & You ! Wed, Oct 15 | 10:00AM - 11:00AM EDT JollyJessie3…" at bounding box center [971, 324] width 480 height 216
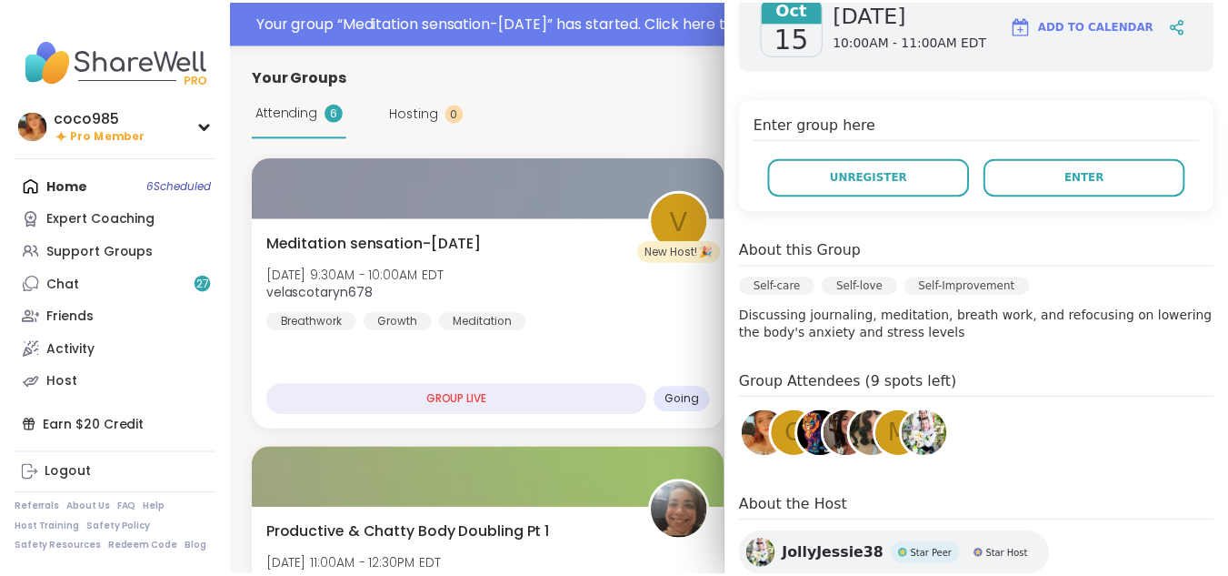
scroll to position [428, 0]
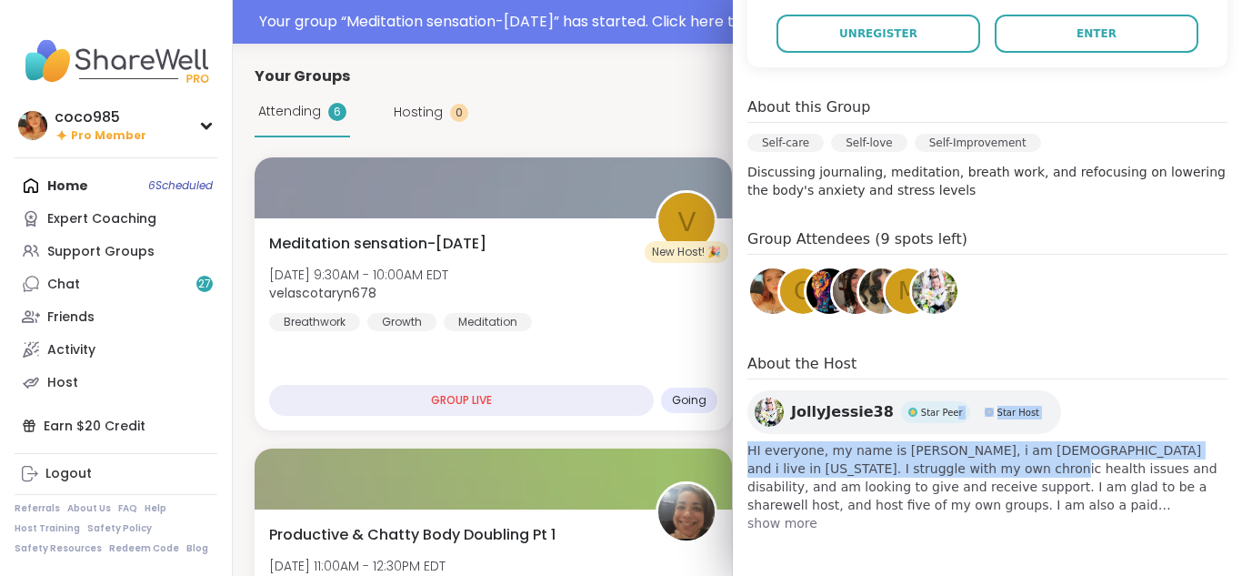
drag, startPoint x: 886, startPoint y: 466, endPoint x: 921, endPoint y: 404, distance: 71.6
click at [921, 404] on div "JollyJessie38 Star Peer Star Host HI everyone, my name is Jessica, i am 37 year…" at bounding box center [987, 461] width 480 height 142
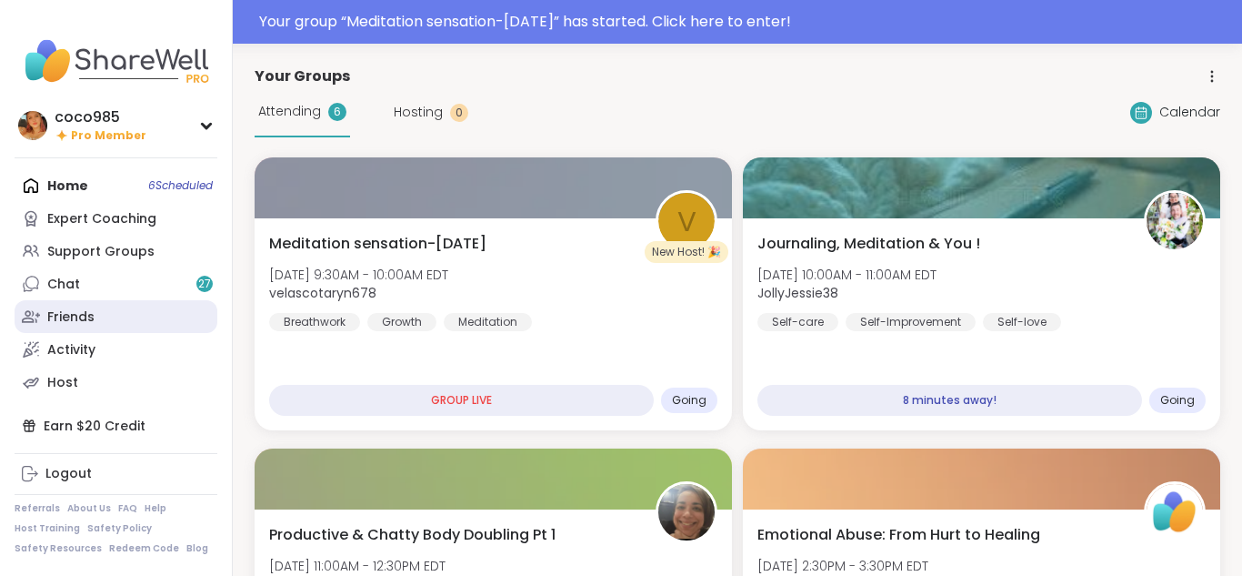
click at [82, 304] on link "Friends" at bounding box center [116, 316] width 203 height 33
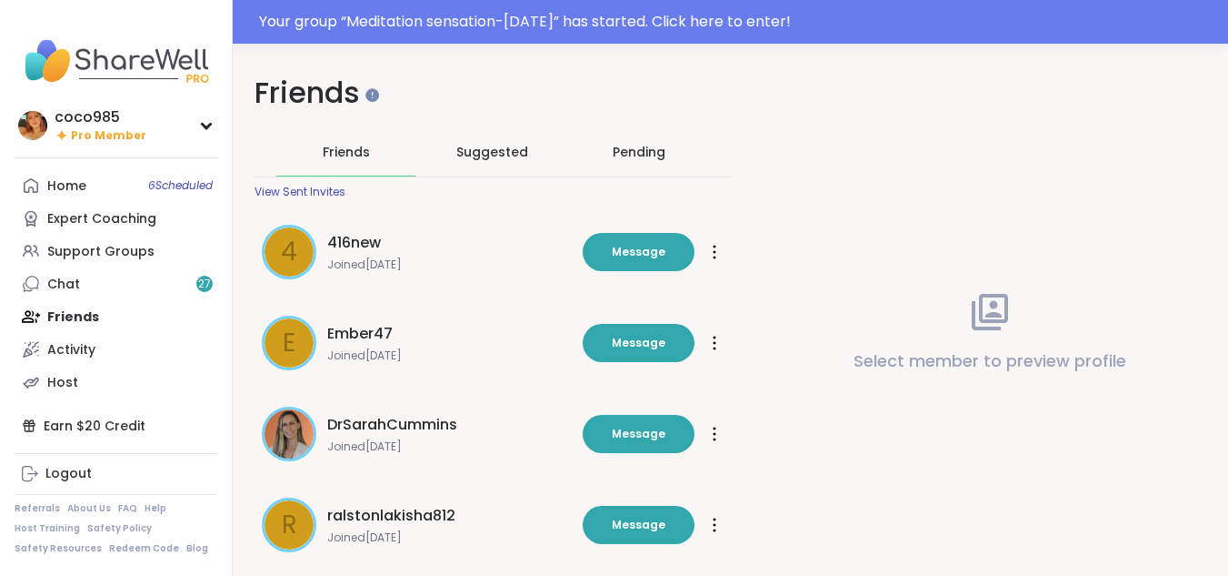
click at [411, 431] on span "DrSarahCummins" at bounding box center [392, 425] width 130 height 22
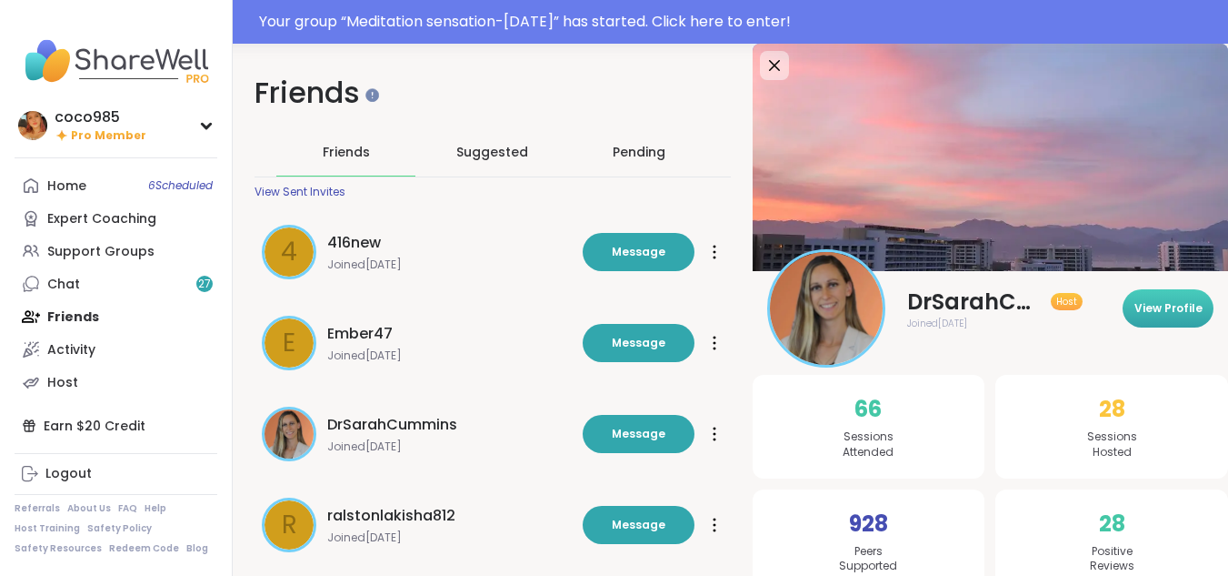
click at [1183, 325] on button "View Profile" at bounding box center [1168, 308] width 91 height 38
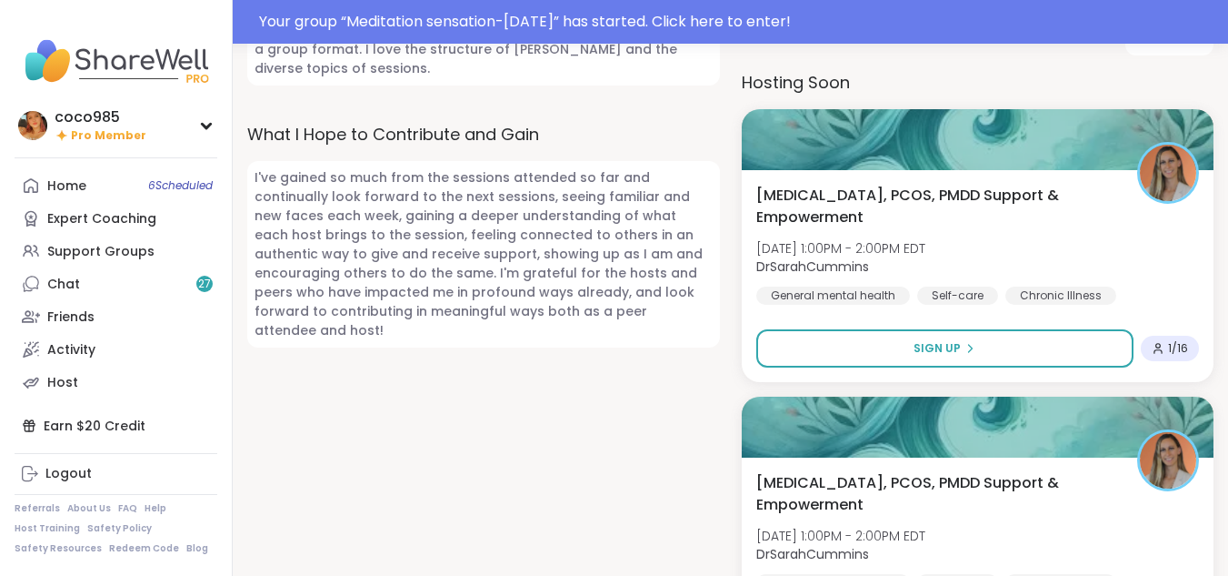
scroll to position [1354, 0]
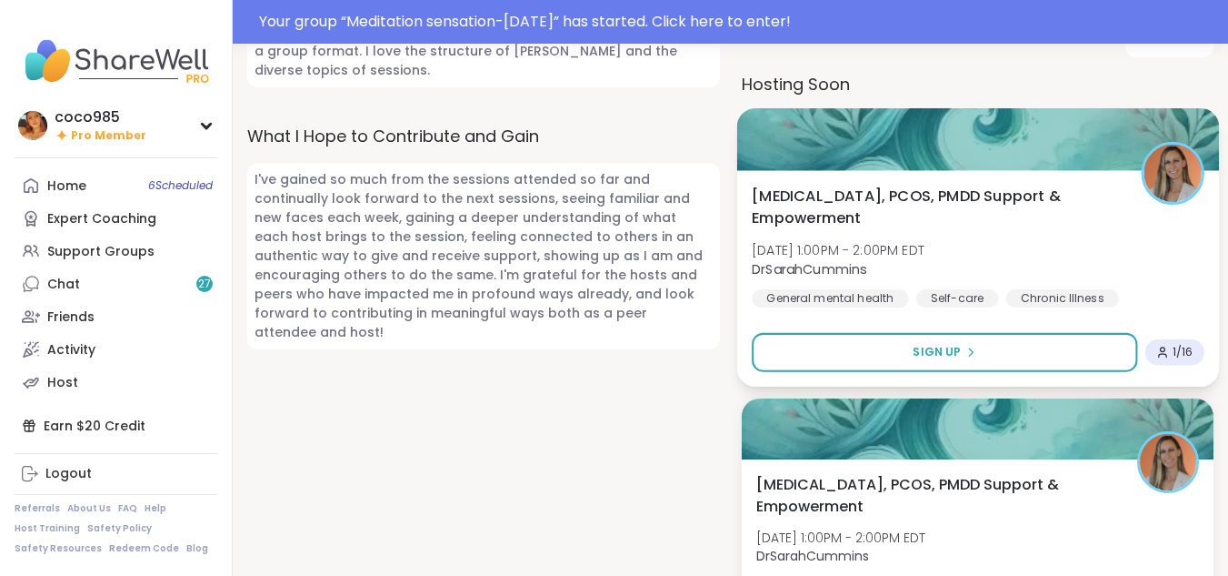
click at [1185, 351] on span "1 / 16" at bounding box center [1182, 352] width 20 height 15
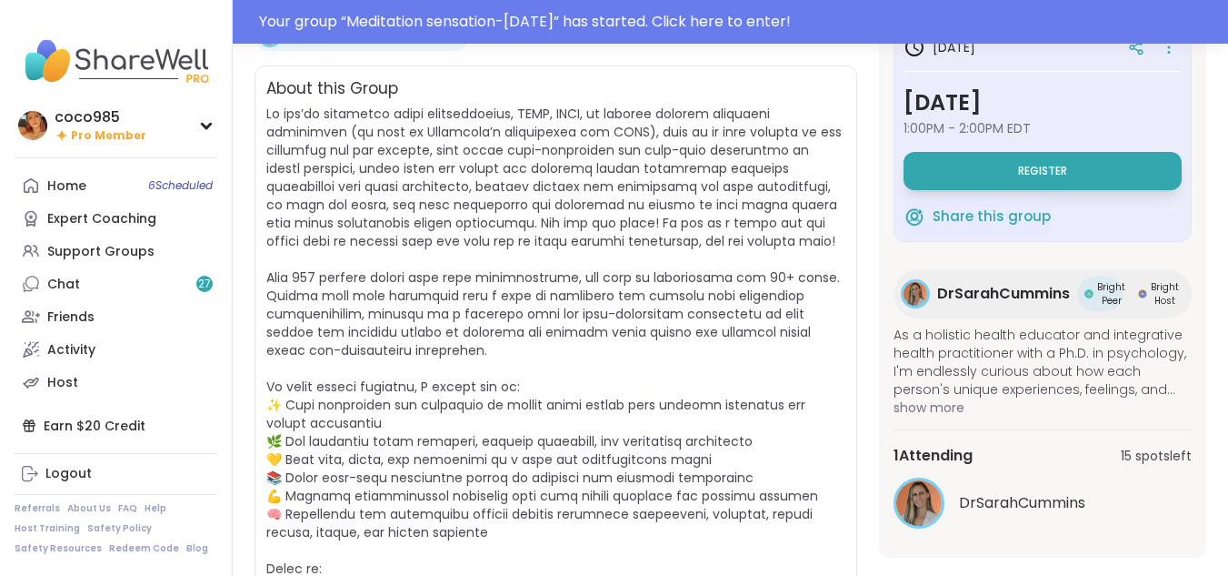
scroll to position [409, 0]
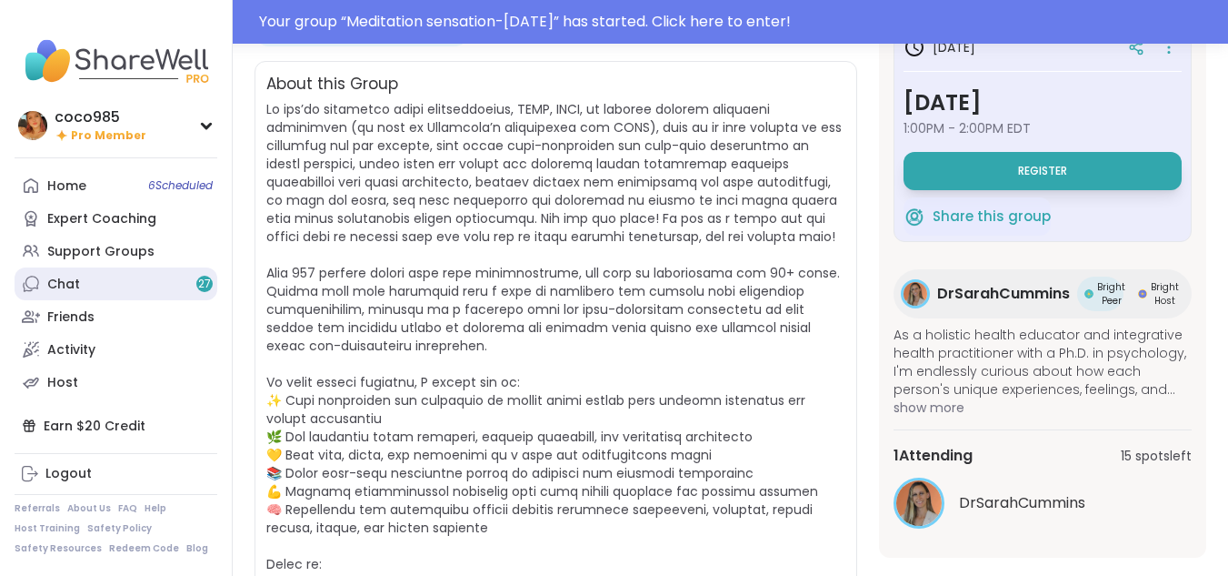
click at [141, 277] on link "Chat 27" at bounding box center [116, 283] width 203 height 33
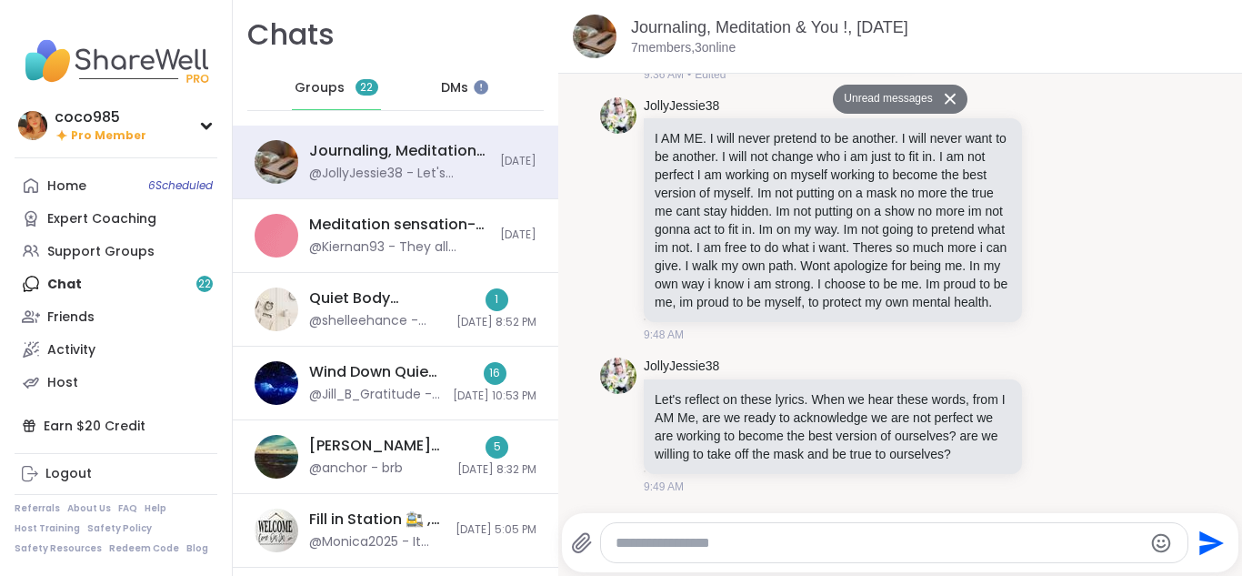
click at [2, 276] on nav "coco985 Pro Member Profile Membership Settings Help Home 6 Scheduled Expert Coa…" at bounding box center [116, 288] width 233 height 576
click at [473, 102] on div "DMs" at bounding box center [455, 88] width 89 height 44
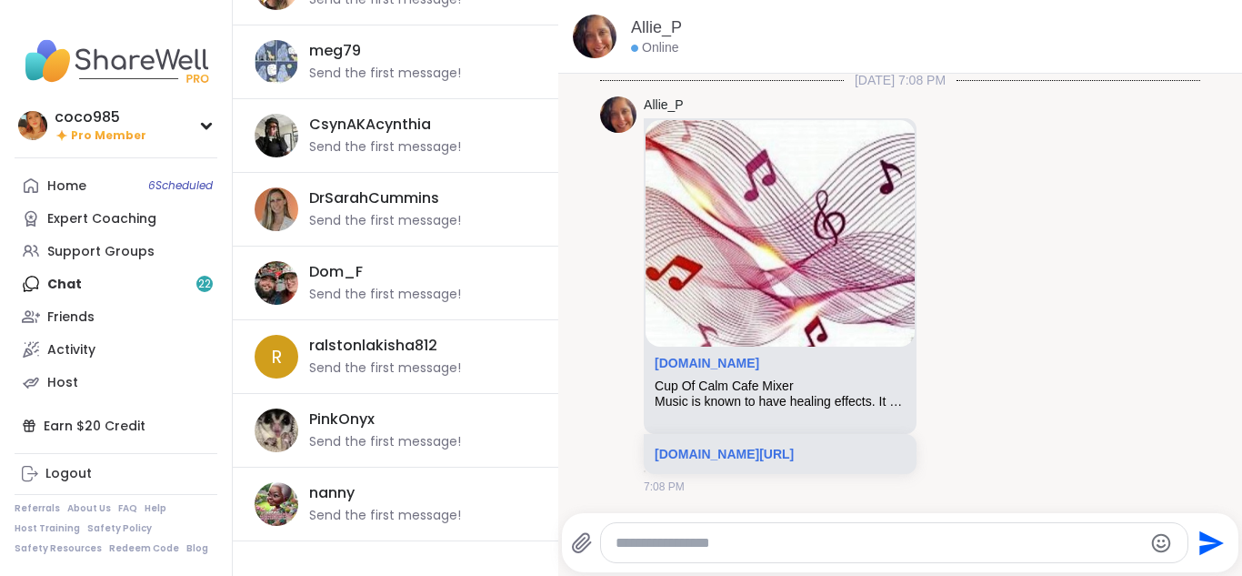
scroll to position [921, 0]
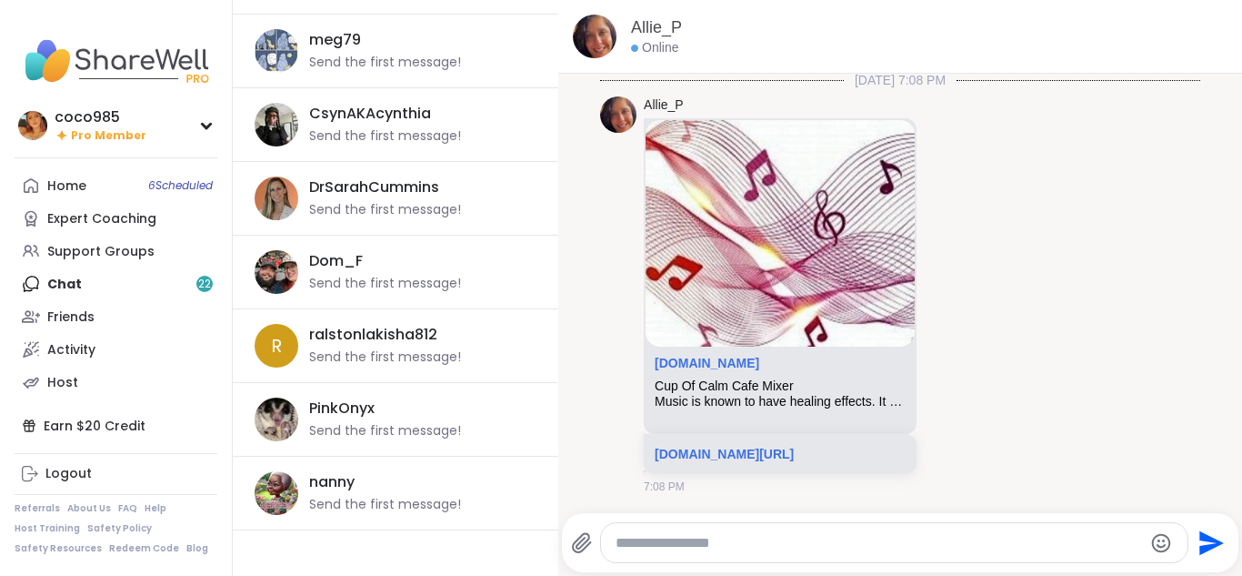
click at [350, 192] on div "DrSarahCummins" at bounding box center [374, 187] width 130 height 20
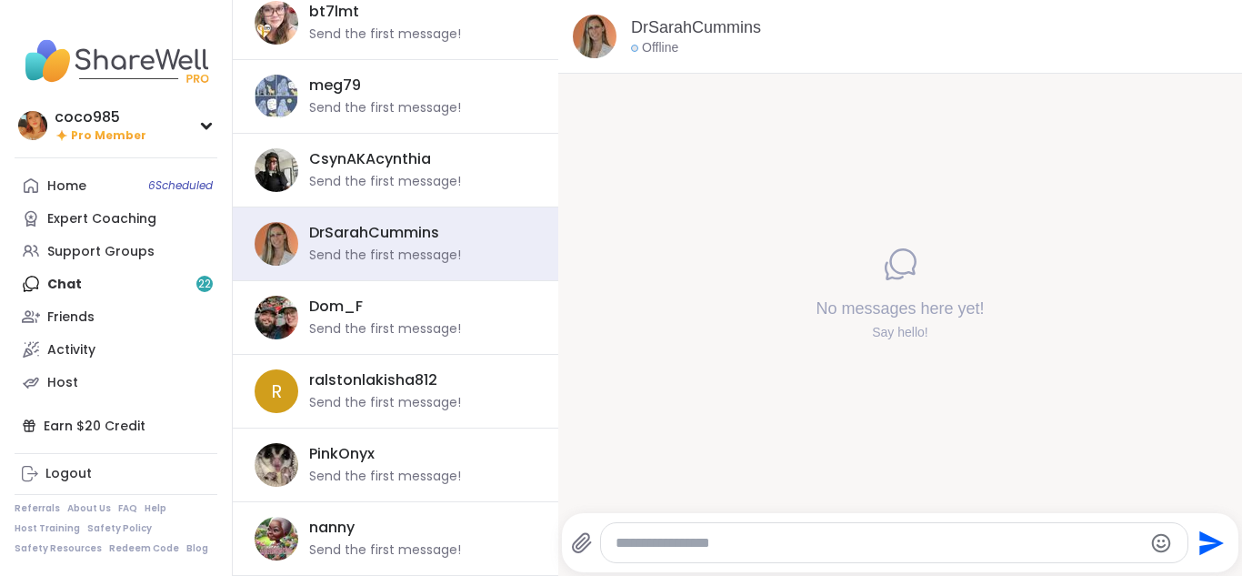
scroll to position [876, 0]
click at [685, 542] on textarea "Type your message" at bounding box center [879, 543] width 527 height 18
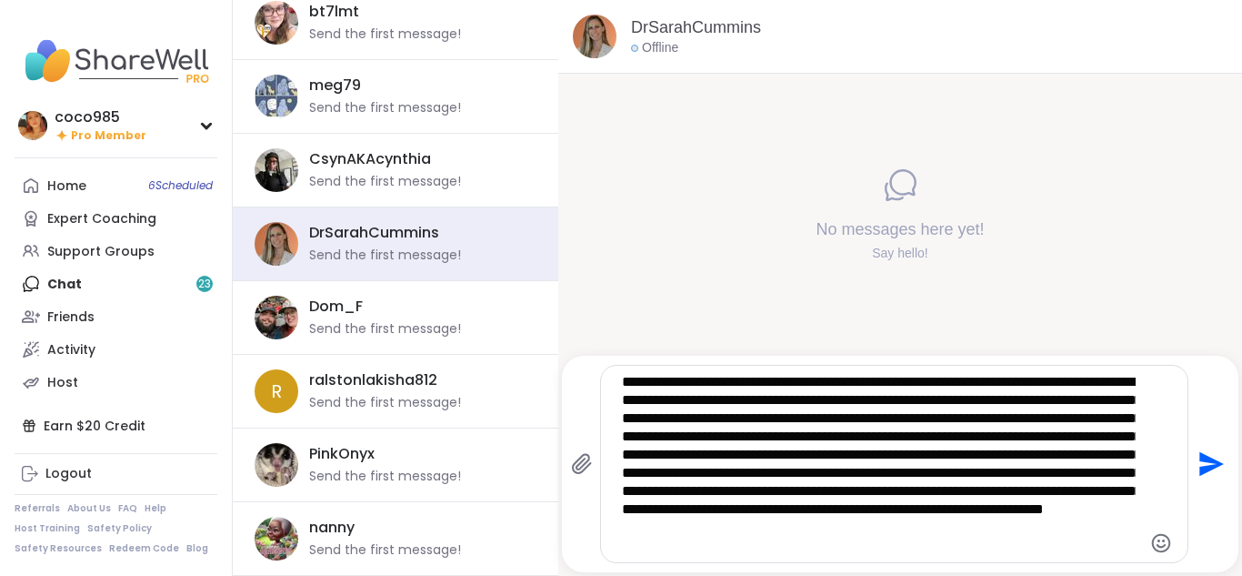
type textarea "**********"
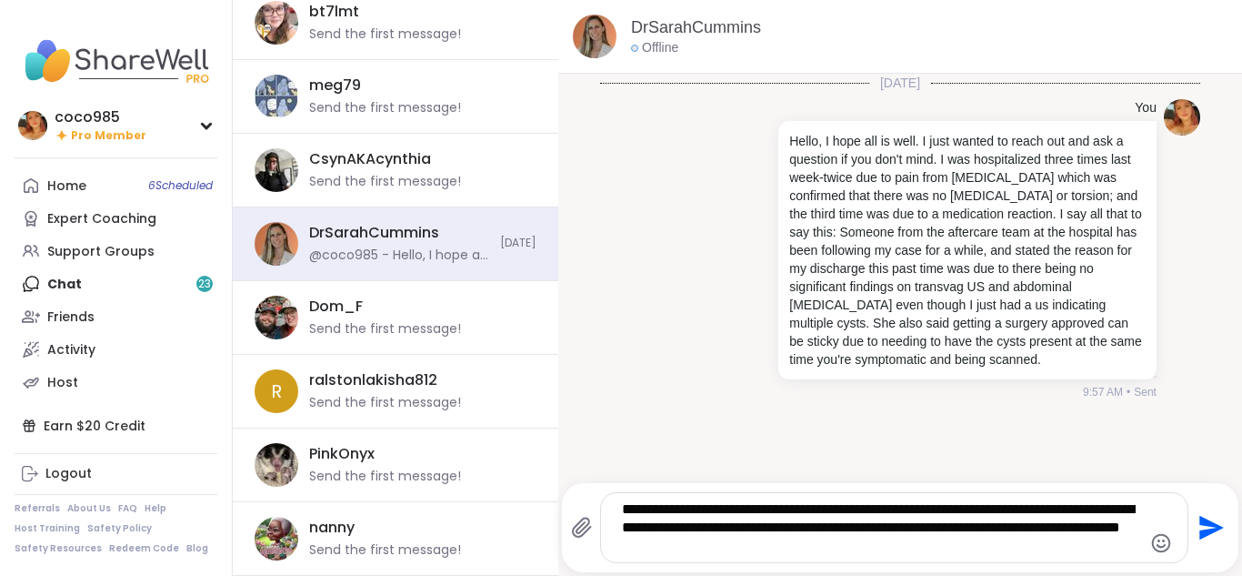
type textarea "**********"
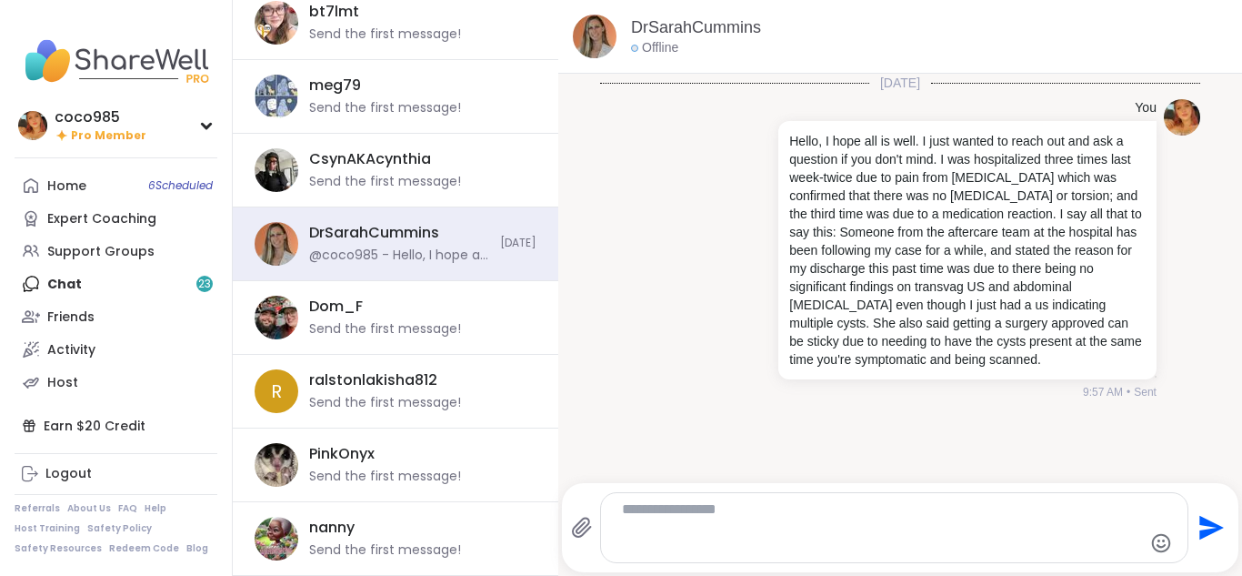
scroll to position [56, 0]
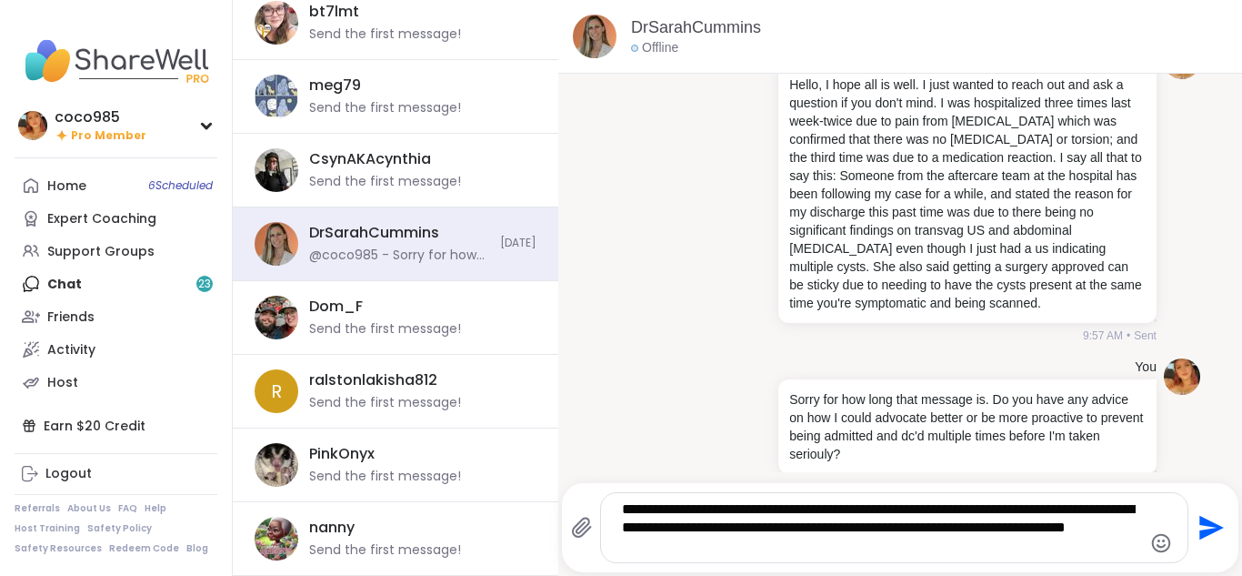
type textarea "**********"
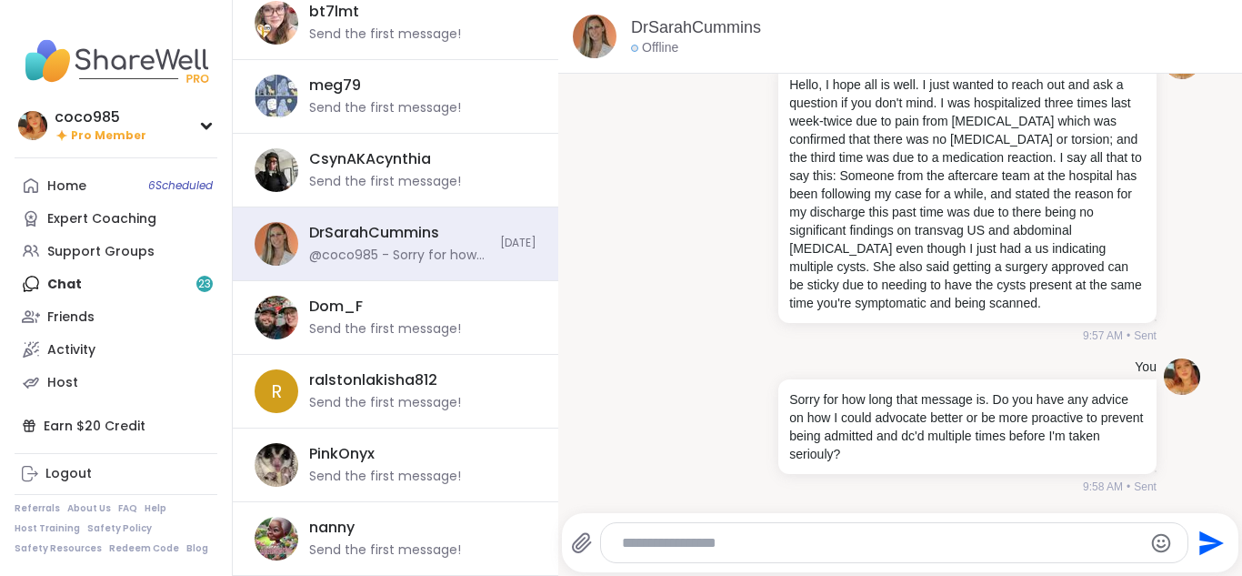
scroll to position [208, 0]
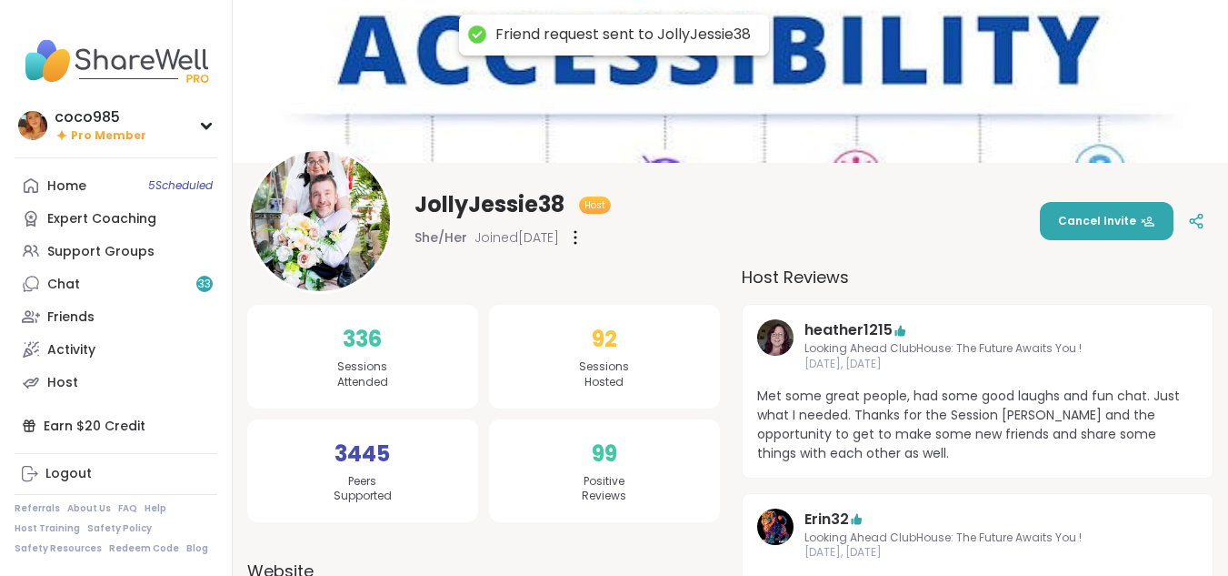
scroll to position [65, 0]
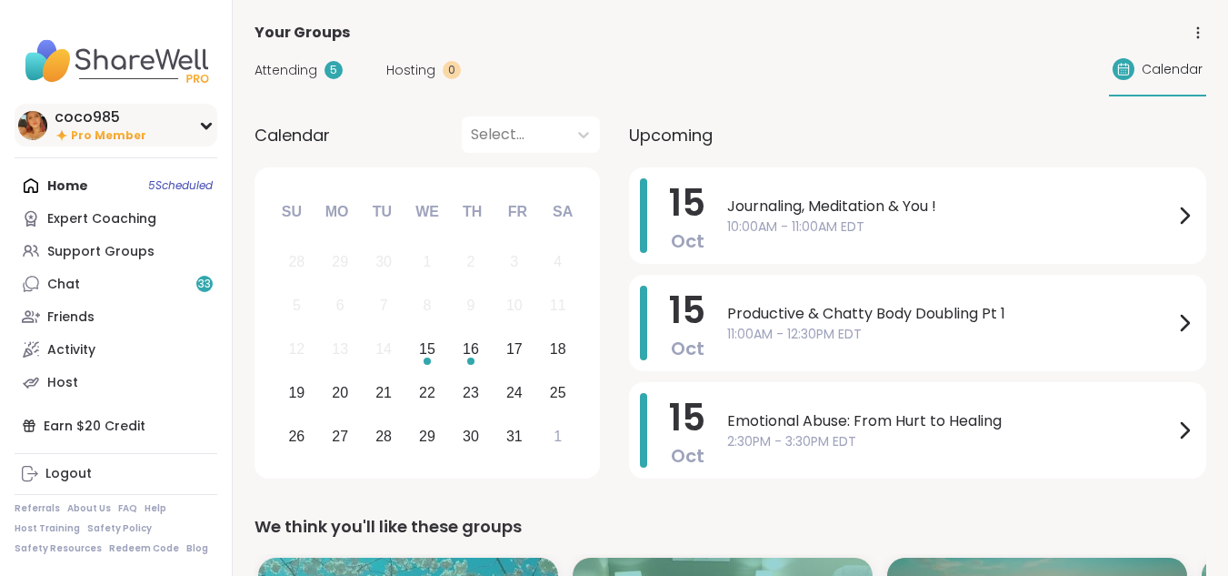
click at [115, 122] on div "coco985" at bounding box center [101, 117] width 92 height 20
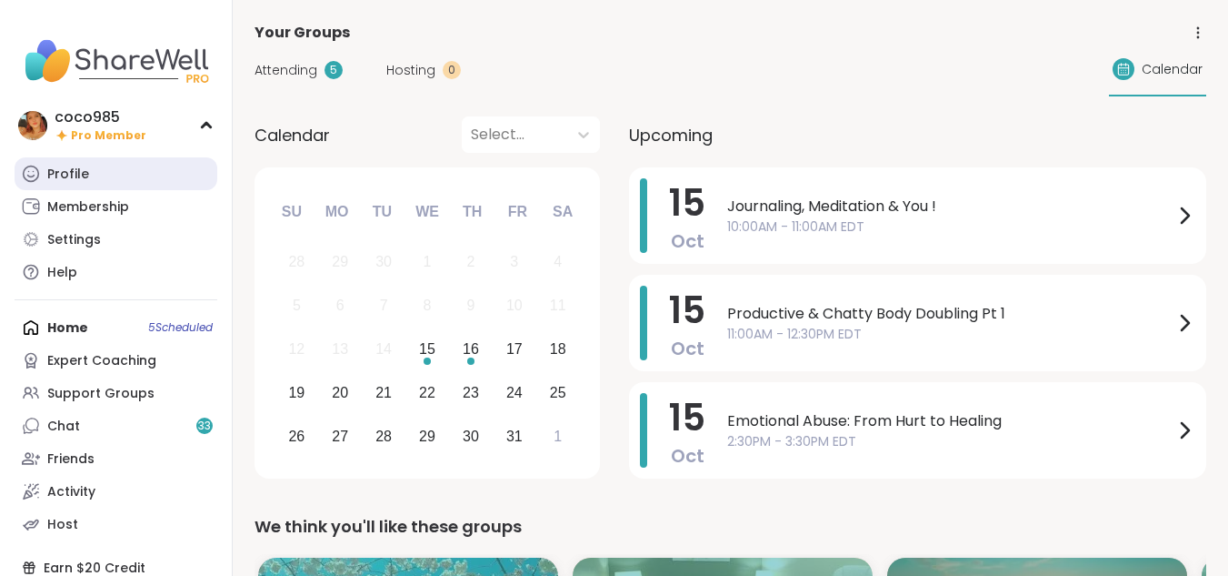
click at [100, 183] on link "Profile" at bounding box center [116, 173] width 203 height 33
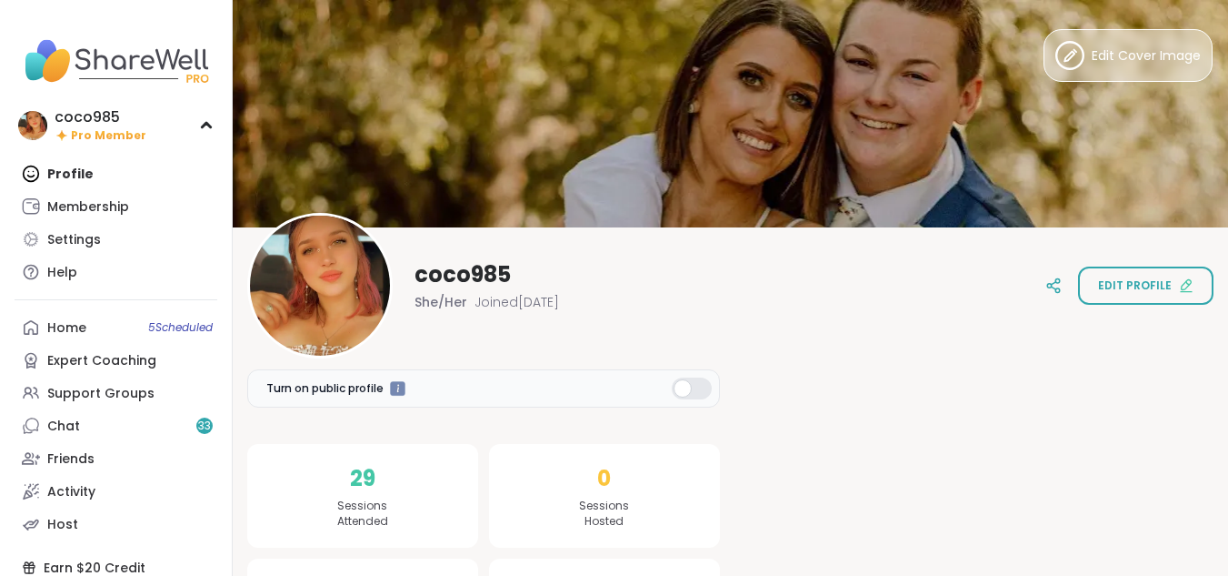
click at [1136, 36] on button "Edit Cover Image" at bounding box center [1128, 55] width 169 height 53
click at [1076, 49] on icon at bounding box center [1070, 55] width 29 height 29
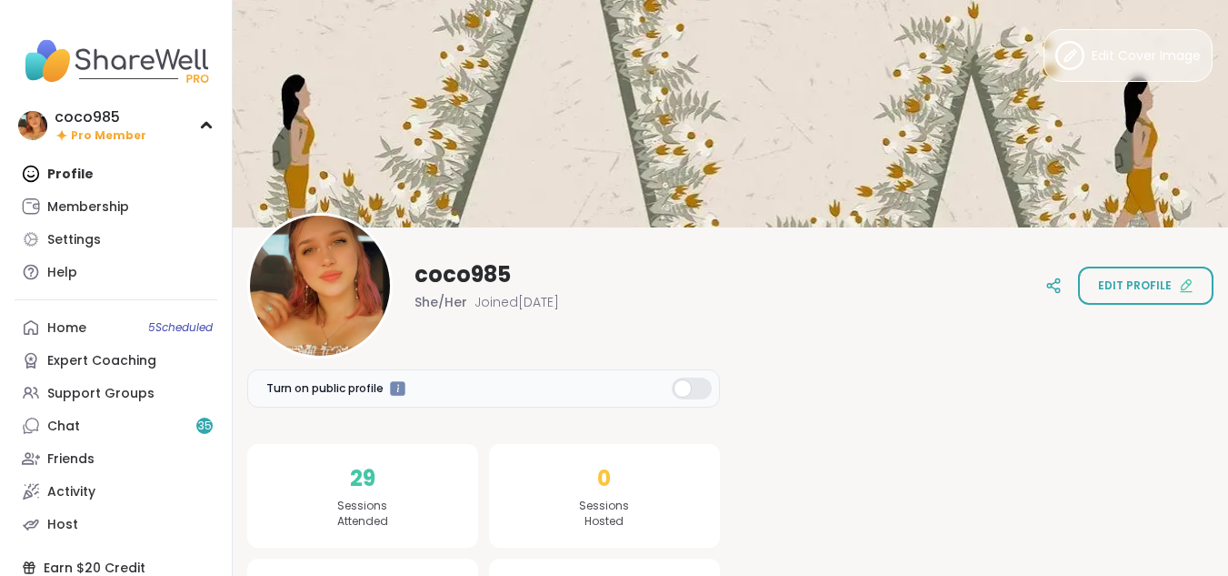
click at [1151, 74] on button "Edit Cover Image" at bounding box center [1128, 55] width 169 height 53
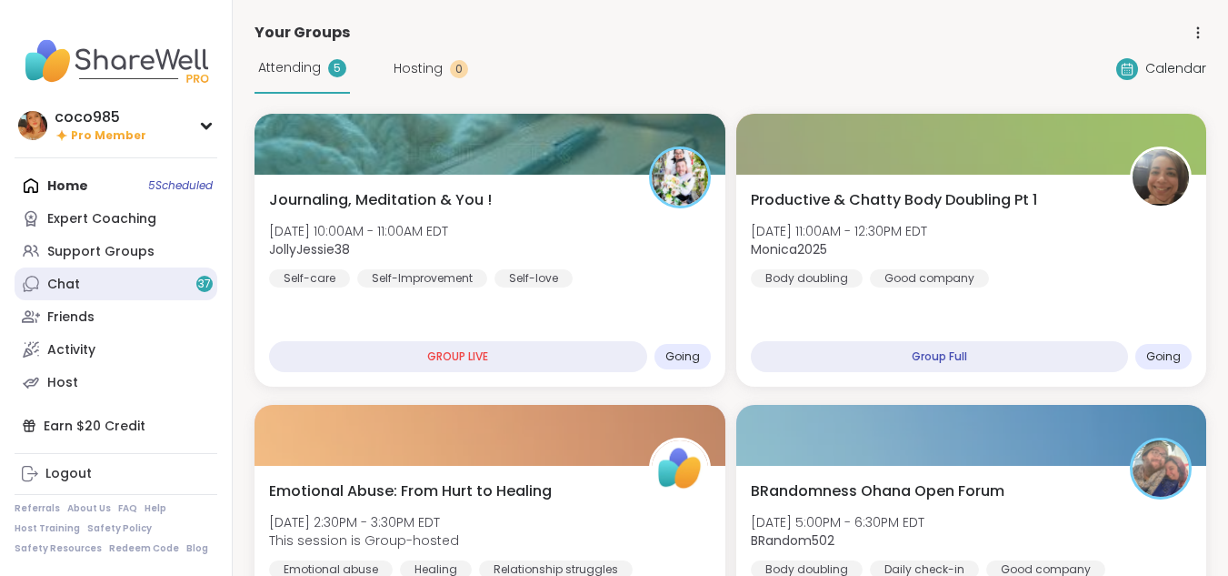
click at [78, 277] on div "Chat 37" at bounding box center [63, 284] width 33 height 18
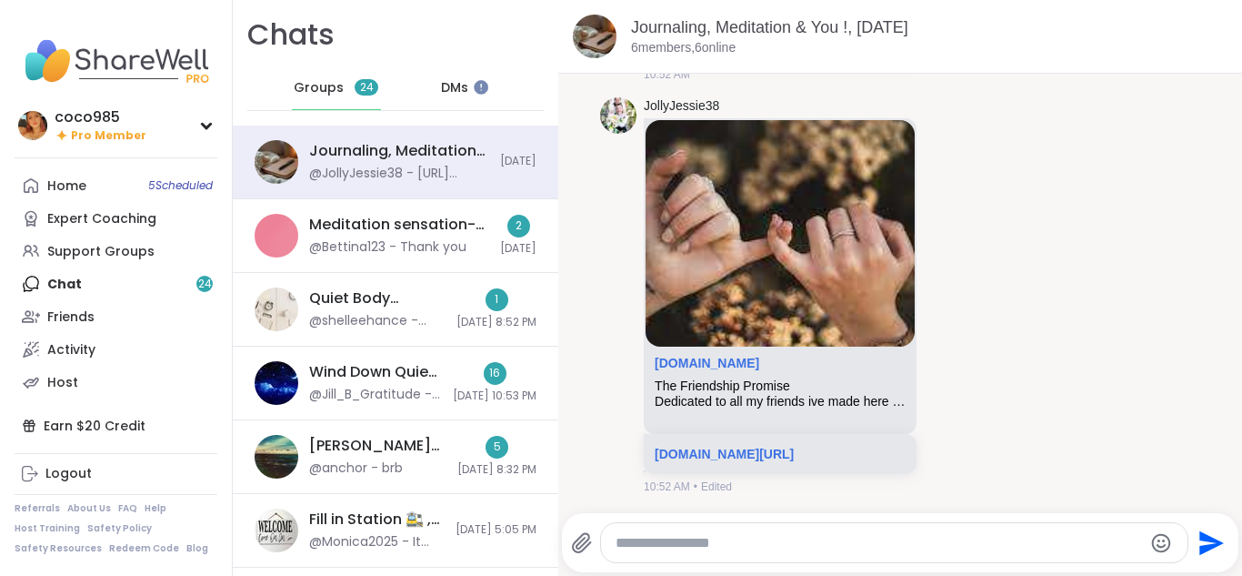
scroll to position [9640, 0]
click at [605, 49] on link "[DOMAIN_NAME][URL]" at bounding box center [724, 42] width 139 height 15
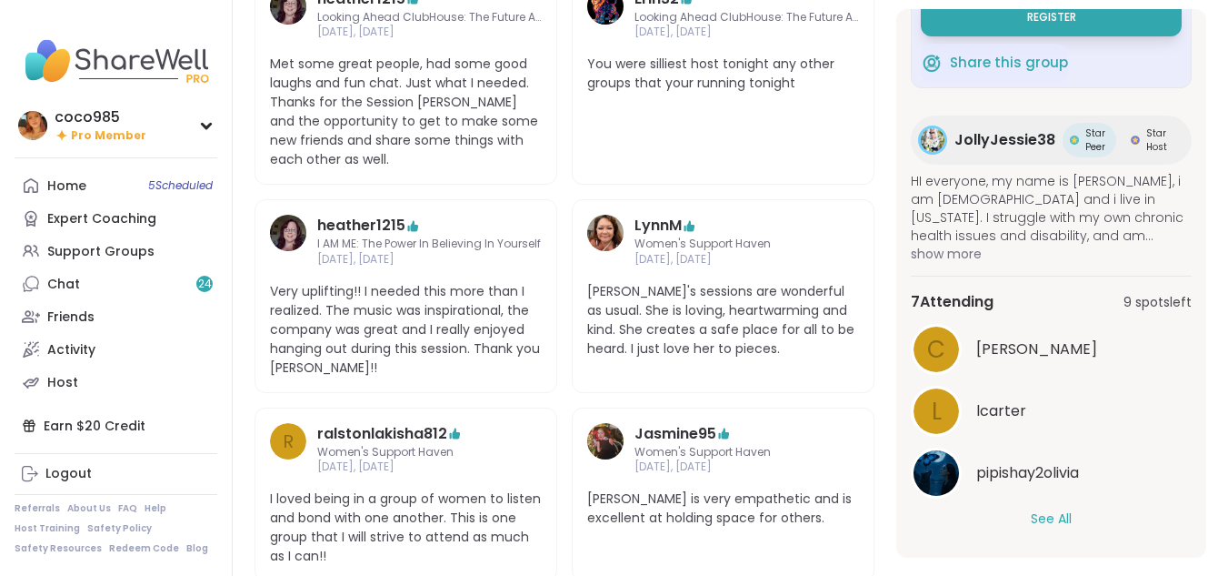
scroll to position [557, 0]
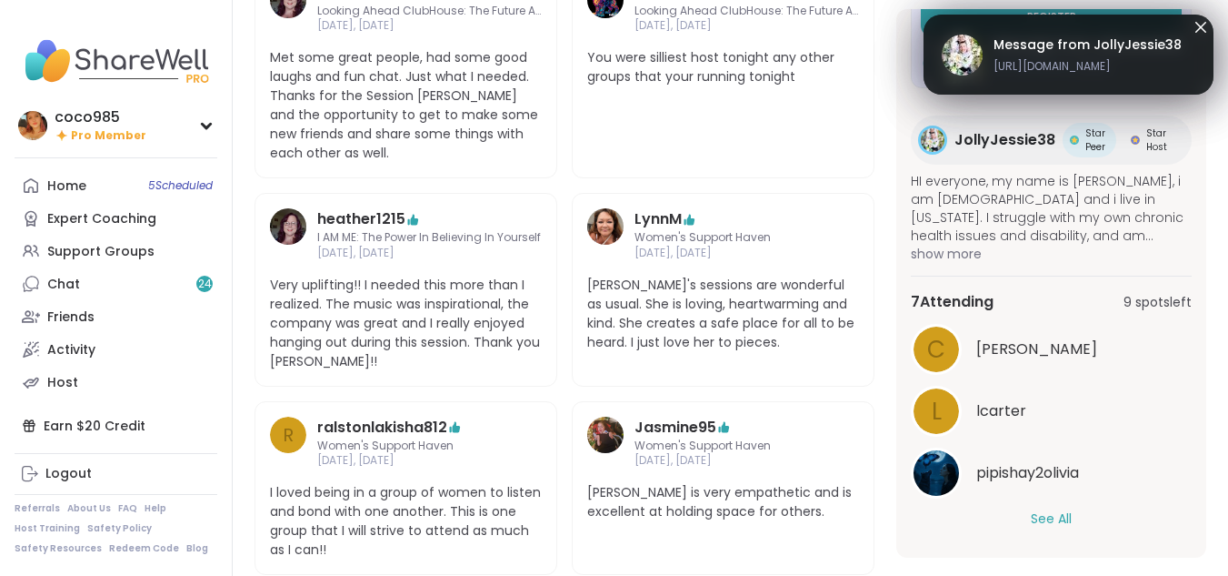
click at [1041, 517] on button "See All" at bounding box center [1051, 518] width 41 height 19
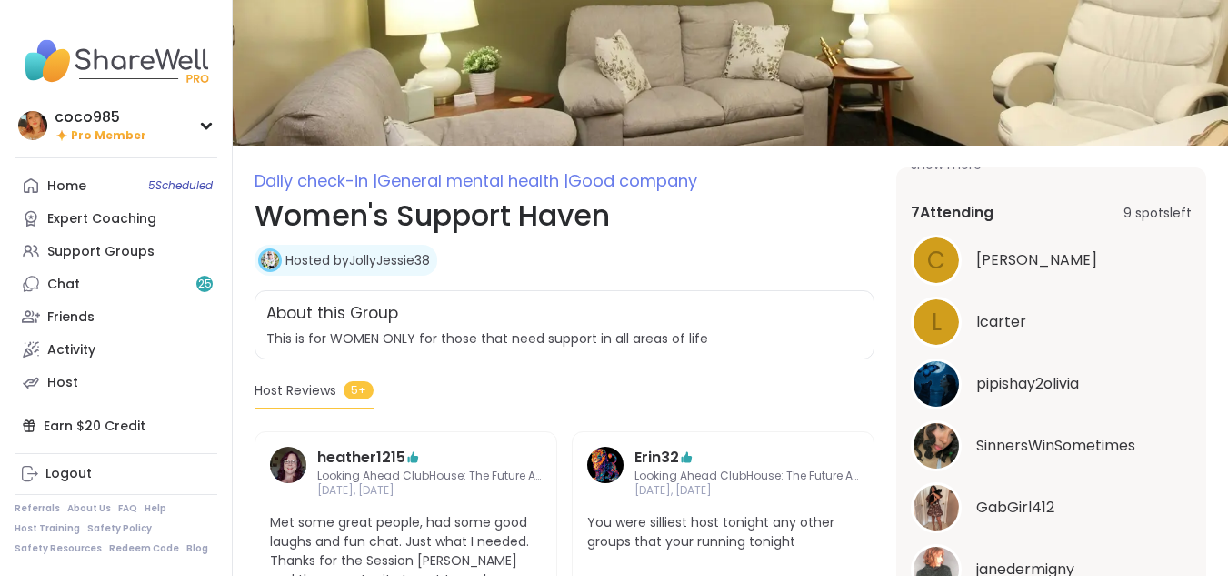
scroll to position [5, 0]
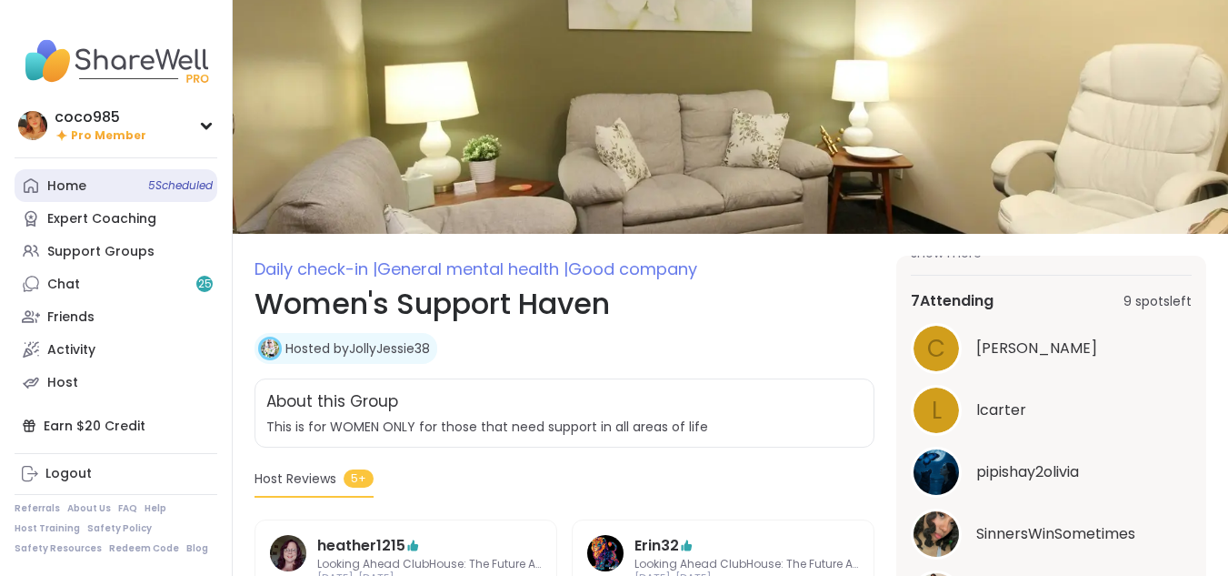
click at [120, 182] on link "Home 5 Scheduled" at bounding box center [116, 185] width 203 height 33
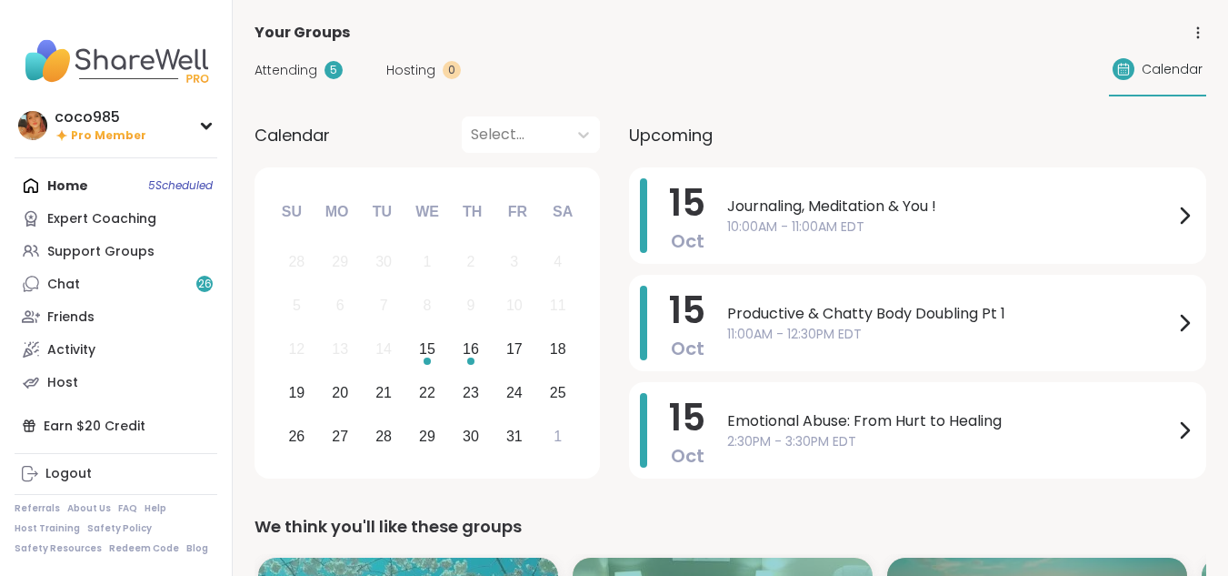
drag, startPoint x: 279, startPoint y: 81, endPoint x: 284, endPoint y: 65, distance: 16.1
click at [284, 65] on div "Attending 5 Hosting 0 Calendar" at bounding box center [731, 70] width 952 height 53
click at [284, 65] on span "Attending" at bounding box center [286, 70] width 63 height 19
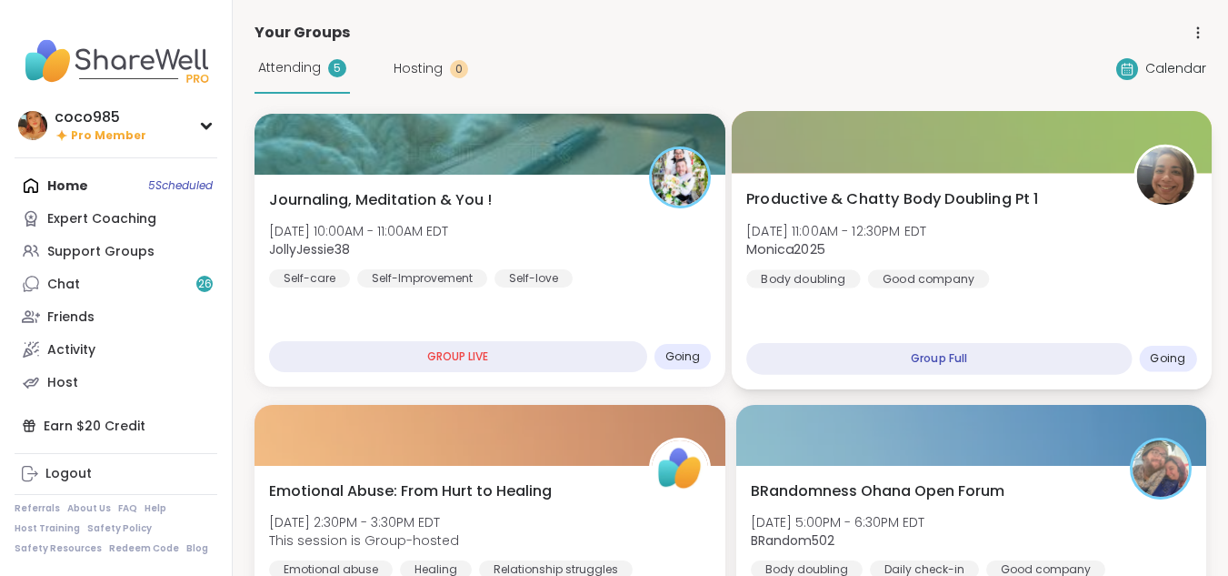
click at [814, 308] on div "Productive & Chatty Body Doubling Pt 1 Wed, Oct 15 | 11:00AM - 12:30PM EDT Moni…" at bounding box center [971, 281] width 480 height 216
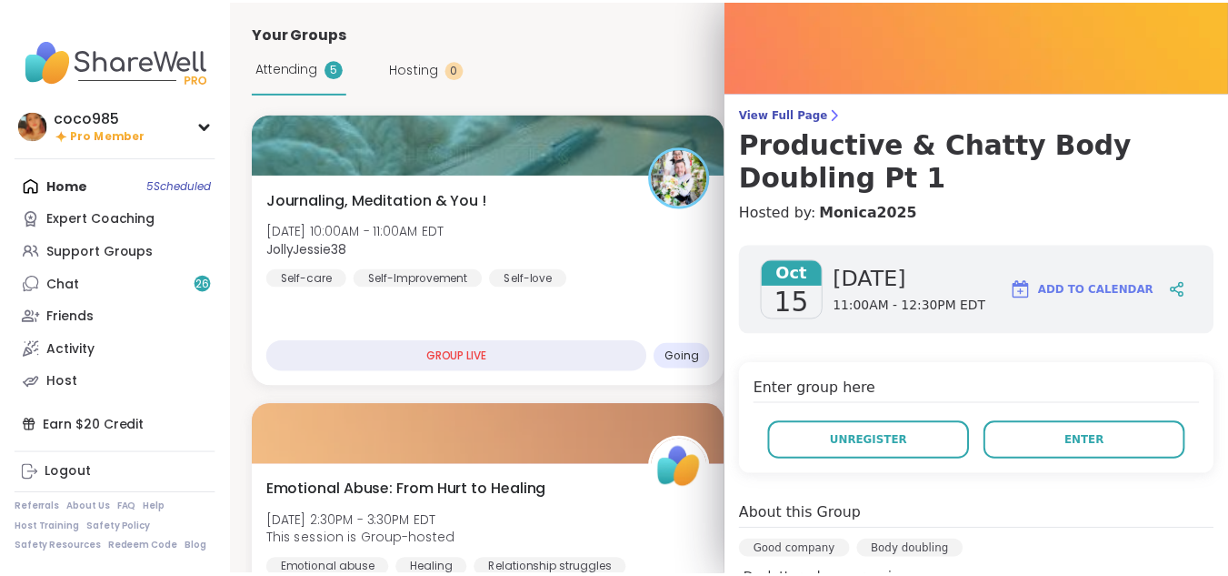
scroll to position [53, 0]
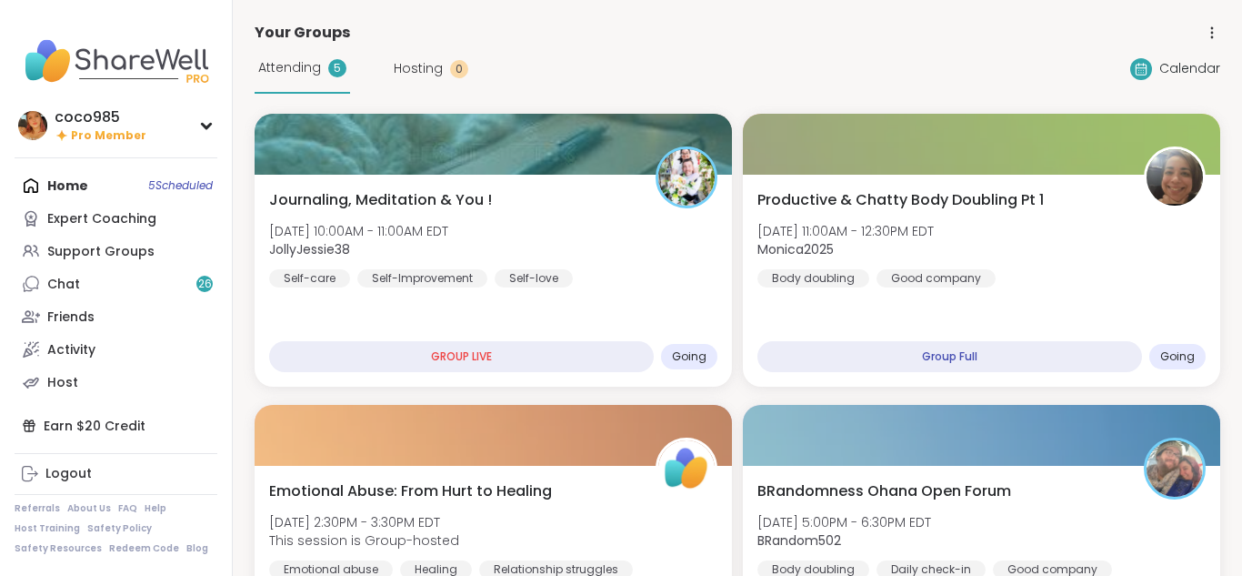
click at [547, 82] on div "Attending 5 Hosting 0 Calendar" at bounding box center [738, 69] width 966 height 50
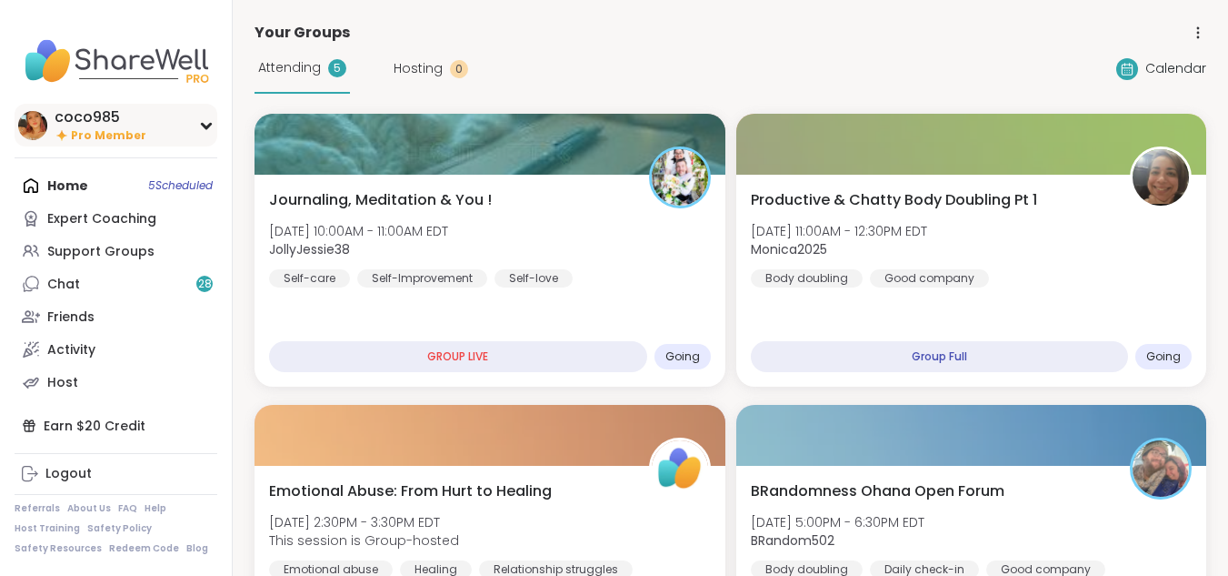
click at [170, 141] on div "coco985 Pro Member" at bounding box center [116, 125] width 203 height 43
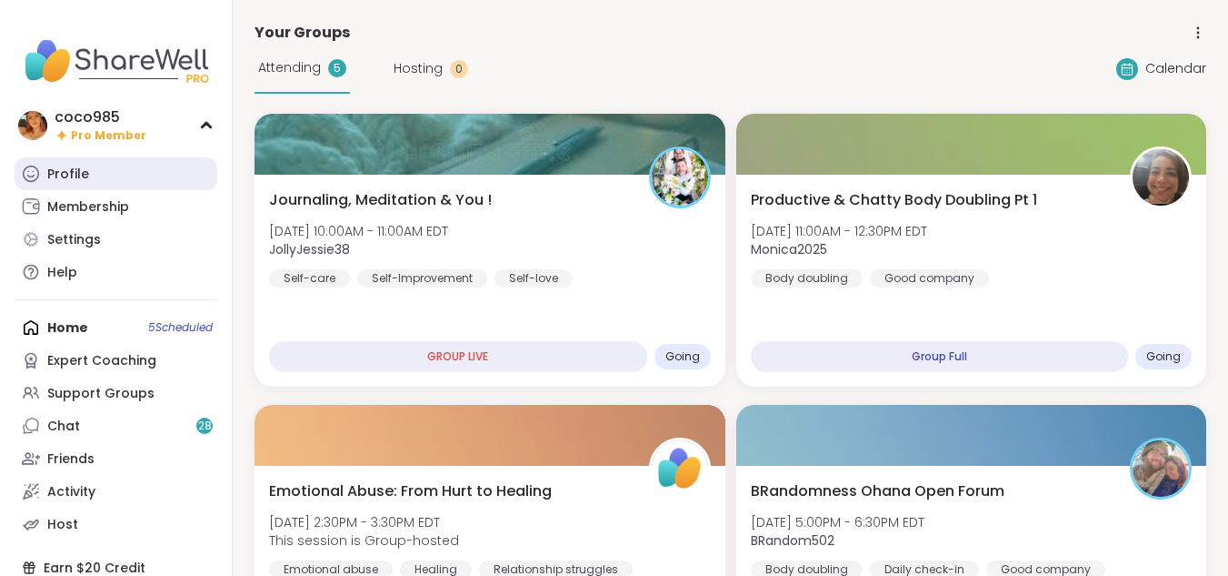
click at [99, 180] on link "Profile" at bounding box center [116, 173] width 203 height 33
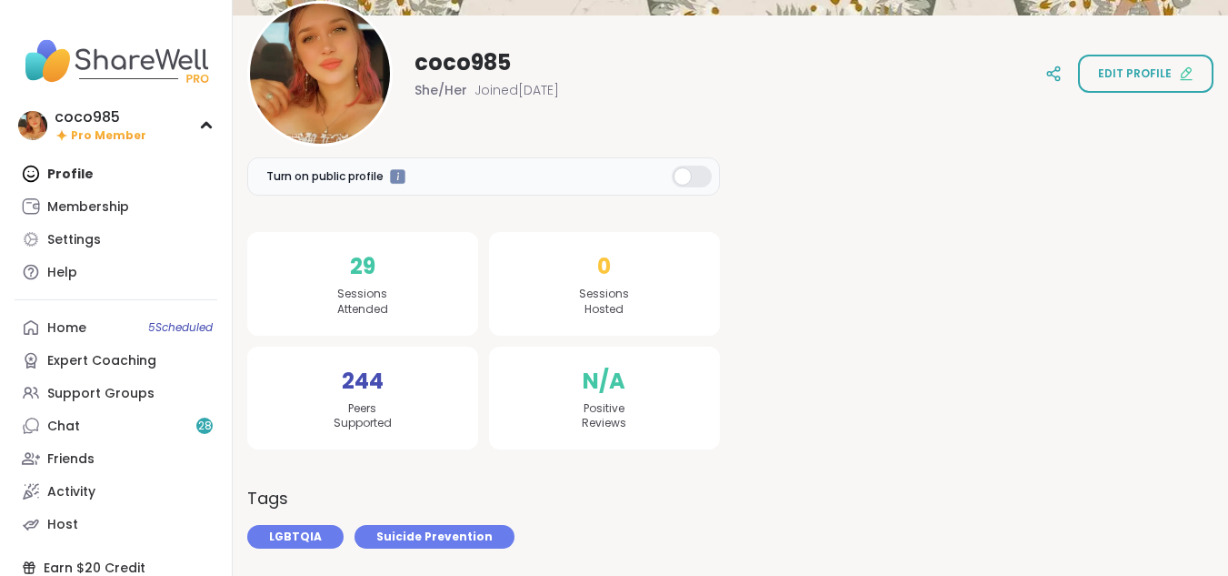
scroll to position [210, 0]
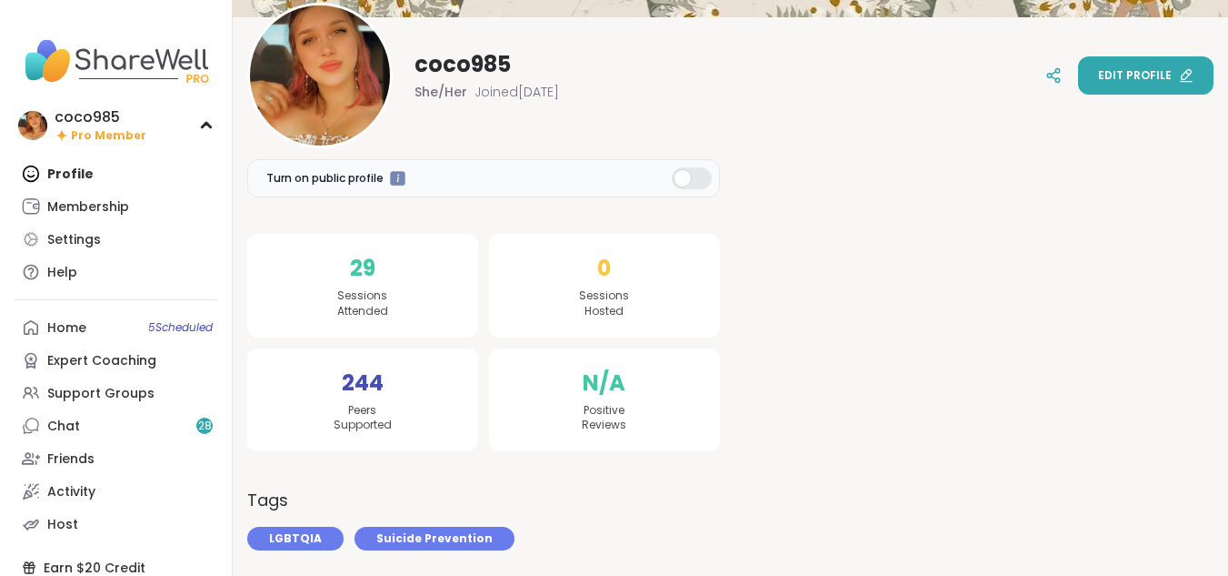
click at [1190, 82] on icon at bounding box center [1186, 82] width 11 height 0
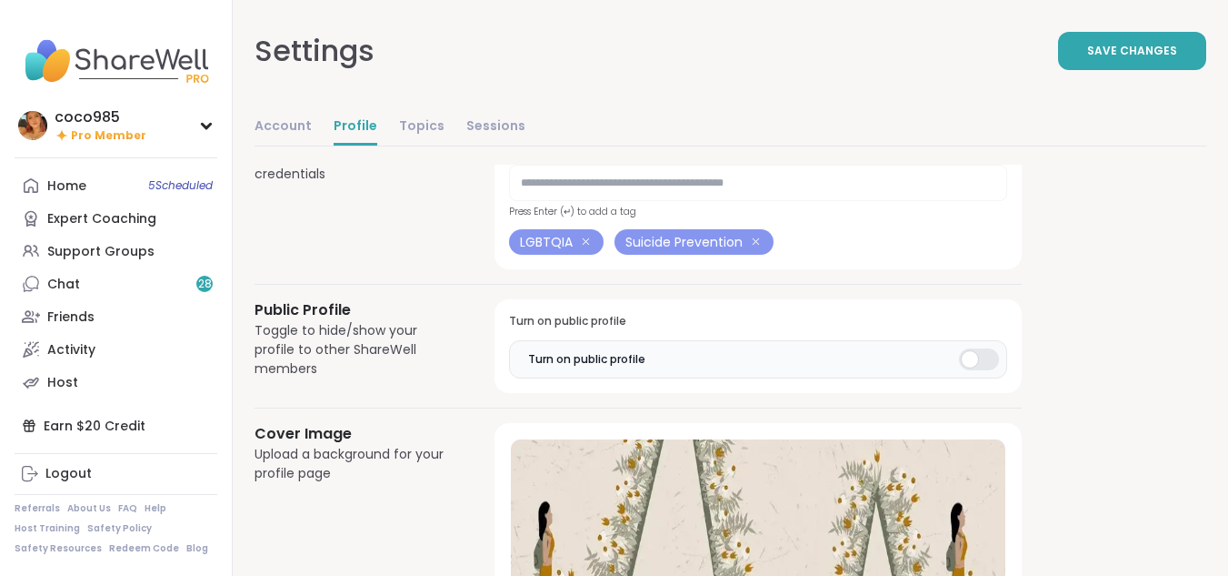
scroll to position [1013, 0]
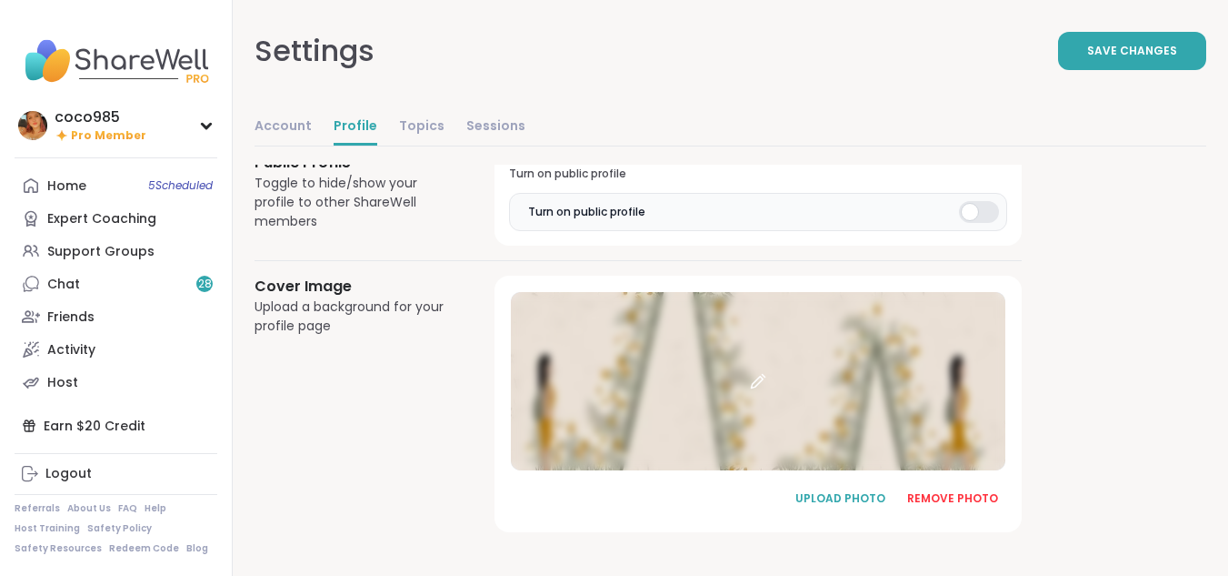
click at [897, 386] on div at bounding box center [758, 381] width 495 height 178
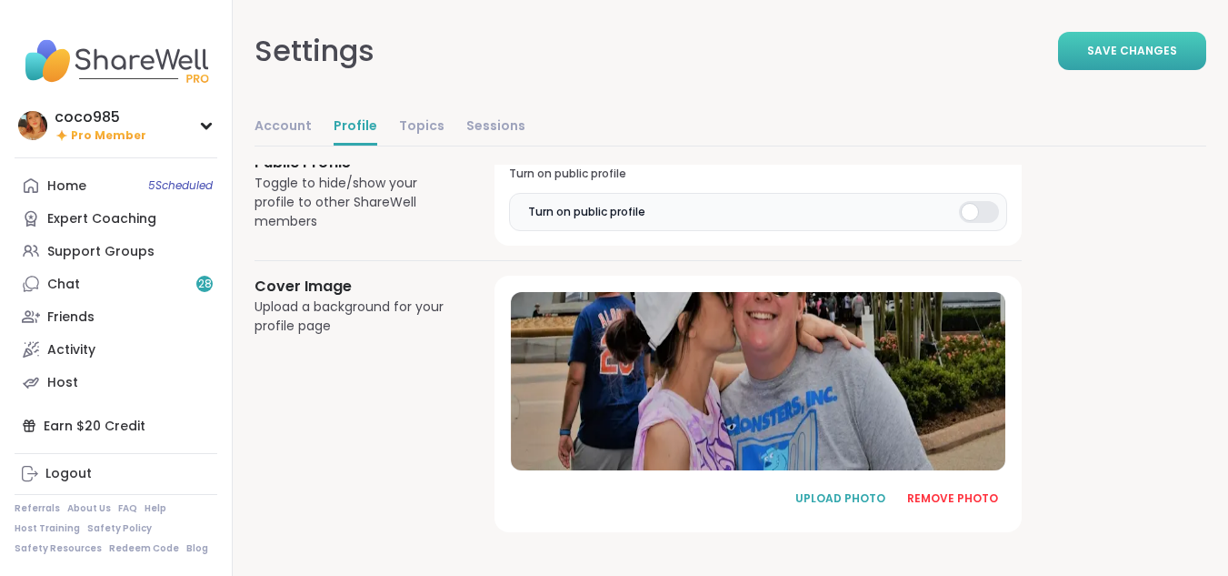
click at [1114, 50] on span "Save Changes" at bounding box center [1132, 51] width 90 height 16
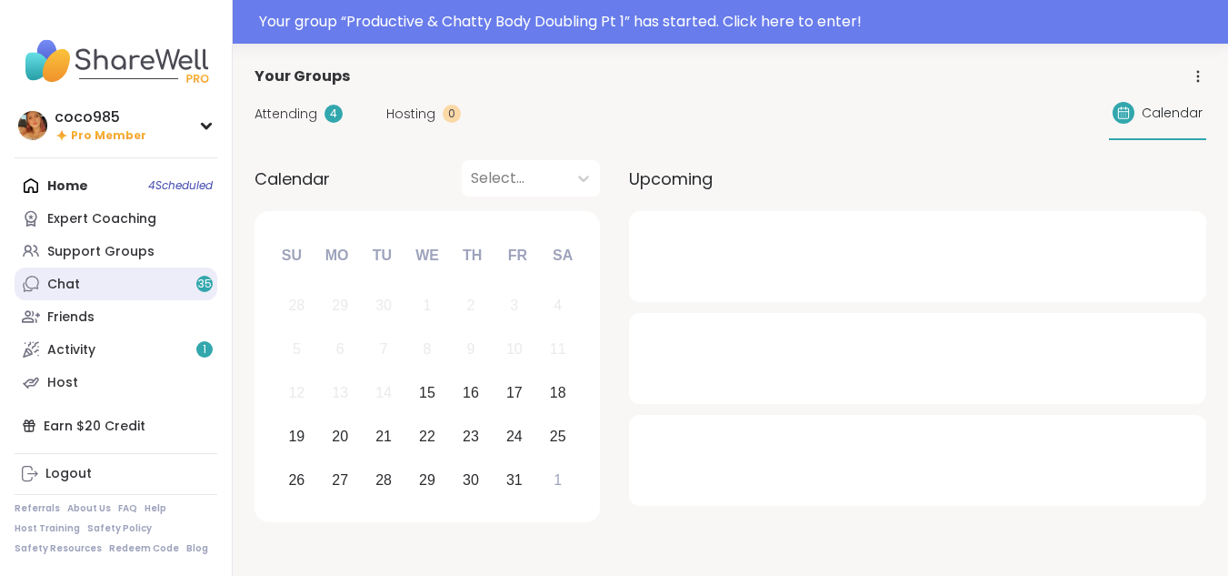
drag, startPoint x: 0, startPoint y: 0, endPoint x: 85, endPoint y: 272, distance: 284.7
click at [85, 272] on link "Chat 35" at bounding box center [116, 283] width 203 height 33
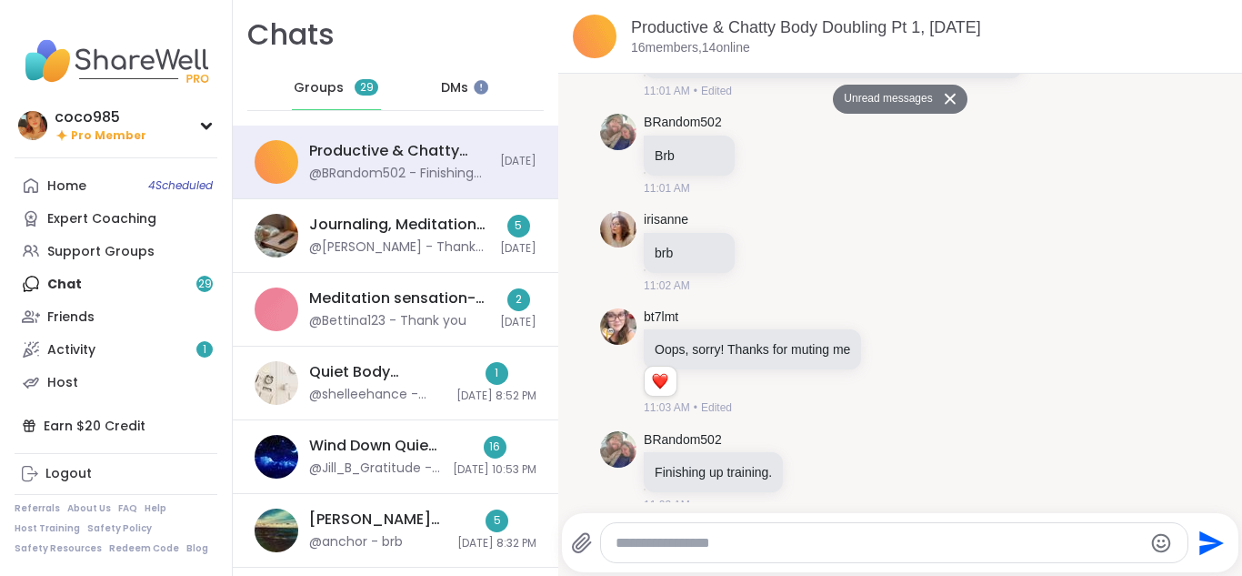
click at [454, 75] on div "DMs" at bounding box center [455, 88] width 89 height 44
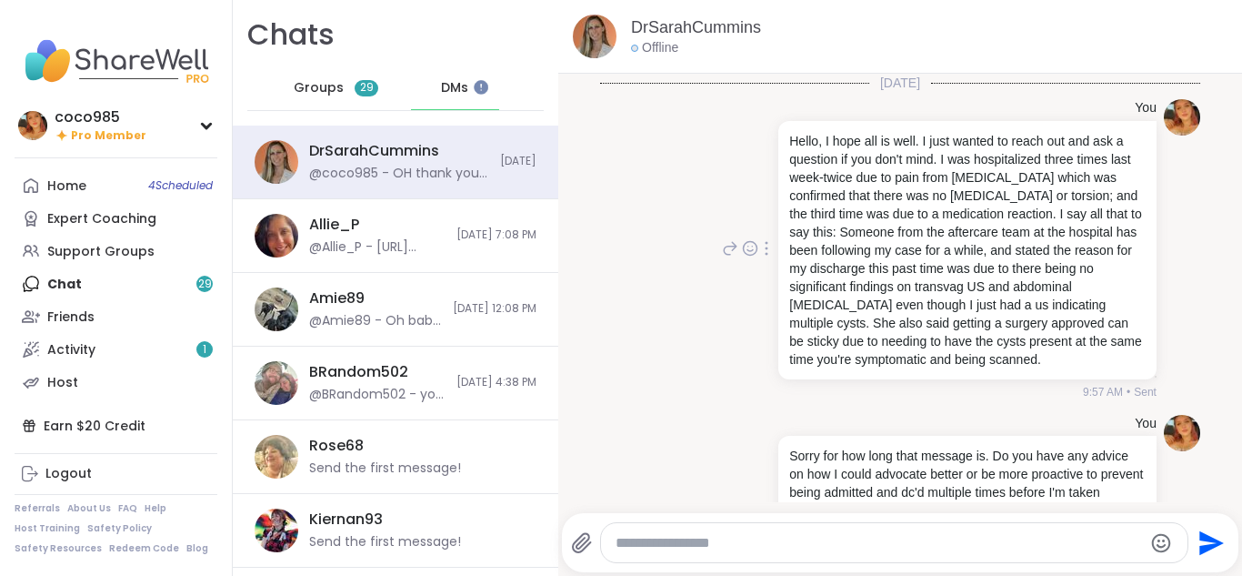
scroll to position [208, 0]
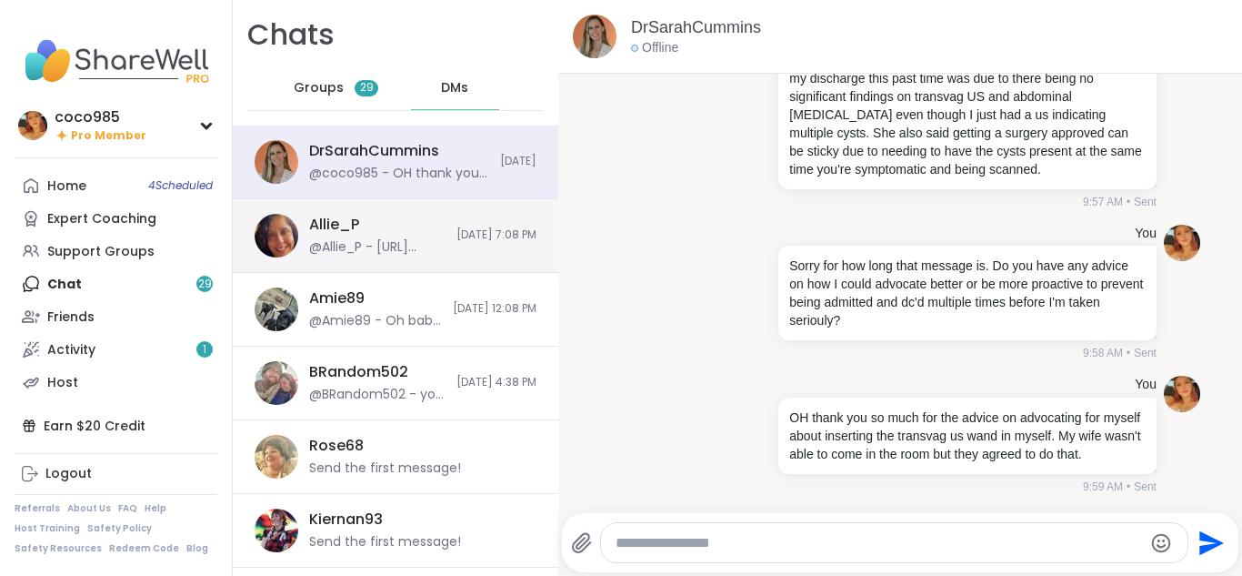
click at [393, 236] on div "Allie_P @Allie_P - [URL][DOMAIN_NAME]" at bounding box center [377, 236] width 136 height 42
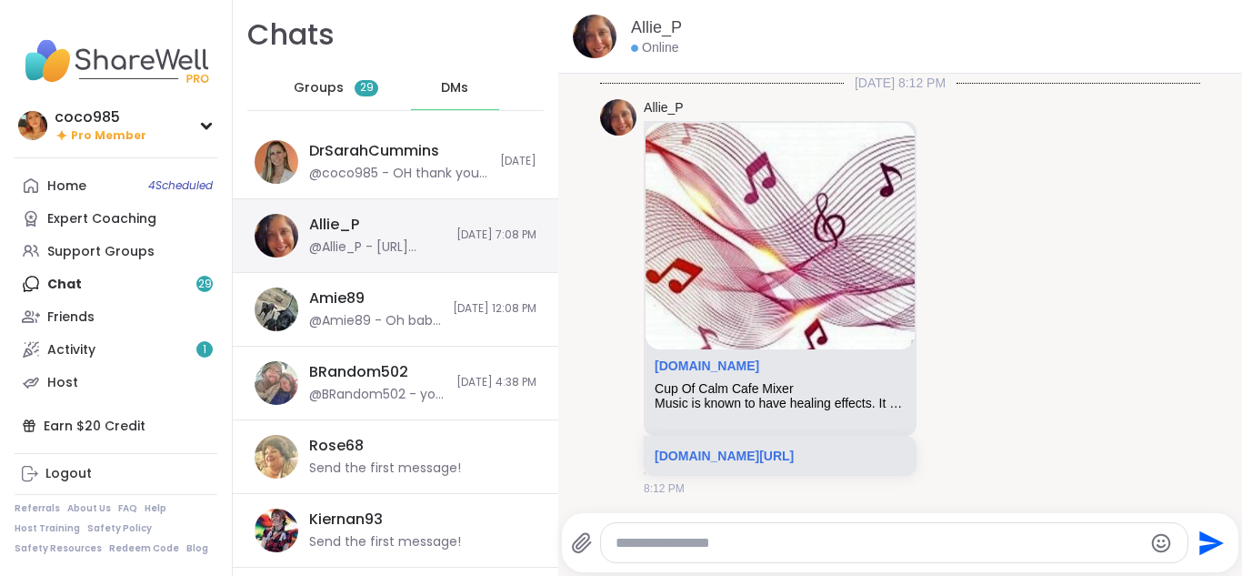
scroll to position [2831, 0]
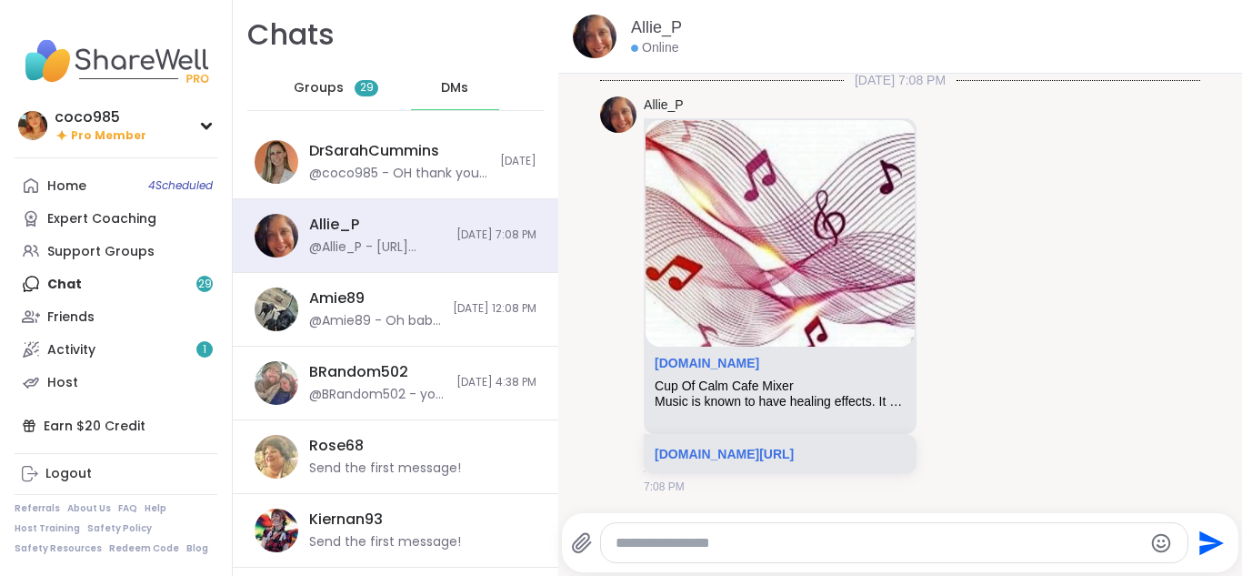
click at [684, 534] on textarea "Type your message" at bounding box center [879, 543] width 527 height 18
type textarea "**********"
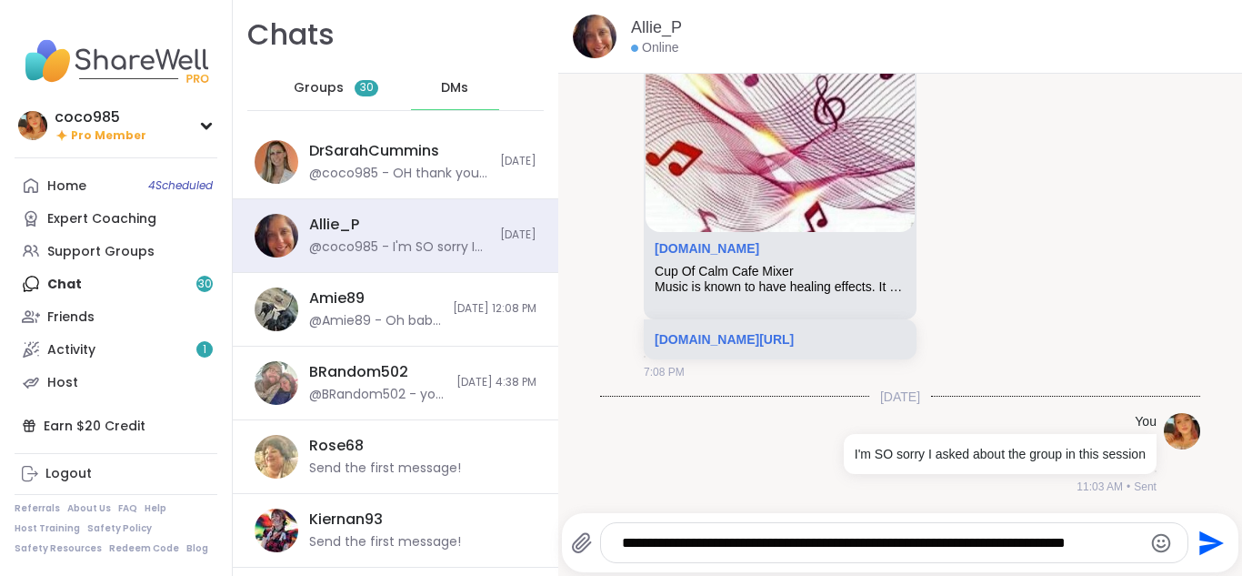
type textarea "**********"
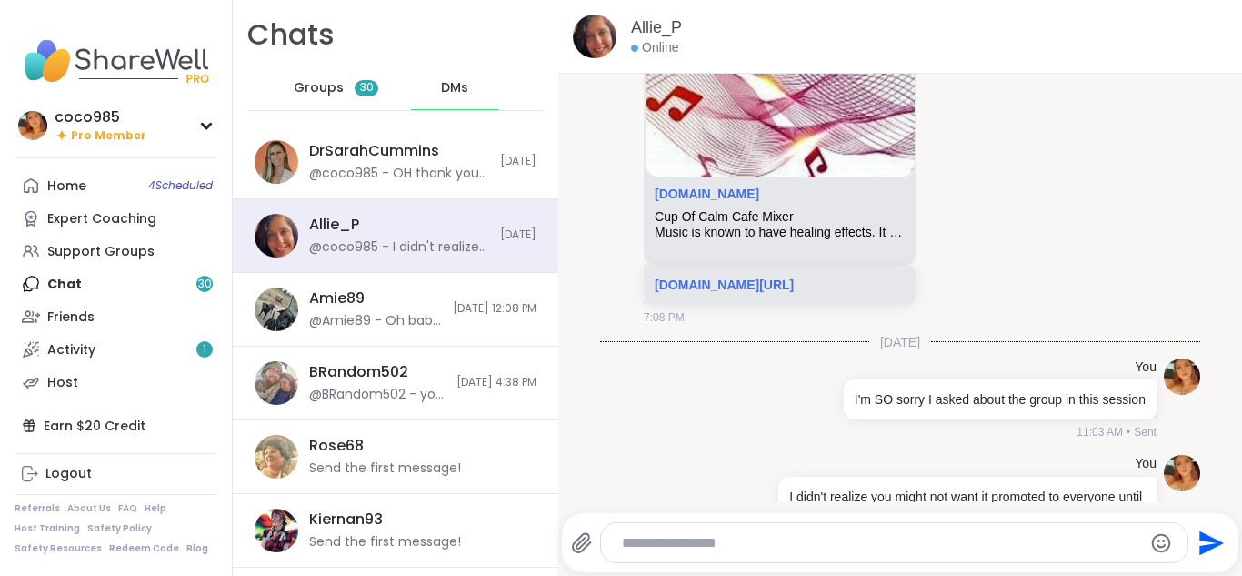
scroll to position [3061, 0]
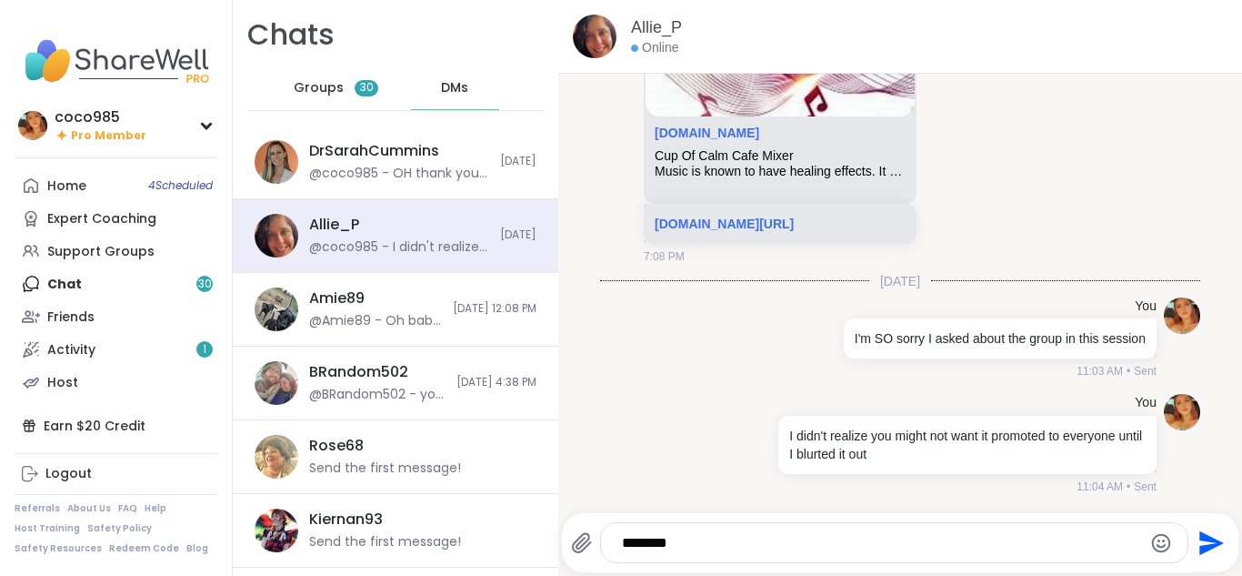
type textarea "*********"
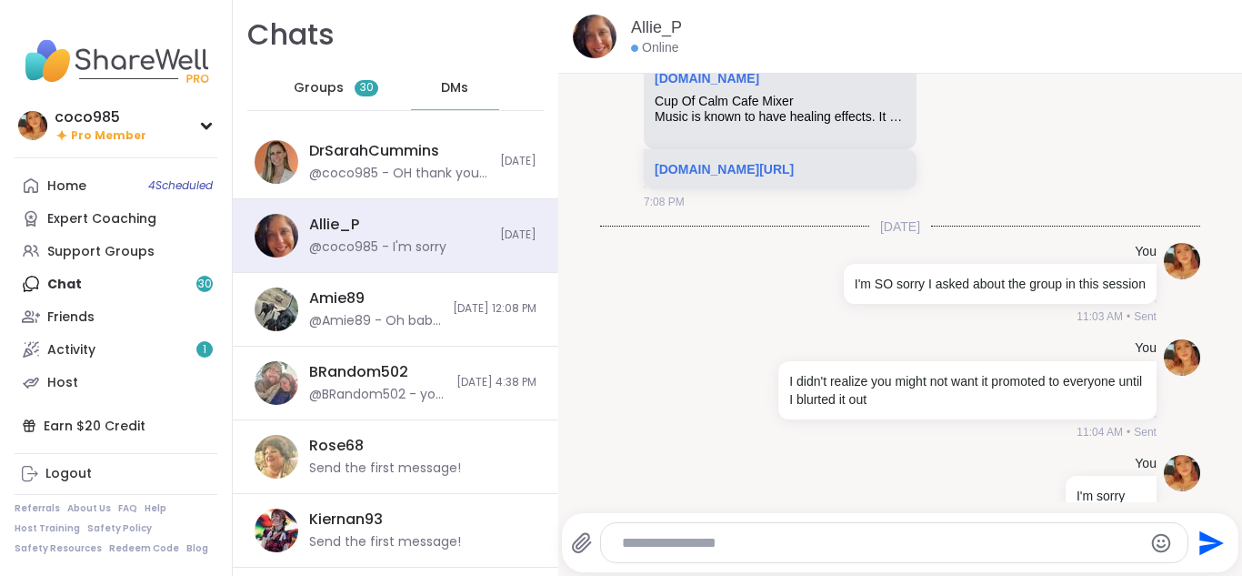
scroll to position [3158, 0]
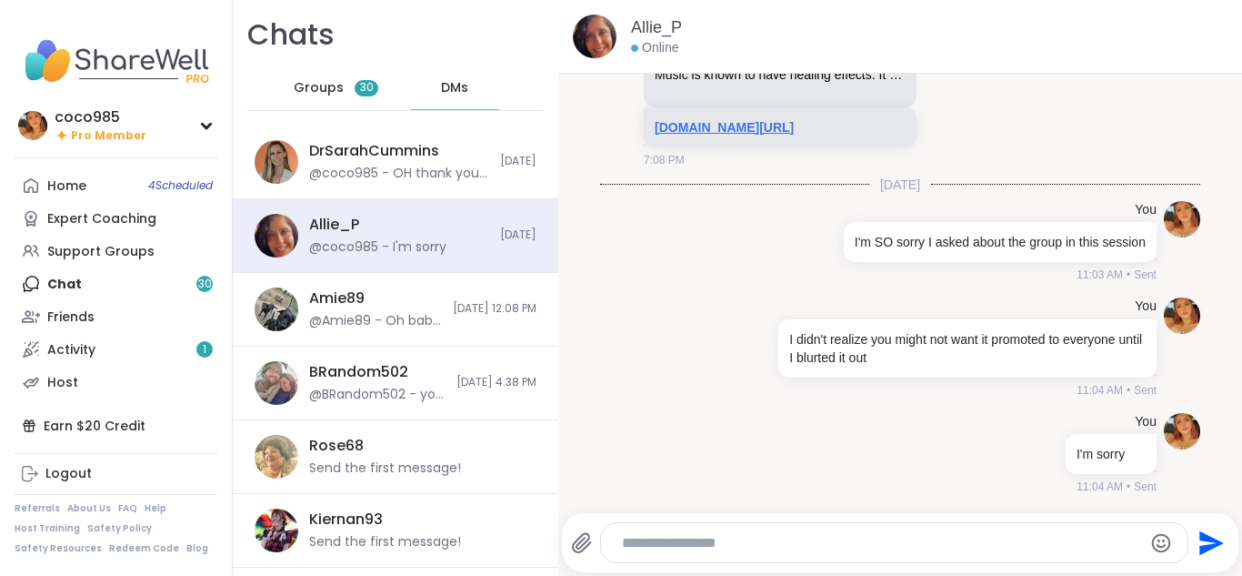
click at [794, 120] on link "[DOMAIN_NAME][URL]" at bounding box center [724, 127] width 139 height 15
click at [437, 0] on div "Chats Groups 41 DMs" at bounding box center [395, 62] width 325 height 125
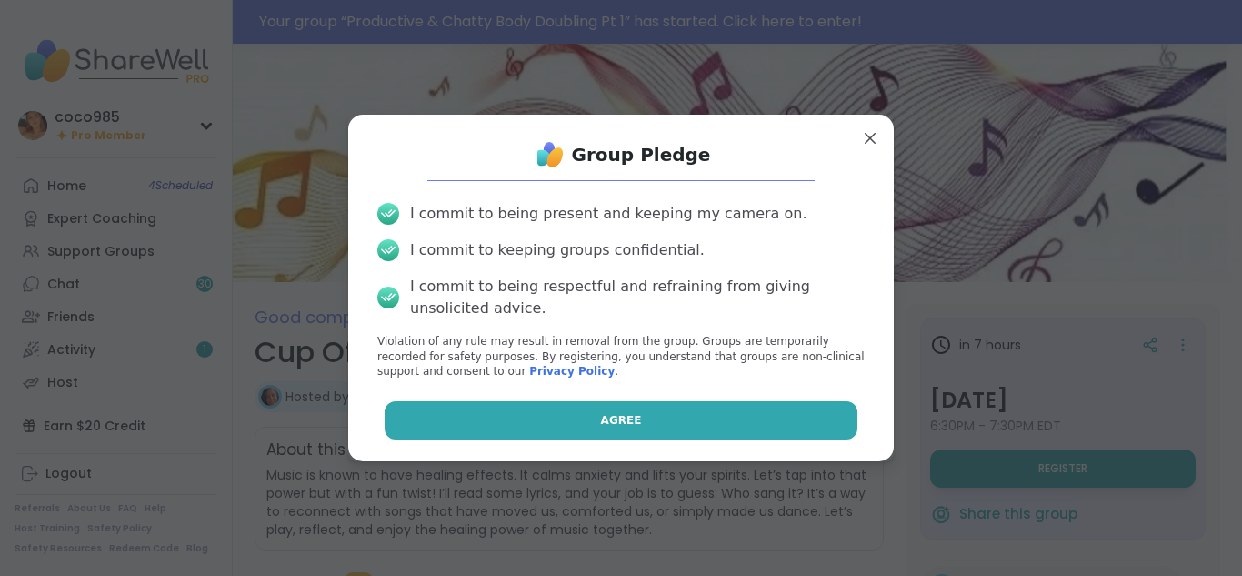
click at [732, 419] on button "Agree" at bounding box center [622, 420] width 474 height 38
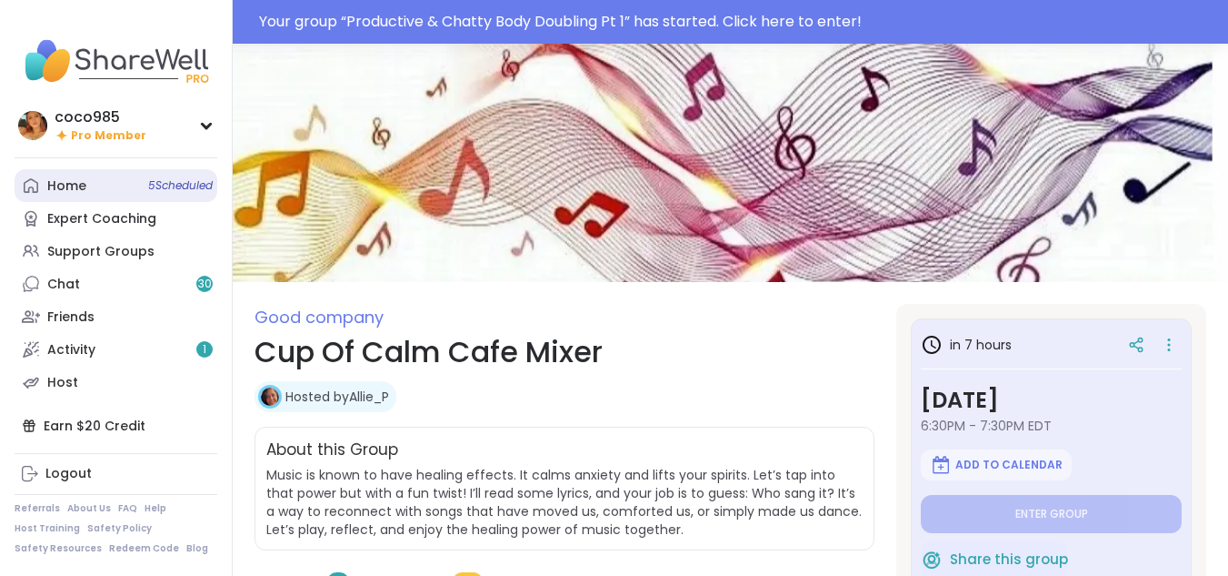
click at [207, 185] on span "5 Scheduled" at bounding box center [180, 185] width 65 height 15
type textarea "*"
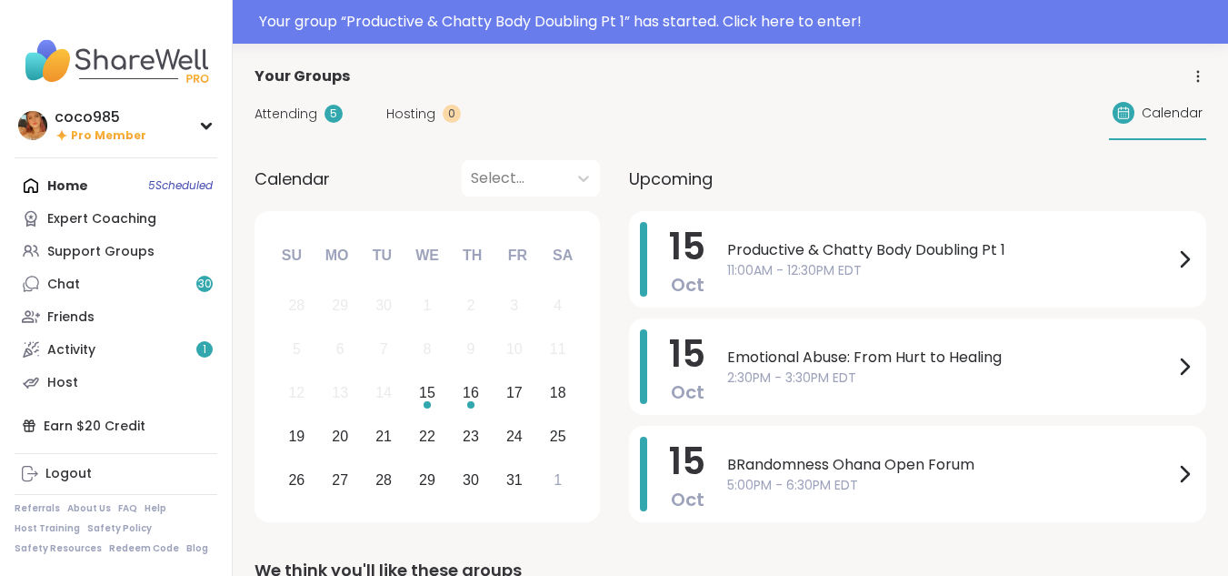
click at [343, 110] on div "Attending 5 Hosting 0" at bounding box center [358, 114] width 206 height 19
click at [335, 110] on div "5" at bounding box center [334, 114] width 18 height 18
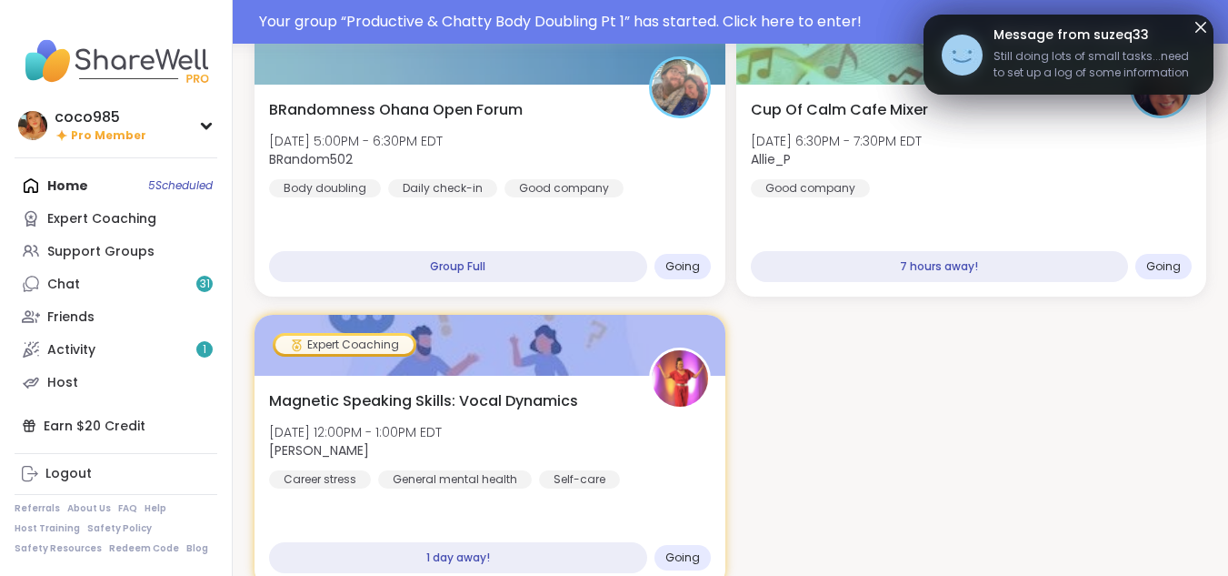
scroll to position [424, 0]
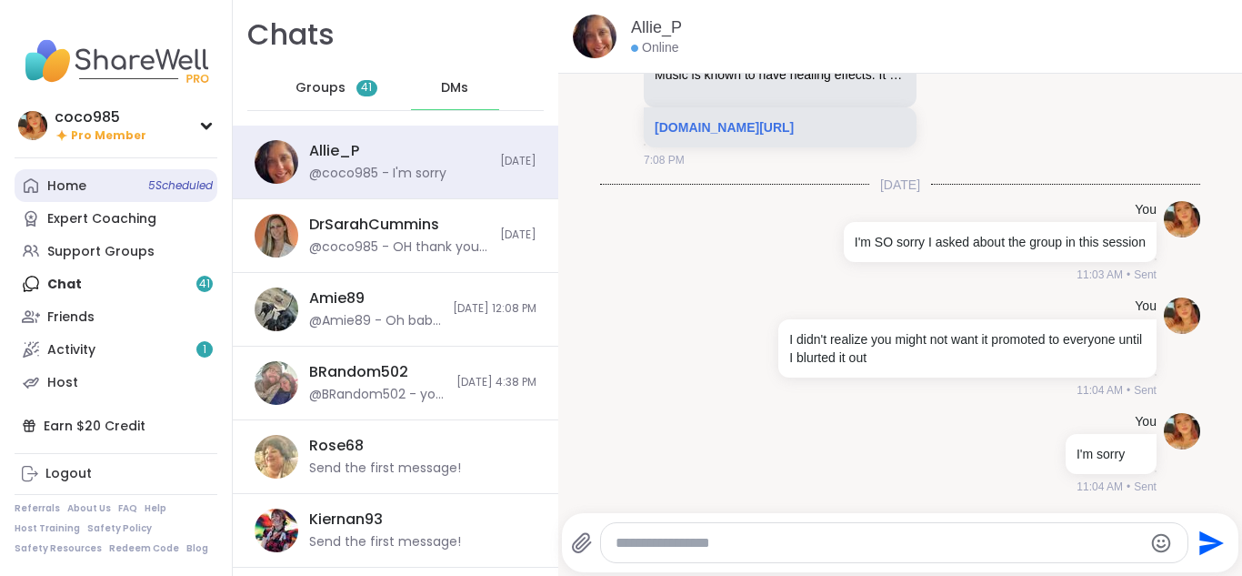
click at [131, 186] on link "Home 5 Scheduled" at bounding box center [116, 185] width 203 height 33
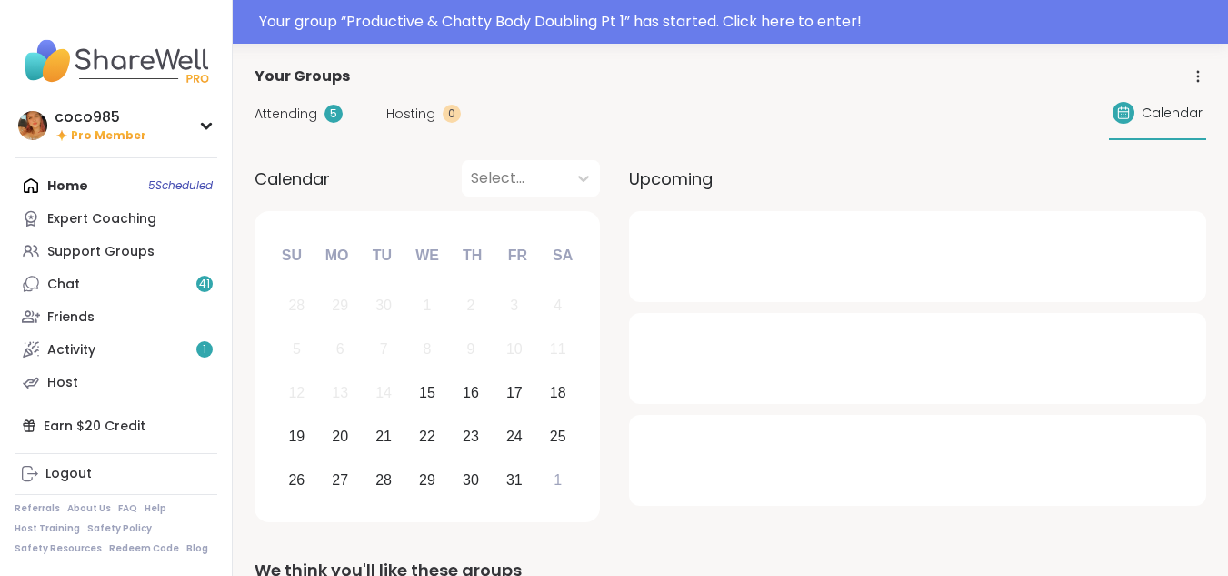
click at [277, 105] on span "Attending" at bounding box center [286, 114] width 63 height 19
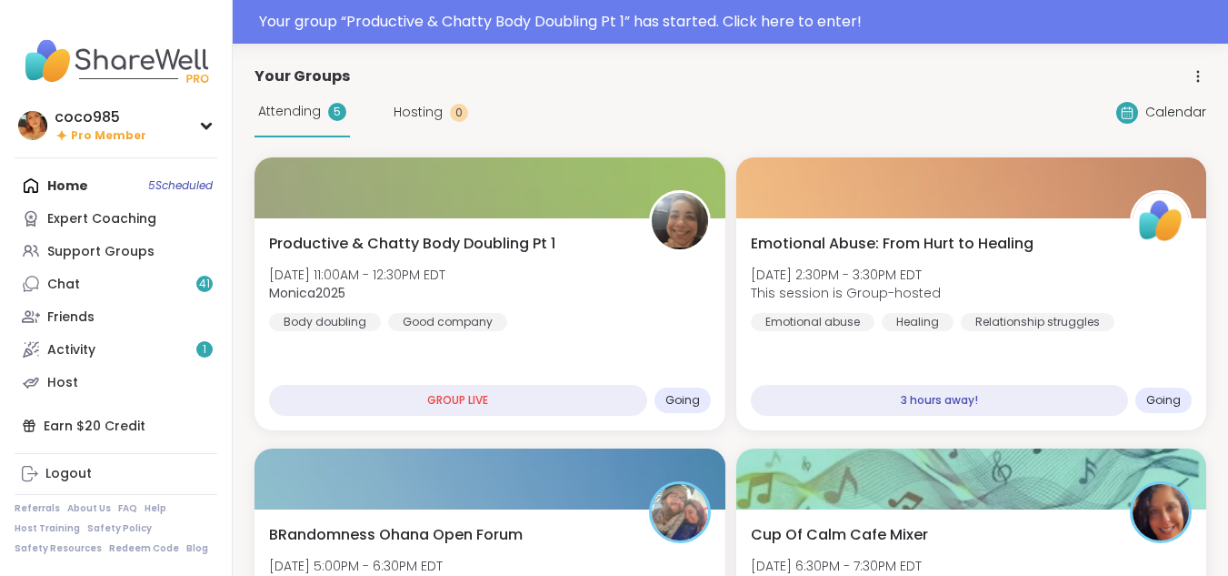
click at [155, 187] on div "Home 5 Scheduled Expert Coaching Support Groups Chat 41 Friends Activity 1 Host" at bounding box center [116, 283] width 203 height 229
click at [92, 193] on div "Home 5 Scheduled Expert Coaching Support Groups Chat 41 Friends Activity 1 Host" at bounding box center [116, 283] width 203 height 229
click at [83, 190] on div "Home 5 Scheduled Expert Coaching Support Groups Chat 41 Friends Activity 1 Host" at bounding box center [116, 283] width 203 height 229
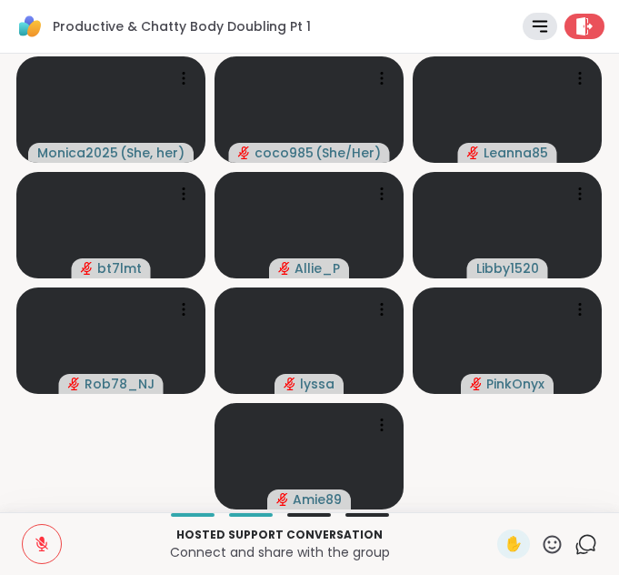
click at [23, 556] on button at bounding box center [42, 544] width 38 height 38
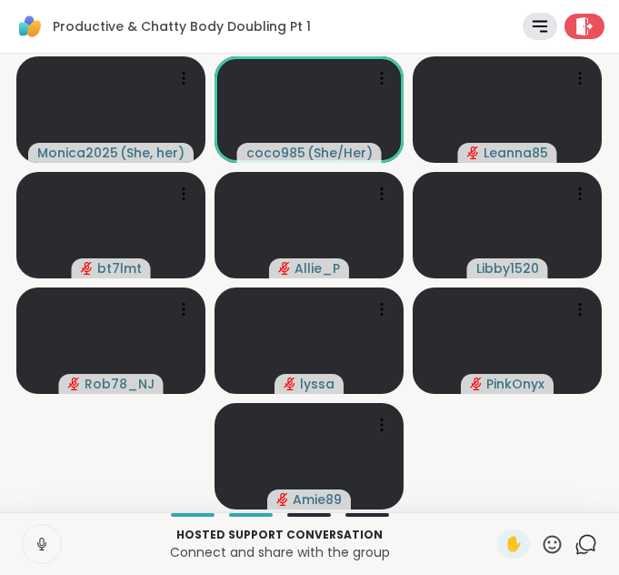
click at [38, 544] on button at bounding box center [42, 544] width 38 height 38
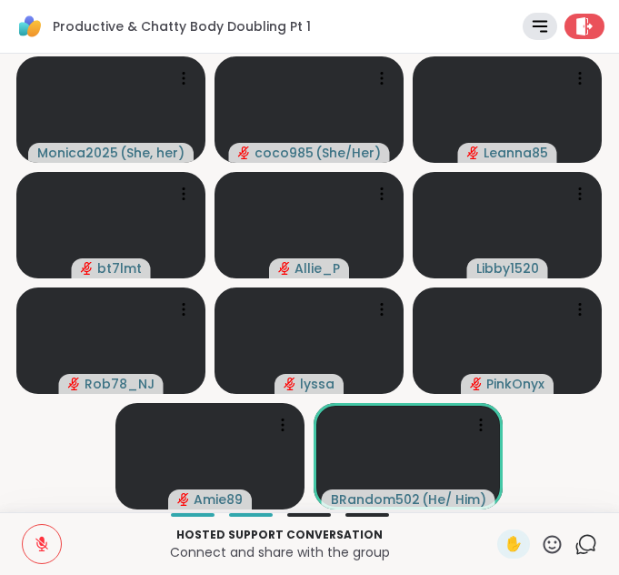
click at [23, 552] on button at bounding box center [42, 544] width 38 height 38
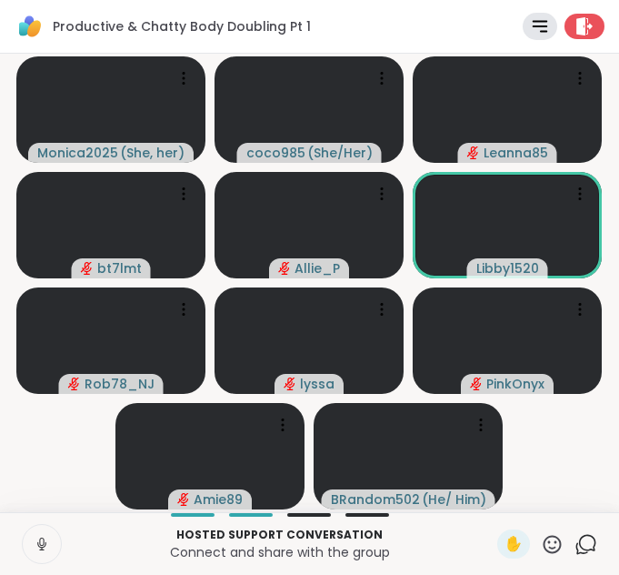
click at [26, 552] on button at bounding box center [42, 544] width 38 height 38
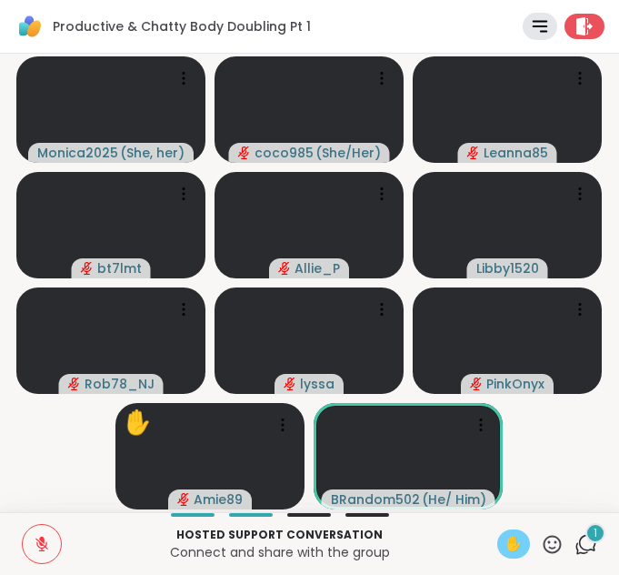
click at [505, 549] on span "✋" at bounding box center [514, 544] width 18 height 22
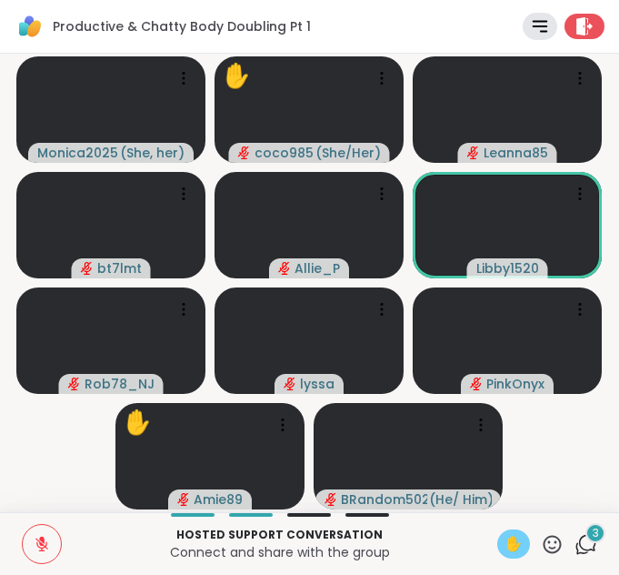
click at [505, 553] on span "✋" at bounding box center [514, 544] width 18 height 22
click at [23, 531] on button at bounding box center [42, 544] width 38 height 38
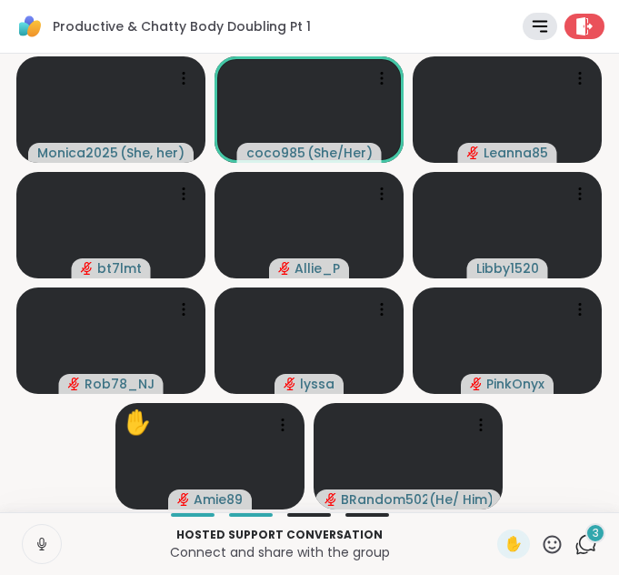
click at [34, 540] on icon at bounding box center [42, 544] width 16 height 16
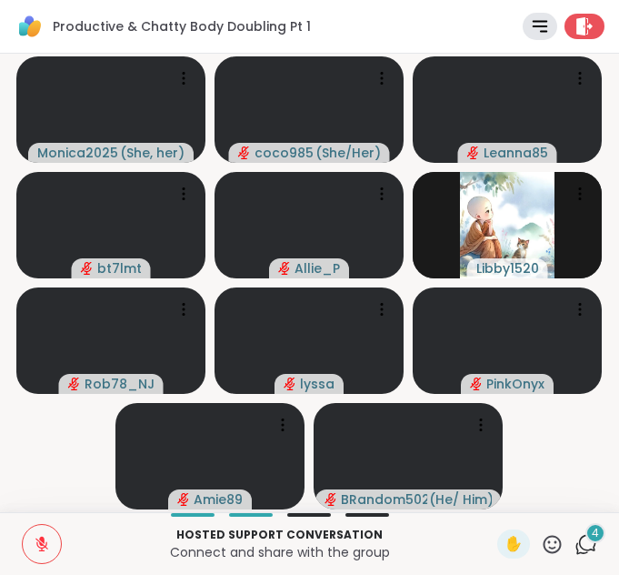
click at [34, 547] on icon at bounding box center [42, 544] width 16 height 16
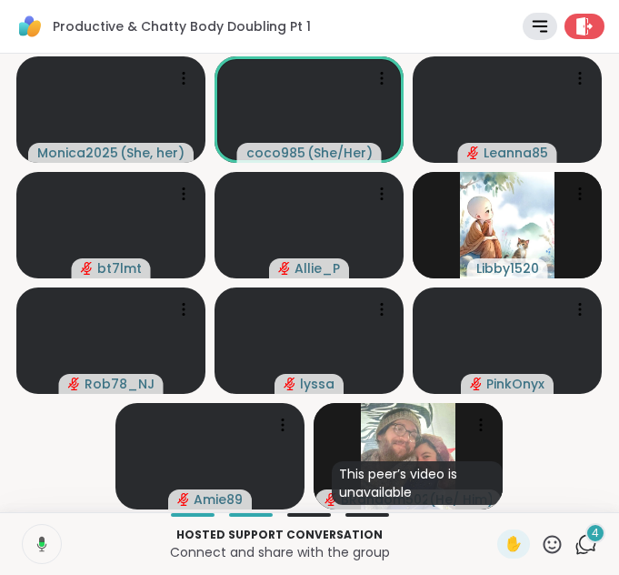
click at [31, 547] on icon at bounding box center [39, 544] width 16 height 16
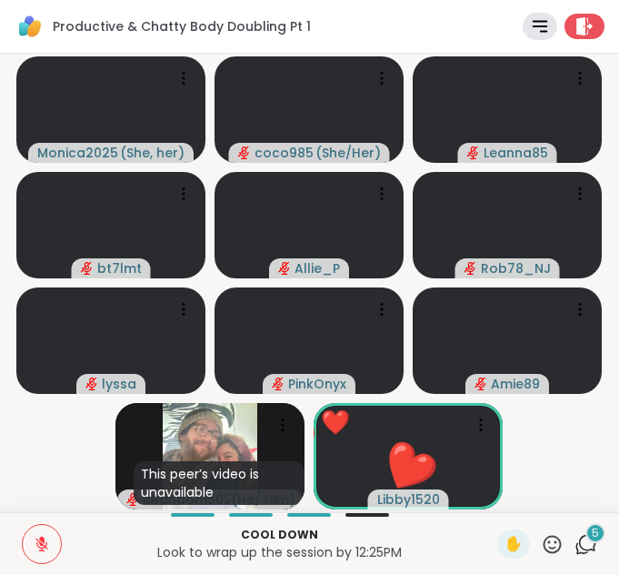
click at [34, 549] on icon at bounding box center [42, 544] width 16 height 16
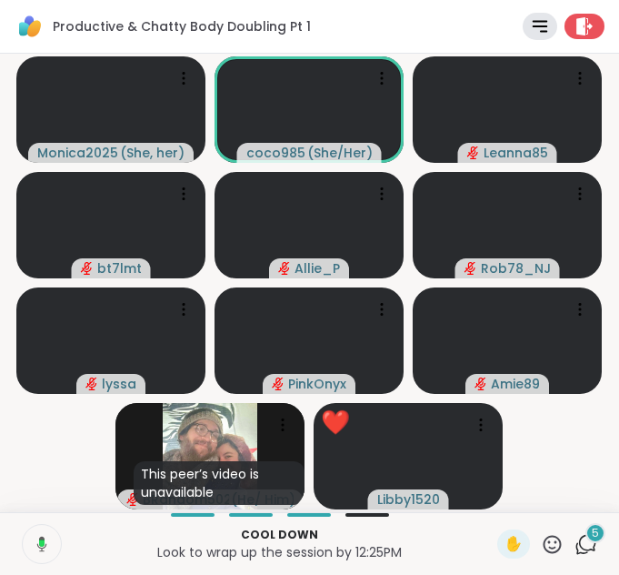
click at [31, 549] on icon at bounding box center [39, 544] width 16 height 16
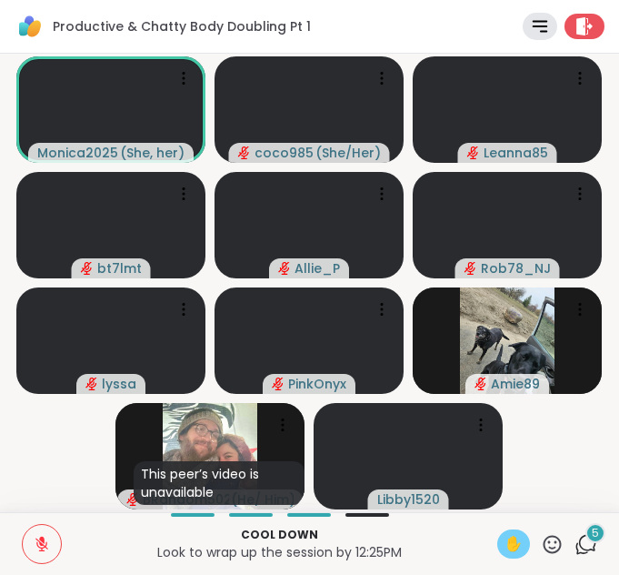
click at [505, 541] on span "✋" at bounding box center [514, 544] width 18 height 22
click at [385, 15] on div "Productive & Chatty Body Doubling Pt 1 Rules Agenda Leave" at bounding box center [309, 27] width 619 height 54
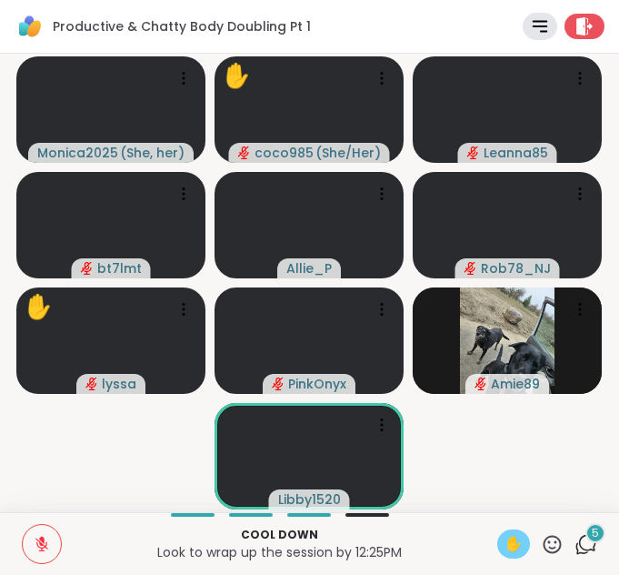
click at [505, 541] on span "✋" at bounding box center [514, 544] width 18 height 22
click at [575, 552] on icon at bounding box center [586, 544] width 23 height 23
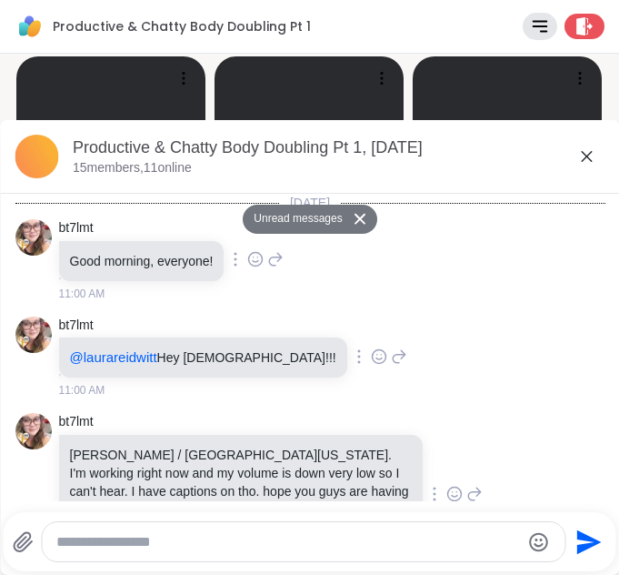
scroll to position [6623, 0]
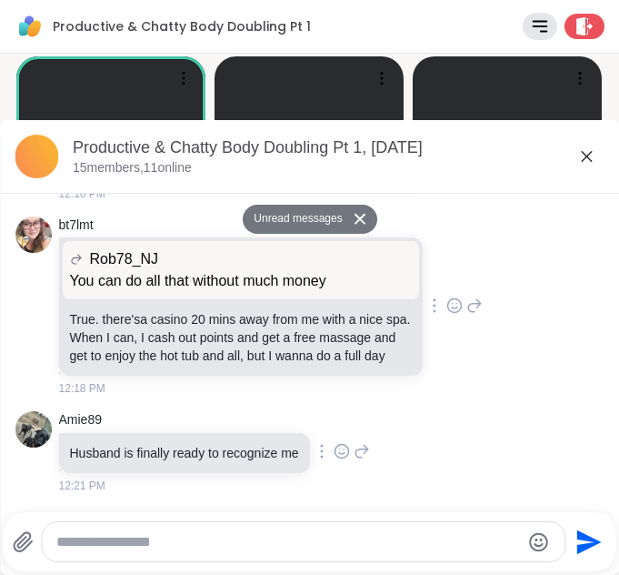
click at [576, 165] on icon at bounding box center [587, 156] width 22 height 22
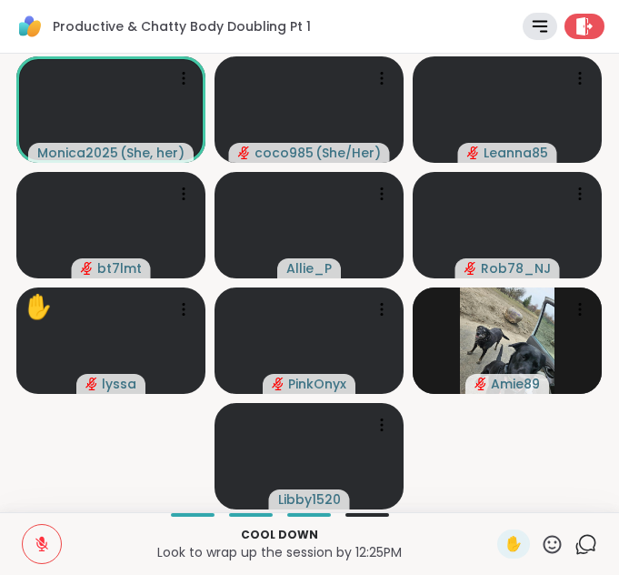
click at [40, 547] on button at bounding box center [42, 544] width 38 height 38
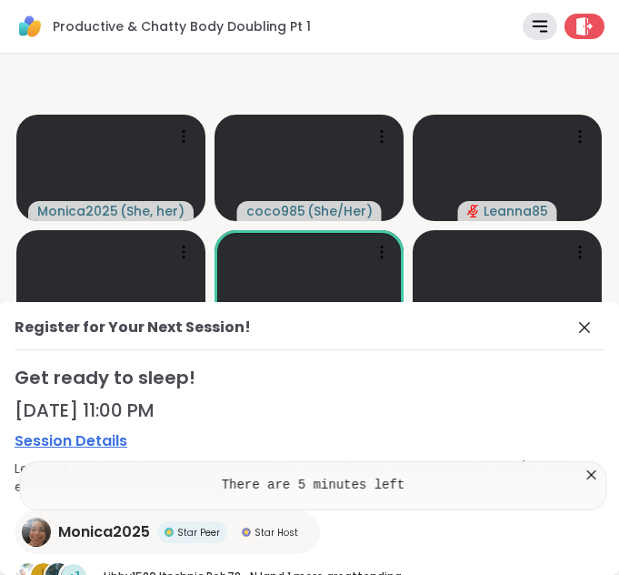
click at [40, 547] on div "Monica2025 Star Peer Star Host" at bounding box center [167, 532] width 305 height 44
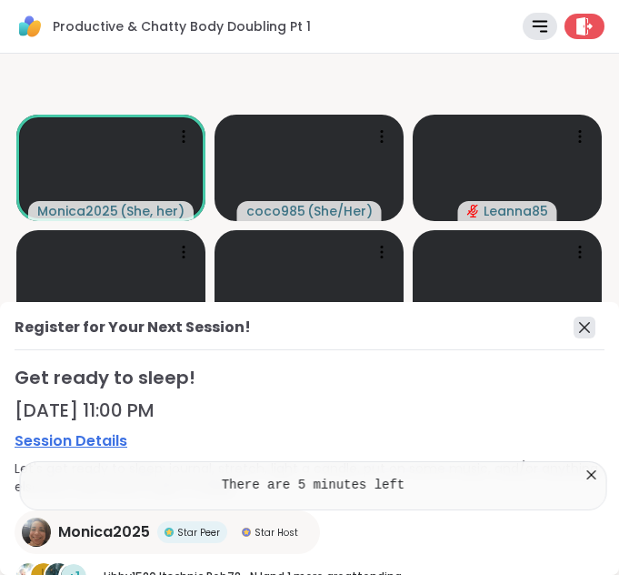
click at [574, 325] on icon at bounding box center [585, 327] width 22 height 22
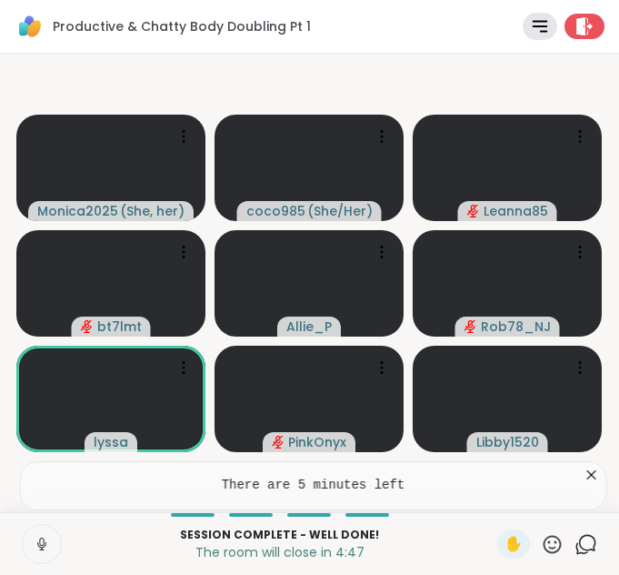
click at [34, 536] on icon at bounding box center [42, 544] width 16 height 16
